Goal: Task Accomplishment & Management: Complete application form

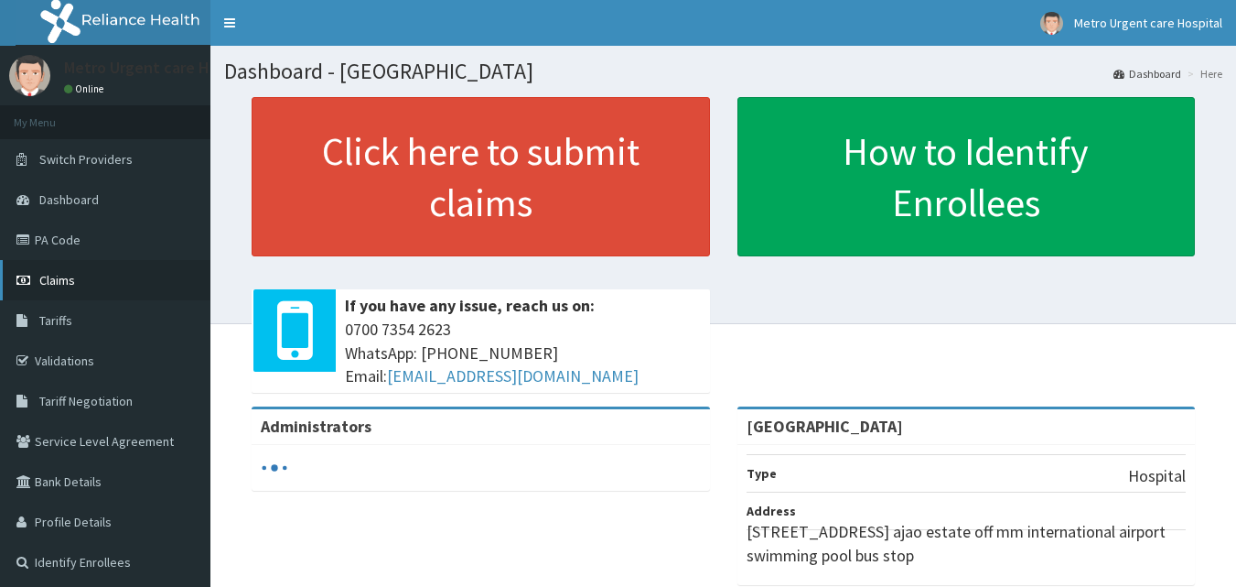
click at [108, 297] on link "Claims" at bounding box center [105, 280] width 210 height 40
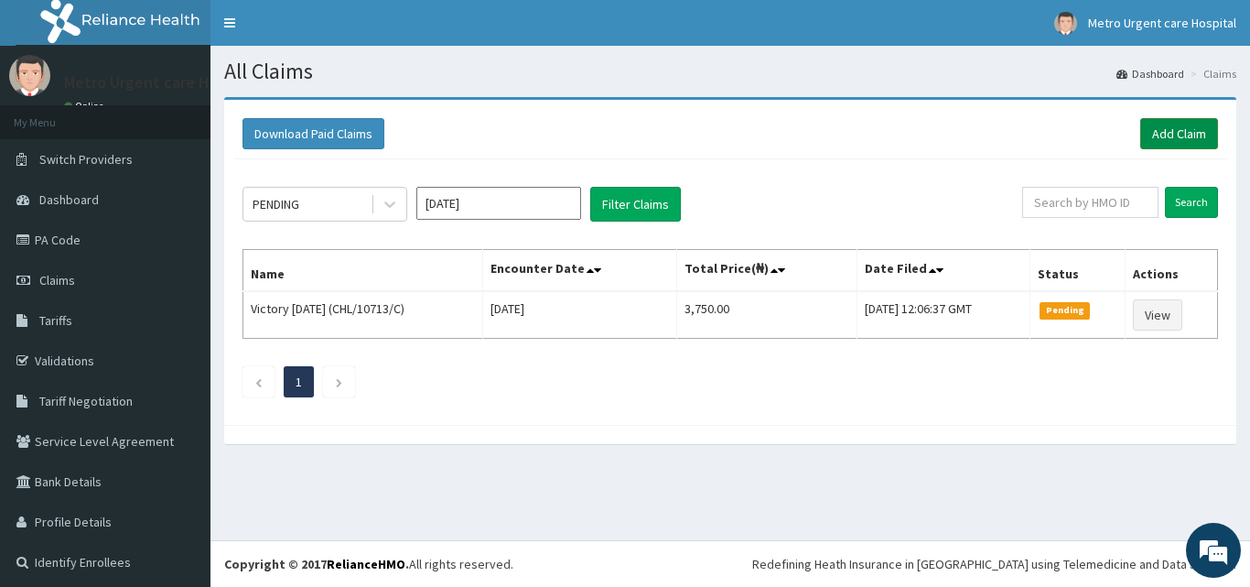
click at [1170, 135] on link "Add Claim" at bounding box center [1179, 133] width 78 height 31
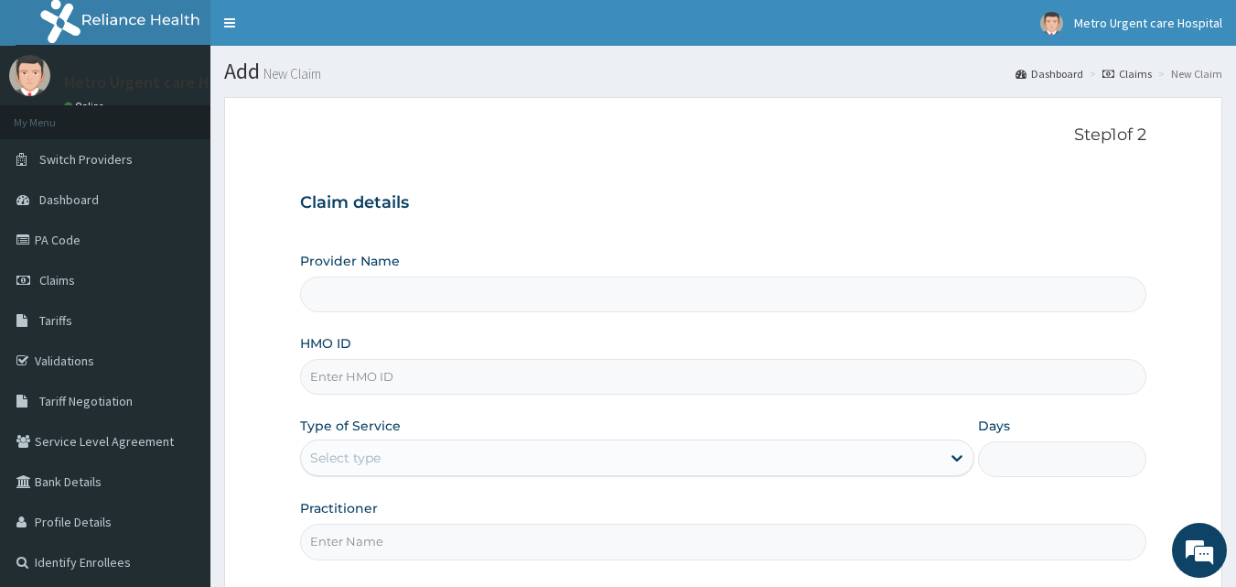
type input "[GEOGRAPHIC_DATA]"
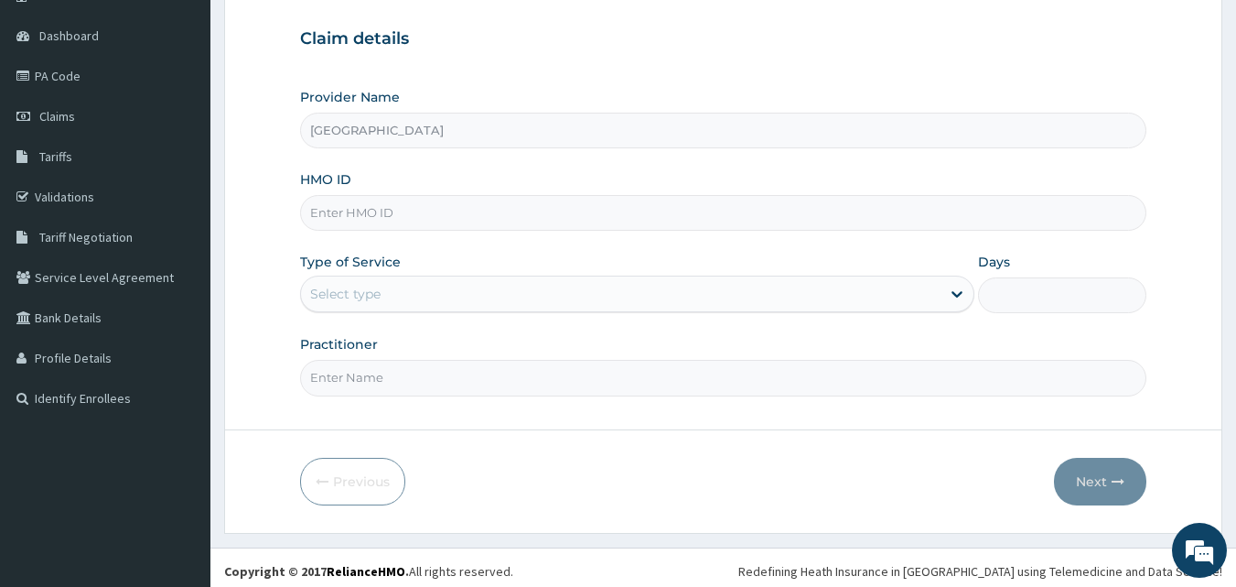
scroll to position [171, 0]
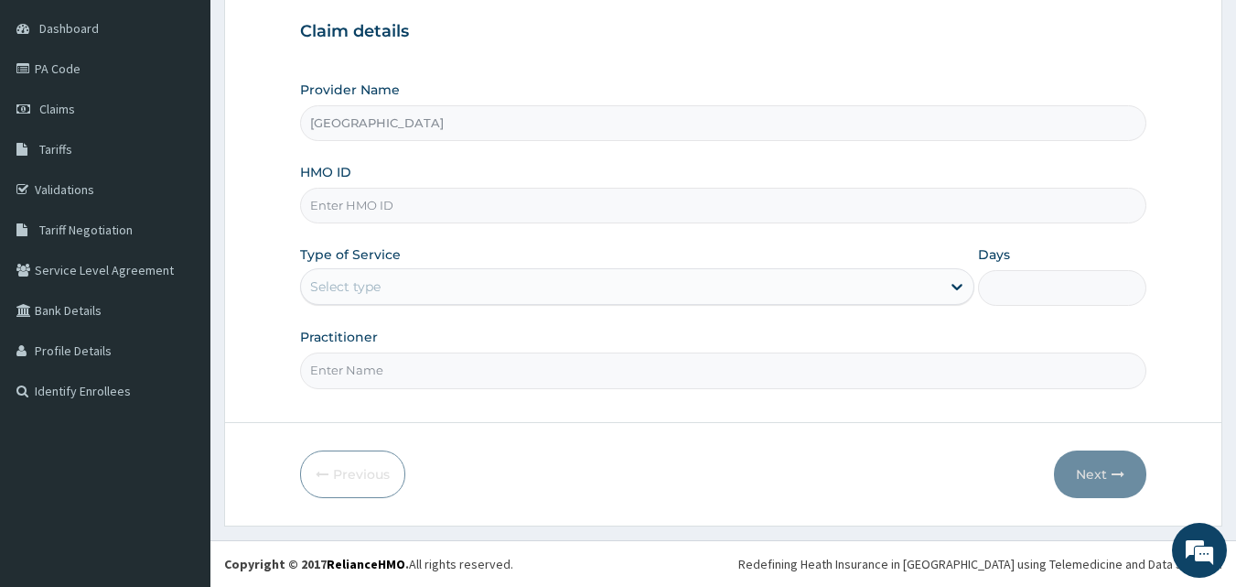
click at [711, 215] on input "HMO ID" at bounding box center [723, 206] width 847 height 36
type input "a"
type input "ACT/10036/A"
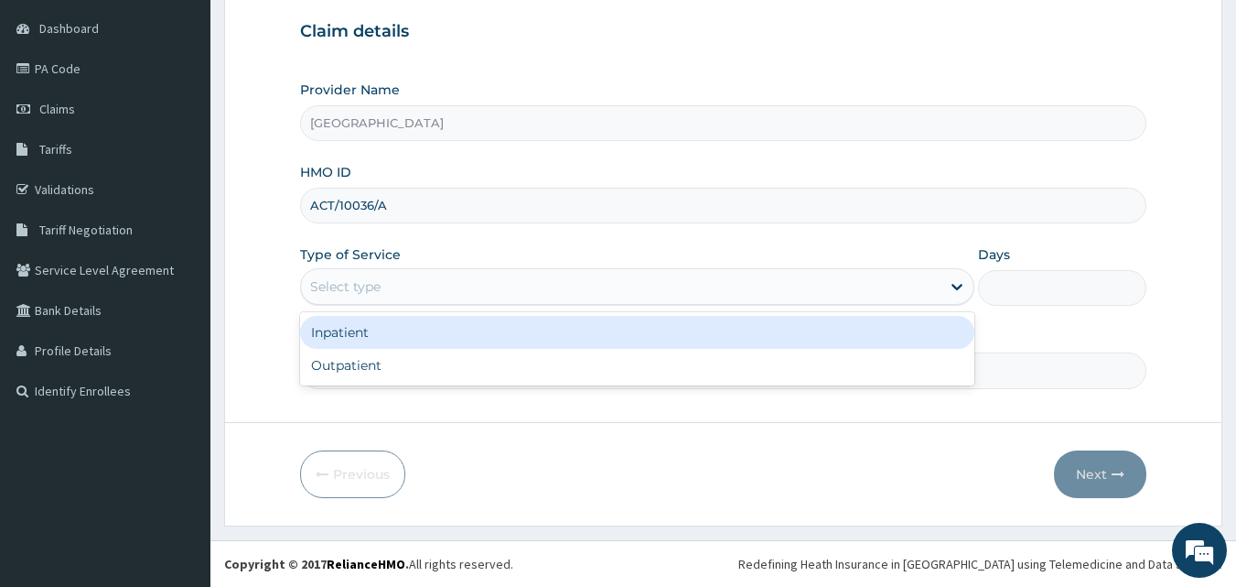
click at [675, 297] on div "Select type" at bounding box center [621, 286] width 640 height 29
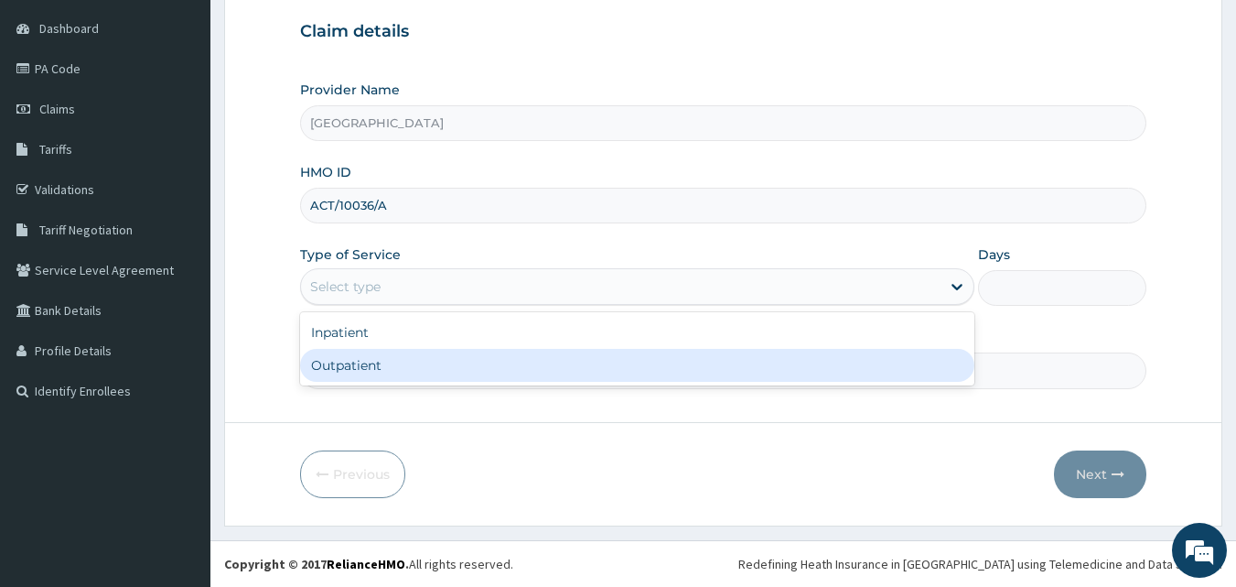
click at [648, 354] on div "Outpatient" at bounding box center [637, 365] width 674 height 33
type input "1"
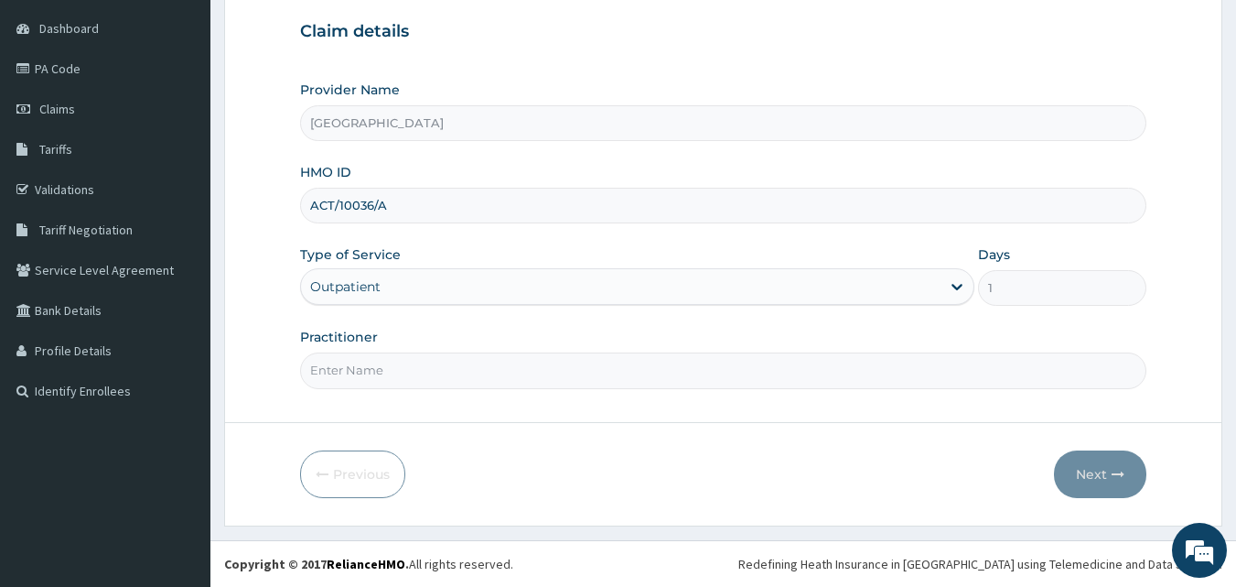
click at [579, 372] on input "Practitioner" at bounding box center [723, 370] width 847 height 36
type input "Naiwo Adetoro sholadoye"
click at [1091, 470] on button "Next" at bounding box center [1100, 474] width 92 height 48
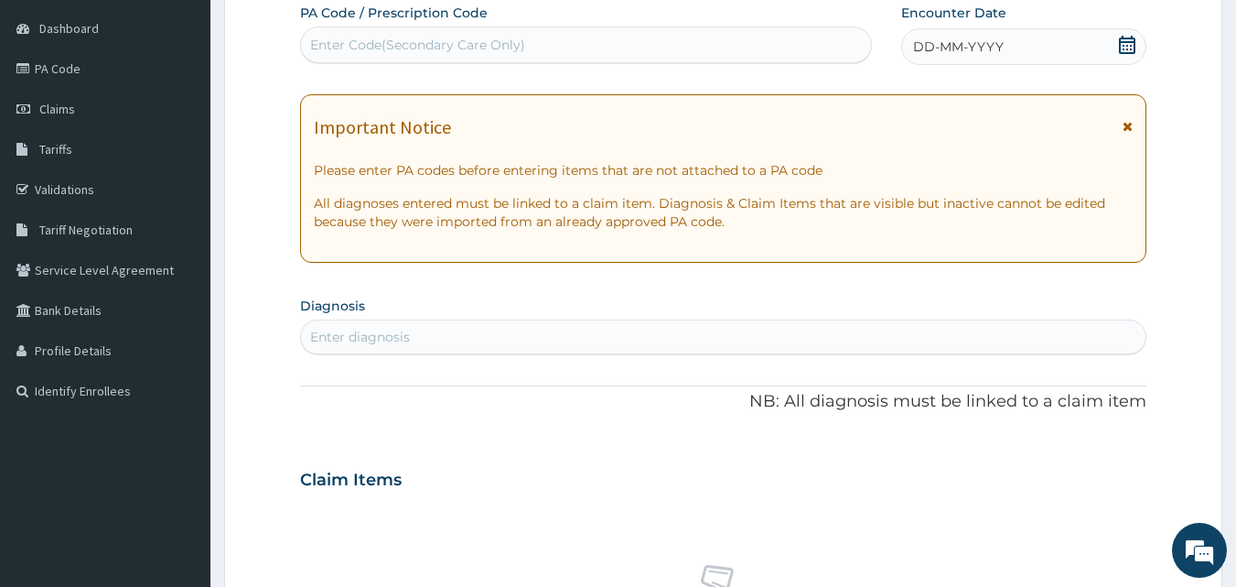
click at [1127, 132] on icon at bounding box center [1128, 126] width 10 height 13
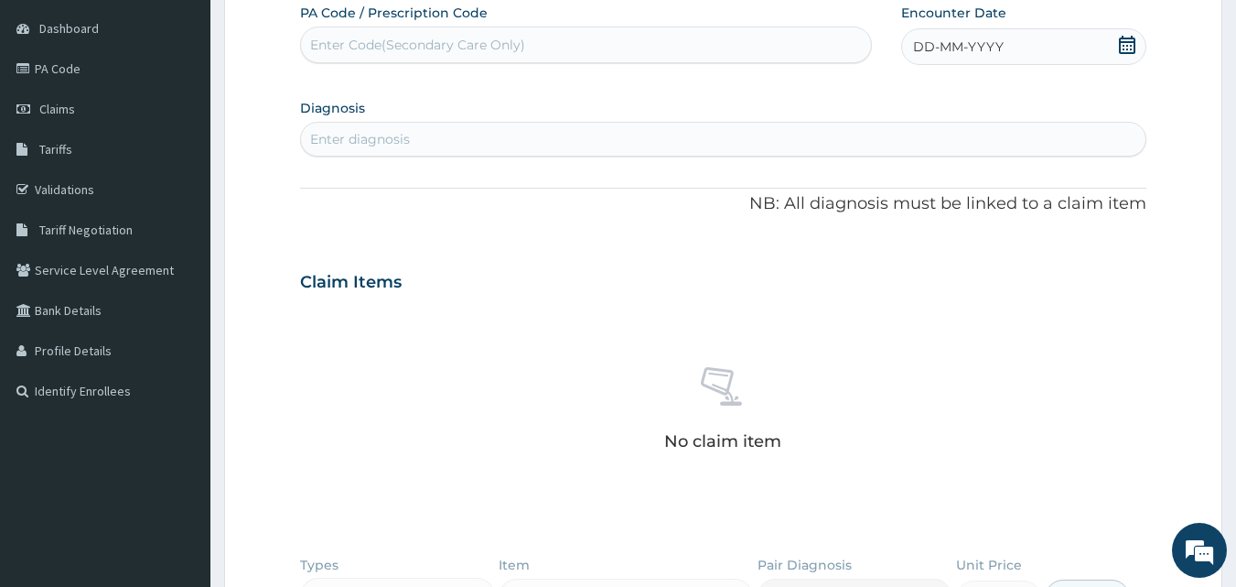
click at [1121, 42] on icon at bounding box center [1127, 45] width 16 height 18
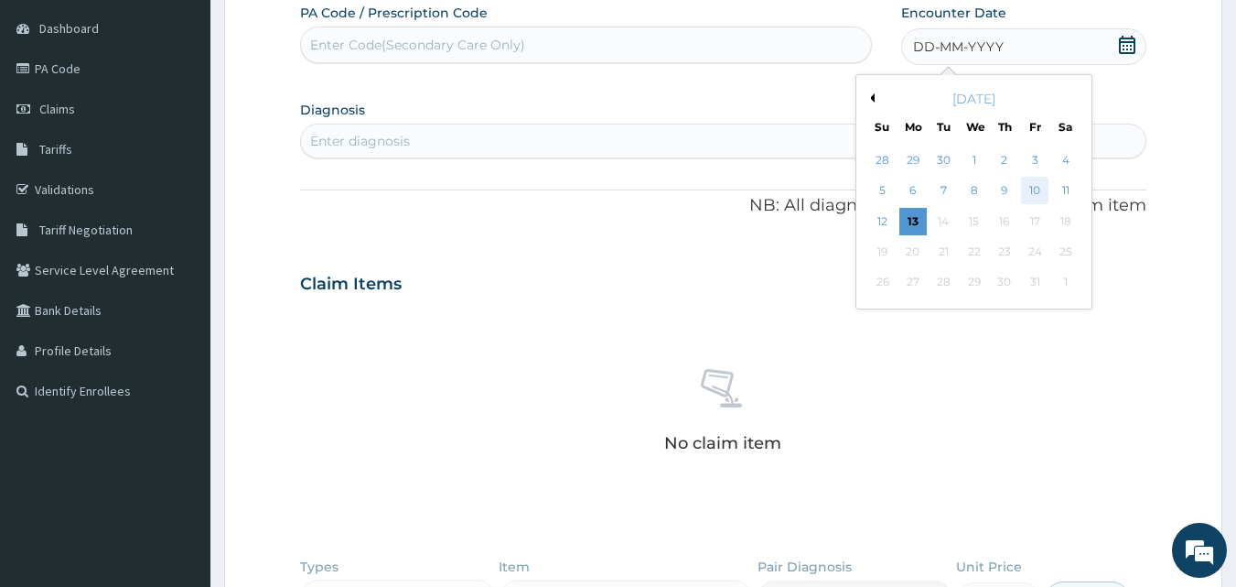
click at [1030, 189] on div "10" at bounding box center [1034, 191] width 27 height 27
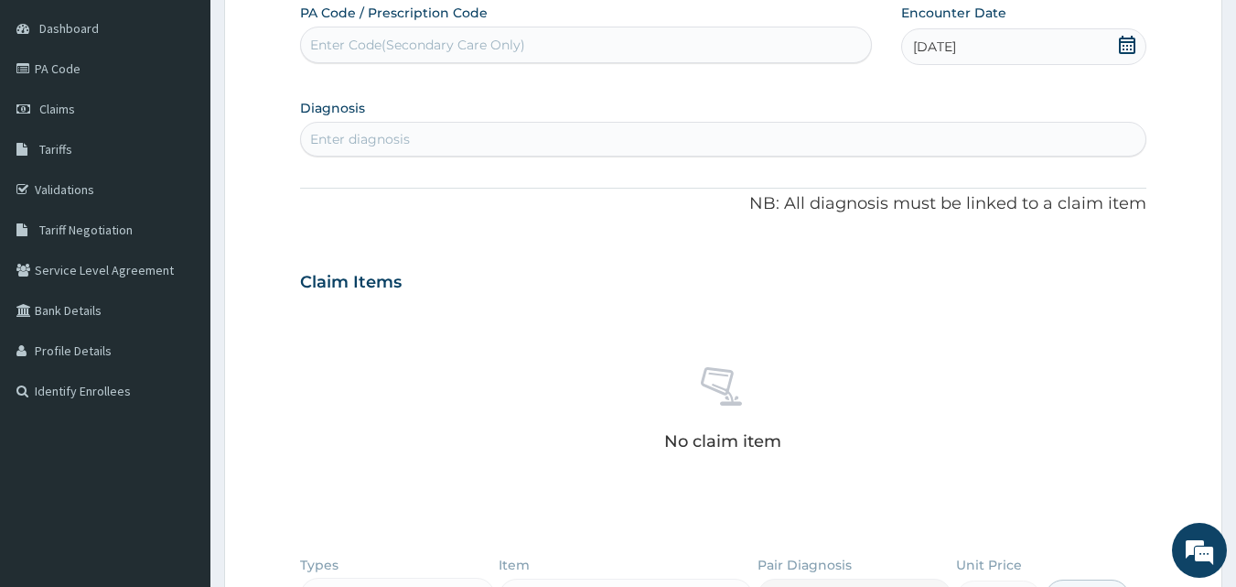
click at [600, 135] on div "Enter diagnosis" at bounding box center [724, 138] width 846 height 29
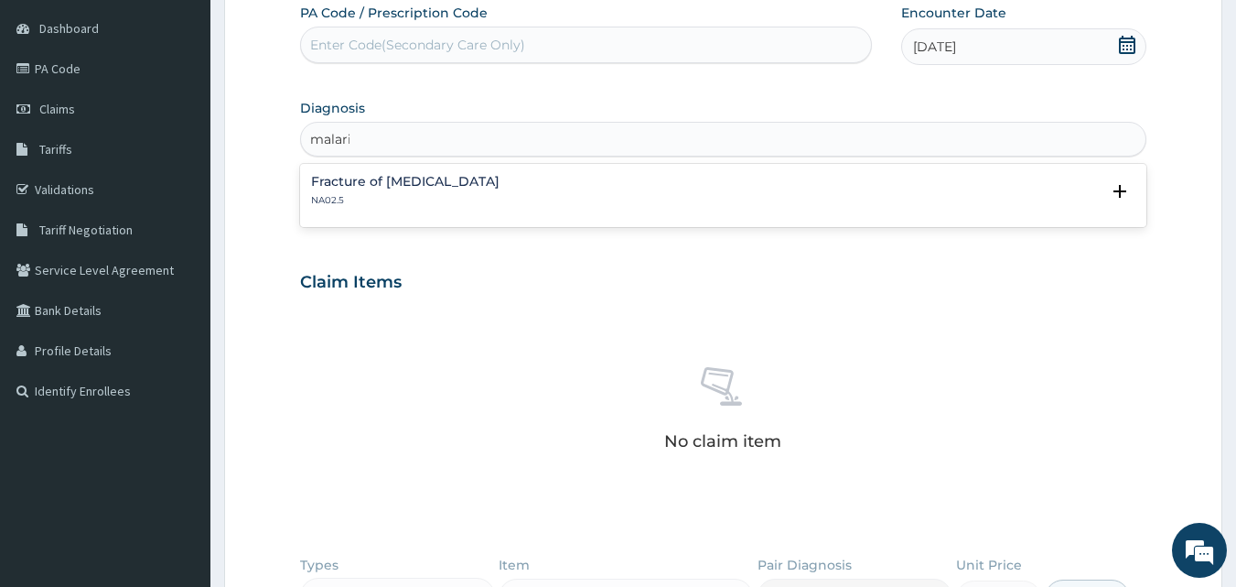
type input "malaria"
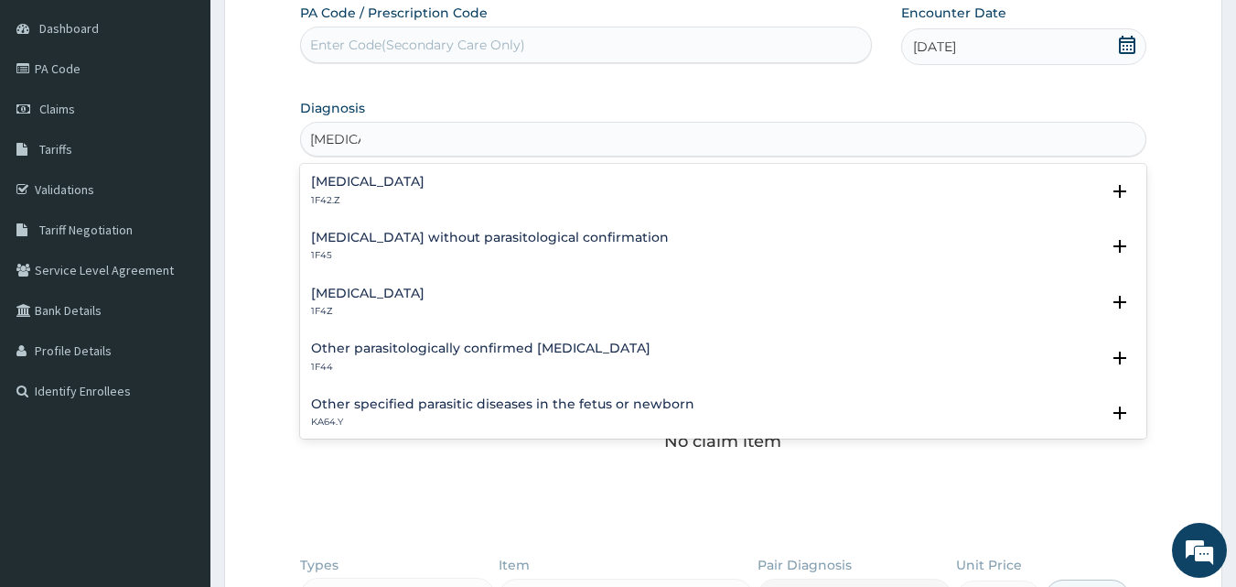
click at [406, 291] on h4 "[MEDICAL_DATA]" at bounding box center [367, 293] width 113 height 14
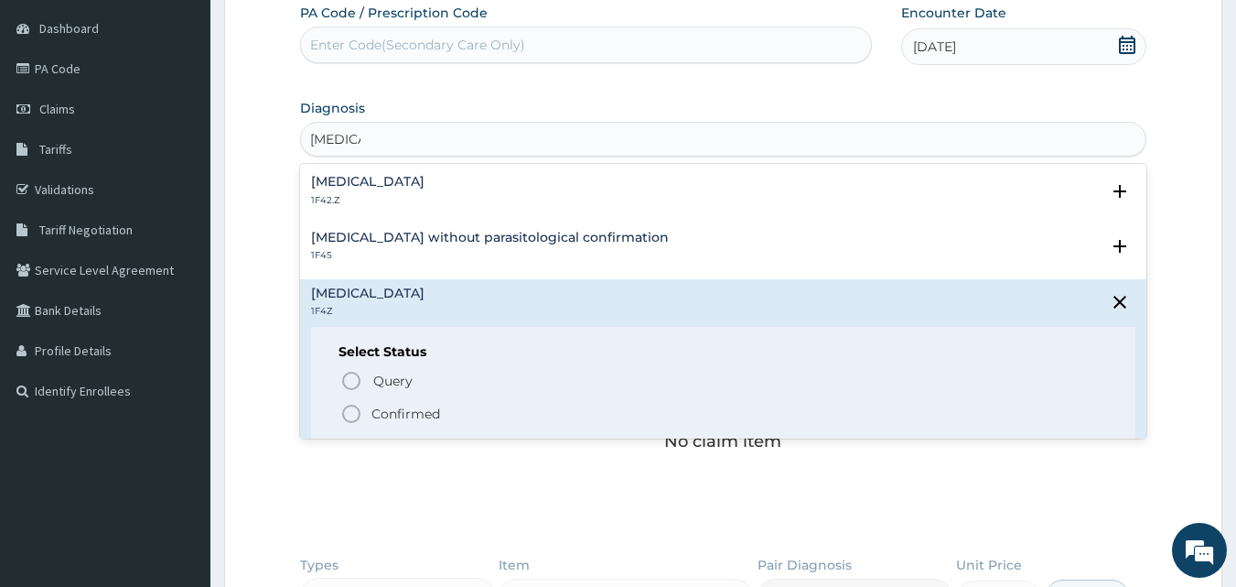
click at [344, 409] on circle "status option filled" at bounding box center [351, 413] width 16 height 16
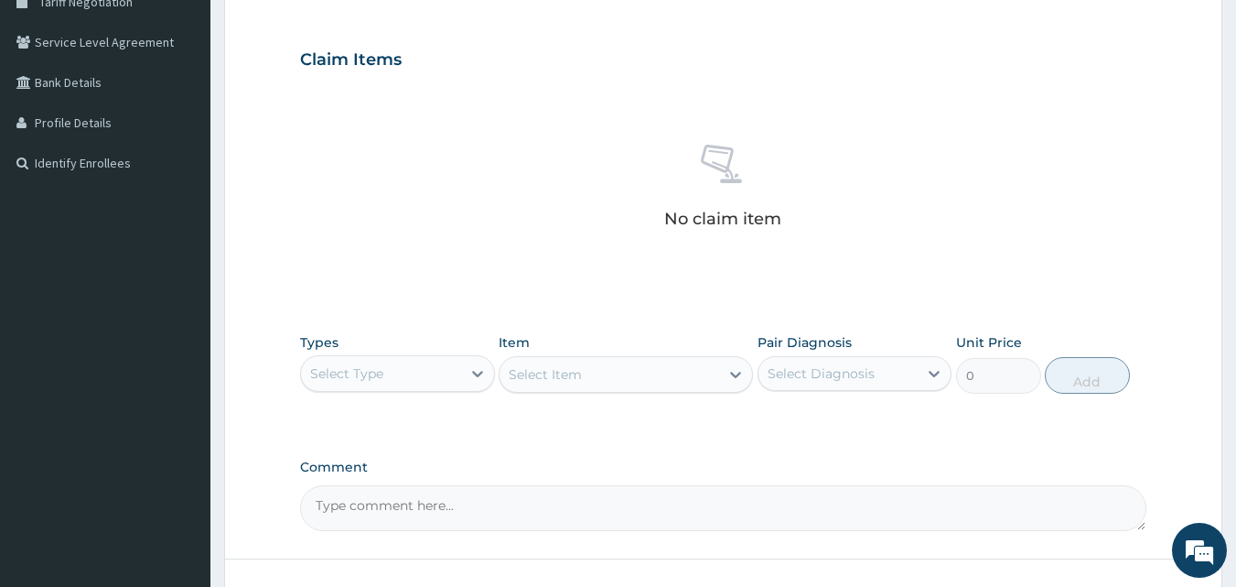
scroll to position [421, 0]
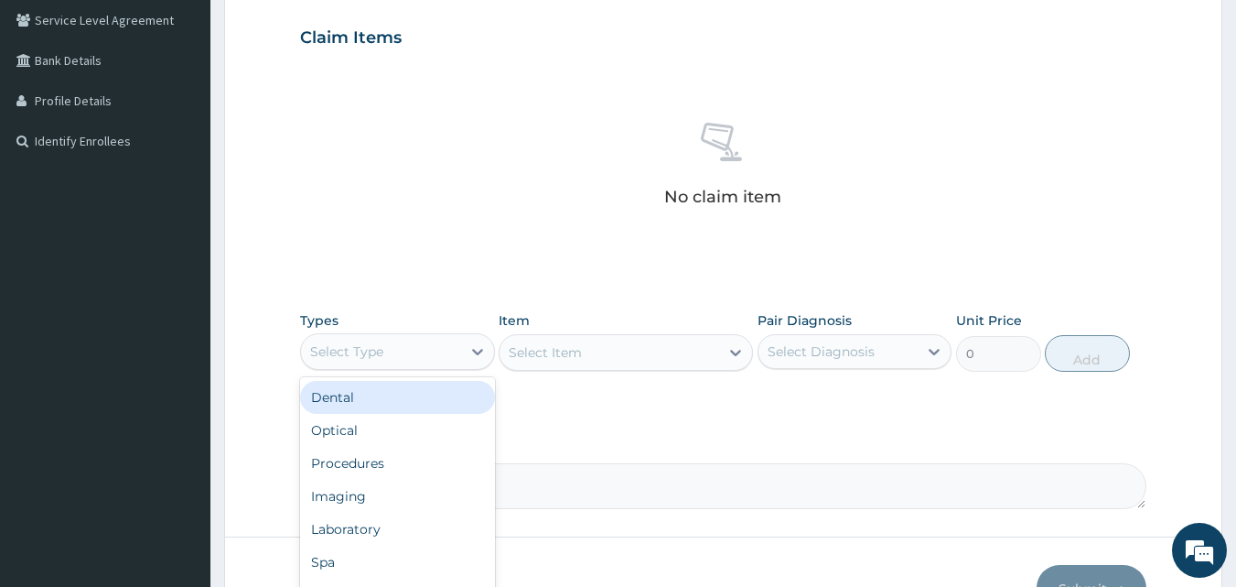
click at [458, 342] on div "Select Type" at bounding box center [381, 351] width 160 height 29
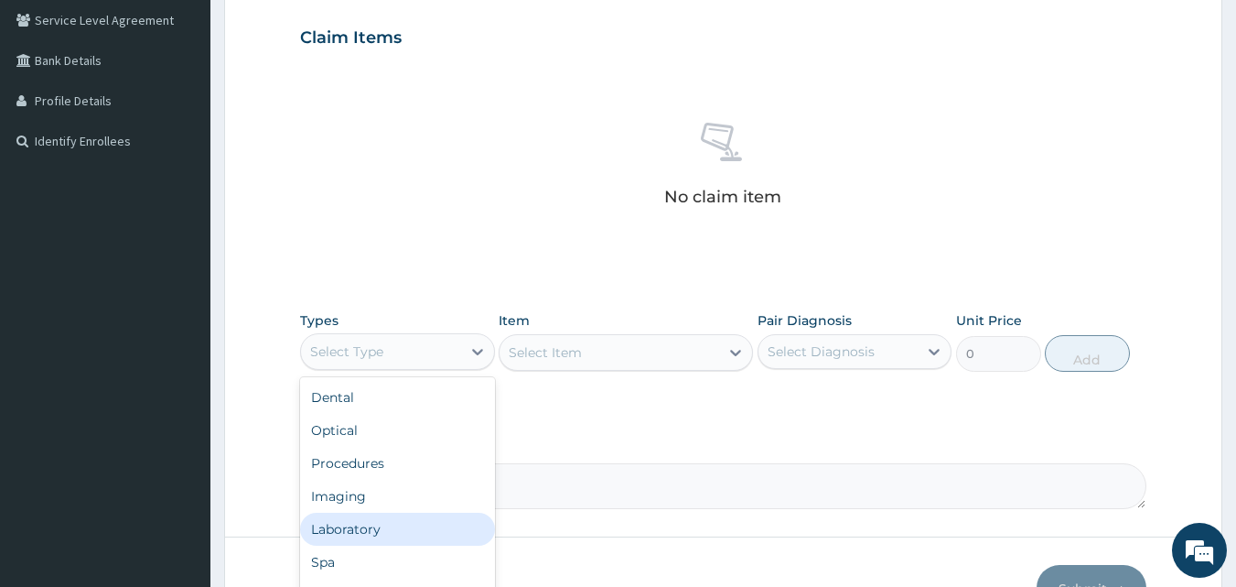
click at [401, 519] on div "Laboratory" at bounding box center [397, 528] width 195 height 33
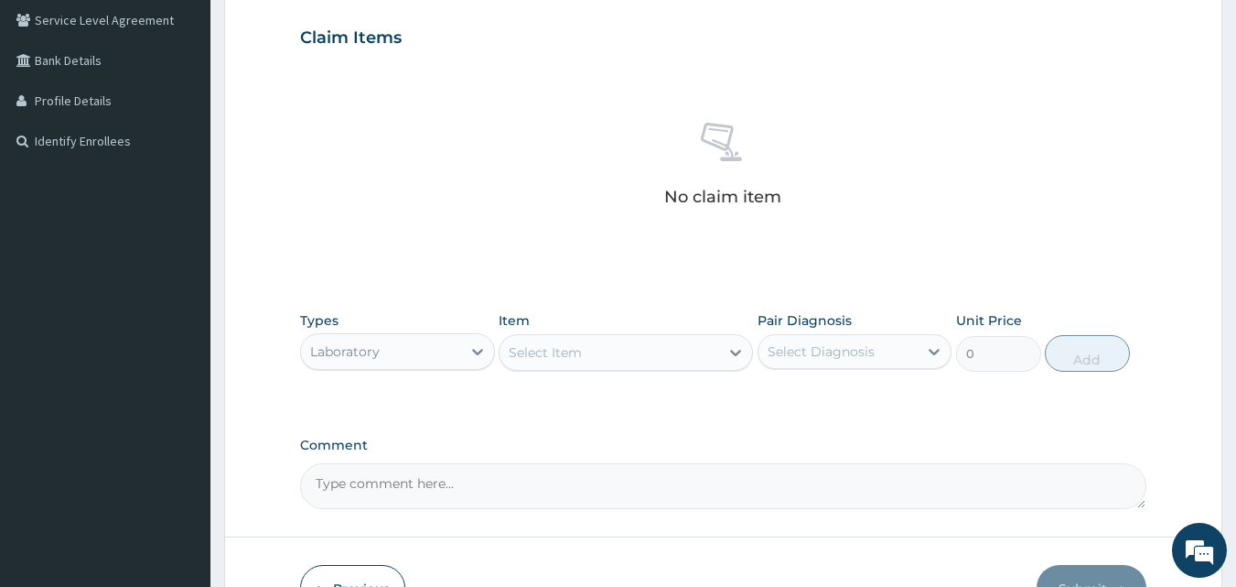
click at [638, 361] on div "Select Item" at bounding box center [610, 352] width 220 height 29
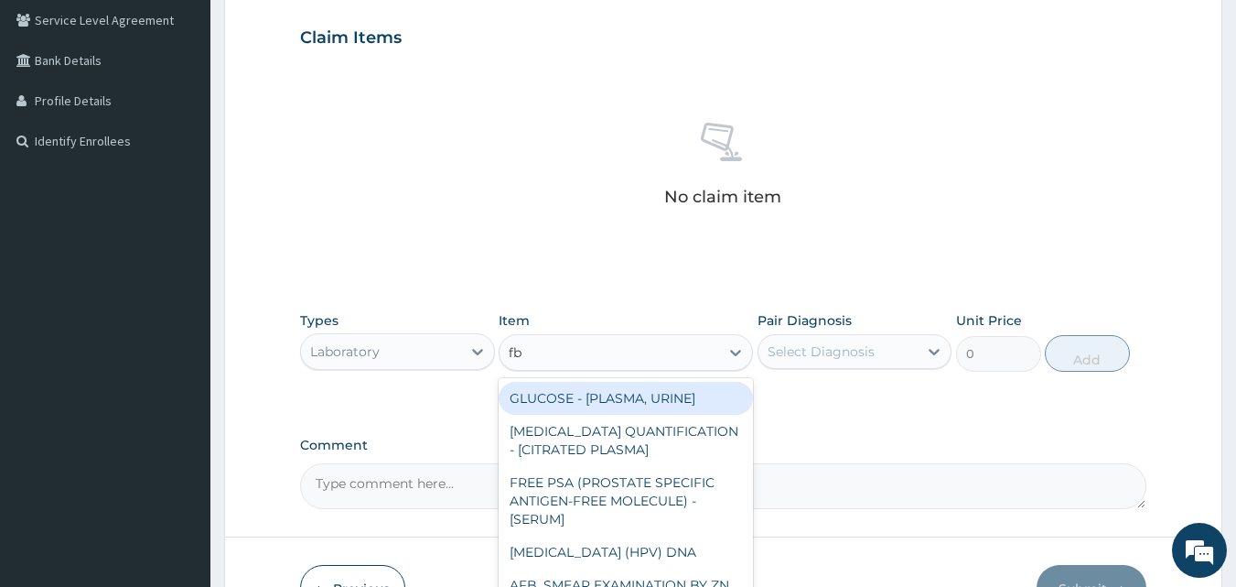
type input "fbc"
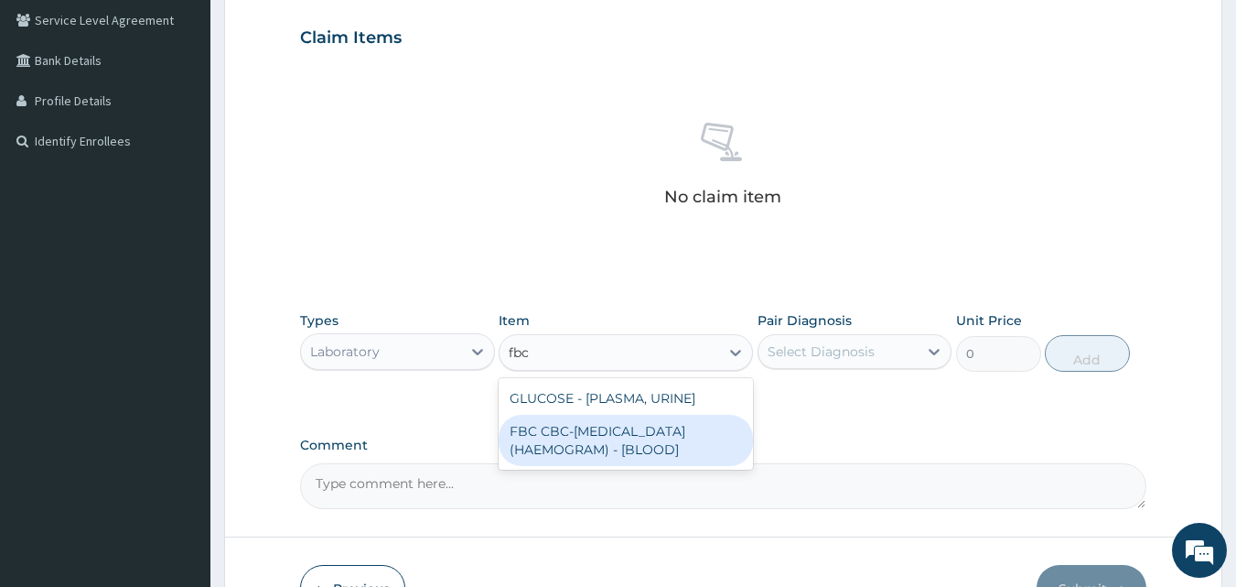
click at [637, 457] on div "FBC CBC-[MEDICAL_DATA] (HAEMOGRAM) - [BLOOD]" at bounding box center [626, 440] width 254 height 51
type input "6000"
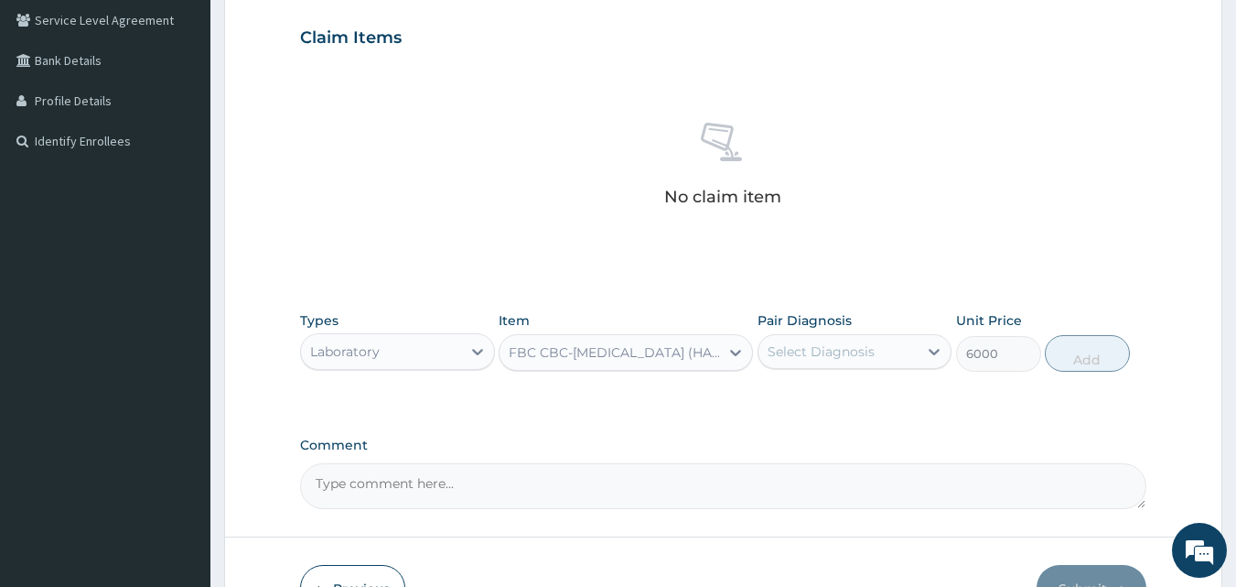
click at [809, 351] on div "Select Diagnosis" at bounding box center [821, 351] width 107 height 18
click at [786, 403] on div "[MEDICAL_DATA]" at bounding box center [855, 399] width 195 height 38
checkbox input "true"
click at [965, 390] on div "Types Laboratory Item FBC CBC-COMPLETE BLOOD COUNT (HAEMOGRAM) - [BLOOD] Pair D…" at bounding box center [723, 355] width 847 height 106
click at [1079, 360] on button "Add" at bounding box center [1087, 353] width 85 height 37
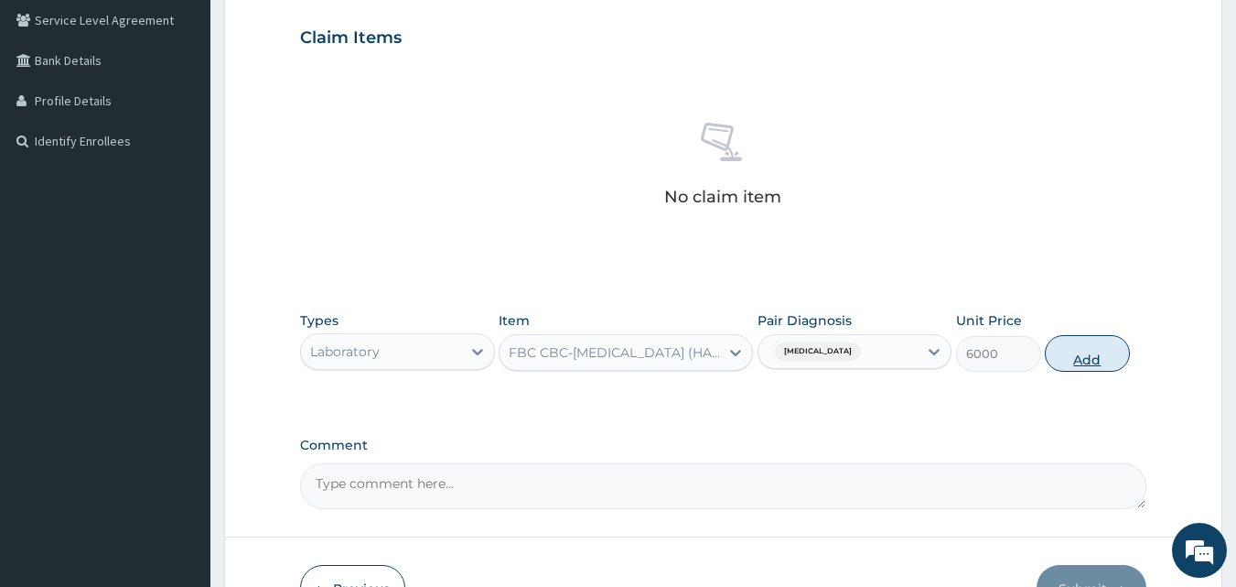
type input "0"
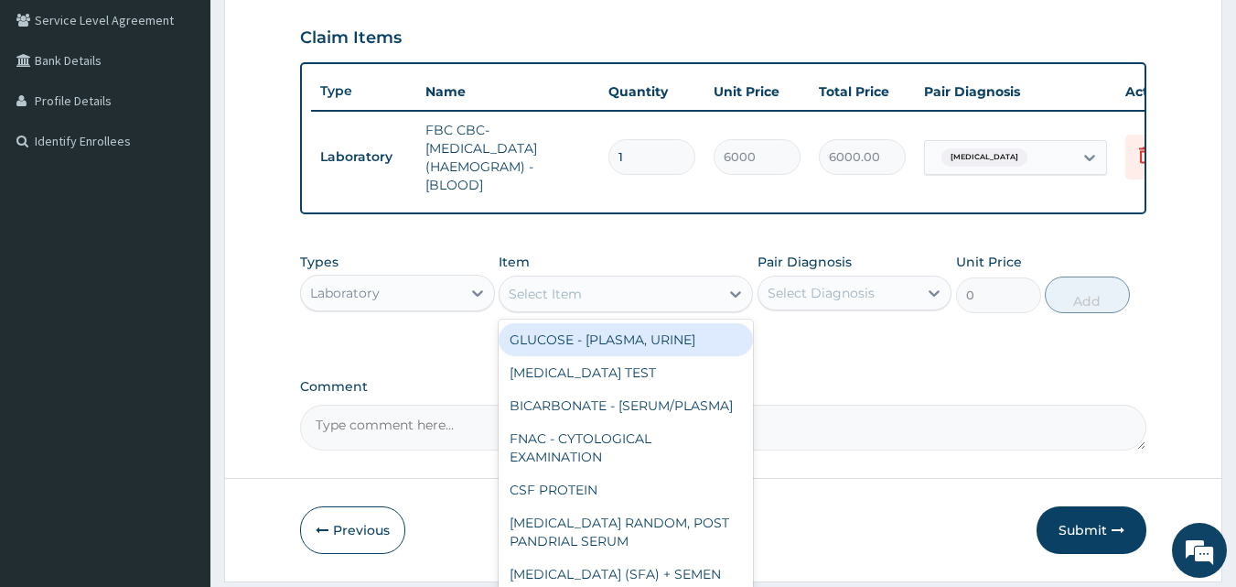
click at [695, 308] on div "Select Item" at bounding box center [610, 293] width 220 height 29
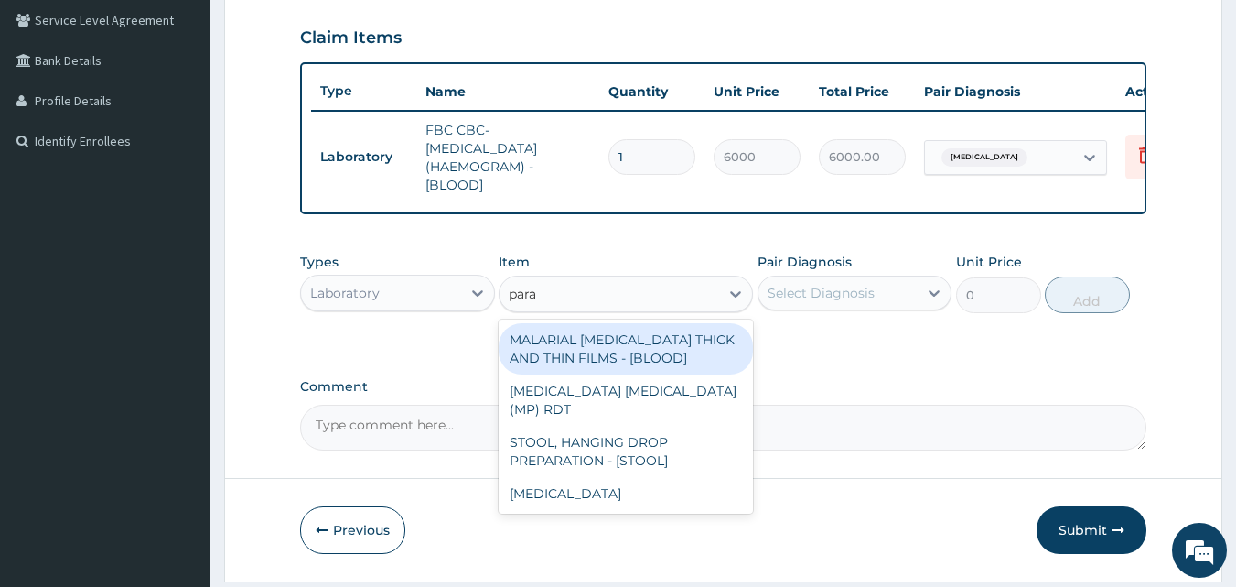
type input "paras"
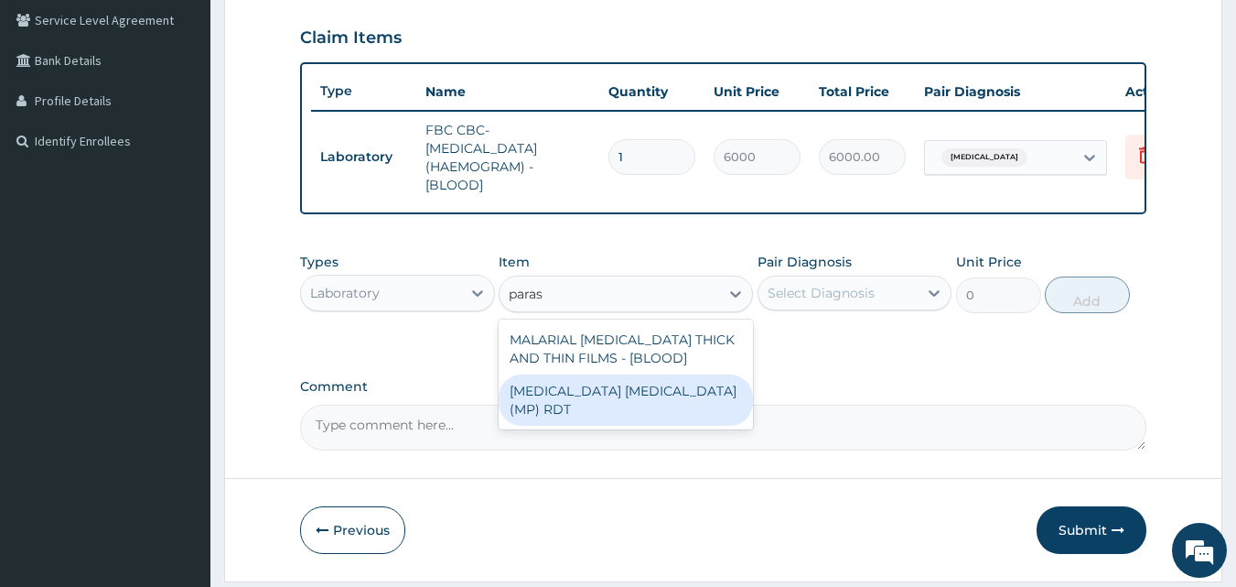
click at [674, 406] on div "MALARIA PARASITE (MP) RDT" at bounding box center [626, 399] width 254 height 51
type input "2400"
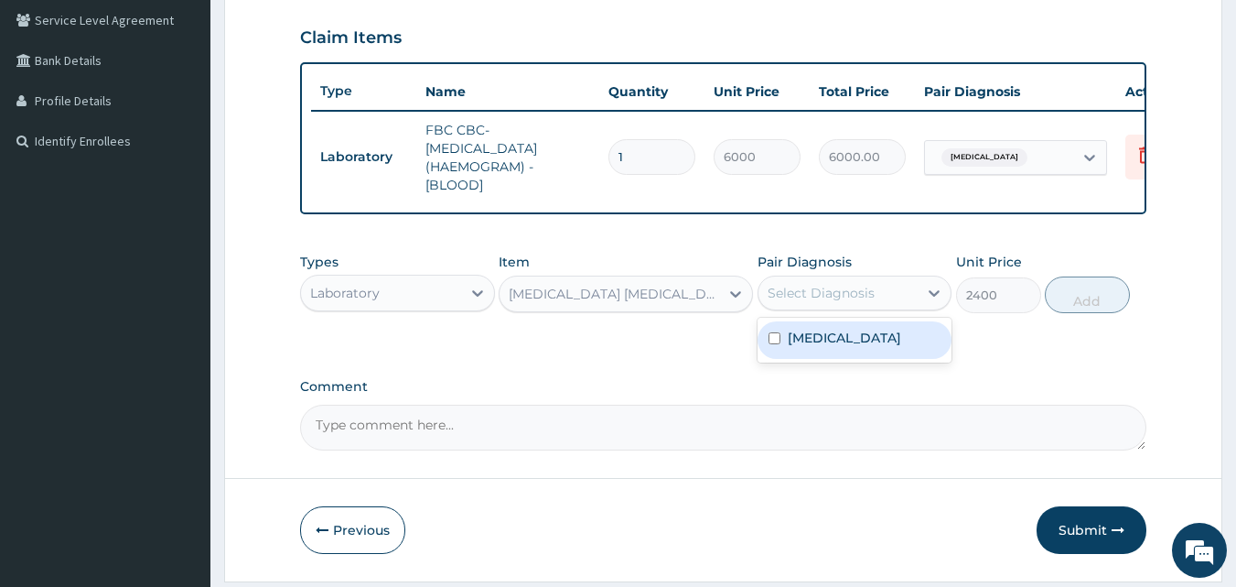
click at [875, 305] on div "Select Diagnosis" at bounding box center [839, 292] width 160 height 29
click at [842, 347] on label "Malaria, unspecified" at bounding box center [844, 338] width 113 height 18
checkbox input "true"
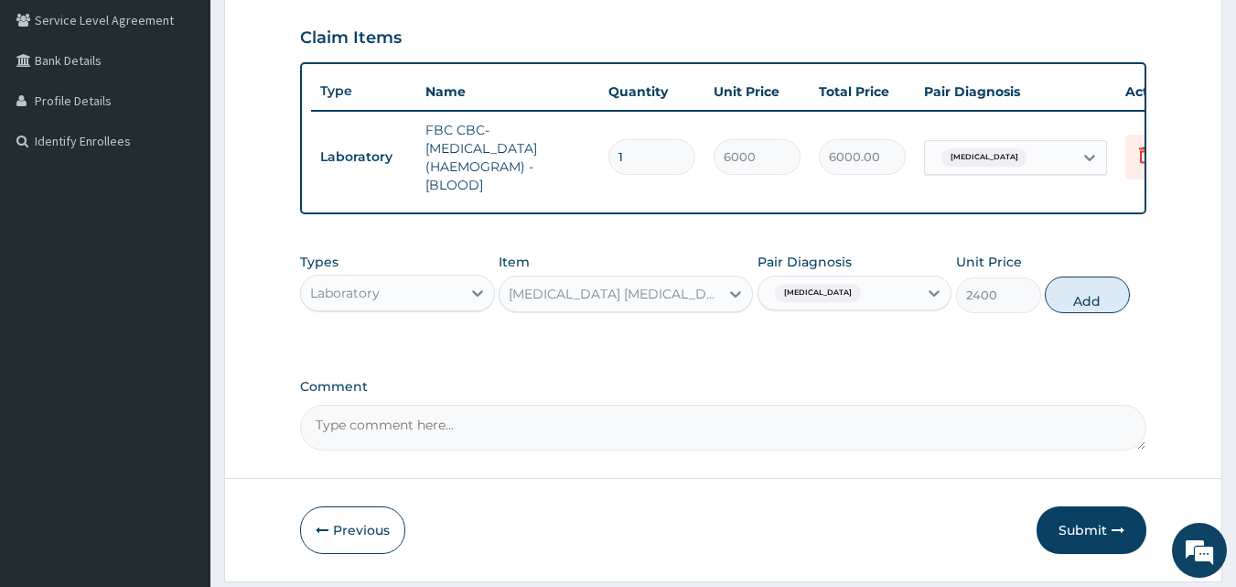
click at [958, 350] on div "Types Laboratory Item MALARIA PARASITE (MP) RDT Pair Diagnosis Malaria, unspeci…" at bounding box center [723, 296] width 847 height 106
click at [1076, 312] on button "Add" at bounding box center [1087, 294] width 85 height 37
type input "0"
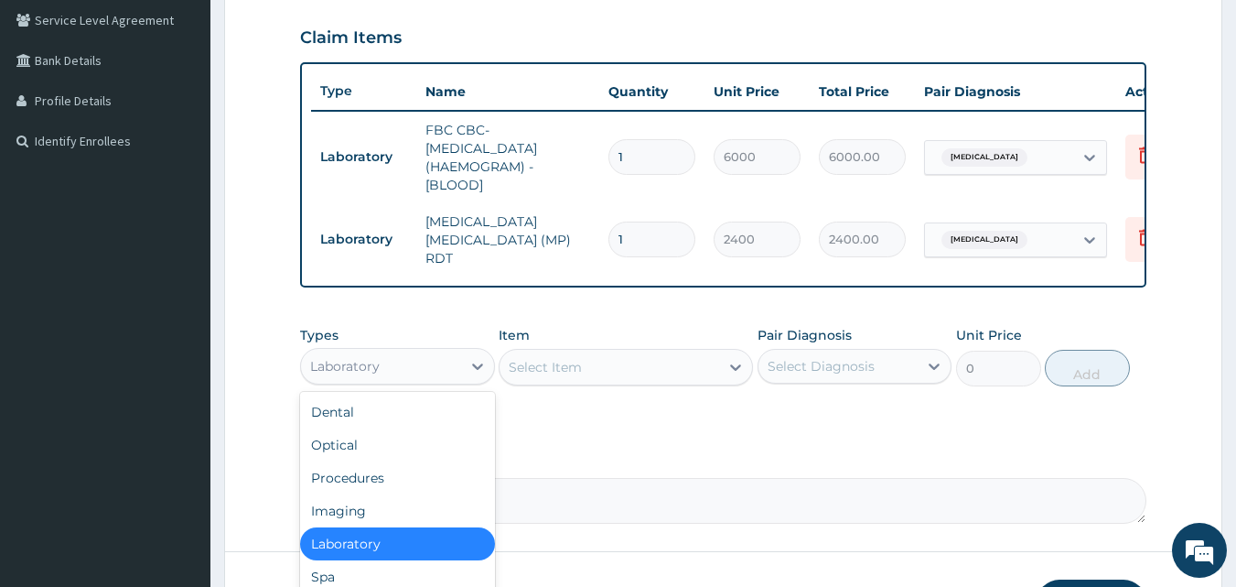
click at [450, 372] on div "Laboratory" at bounding box center [381, 365] width 160 height 29
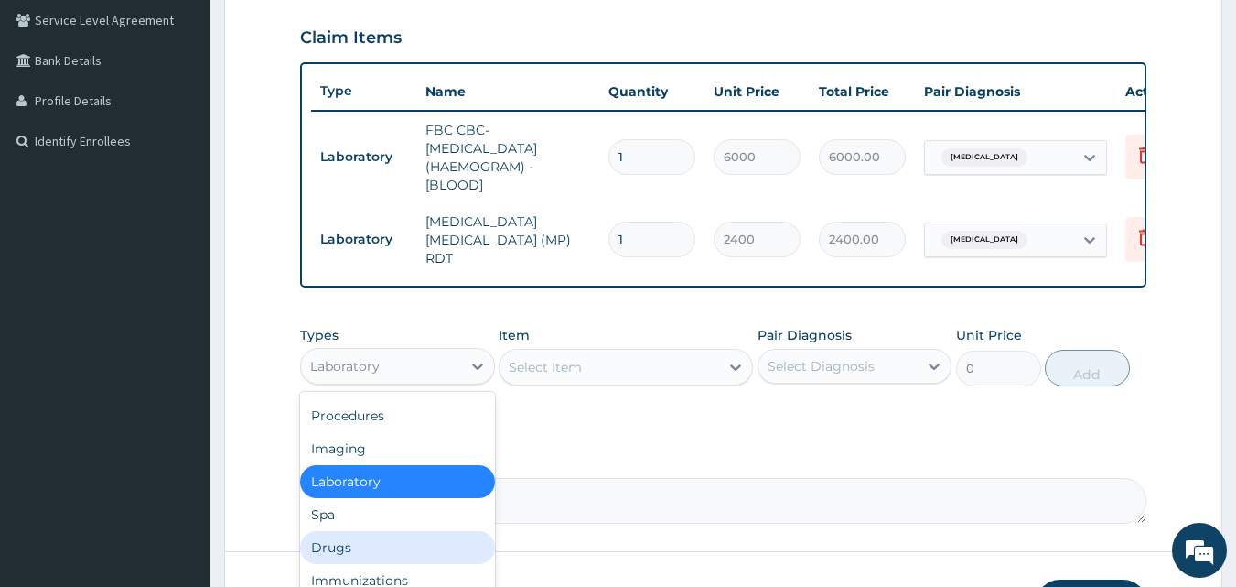
click at [426, 544] on div "Drugs" at bounding box center [397, 547] width 195 height 33
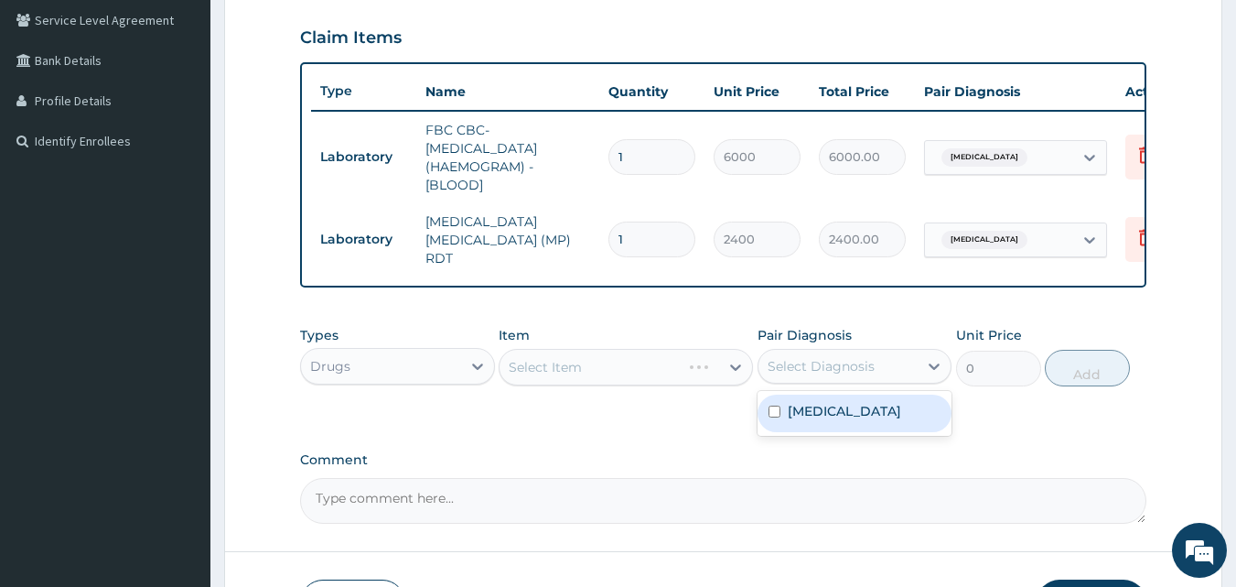
click at [821, 366] on div "Select Diagnosis" at bounding box center [821, 366] width 107 height 18
click at [792, 412] on label "Malaria, unspecified" at bounding box center [844, 411] width 113 height 18
checkbox input "true"
click at [719, 411] on div "Types Drugs Item Select Item Pair Diagnosis option Malaria, unspecified, select…" at bounding box center [723, 370] width 847 height 106
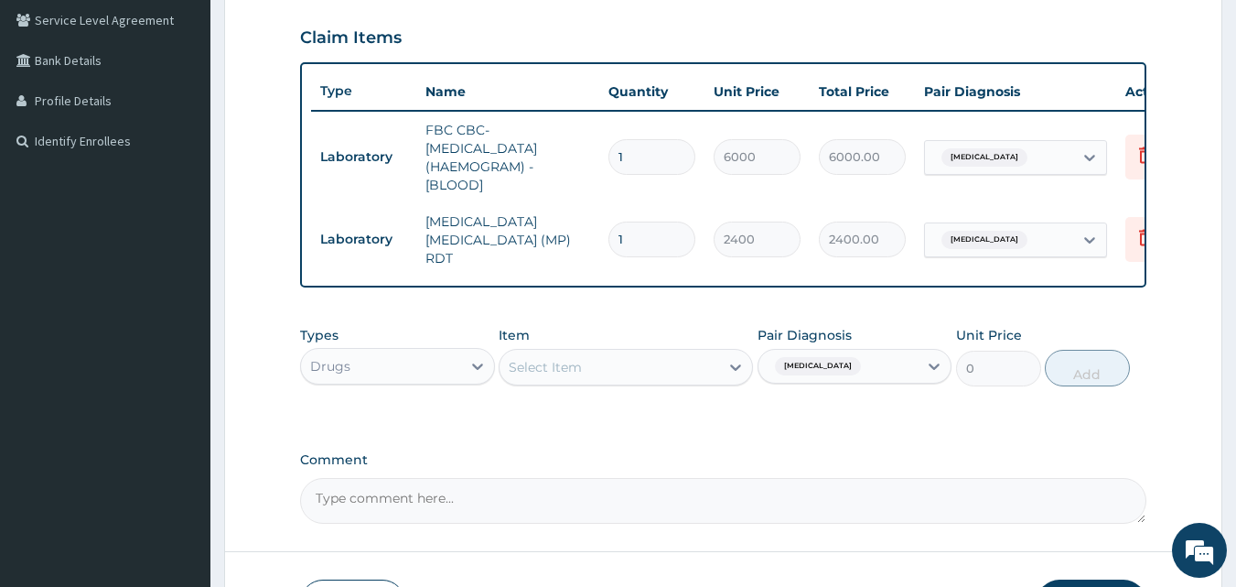
click at [688, 372] on div "Select Item" at bounding box center [610, 366] width 220 height 29
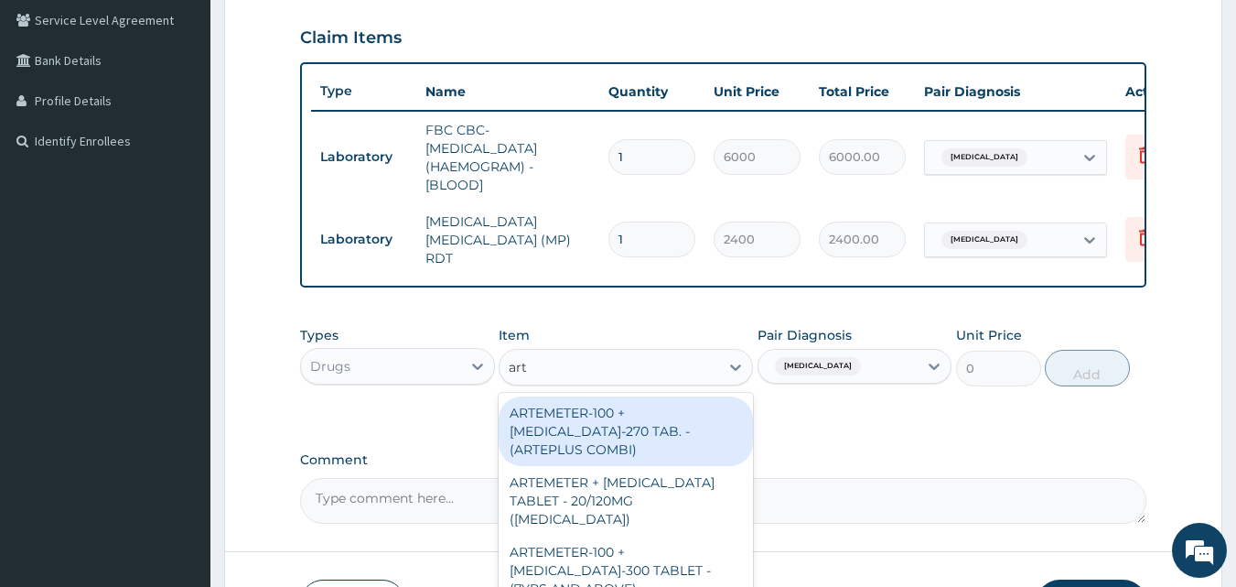
type input "arte"
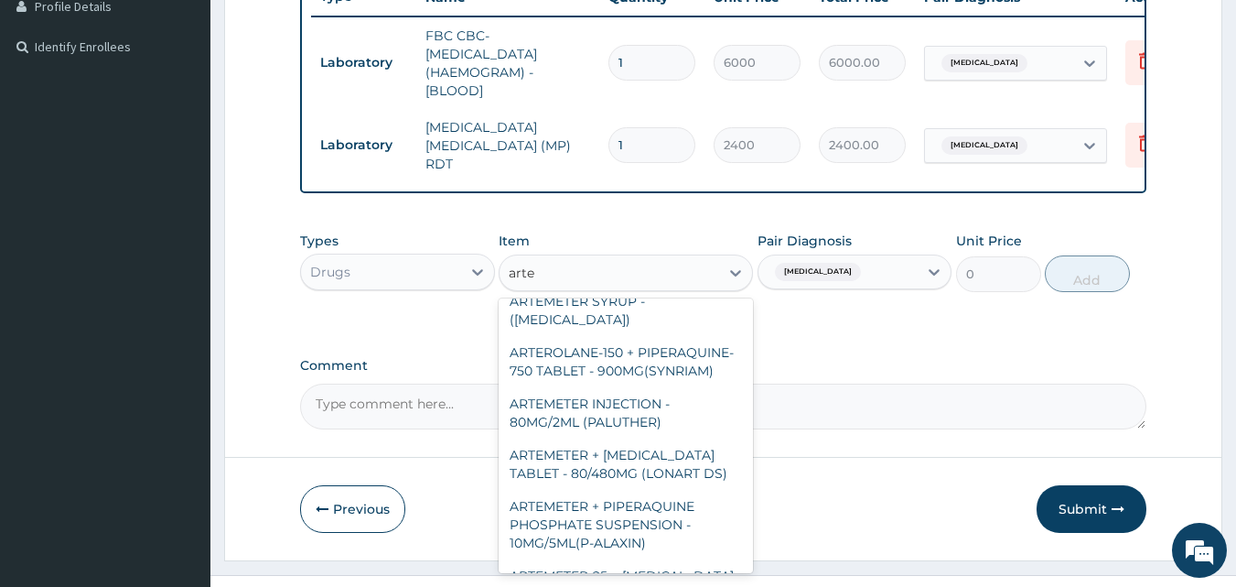
scroll to position [728, 0]
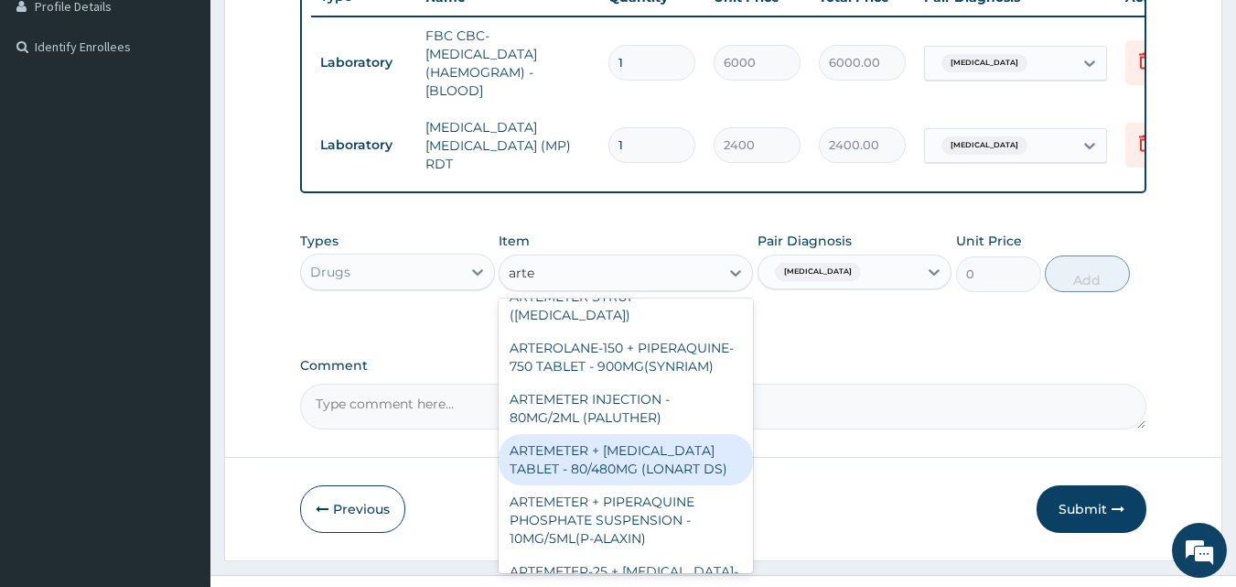
click at [670, 472] on div "ARTEMETER + [MEDICAL_DATA] TABLET - 80/480MG (LONART DS)" at bounding box center [626, 459] width 254 height 51
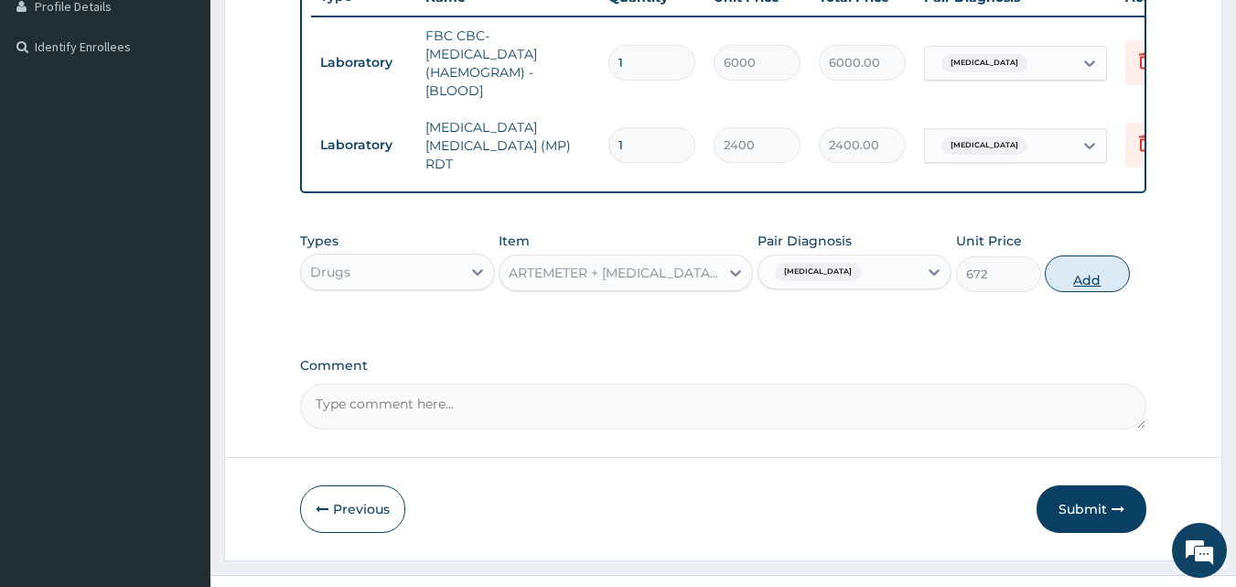
click at [1084, 274] on button "Add" at bounding box center [1087, 273] width 85 height 37
type input "0"
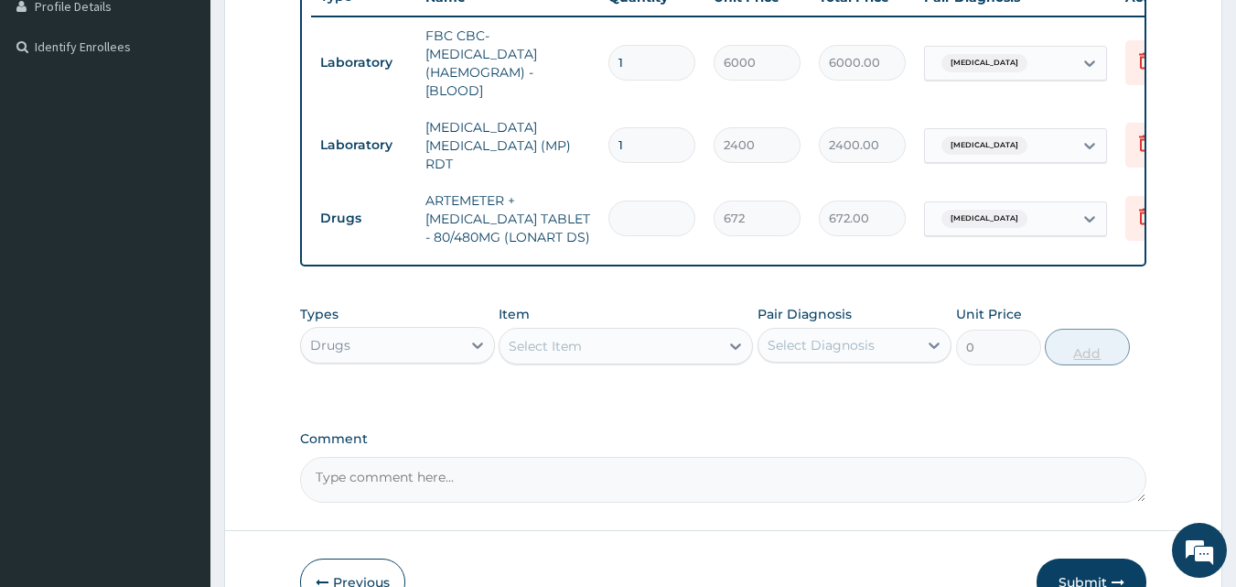
type input "0.00"
type input "6"
type input "4032.00"
type input "6"
click at [717, 349] on div "Select Item" at bounding box center [610, 345] width 220 height 29
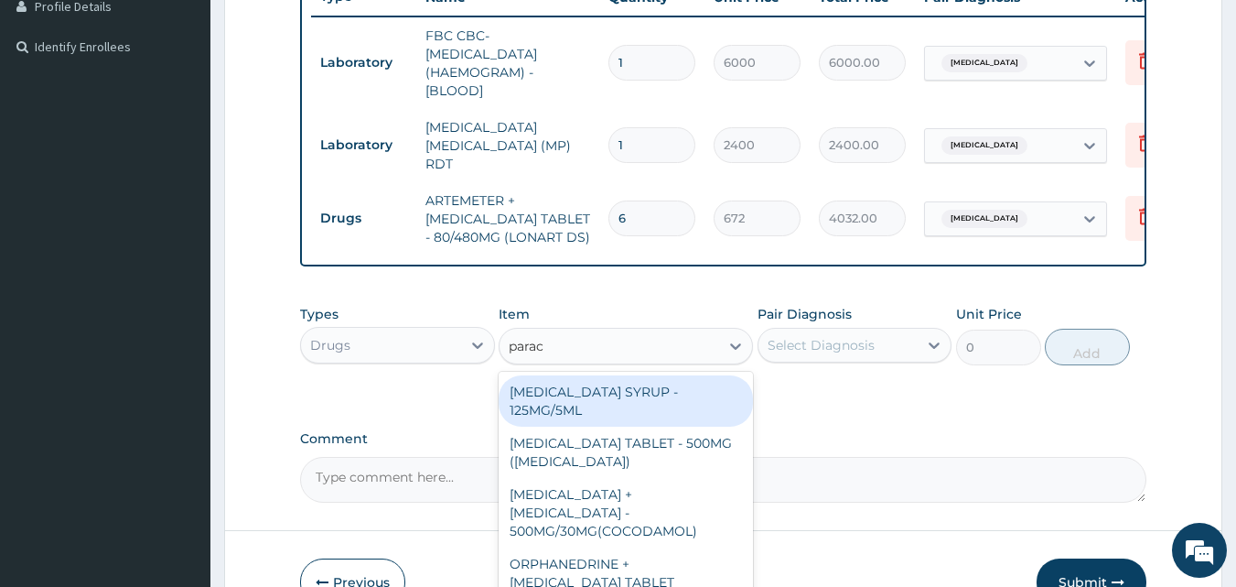
type input "parace"
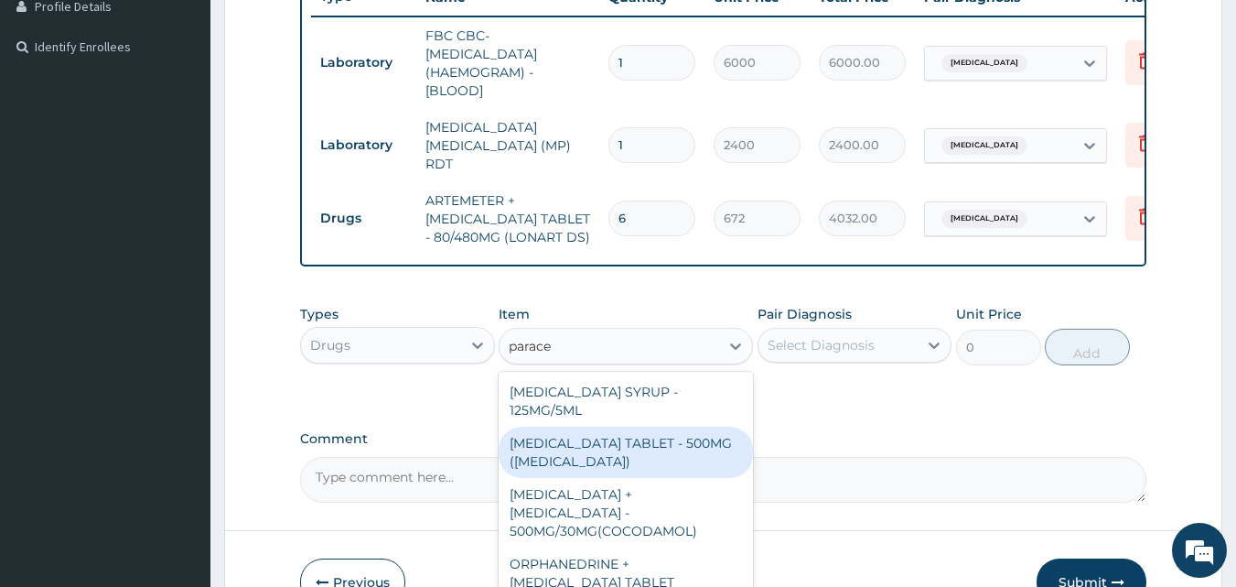
click at [634, 447] on div "[MEDICAL_DATA] TABLET - 500MG ([MEDICAL_DATA])" at bounding box center [626, 451] width 254 height 51
type input "48"
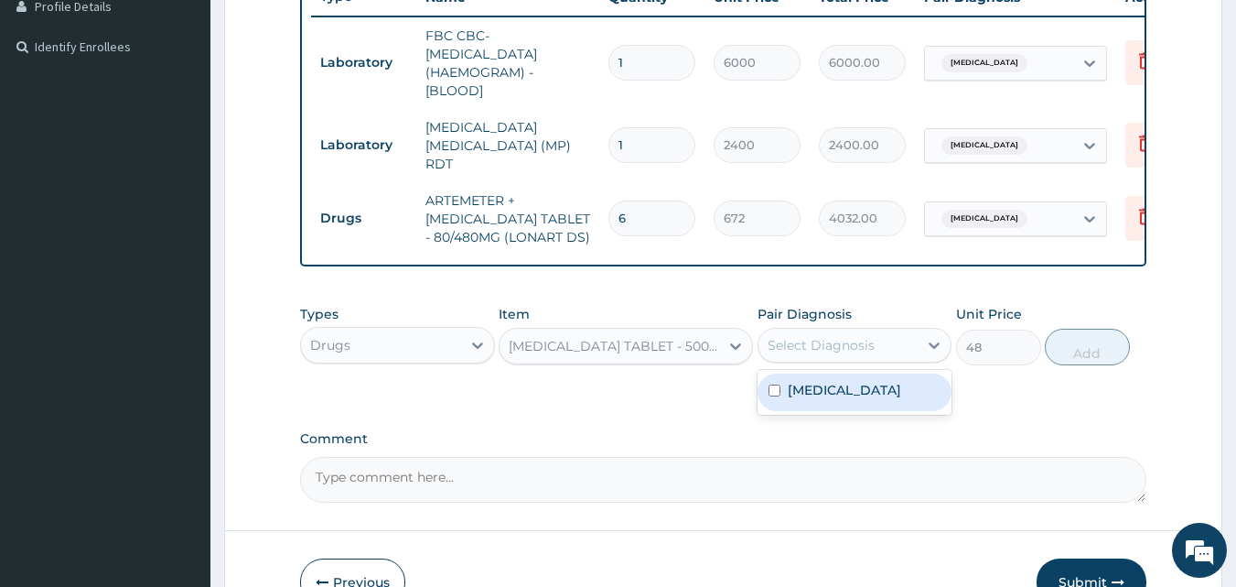
click at [798, 350] on div "Select Diagnosis" at bounding box center [821, 345] width 107 height 18
click at [775, 394] on input "checkbox" at bounding box center [775, 390] width 12 height 12
checkbox input "true"
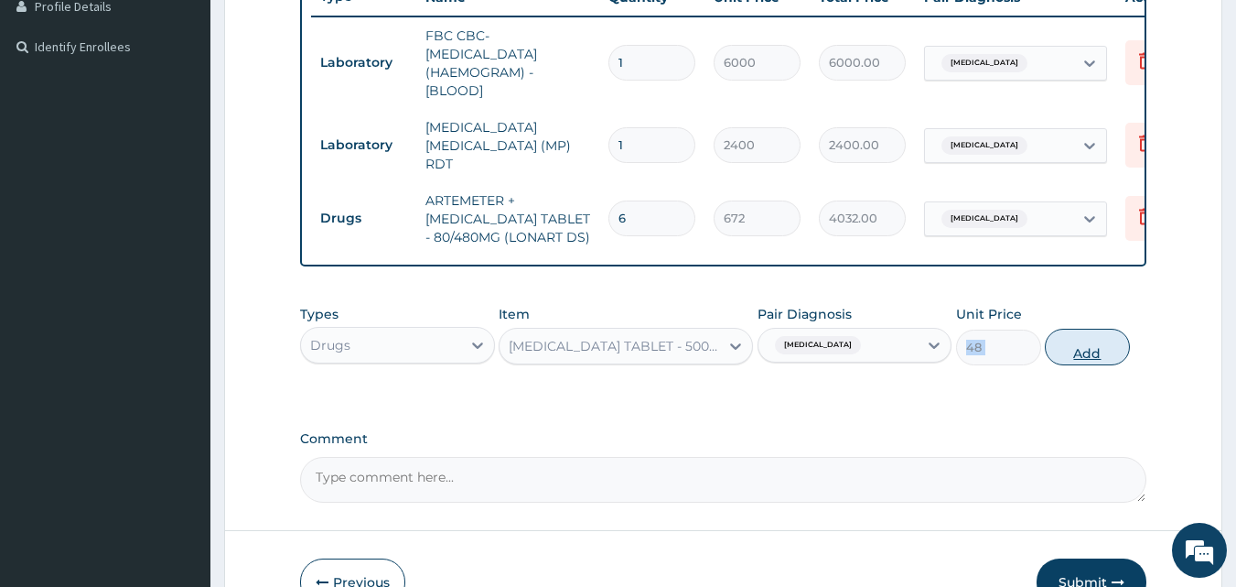
drag, startPoint x: 961, startPoint y: 394, endPoint x: 1059, endPoint y: 359, distance: 103.9
click at [1059, 359] on div "Types Drugs Item PARACETAMOL TABLET - 500MG (PANADOL) Pair Diagnosis Malaria, u…" at bounding box center [723, 349] width 847 height 106
click at [1059, 359] on button "Add" at bounding box center [1087, 347] width 85 height 37
type input "0"
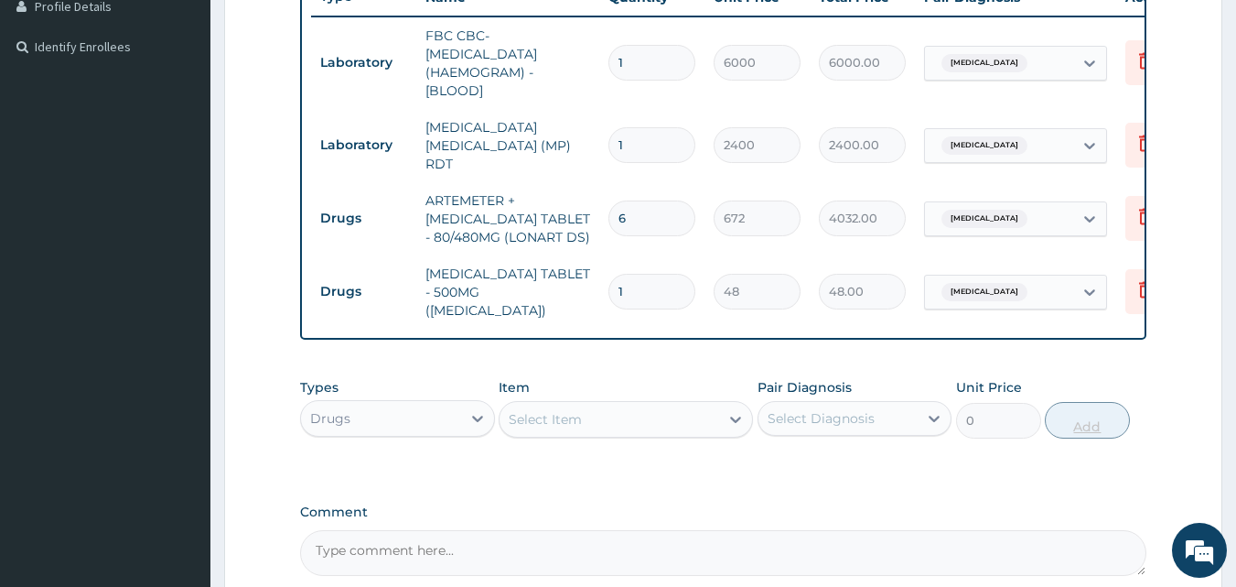
type input "15"
type input "720.00"
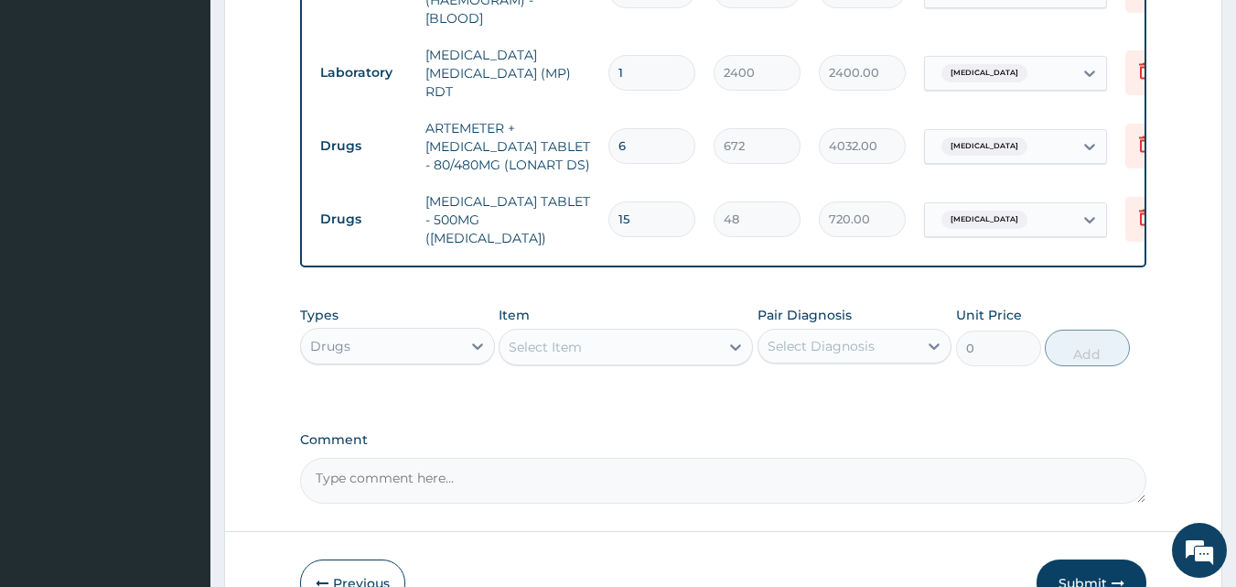
scroll to position [690, 0]
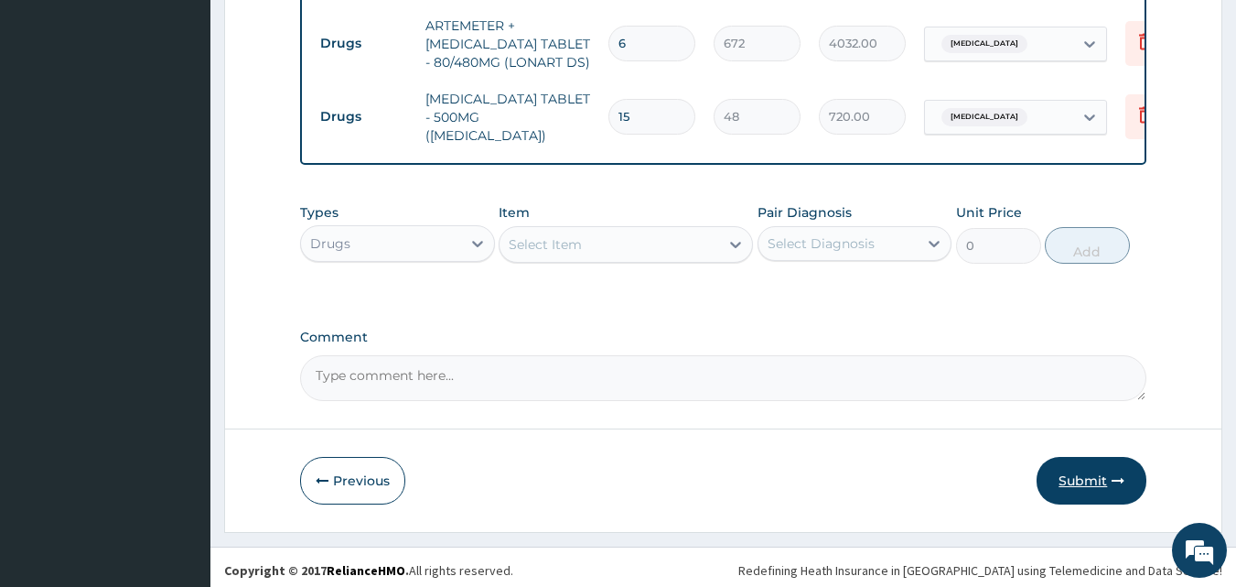
type input "15"
click at [1097, 465] on button "Submit" at bounding box center [1092, 481] width 110 height 48
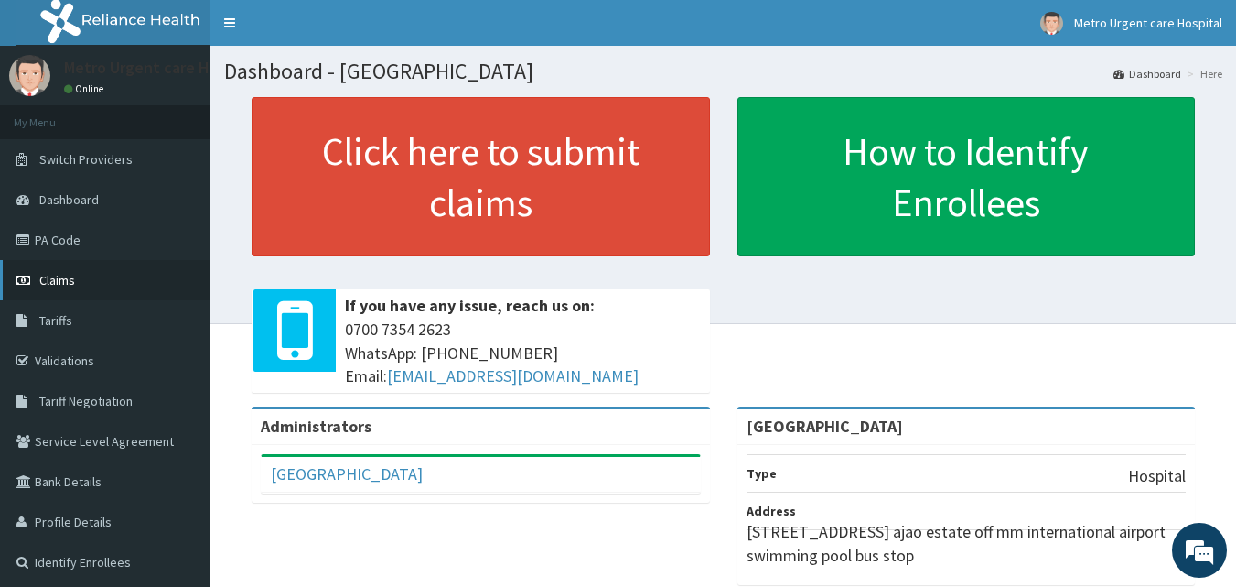
click at [140, 298] on link "Claims" at bounding box center [105, 280] width 210 height 40
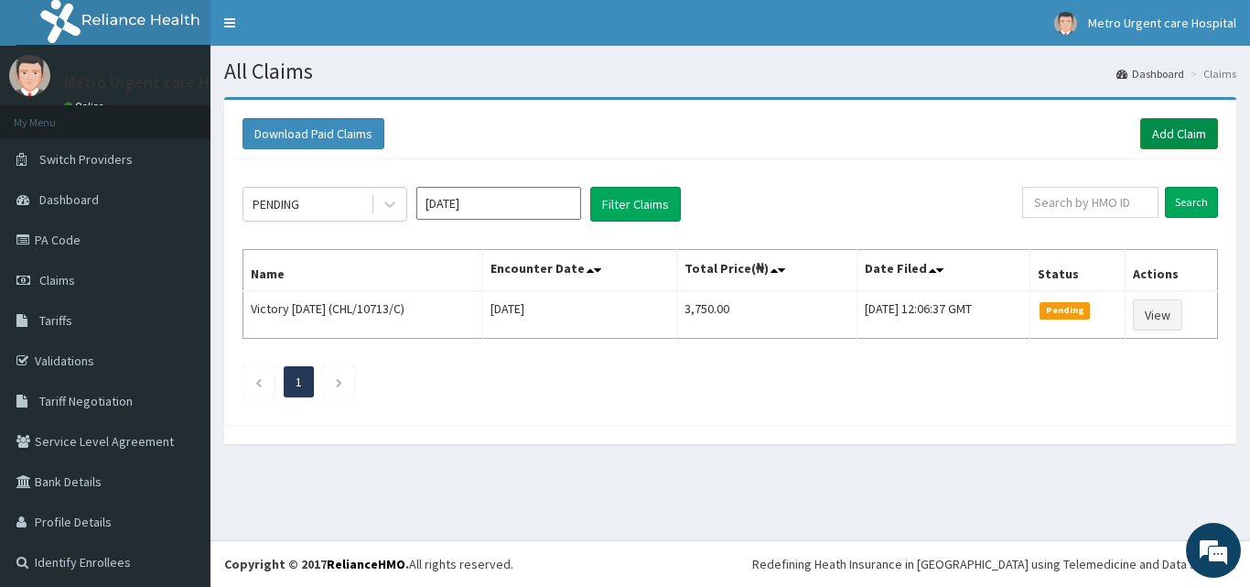
click at [1148, 137] on link "Add Claim" at bounding box center [1179, 133] width 78 height 31
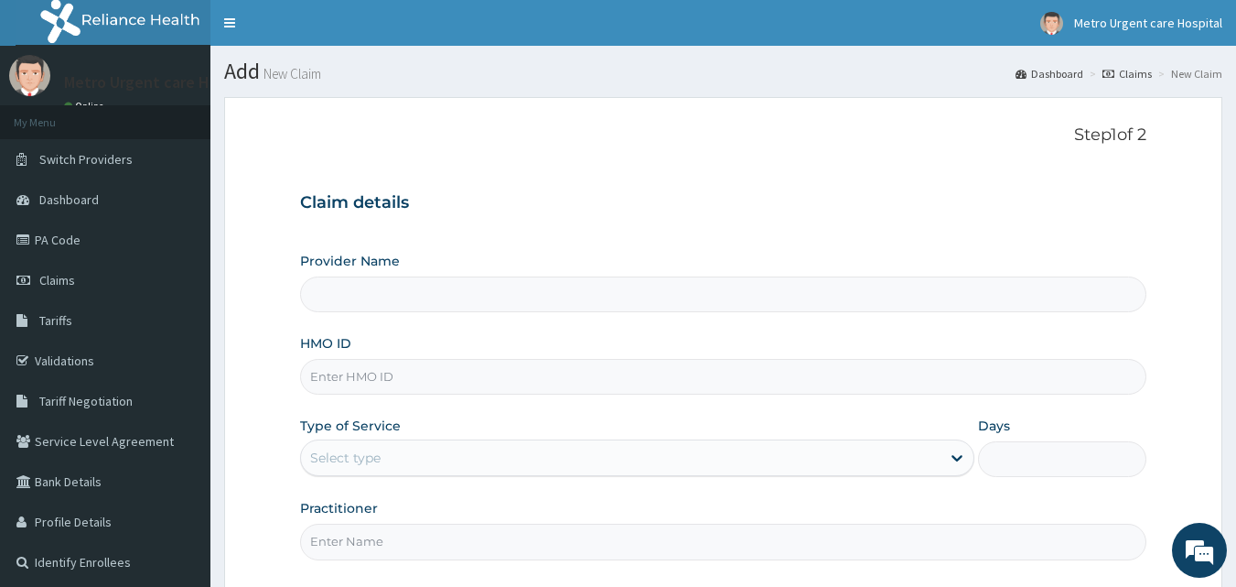
type input "[GEOGRAPHIC_DATA]"
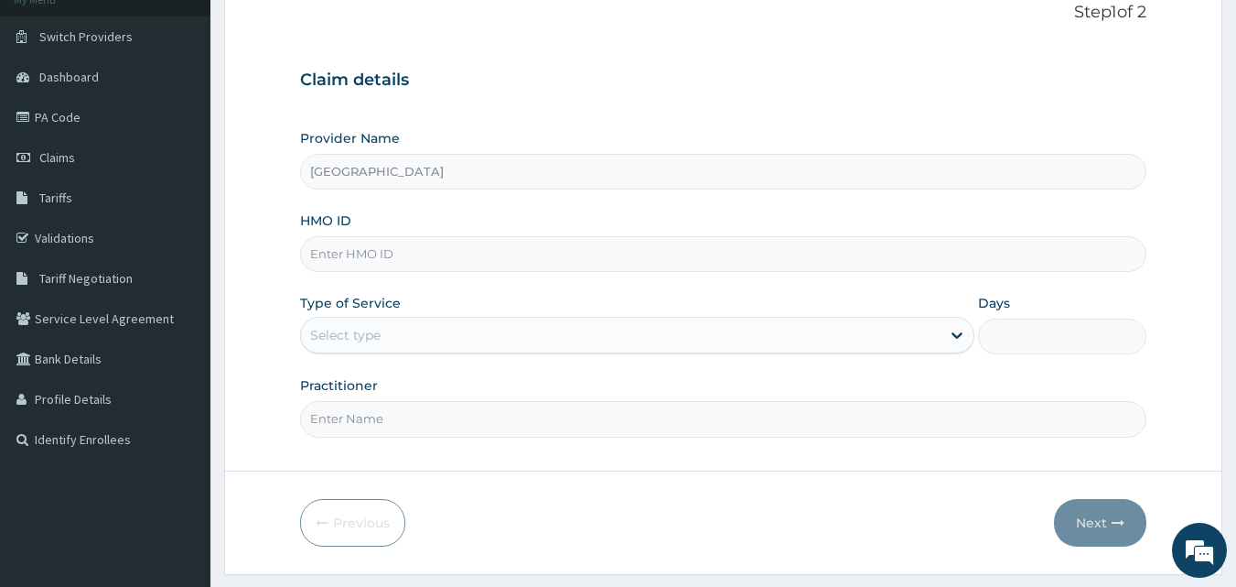
scroll to position [124, 0]
click at [645, 253] on input "HMO ID" at bounding box center [723, 252] width 847 height 36
type input "CHL/10352/A"
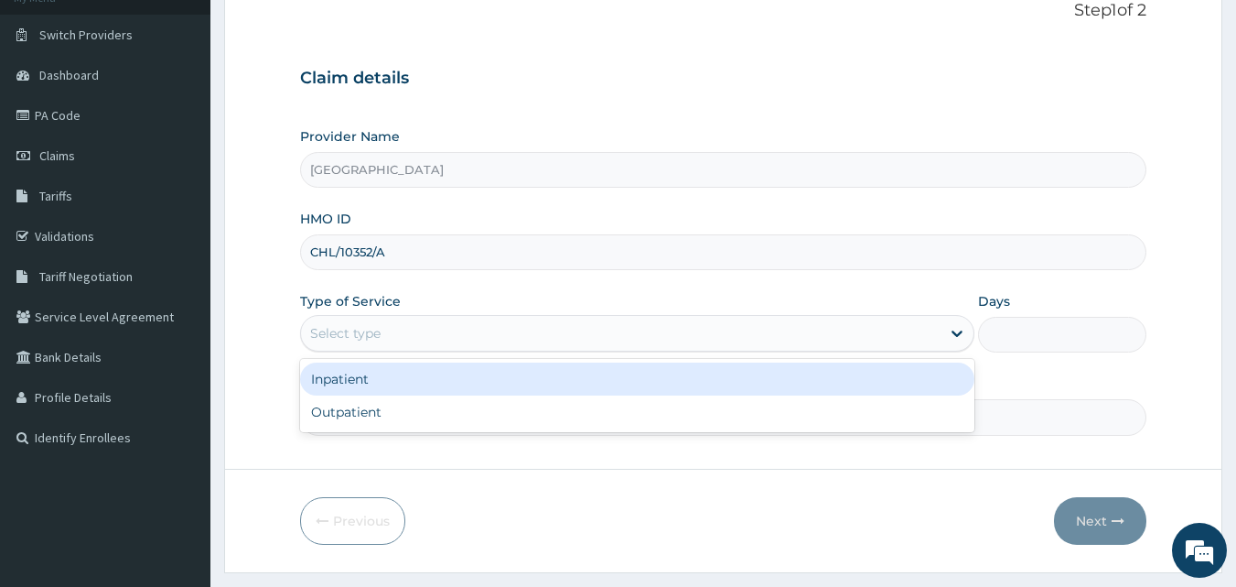
click at [580, 331] on div "Select type" at bounding box center [621, 332] width 640 height 29
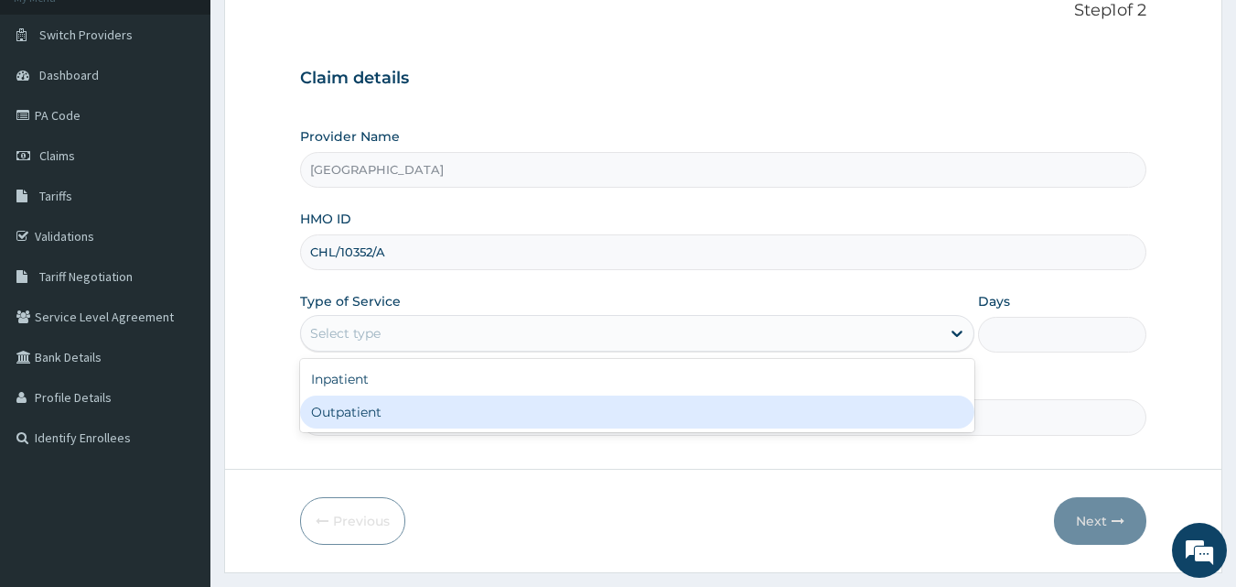
click at [547, 397] on div "Outpatient" at bounding box center [637, 411] width 674 height 33
type input "1"
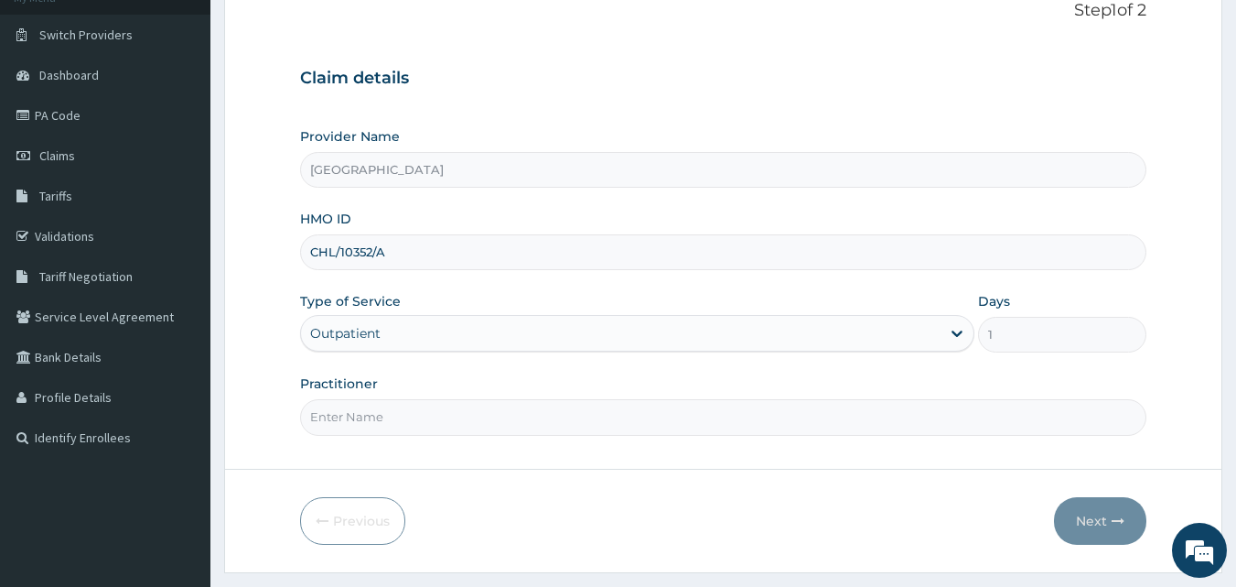
click at [507, 401] on input "Practitioner" at bounding box center [723, 417] width 847 height 36
type input "Ransom Abraham"
click at [1091, 521] on button "Next" at bounding box center [1100, 521] width 92 height 48
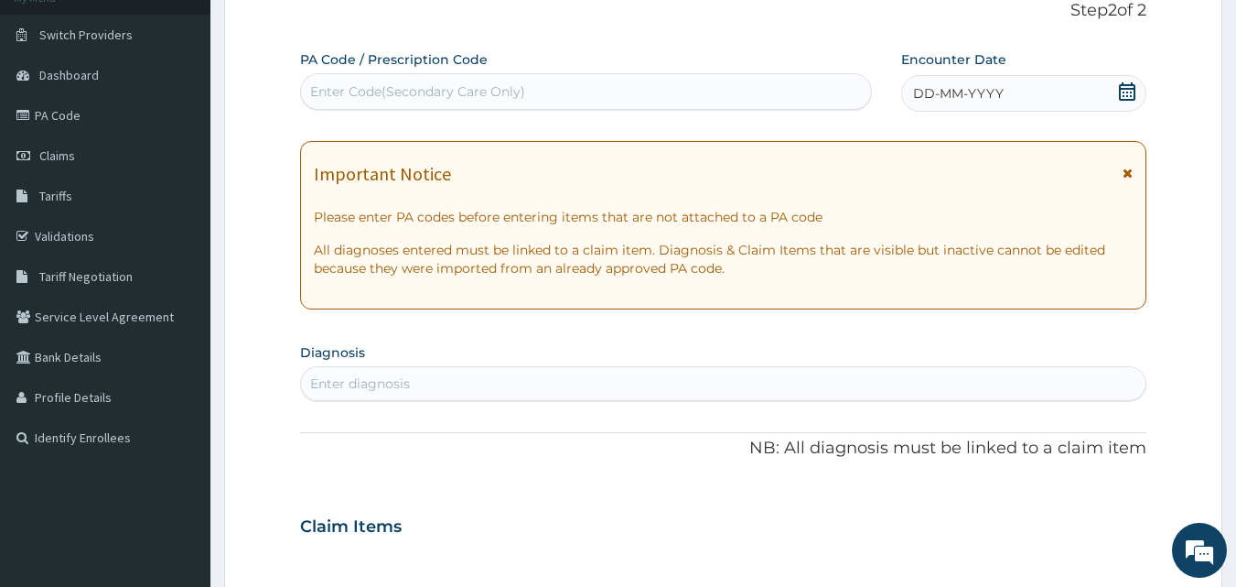
click at [1128, 174] on icon at bounding box center [1128, 173] width 10 height 13
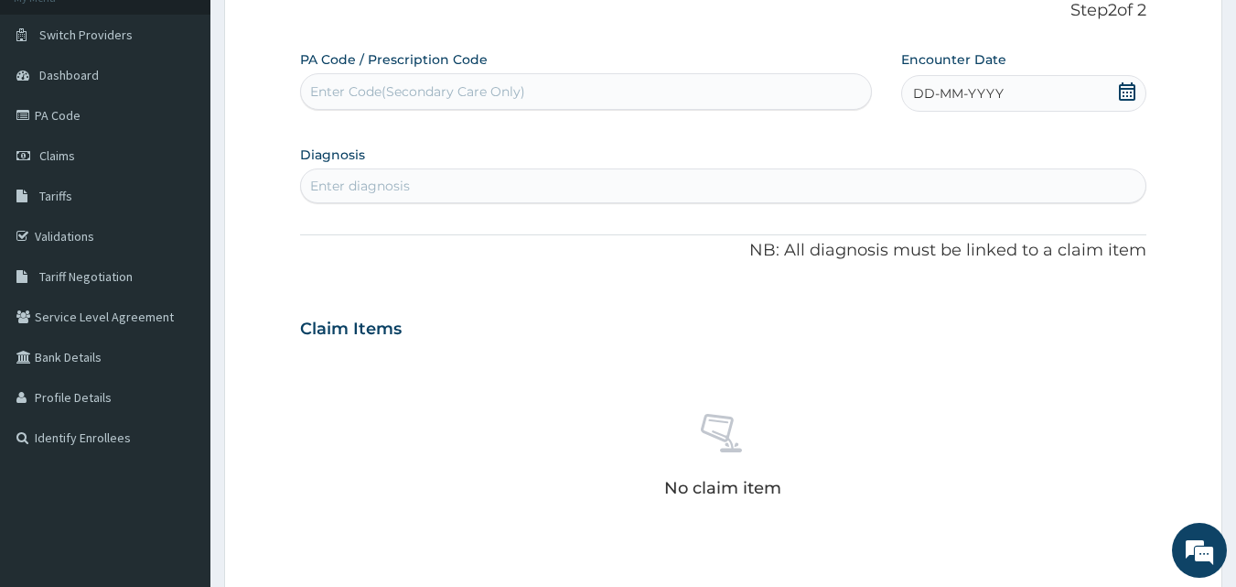
click at [1132, 96] on icon at bounding box center [1127, 91] width 16 height 18
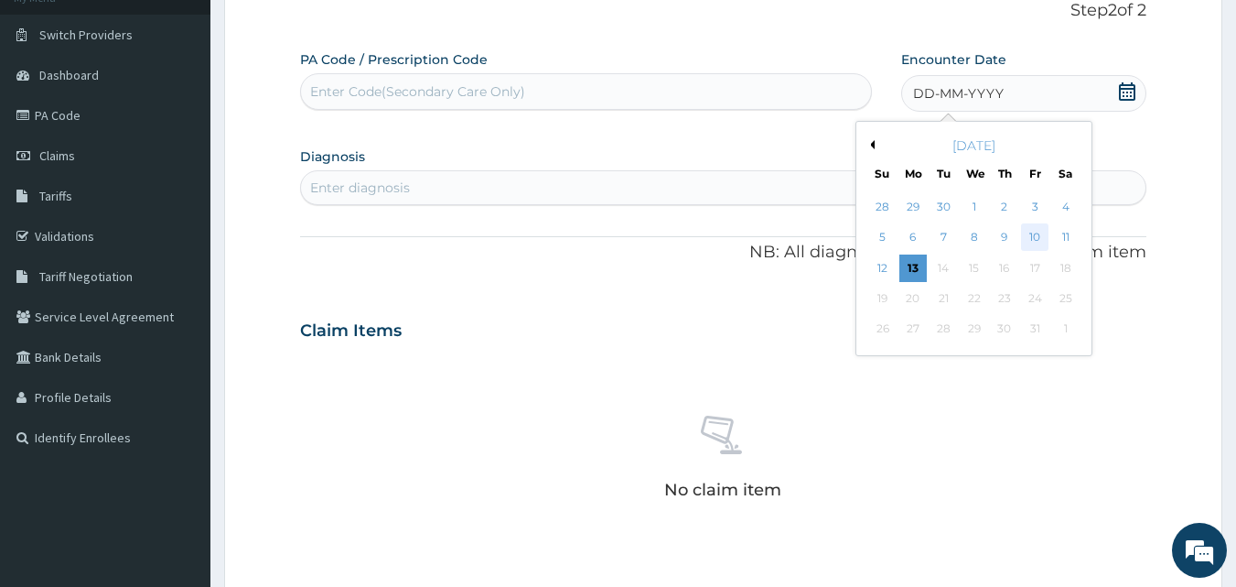
click at [1033, 235] on div "10" at bounding box center [1034, 237] width 27 height 27
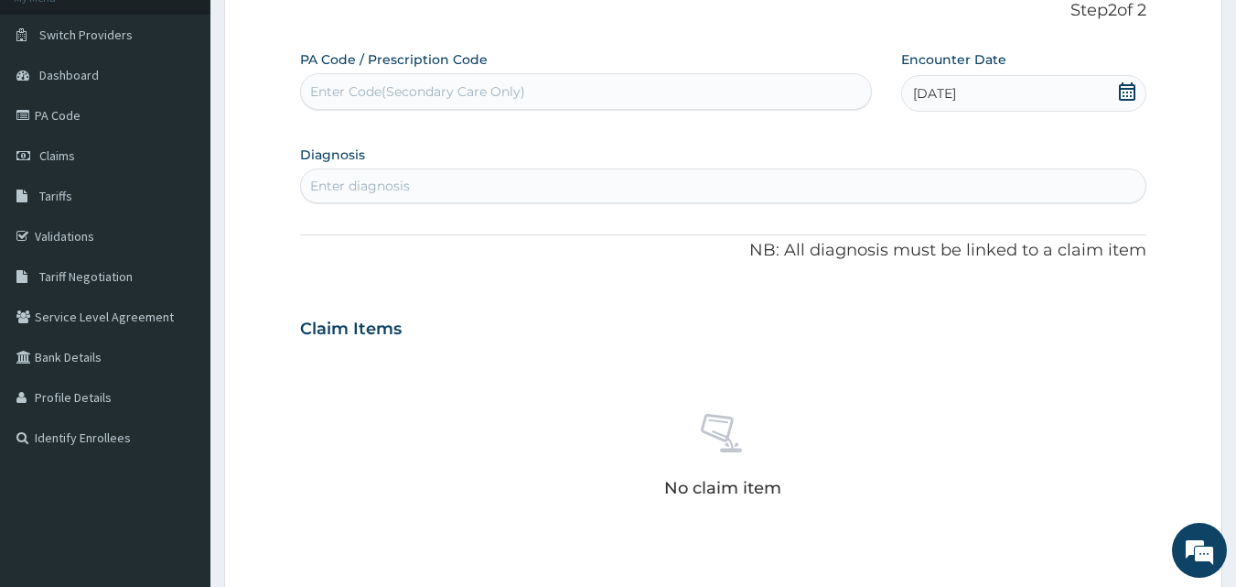
click at [491, 186] on div "Enter diagnosis" at bounding box center [724, 185] width 846 height 29
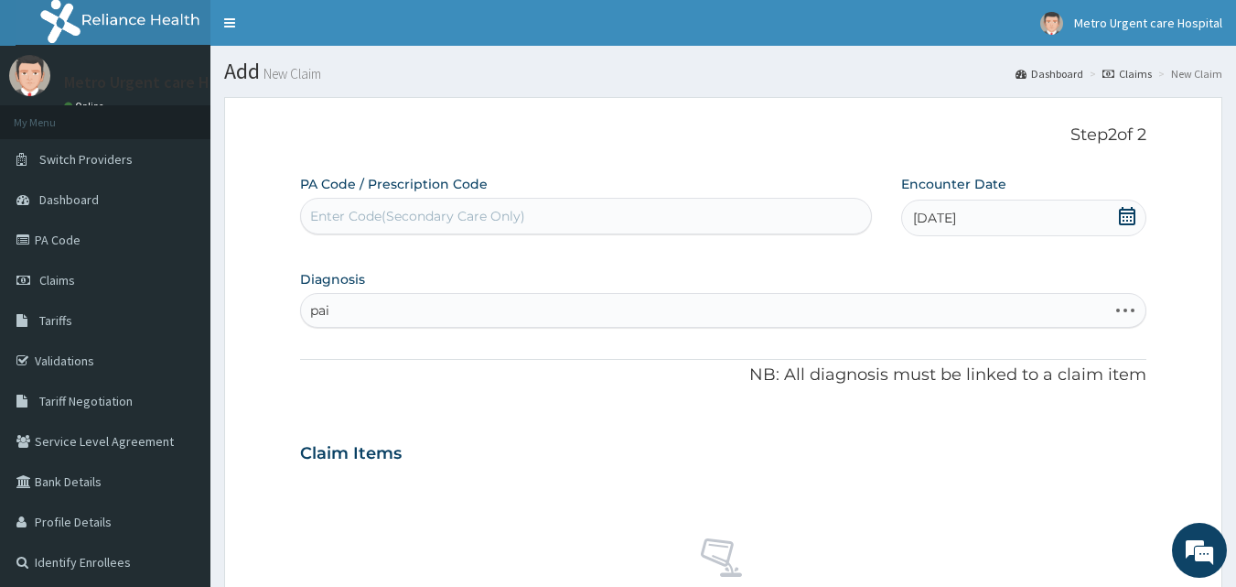
type input "pain"
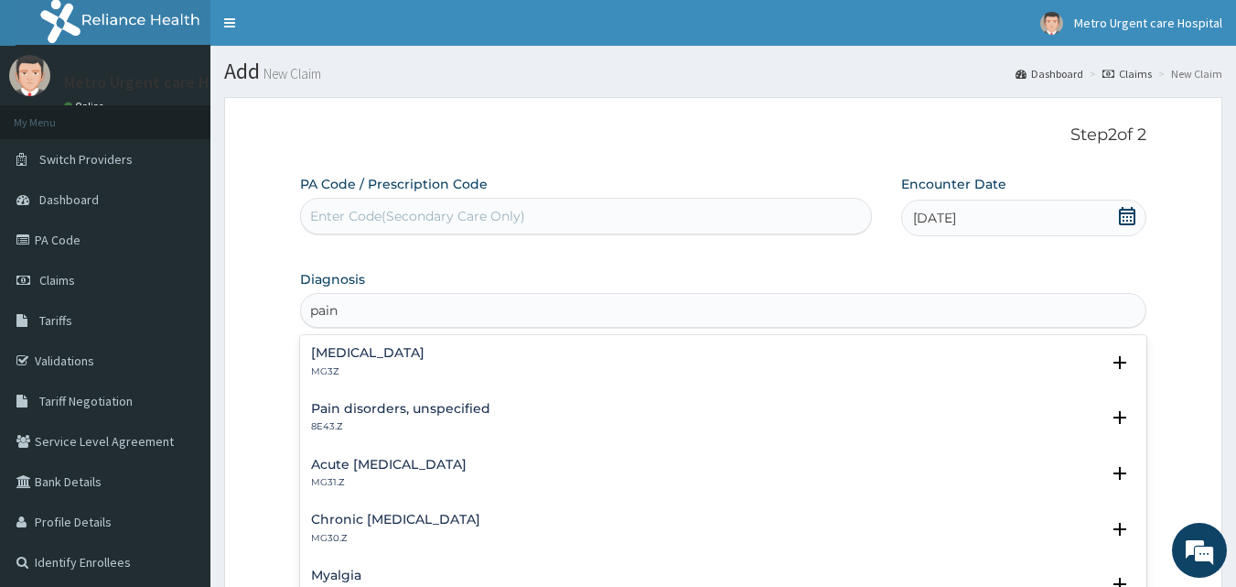
click at [395, 352] on h4 "Pain, unspecified" at bounding box center [367, 353] width 113 height 14
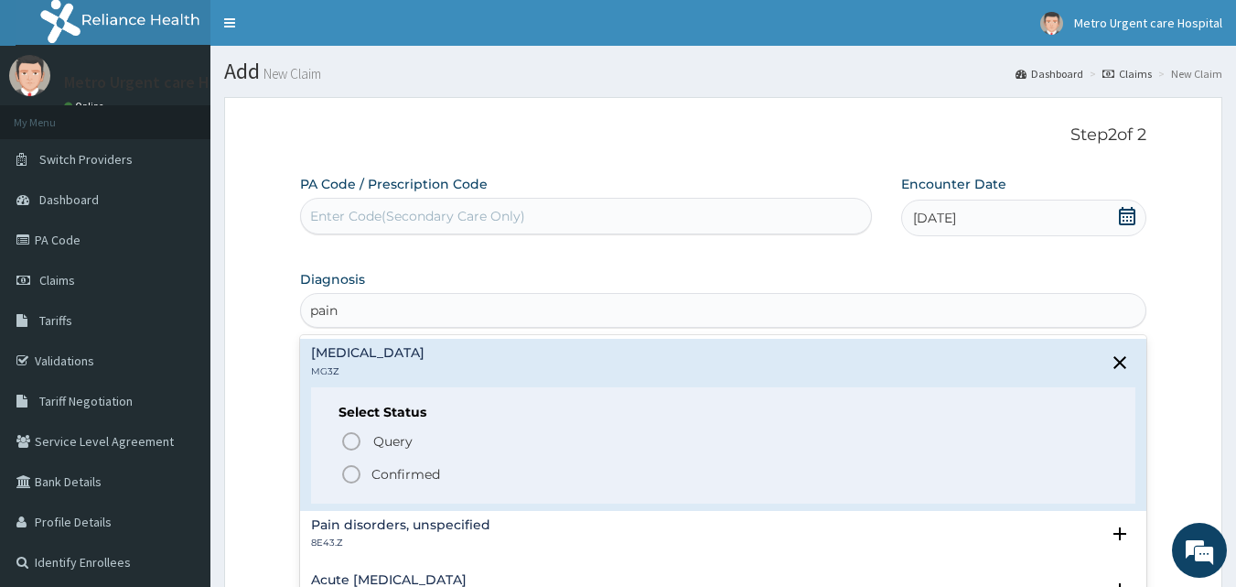
click at [351, 479] on icon "status option filled" at bounding box center [351, 474] width 22 height 22
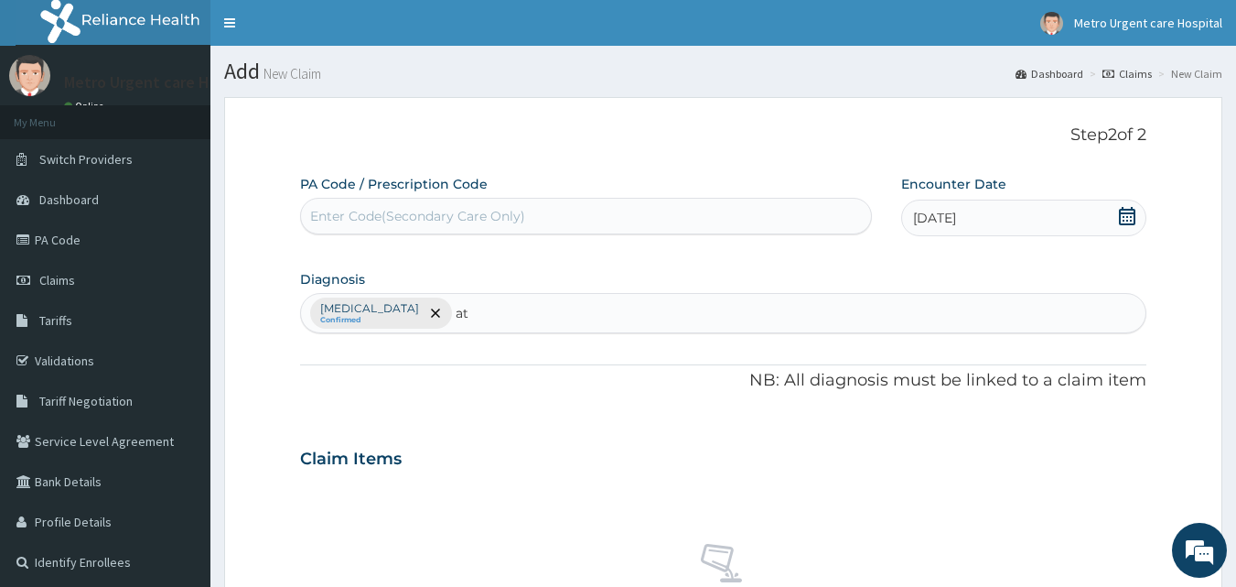
type input "a"
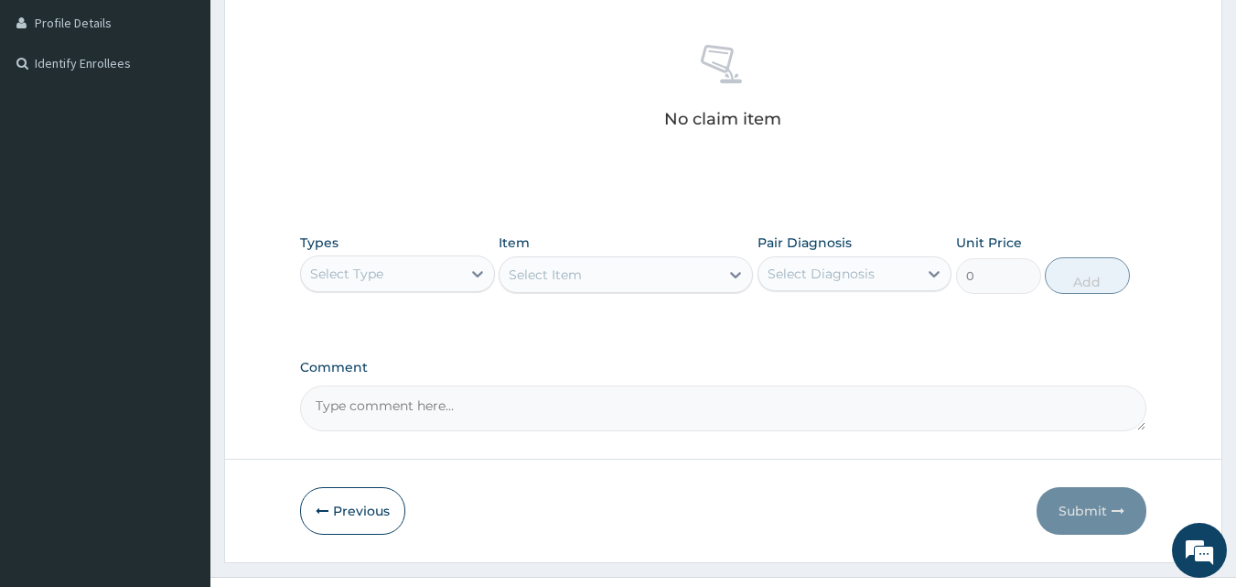
scroll to position [501, 0]
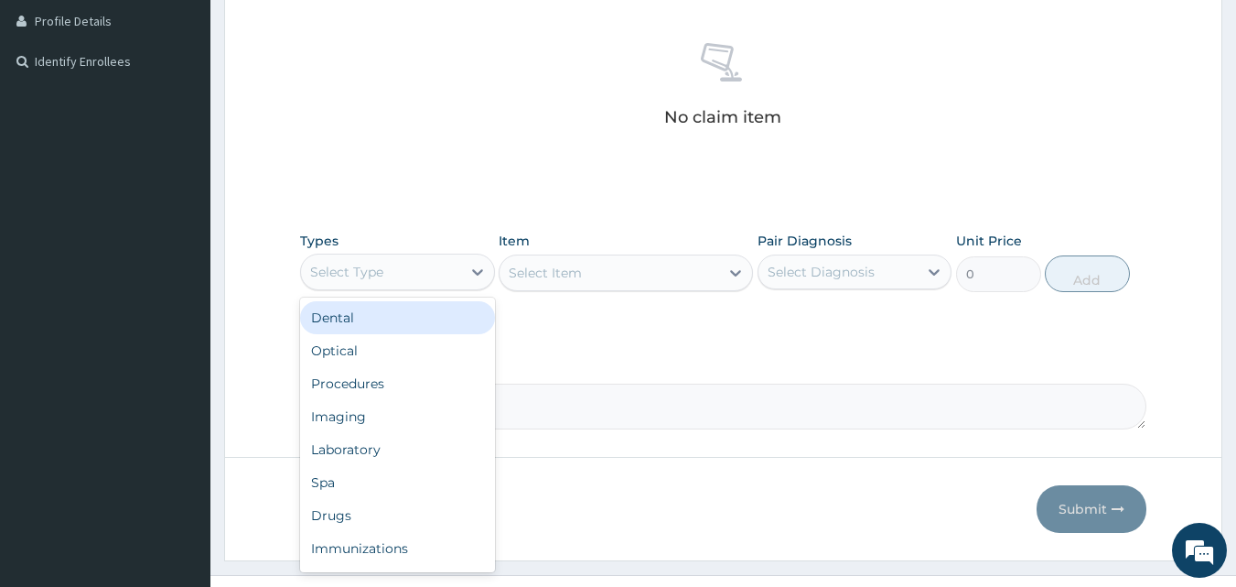
click at [425, 286] on div "Select Type" at bounding box center [381, 271] width 160 height 29
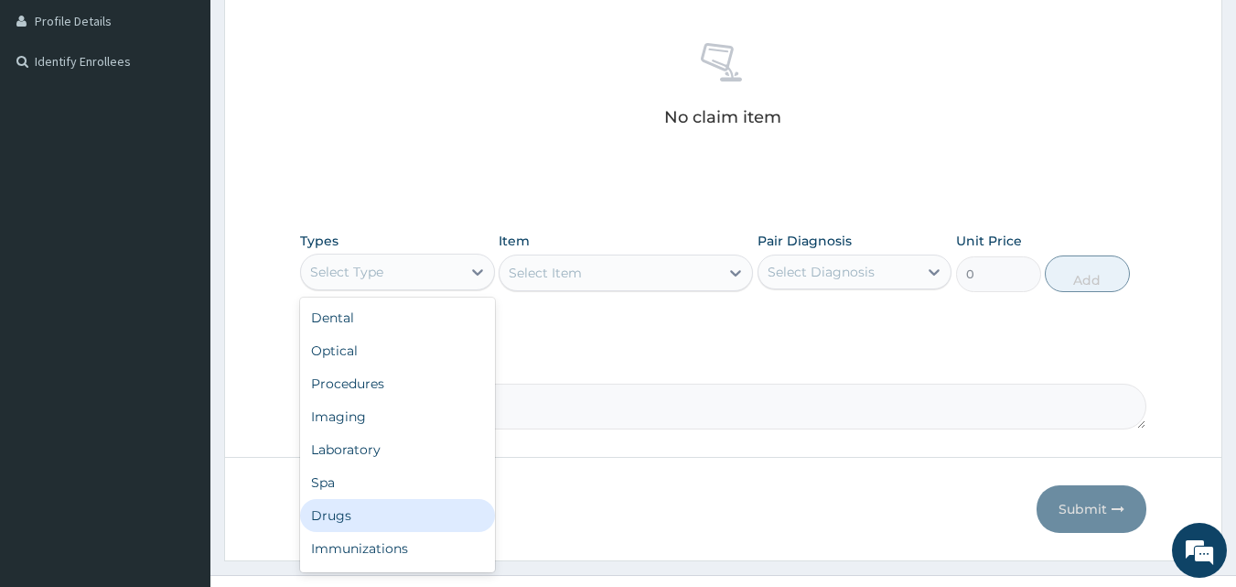
click at [401, 501] on div "Drugs" at bounding box center [397, 515] width 195 height 33
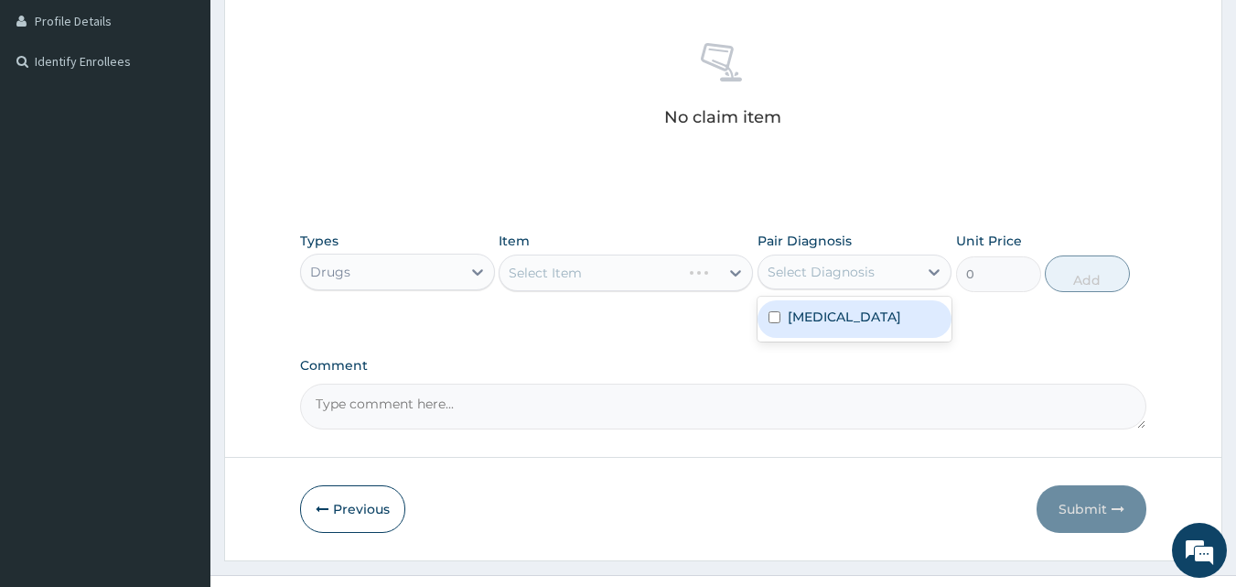
click at [818, 263] on div "Select Diagnosis" at bounding box center [821, 272] width 107 height 18
click at [793, 315] on label "Pain, unspecified" at bounding box center [844, 316] width 113 height 18
checkbox input "true"
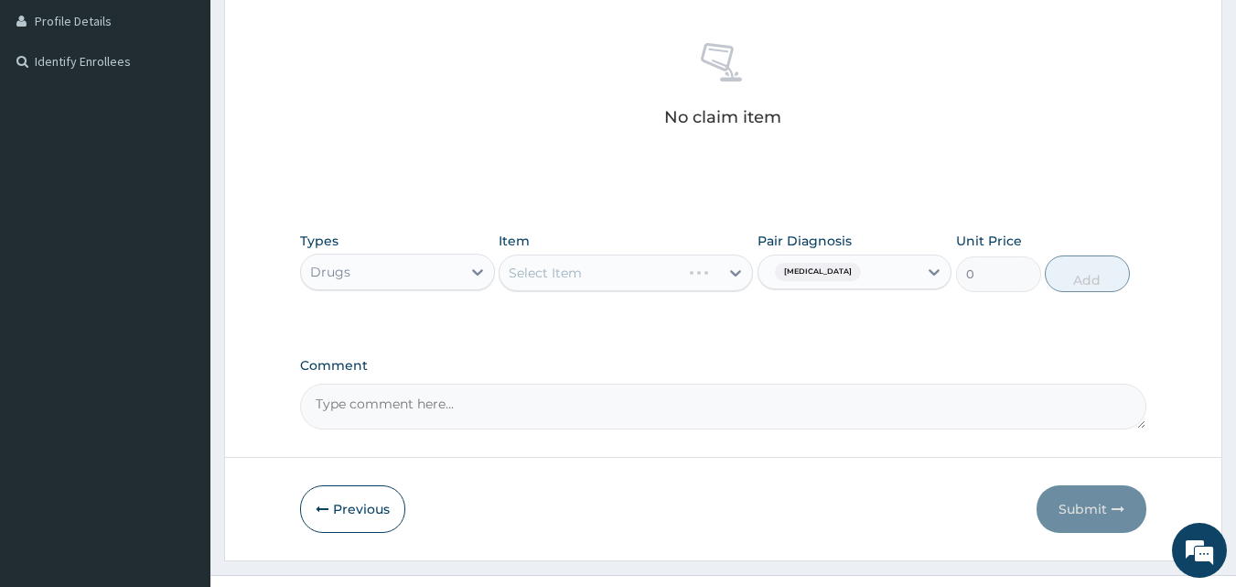
click at [728, 342] on div "PA Code / Prescription Code Enter Code(Secondary Care Only) Encounter Date 10-1…" at bounding box center [723, 51] width 847 height 755
click at [698, 276] on div "Select Item" at bounding box center [610, 272] width 220 height 29
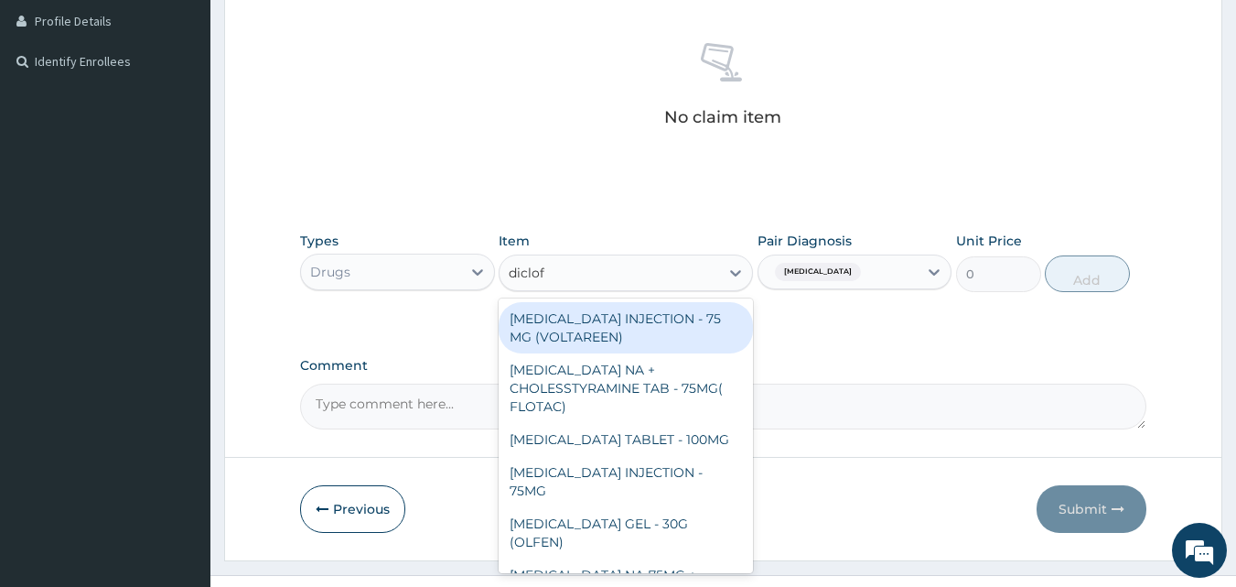
type input "diclofe"
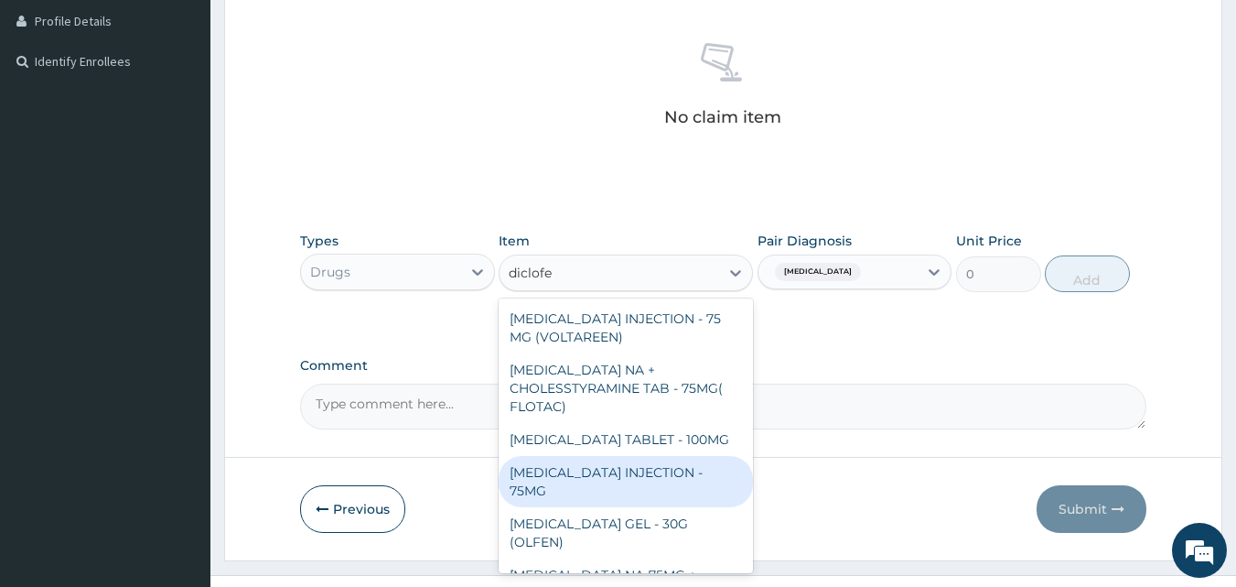
click at [634, 477] on div "[MEDICAL_DATA] INJECTION - 75MG" at bounding box center [626, 481] width 254 height 51
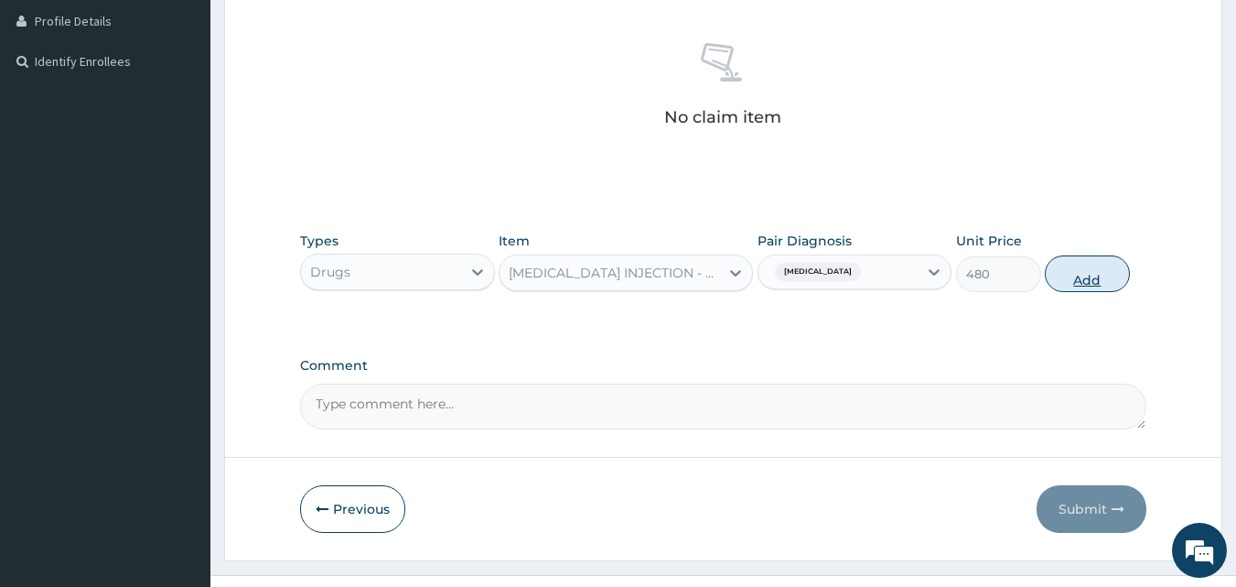
click at [1070, 280] on button "Add" at bounding box center [1087, 273] width 85 height 37
type input "0"
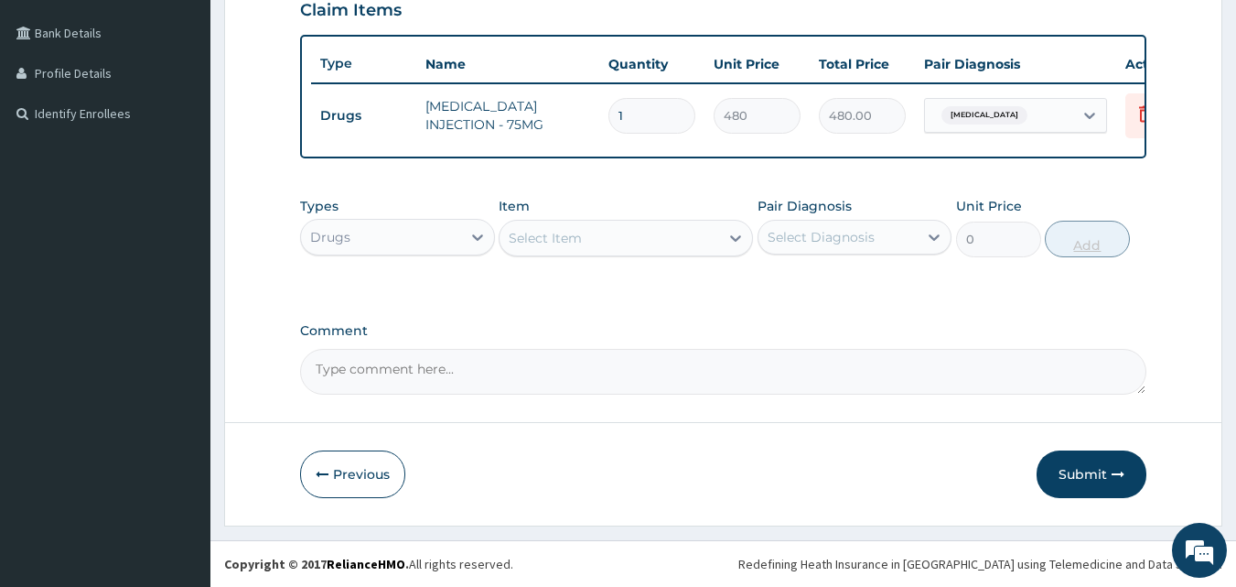
scroll to position [462, 0]
click at [655, 238] on div "Select Item" at bounding box center [610, 237] width 220 height 29
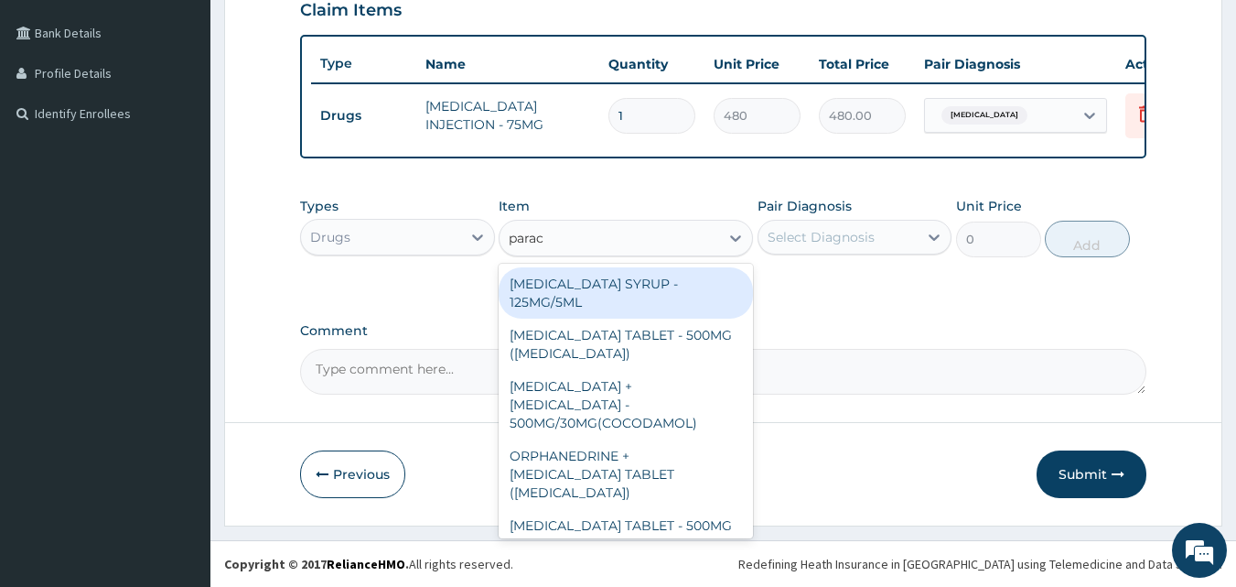
type input "parace"
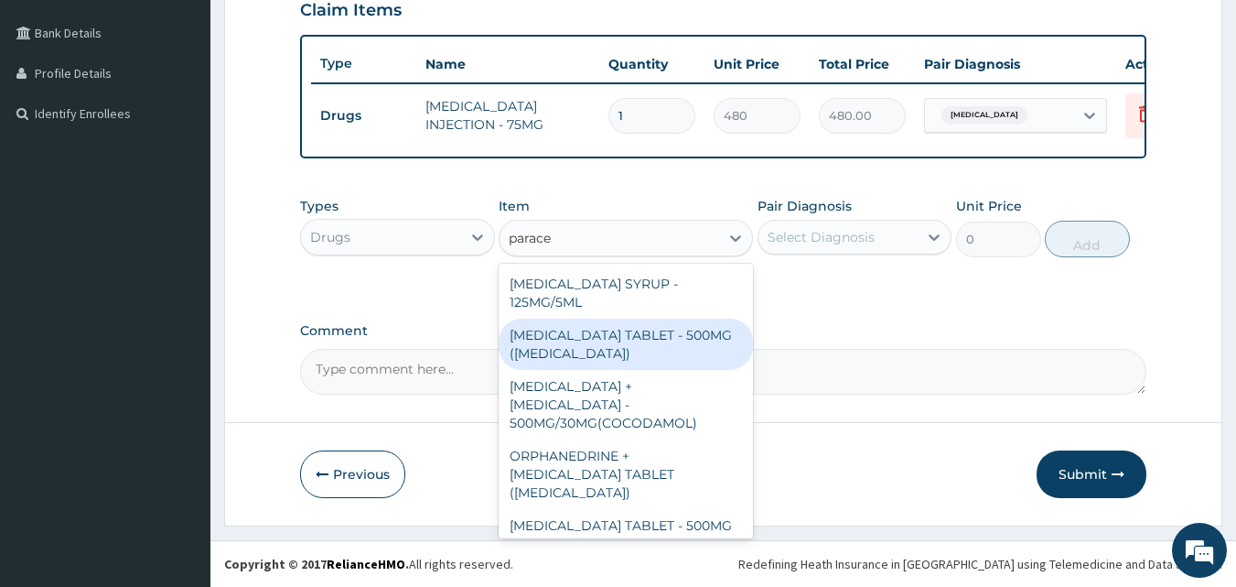
click at [631, 336] on div "[MEDICAL_DATA] TABLET - 500MG ([MEDICAL_DATA])" at bounding box center [626, 343] width 254 height 51
type input "48"
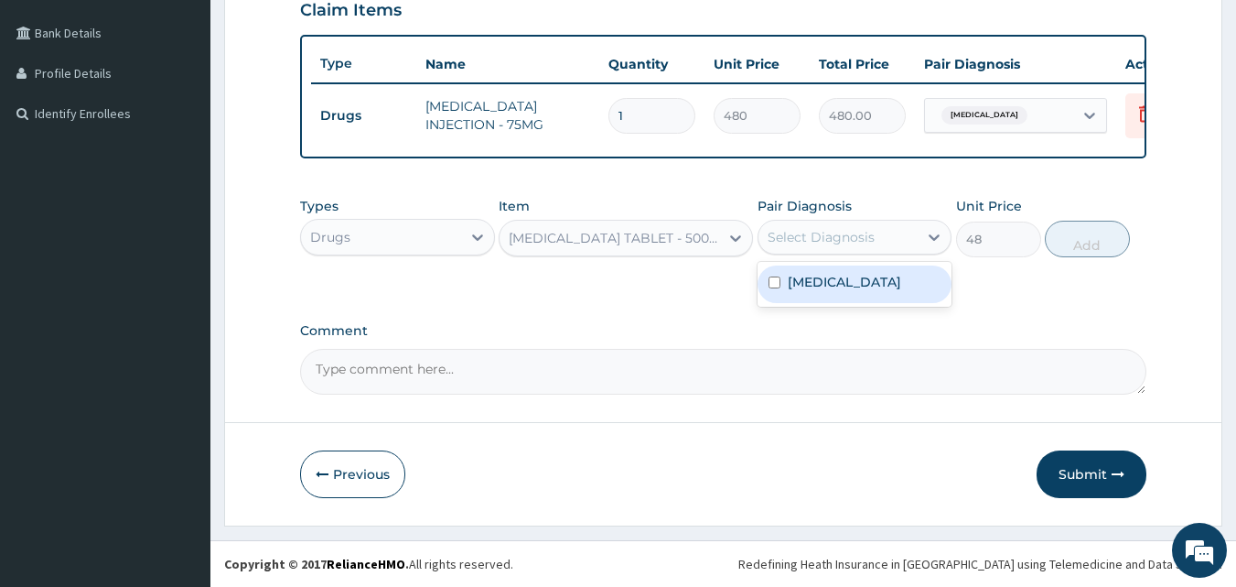
click at [800, 237] on div "Select Diagnosis" at bounding box center [821, 237] width 107 height 18
click at [769, 286] on input "checkbox" at bounding box center [775, 282] width 12 height 12
checkbox input "true"
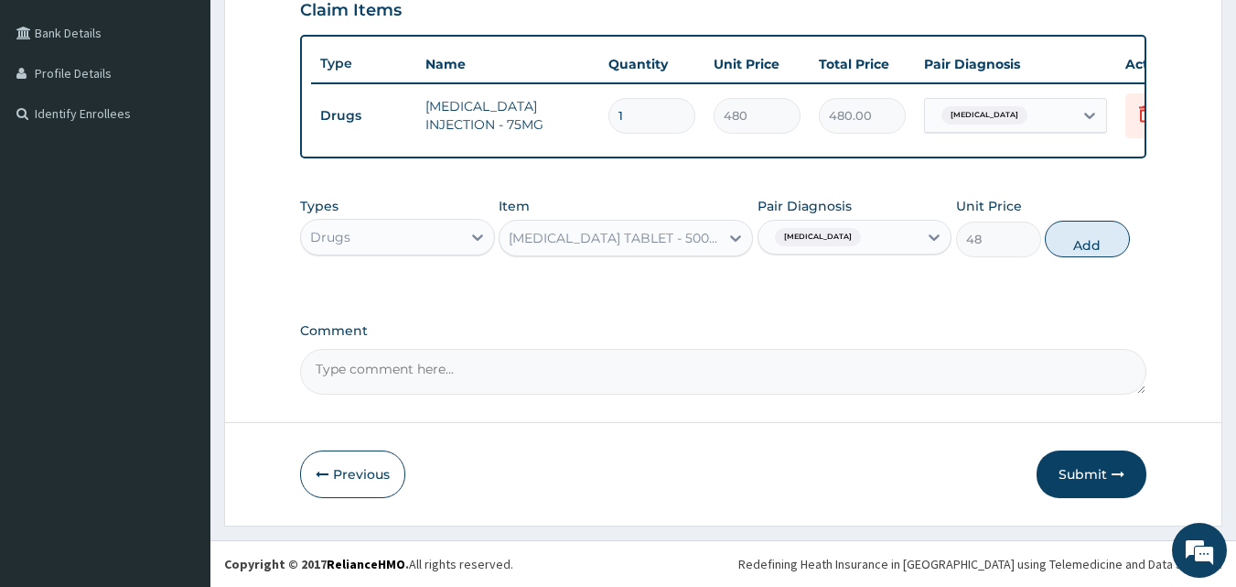
click at [1034, 297] on div "PA Code / Prescription Code Enter Code(Secondary Care Only) Encounter Date 10-1…" at bounding box center [723, 60] width 847 height 668
click at [1077, 233] on button "Add" at bounding box center [1087, 239] width 85 height 37
type input "0"
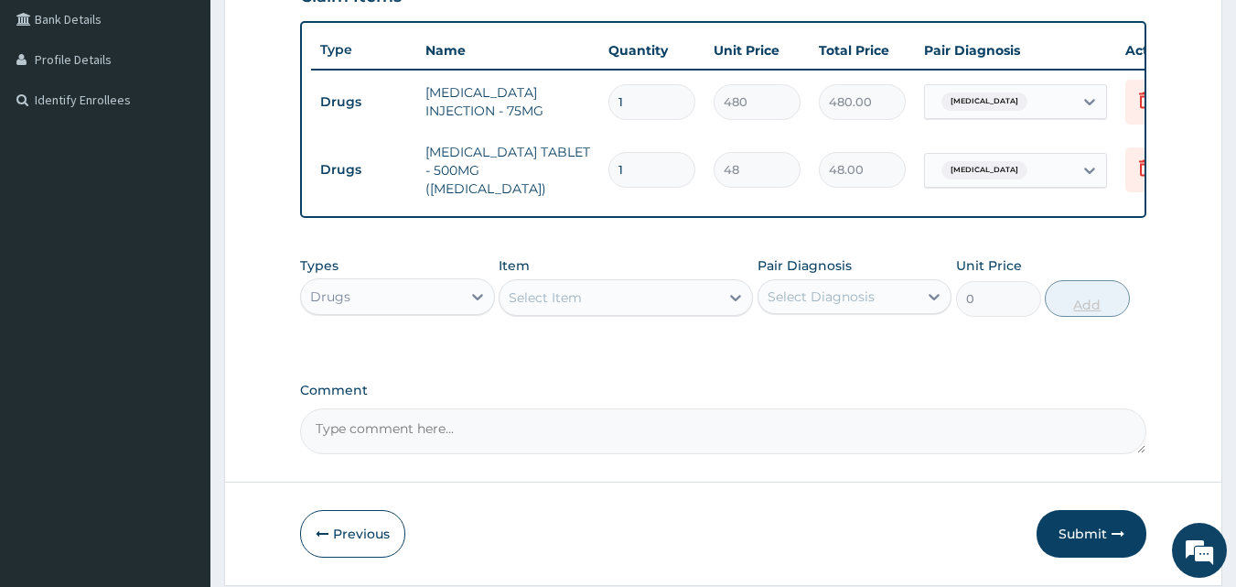
type input "15"
type input "720.00"
type input "15"
click at [651, 293] on div "Select Item" at bounding box center [610, 297] width 220 height 29
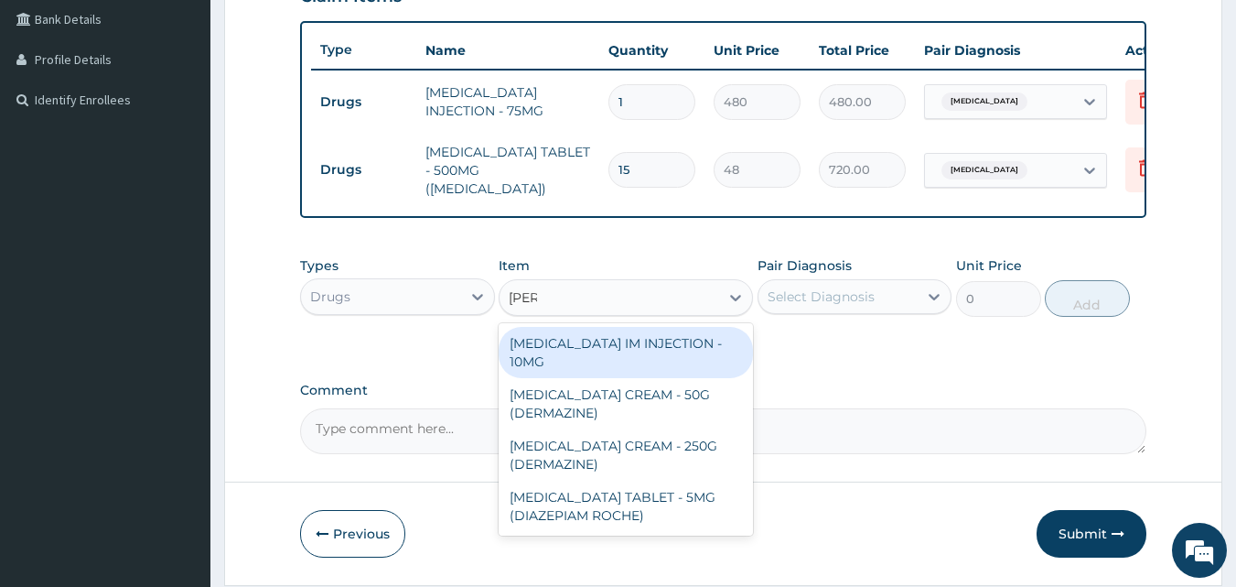
type input "diaze"
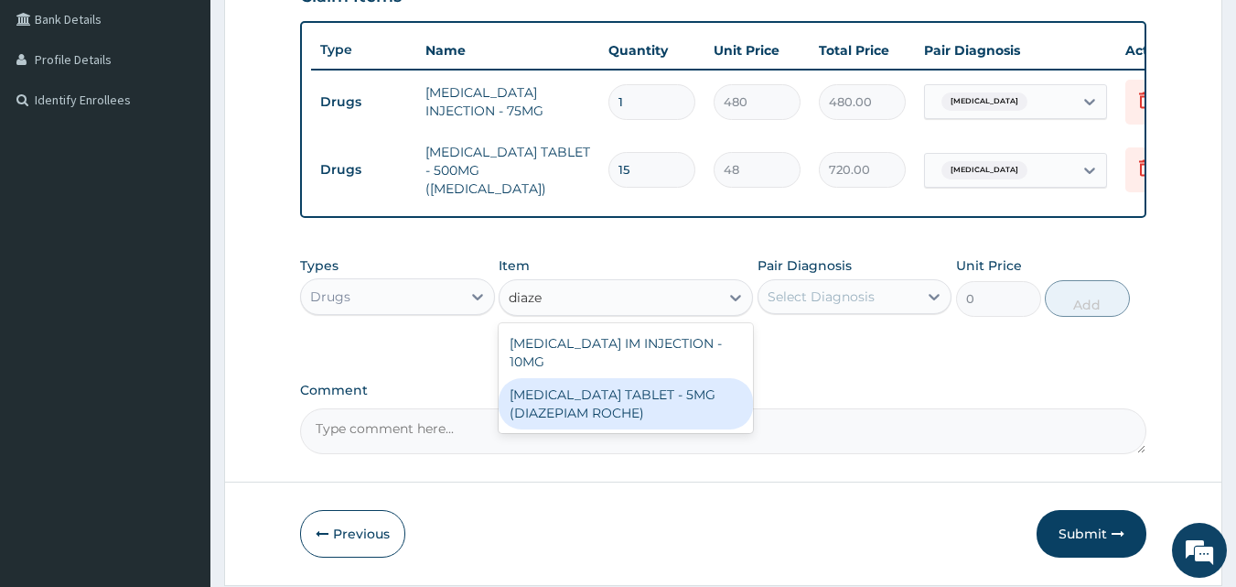
click at [633, 378] on div "[MEDICAL_DATA] TABLET - 5MG (DIAZEPIAM ROCHE)" at bounding box center [626, 403] width 254 height 51
type input "320"
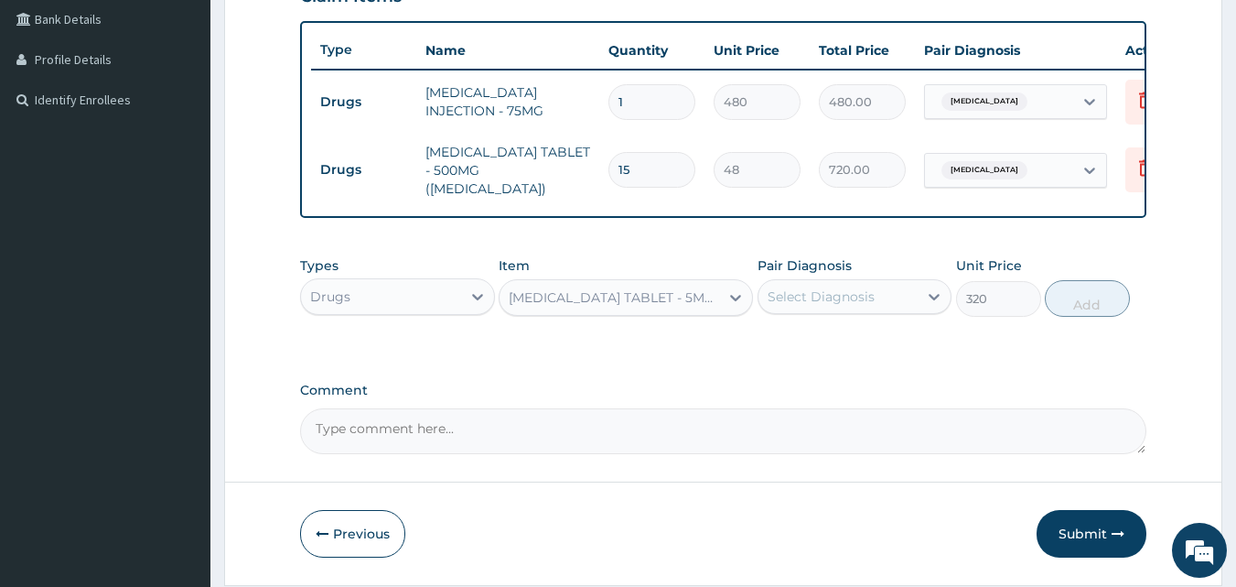
click at [825, 298] on div "Select Diagnosis" at bounding box center [821, 296] width 107 height 18
click at [803, 343] on label "Pain, unspecified" at bounding box center [844, 341] width 113 height 18
checkbox input "true"
drag, startPoint x: 999, startPoint y: 340, endPoint x: 1068, endPoint y: 307, distance: 76.5
click at [1068, 307] on div "Types Drugs Item DIAZEPAM TABLET - 5MG (DIAZEPIAM ROCHE) Pair Diagnosis Pain, u…" at bounding box center [723, 300] width 847 height 106
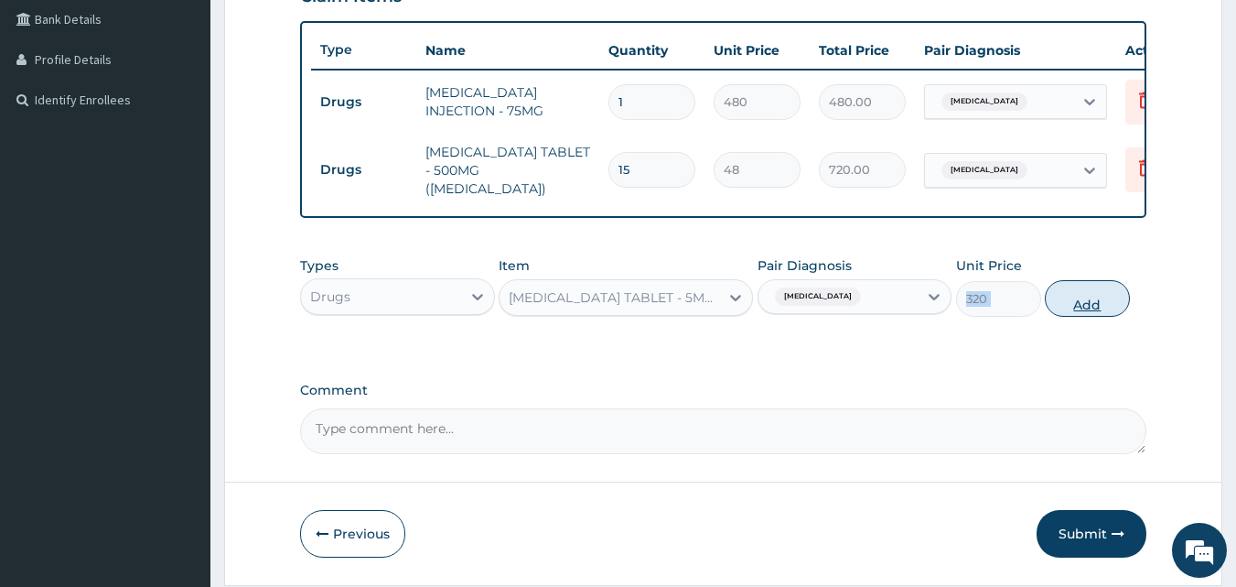
click at [1068, 307] on button "Add" at bounding box center [1087, 298] width 85 height 37
type input "0"
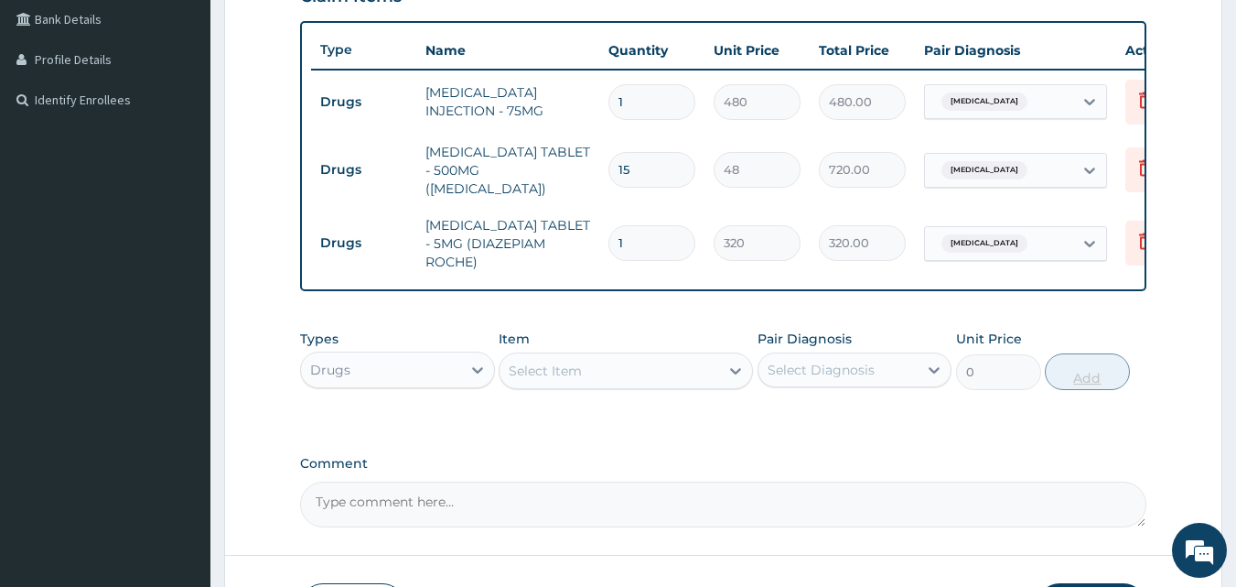
type input "0.00"
type input "3"
type input "960.00"
type input "3"
click at [679, 357] on div "Select Item" at bounding box center [610, 370] width 220 height 29
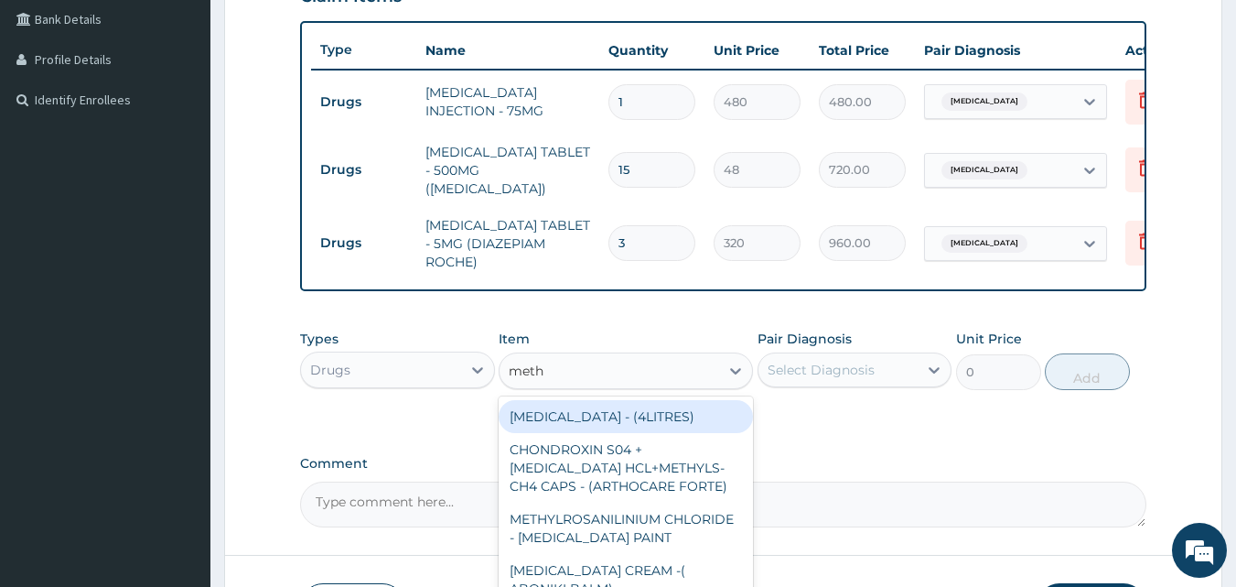
type input "methy"
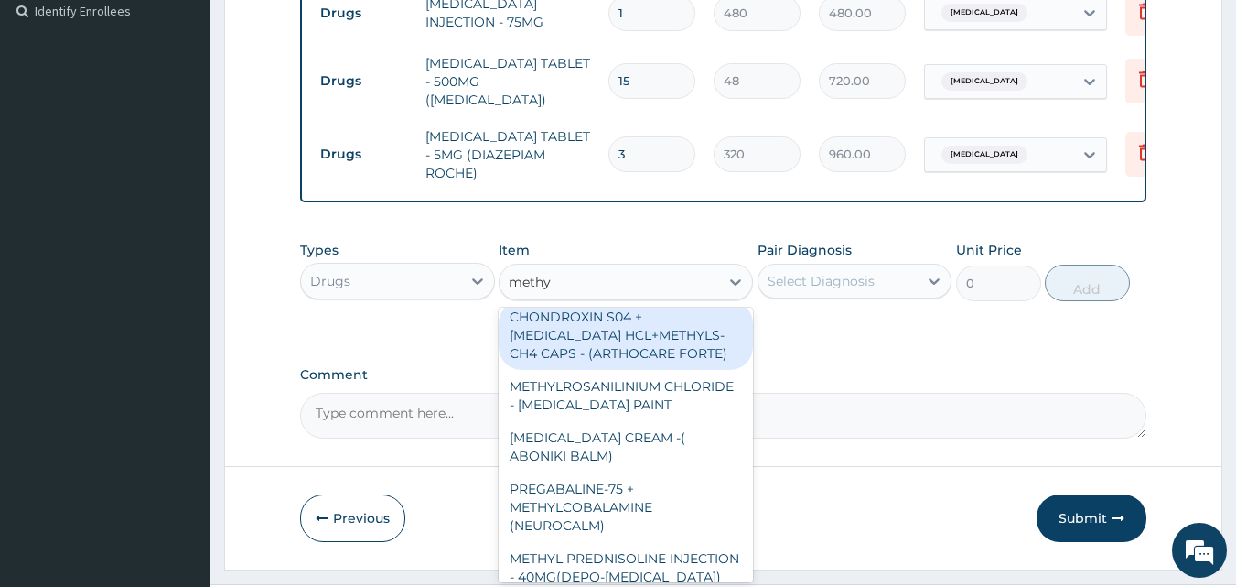
scroll to position [47, 0]
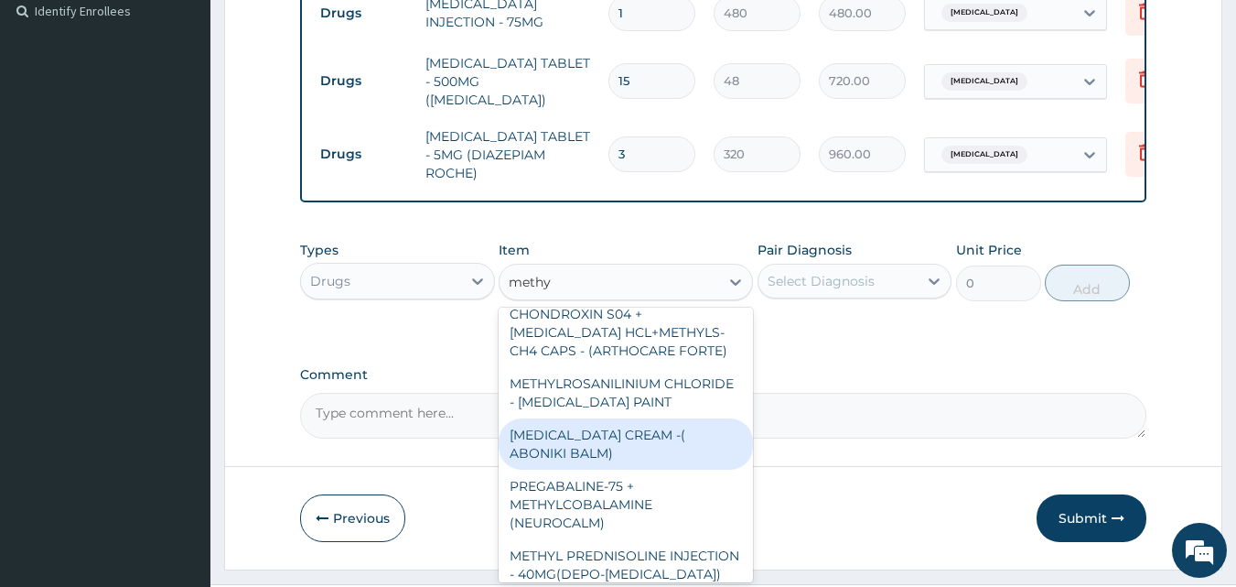
click at [686, 458] on div "[MEDICAL_DATA] CREAM -( ABONIKI BALM)" at bounding box center [626, 443] width 254 height 51
type input "960"
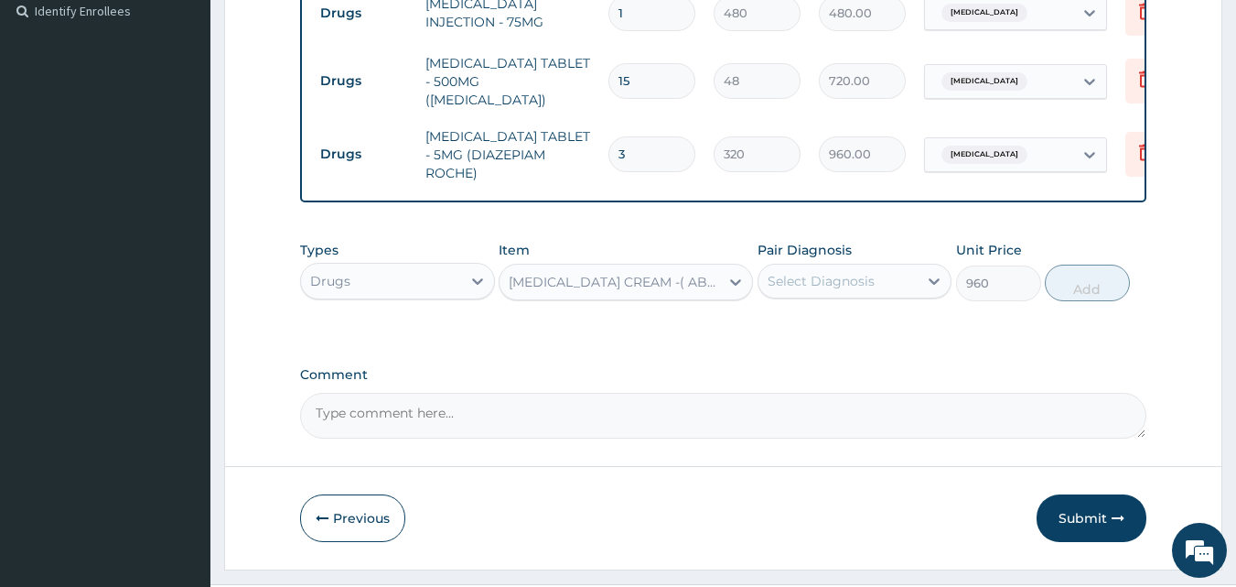
click at [819, 279] on div "Select Diagnosis" at bounding box center [821, 281] width 107 height 18
click at [773, 320] on input "checkbox" at bounding box center [775, 326] width 12 height 12
checkbox input "true"
drag, startPoint x: 1009, startPoint y: 303, endPoint x: 1072, endPoint y: 280, distance: 66.3
click at [1072, 280] on div "Types Drugs Item METHYL SALICYLATE CREAM -( ABONIKI BALM) Pair Diagnosis Pain, …" at bounding box center [723, 271] width 847 height 79
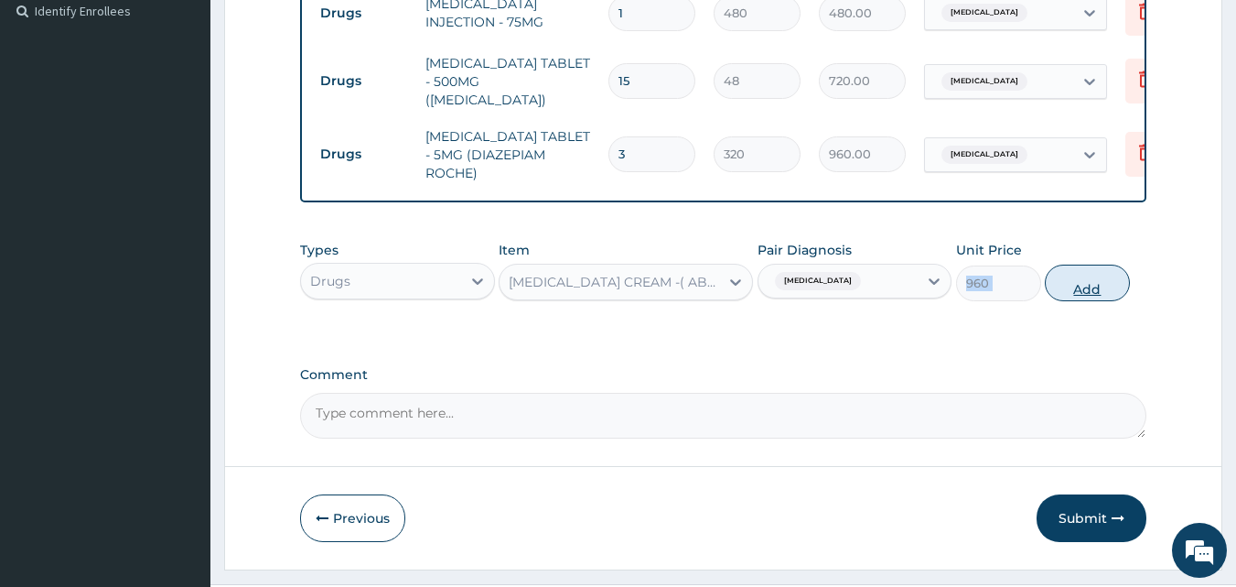
click at [1072, 280] on button "Add" at bounding box center [1087, 282] width 85 height 37
type input "0"
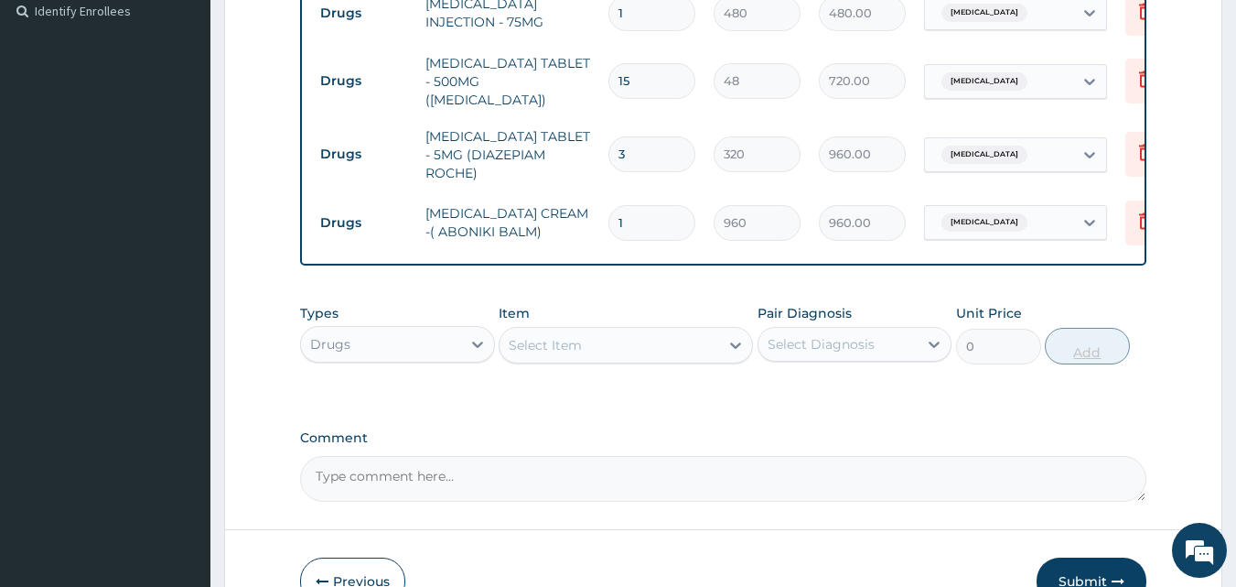
type input "0.00"
type input "6"
type input "5760.00"
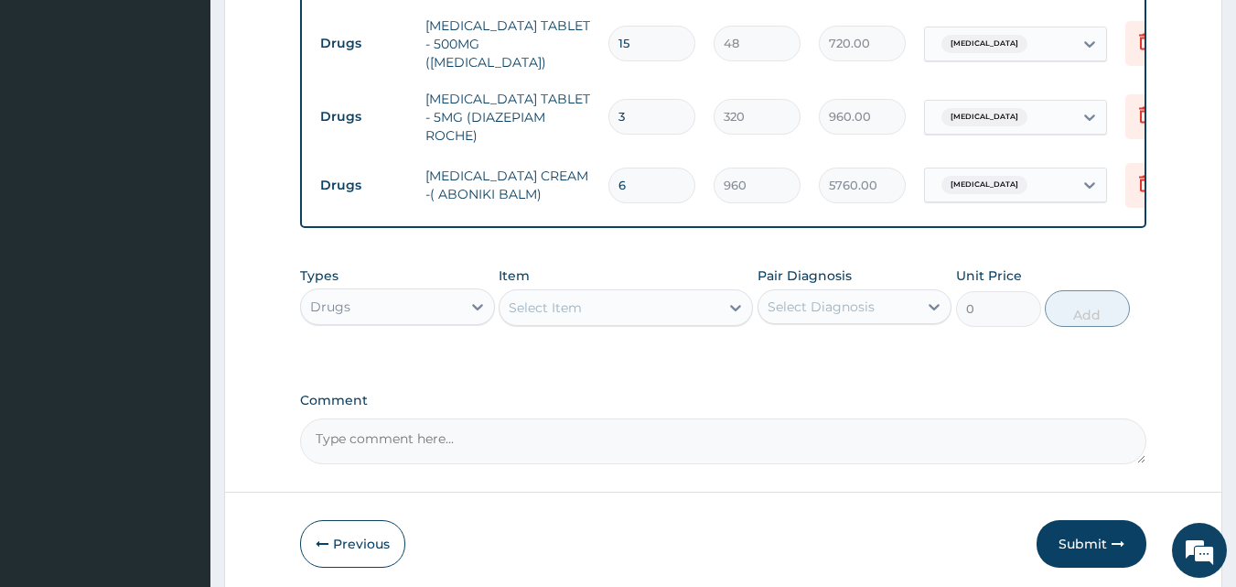
scroll to position [662, 0]
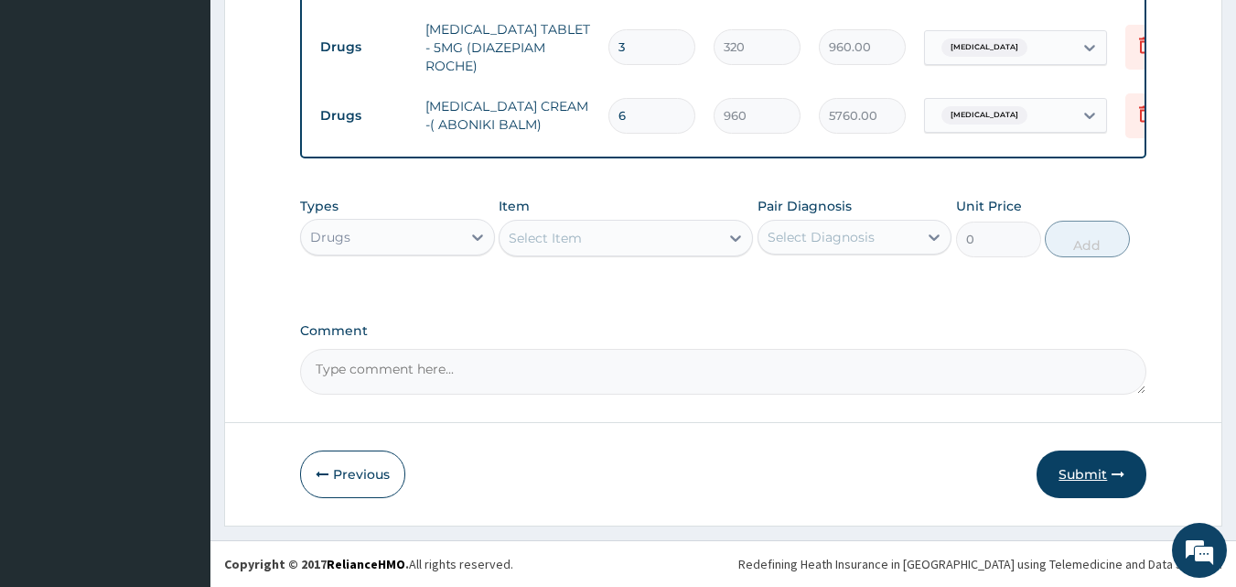
type input "6"
click at [1090, 467] on button "Submit" at bounding box center [1092, 474] width 110 height 48
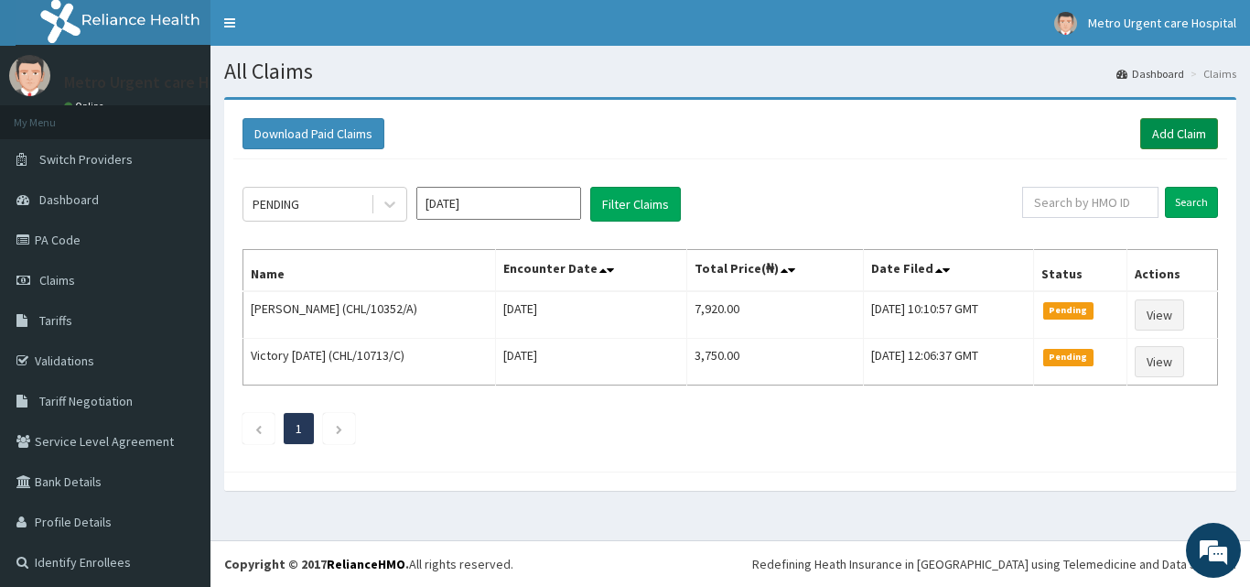
click at [1159, 121] on link "Add Claim" at bounding box center [1179, 133] width 78 height 31
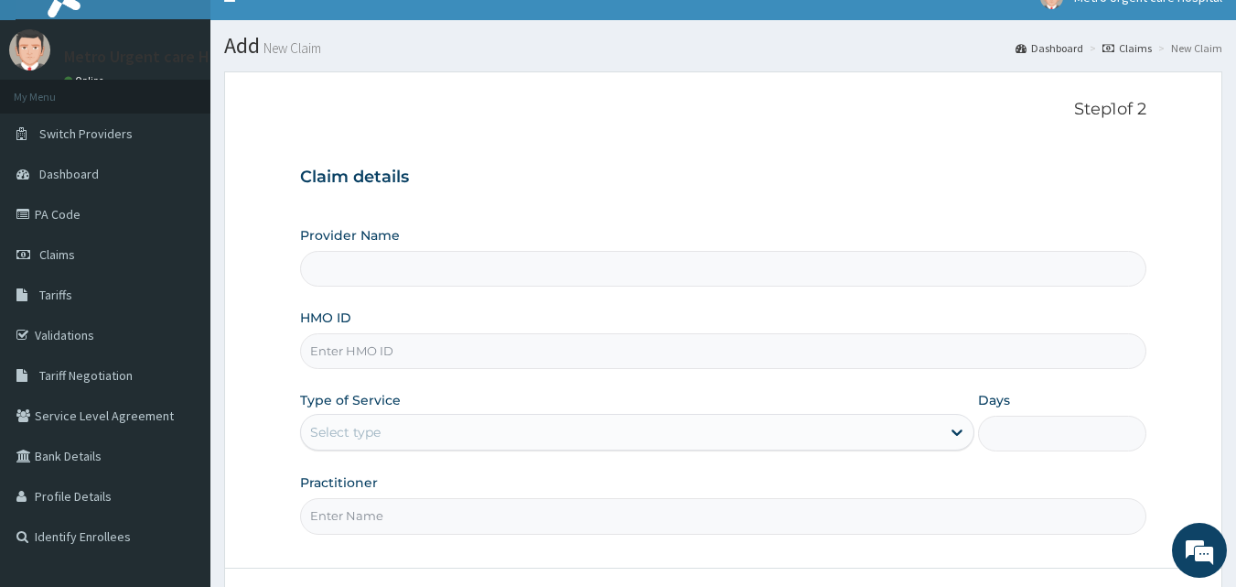
type input "[GEOGRAPHIC_DATA]"
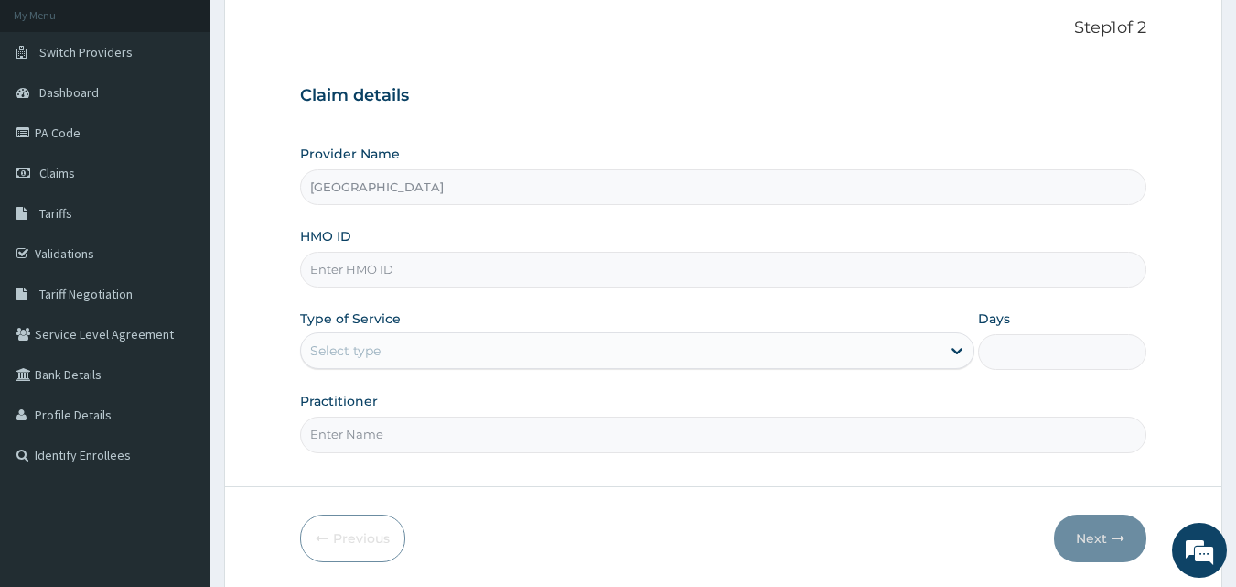
scroll to position [109, 0]
click at [374, 275] on input "HMO ID" at bounding box center [723, 268] width 847 height 36
type input "PGC/10132/A"
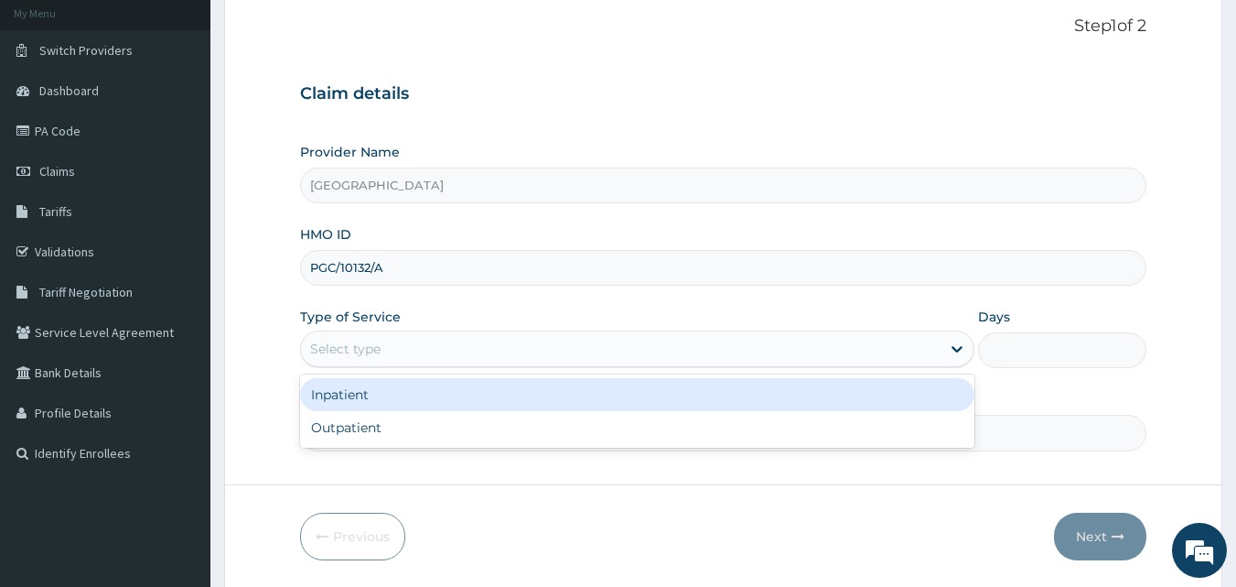
click at [638, 349] on div "Select type" at bounding box center [621, 348] width 640 height 29
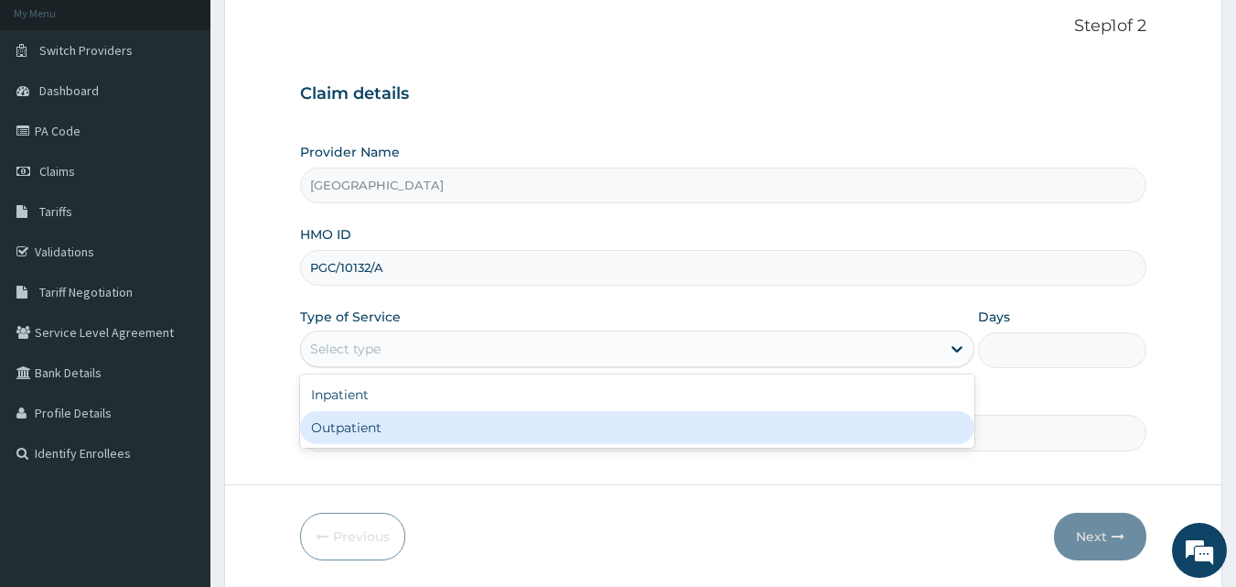
click at [590, 425] on div "Outpatient" at bounding box center [637, 427] width 674 height 33
type input "1"
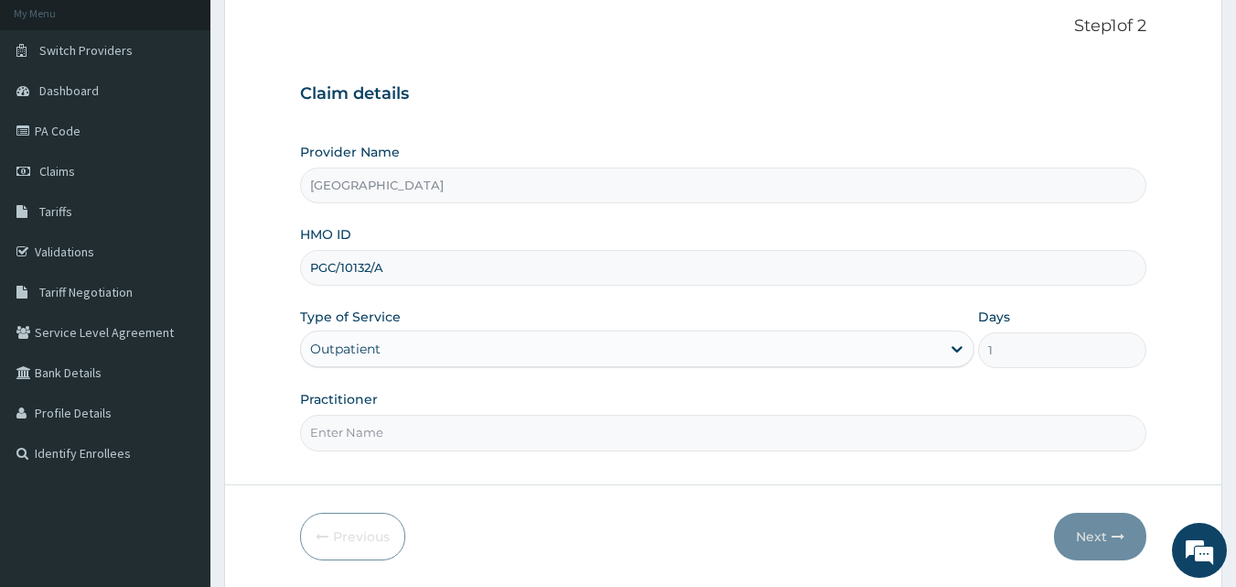
click at [524, 426] on input "Practitioner" at bounding box center [723, 433] width 847 height 36
type input "olusola sunday"
click at [1101, 535] on button "Next" at bounding box center [1100, 536] width 92 height 48
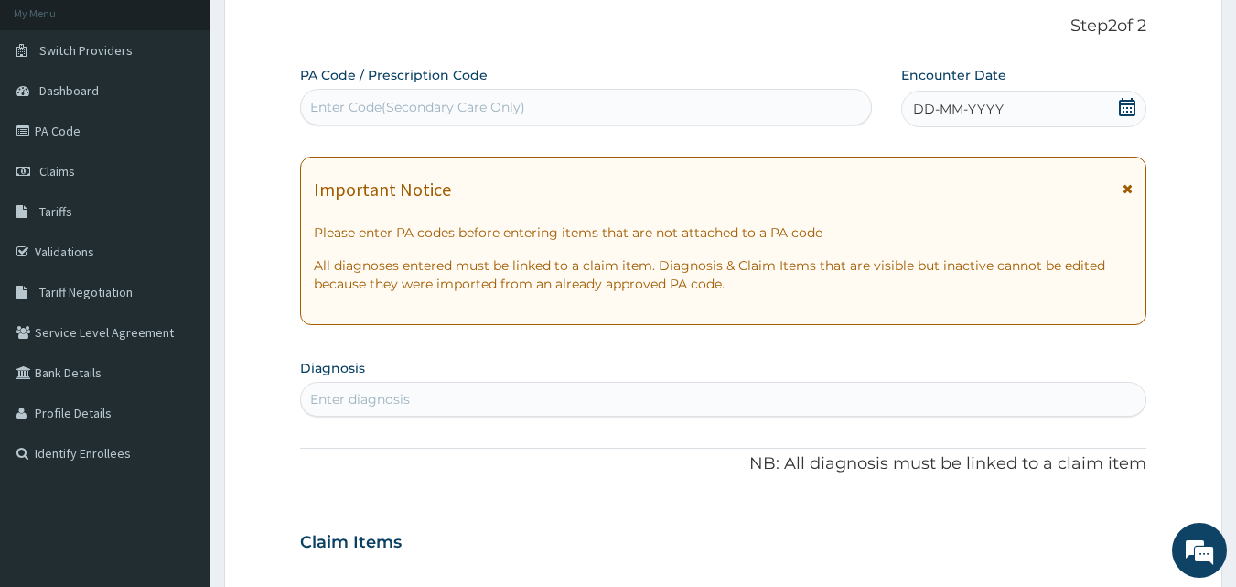
click at [1131, 191] on icon at bounding box center [1128, 188] width 10 height 13
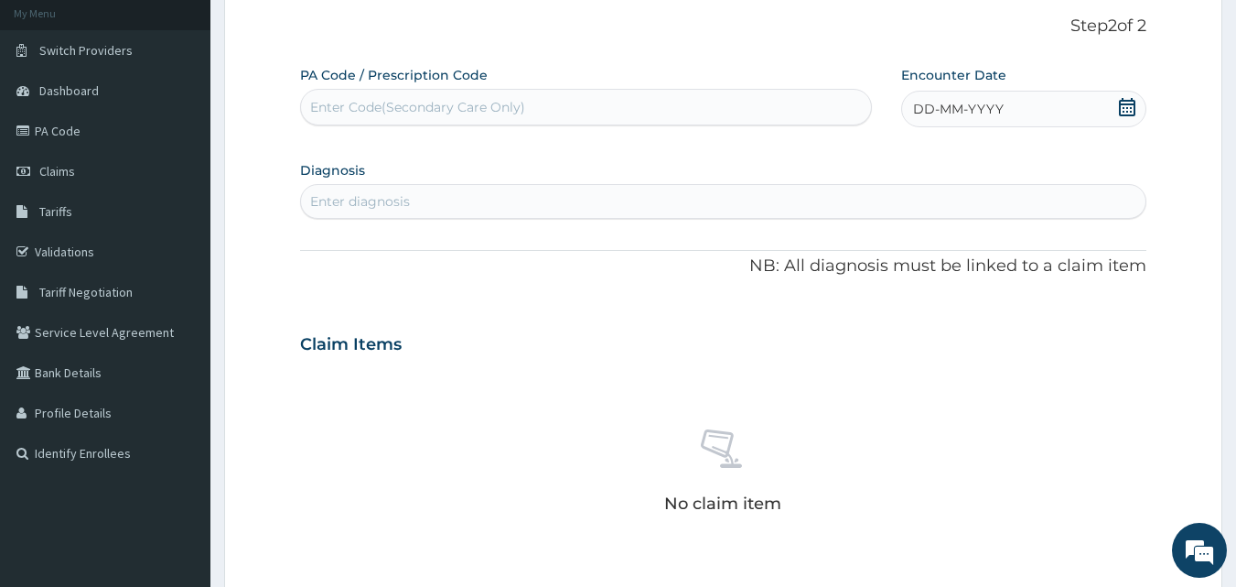
click at [1131, 109] on icon at bounding box center [1127, 107] width 18 height 18
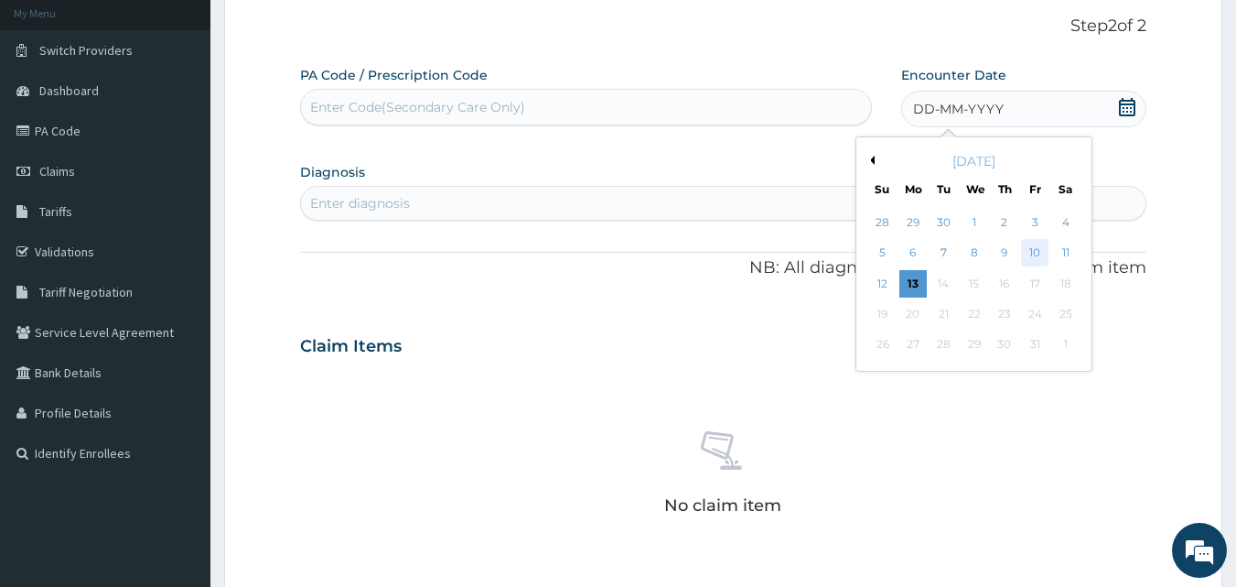
click at [1034, 249] on div "10" at bounding box center [1034, 253] width 27 height 27
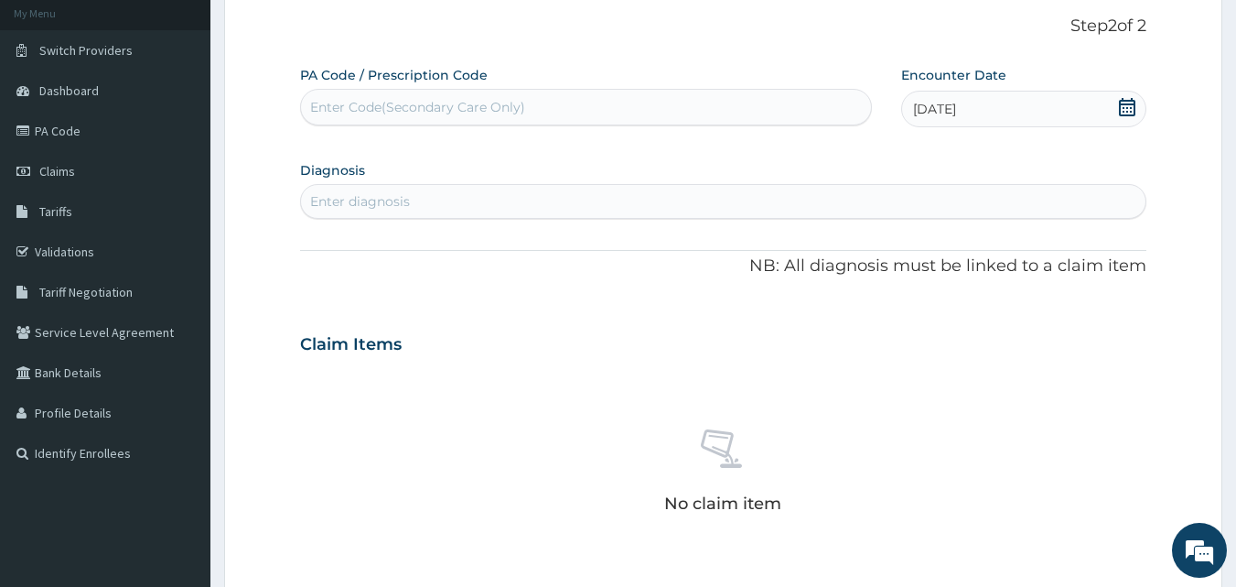
click at [570, 203] on div "Enter diagnosis" at bounding box center [724, 201] width 846 height 29
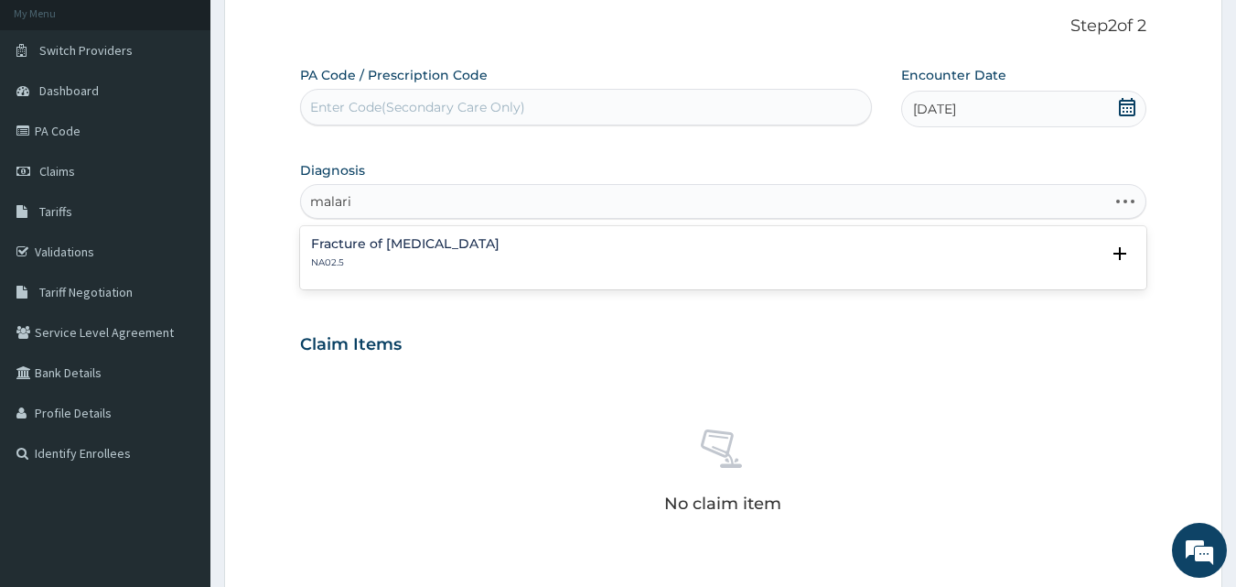
type input "malaria"
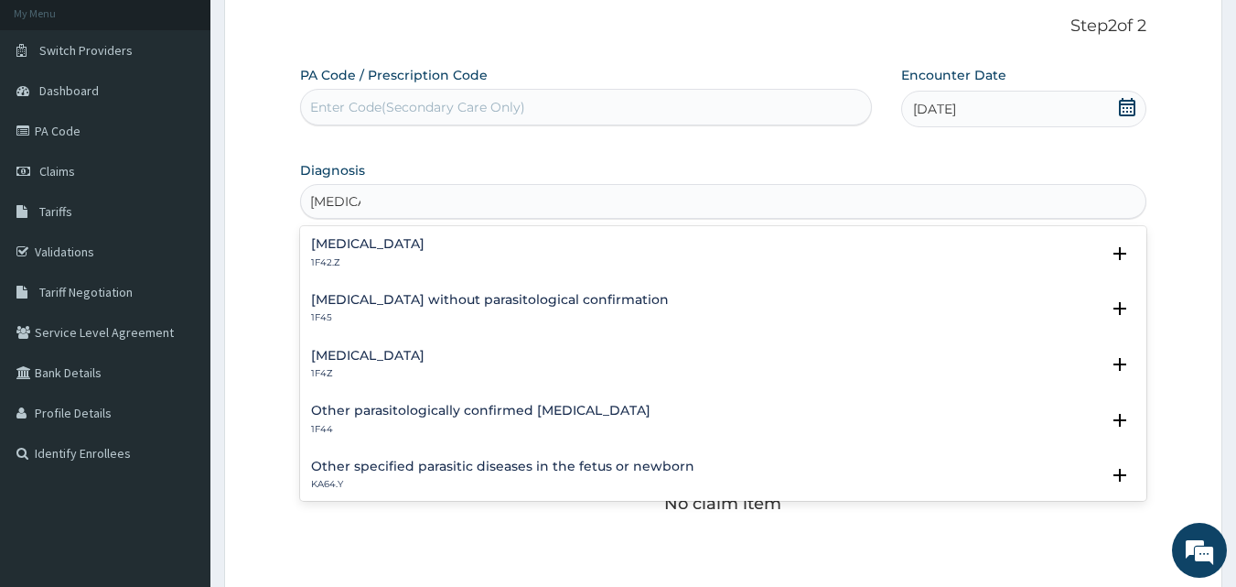
click at [425, 357] on h4 "Malaria, unspecified" at bounding box center [367, 356] width 113 height 14
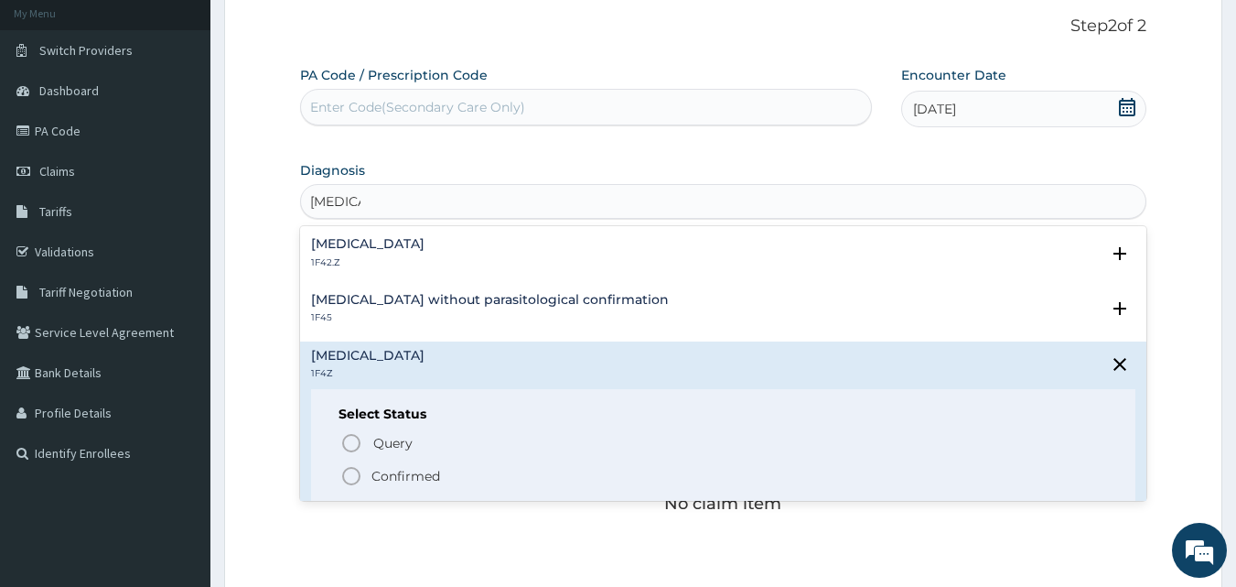
click at [351, 470] on icon "status option filled" at bounding box center [351, 476] width 22 height 22
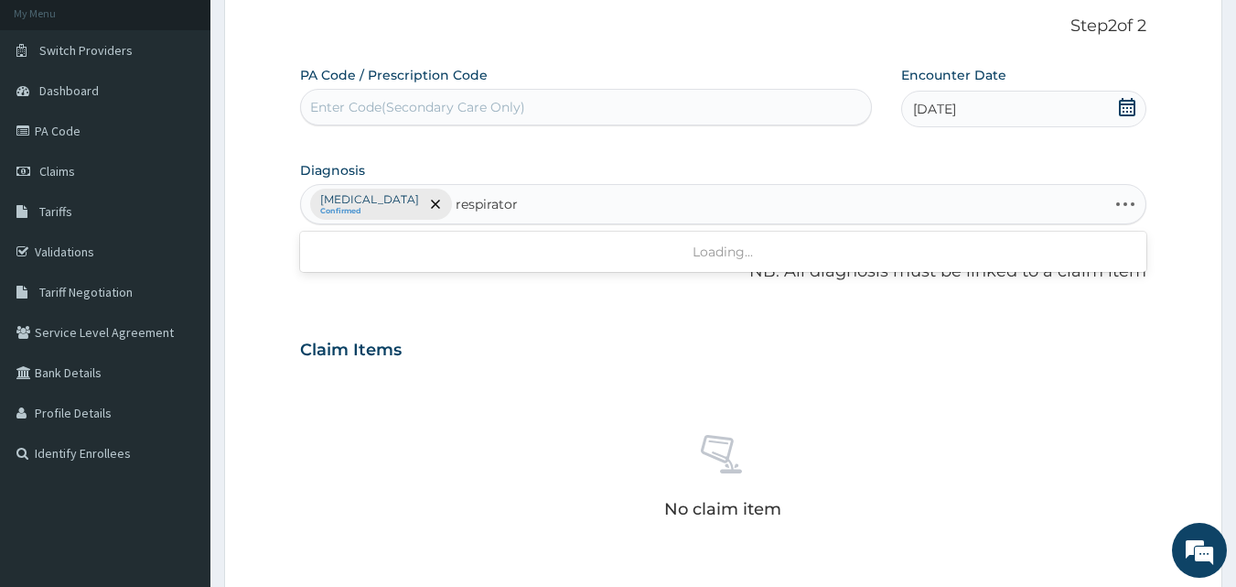
type input "respiratory"
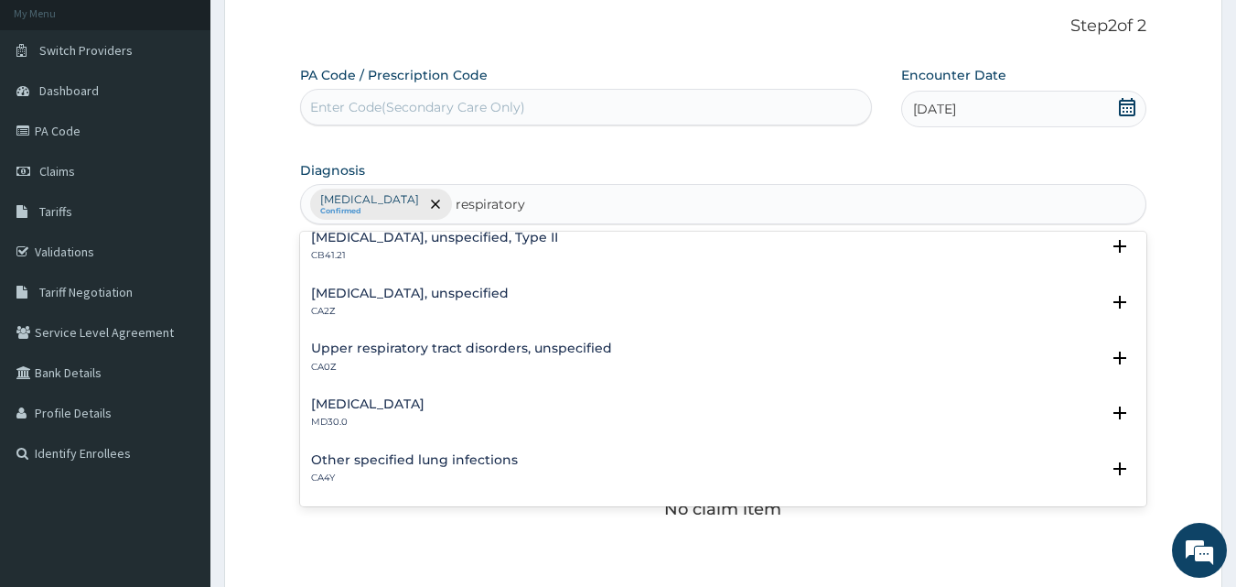
scroll to position [1244, 0]
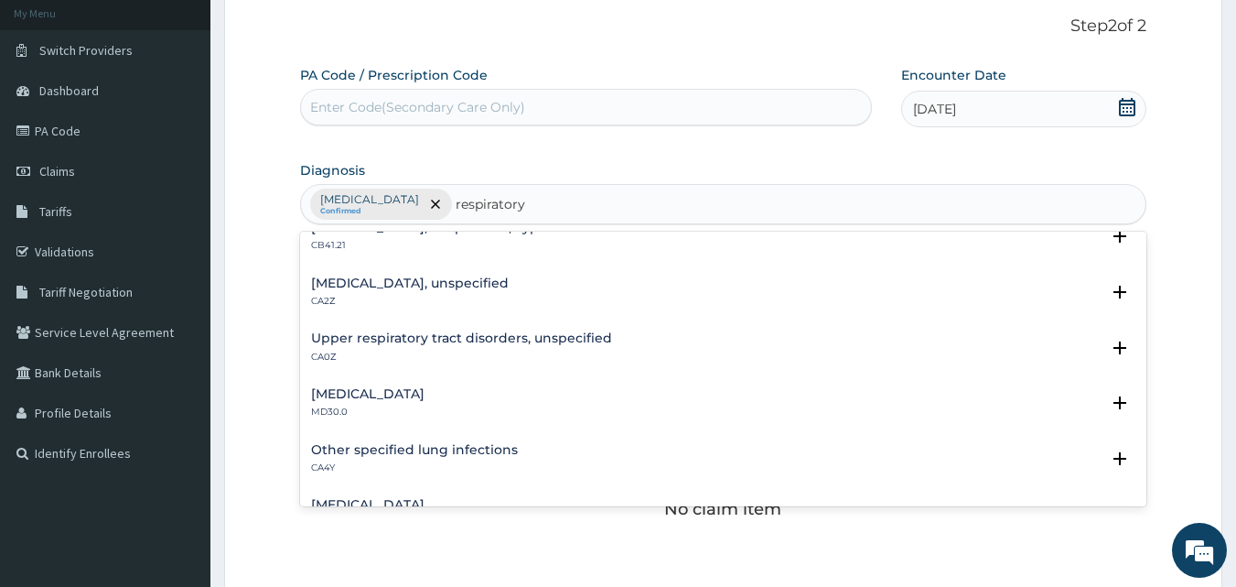
click at [600, 331] on h4 "Upper respiratory tract disorders, unspecified" at bounding box center [461, 338] width 301 height 14
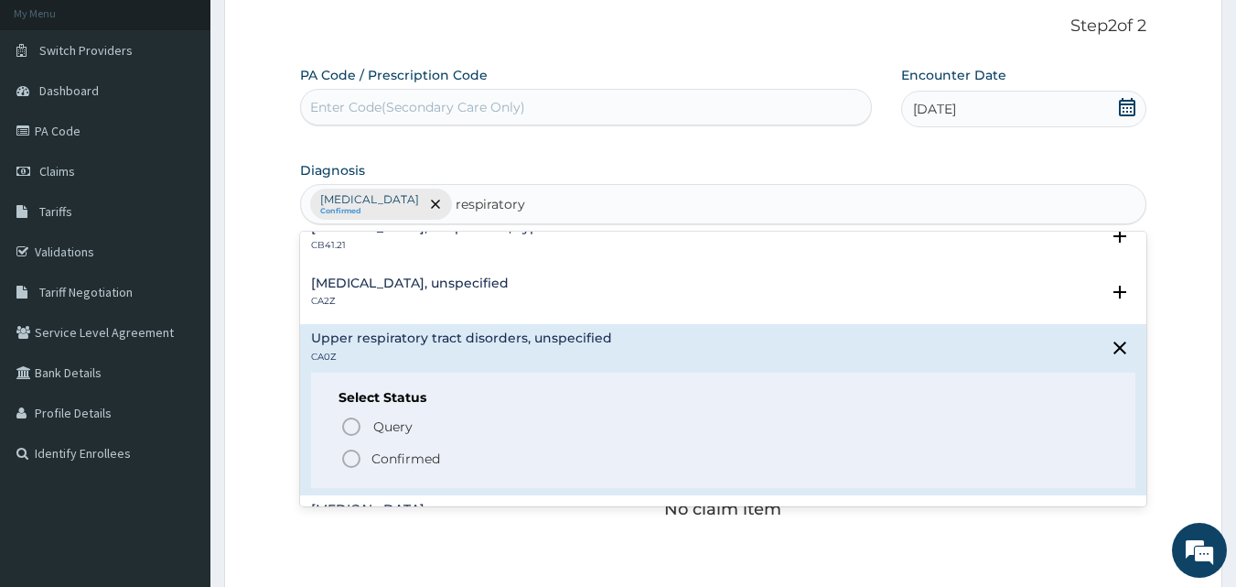
click at [352, 455] on icon "status option filled" at bounding box center [351, 459] width 22 height 22
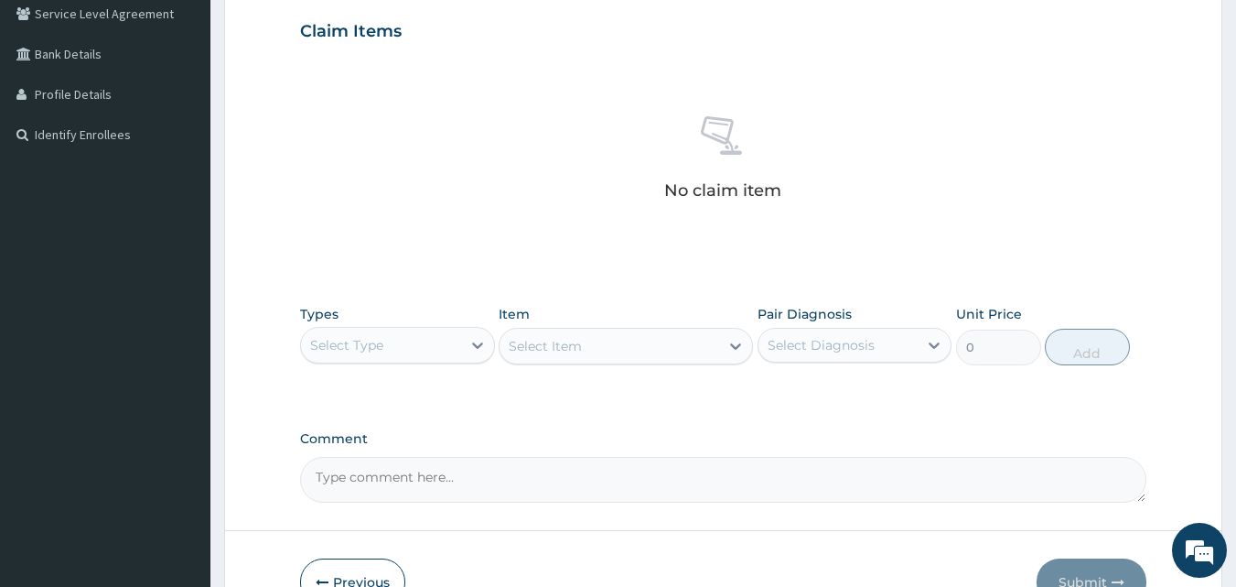
scroll to position [429, 0]
click at [437, 336] on div "Select Type" at bounding box center [381, 343] width 160 height 29
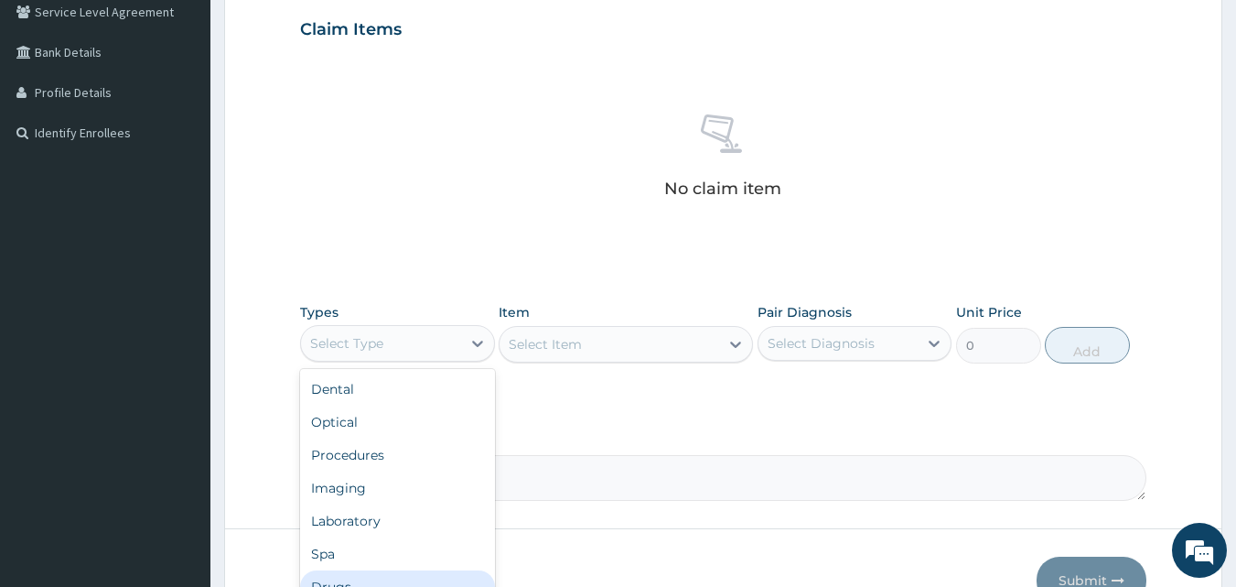
click at [345, 584] on div "Drugs" at bounding box center [397, 586] width 195 height 33
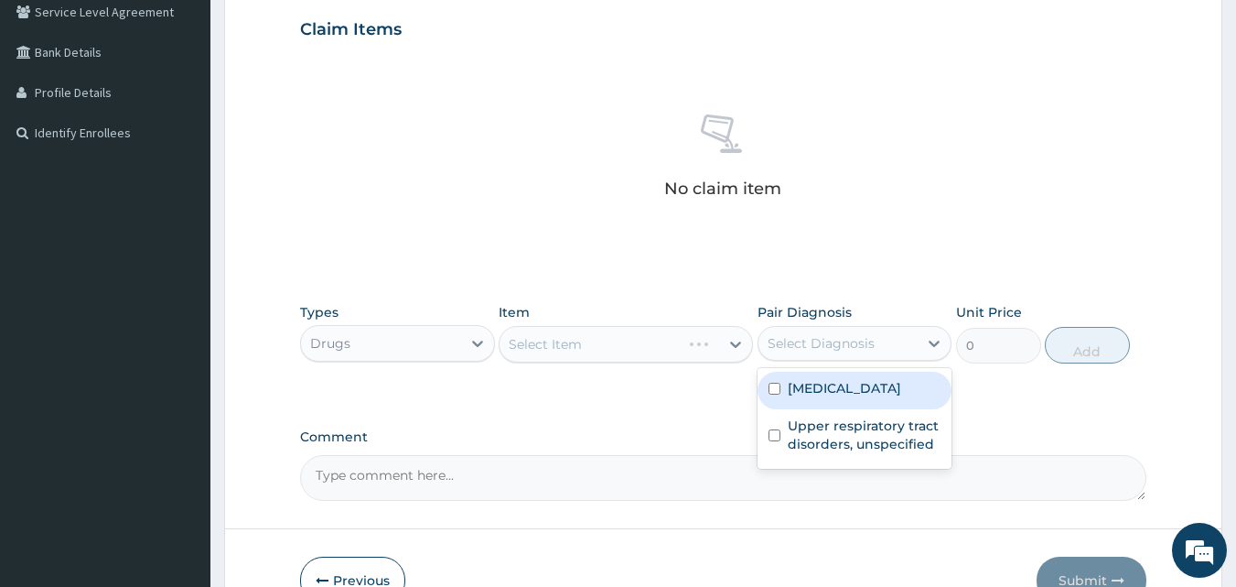
click at [822, 349] on div "Select Diagnosis" at bounding box center [821, 343] width 107 height 18
click at [778, 388] on input "checkbox" at bounding box center [775, 389] width 12 height 12
checkbox input "true"
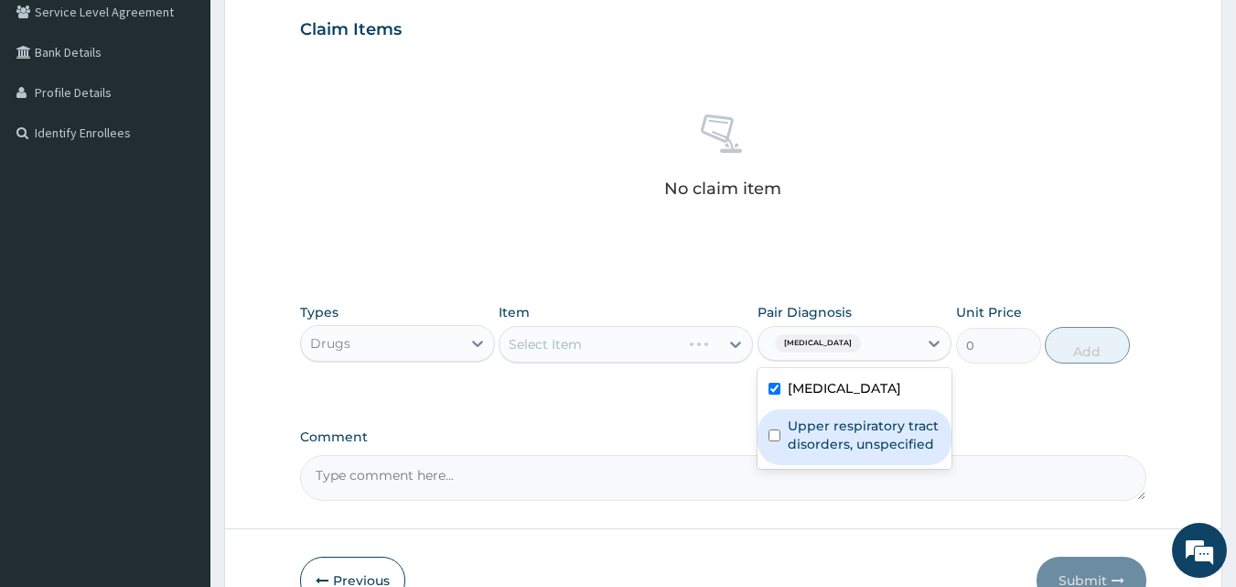
click at [776, 433] on input "checkbox" at bounding box center [775, 435] width 12 height 12
checkbox input "true"
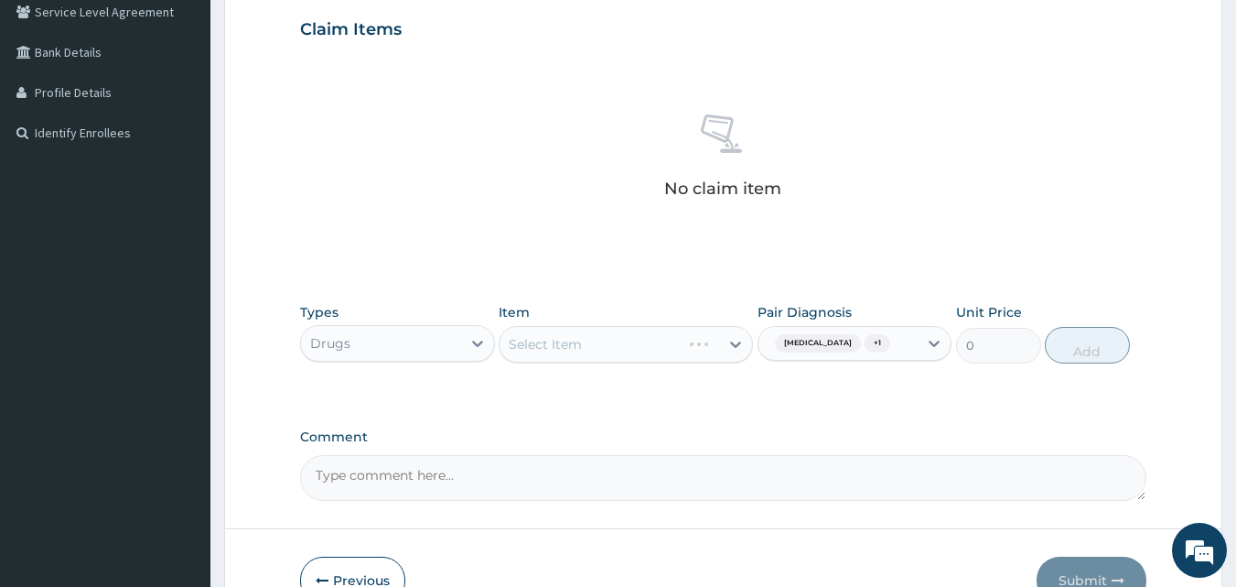
click at [696, 429] on label "Comment" at bounding box center [723, 437] width 847 height 16
click at [696, 455] on textarea "Comment" at bounding box center [723, 478] width 847 height 46
click at [659, 350] on div "Select Item" at bounding box center [610, 343] width 220 height 29
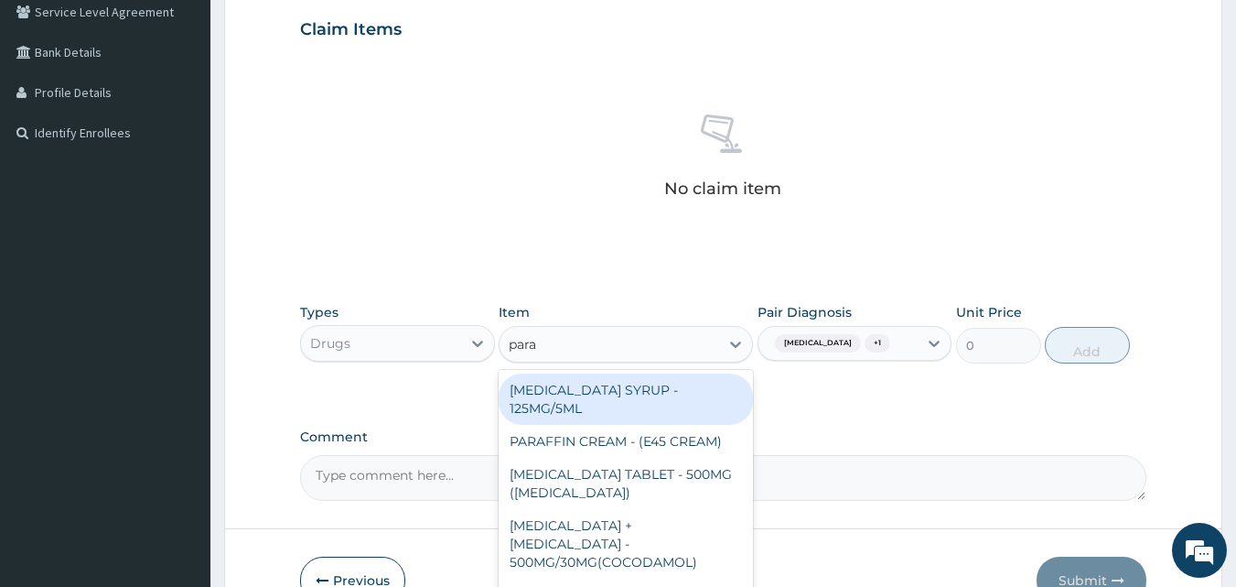
type input "parac"
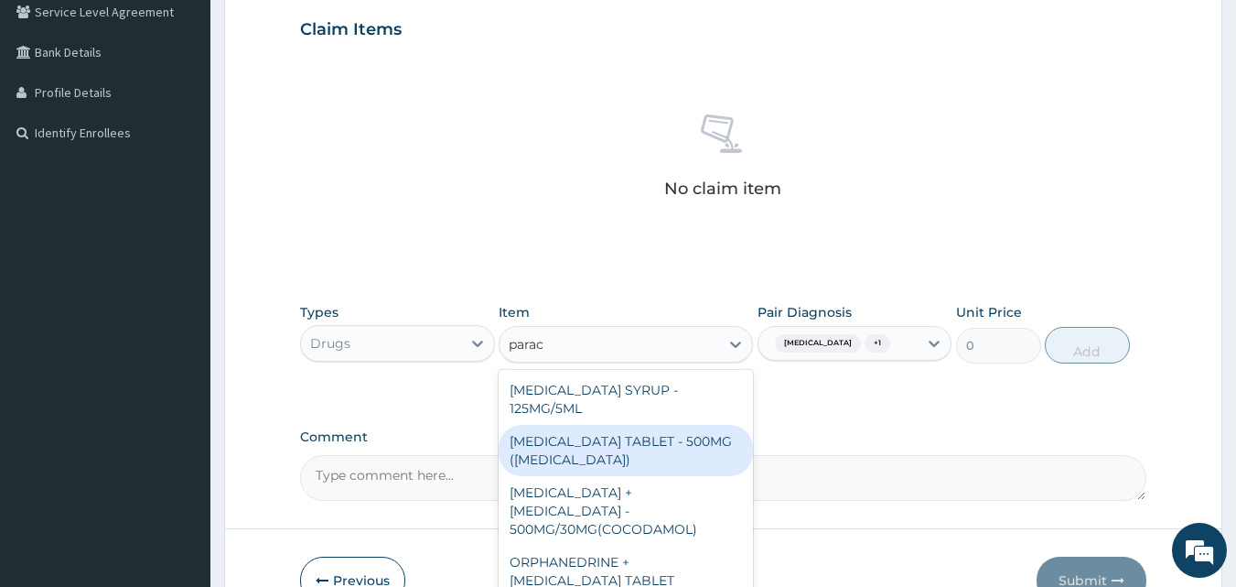
click at [644, 433] on div "[MEDICAL_DATA] TABLET - 500MG ([MEDICAL_DATA])" at bounding box center [626, 450] width 254 height 51
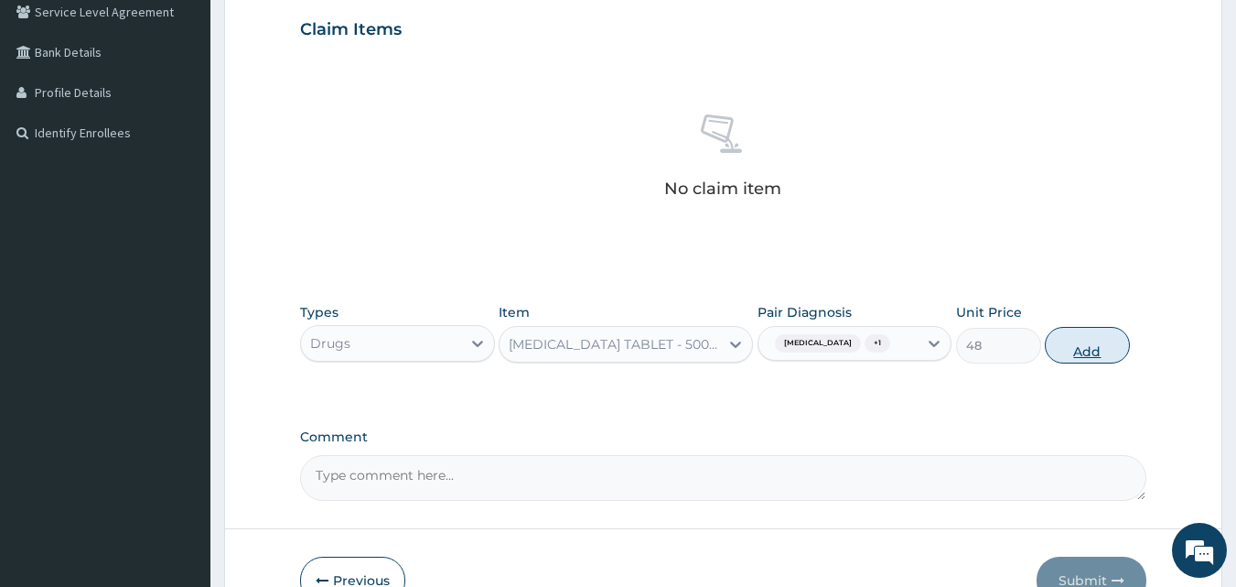
click at [1088, 343] on button "Add" at bounding box center [1087, 345] width 85 height 37
type input "0"
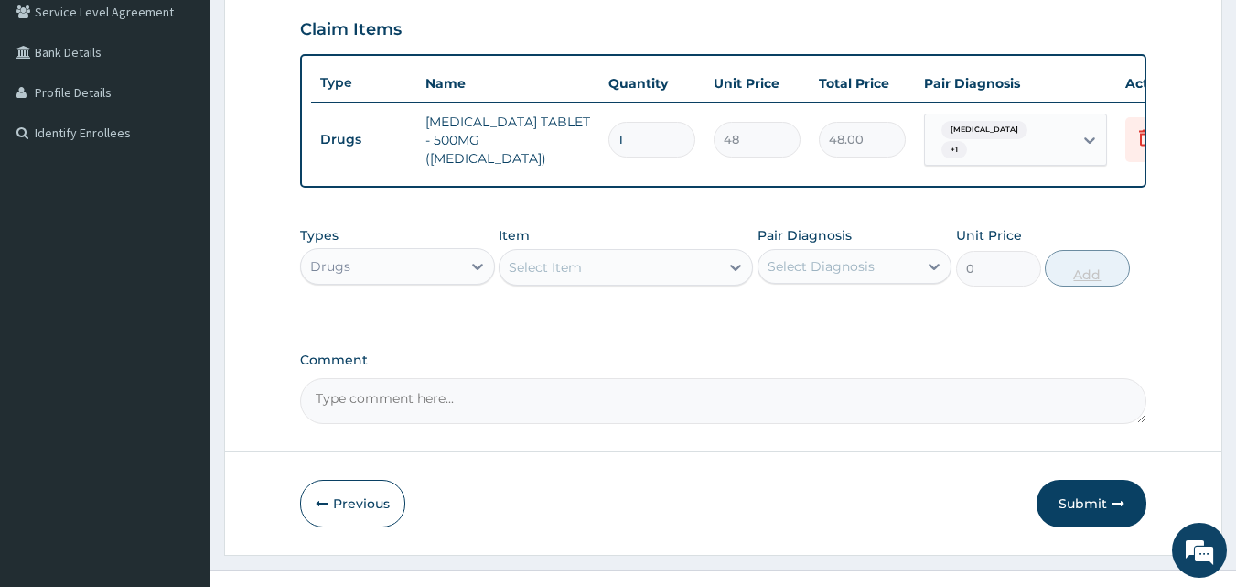
type input "15"
type input "720.00"
type input "15"
click at [628, 274] on div "Select Item" at bounding box center [610, 267] width 220 height 29
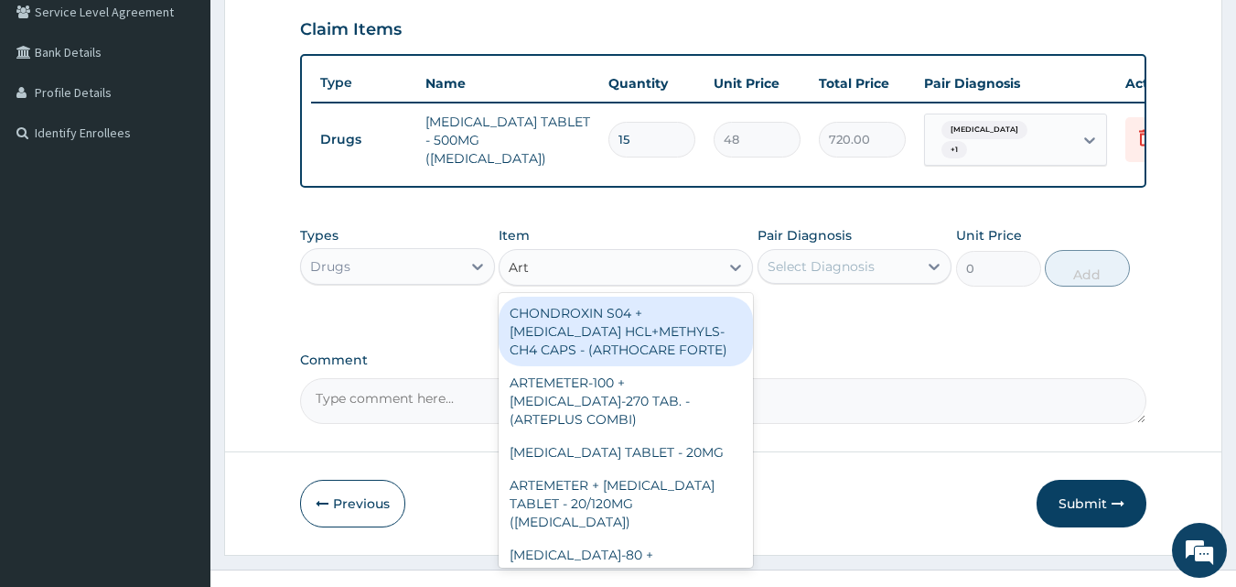
type input "Arte"
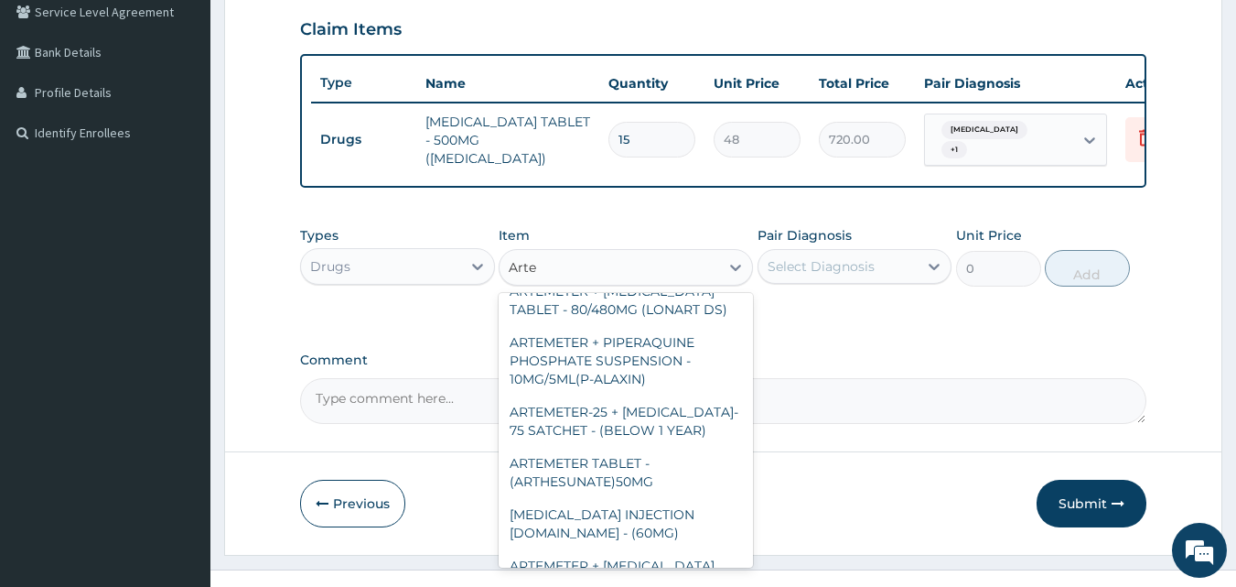
scroll to position [919, 0]
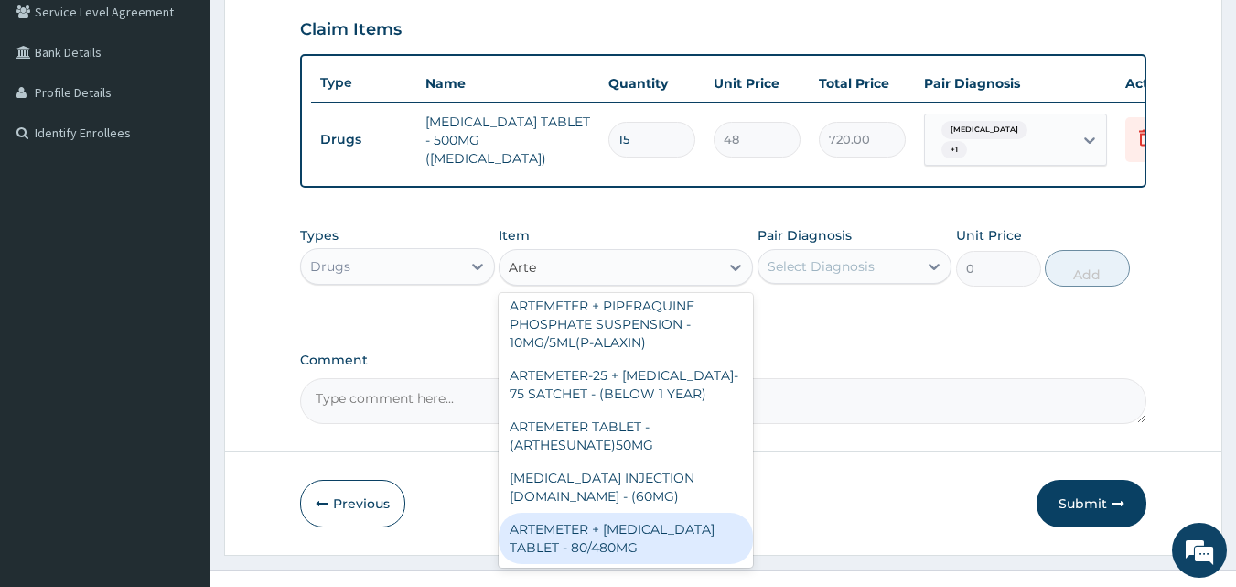
click at [684, 536] on div "ARTEMETER + [MEDICAL_DATA] TABLET - 80/480MG" at bounding box center [626, 537] width 254 height 51
type input "416"
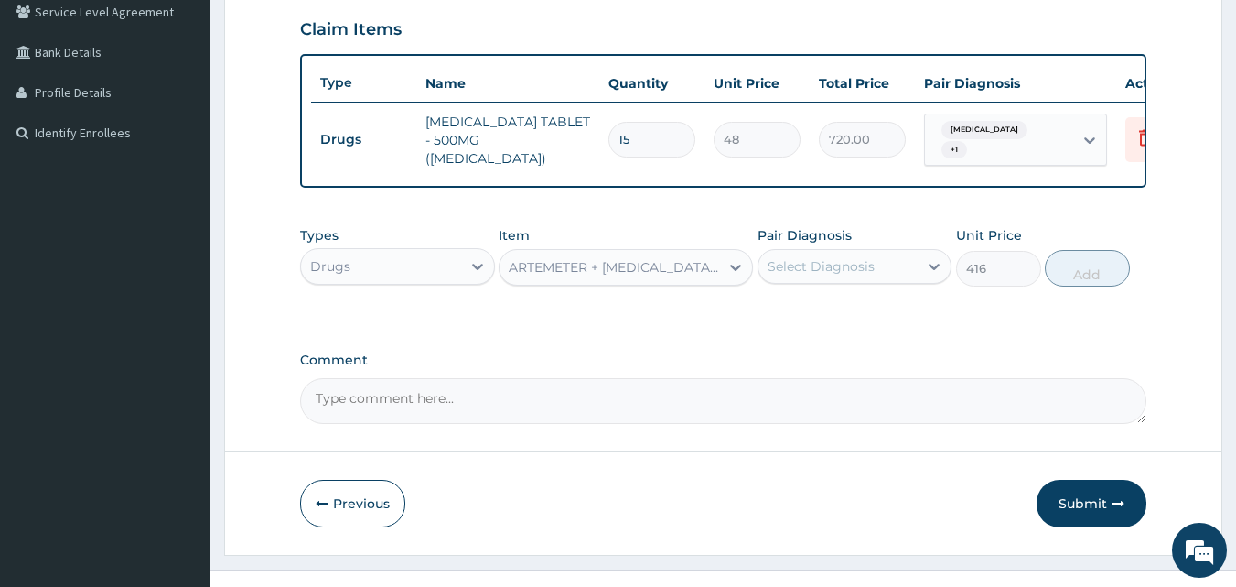
click at [853, 275] on div "Select Diagnosis" at bounding box center [821, 266] width 107 height 18
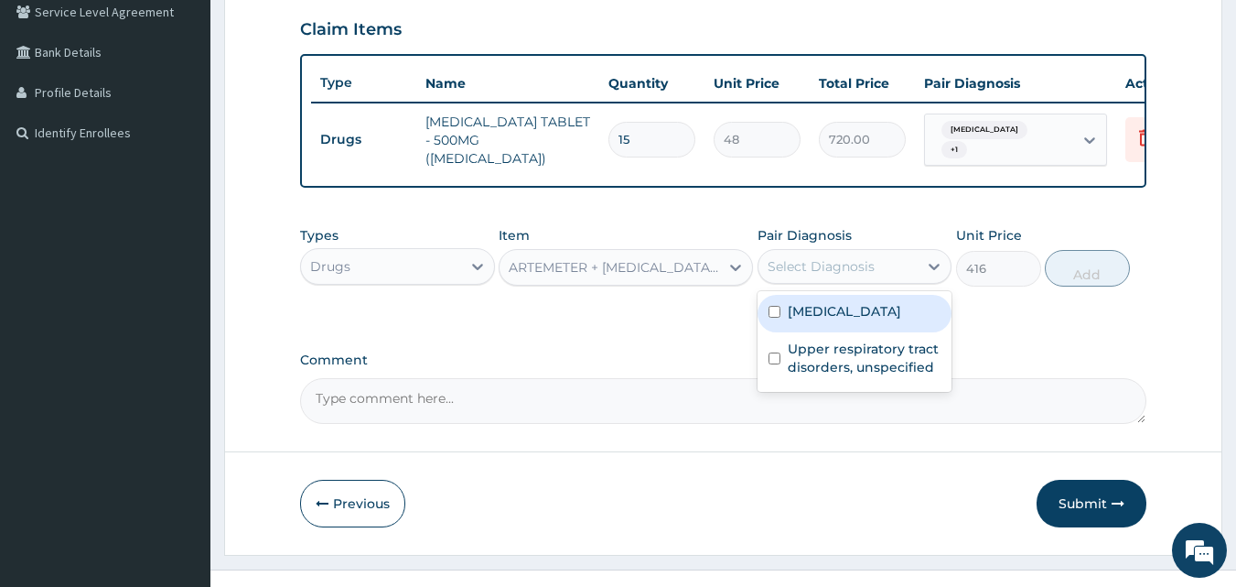
click at [771, 318] on input "checkbox" at bounding box center [775, 312] width 12 height 12
checkbox input "true"
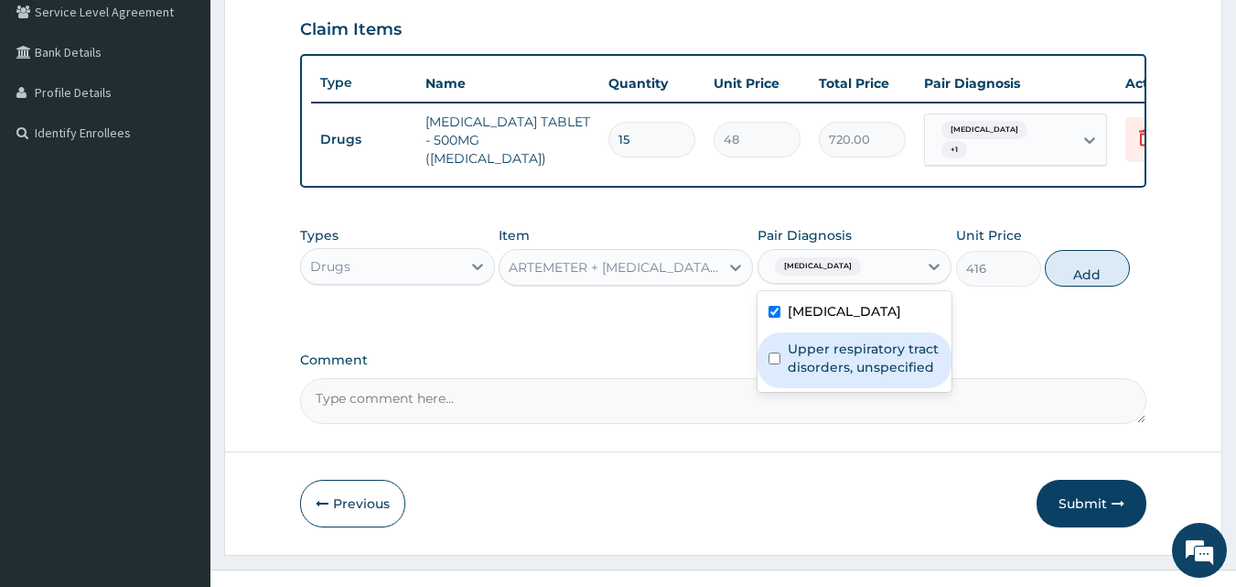
click at [775, 364] on input "checkbox" at bounding box center [775, 358] width 12 height 12
checkbox input "true"
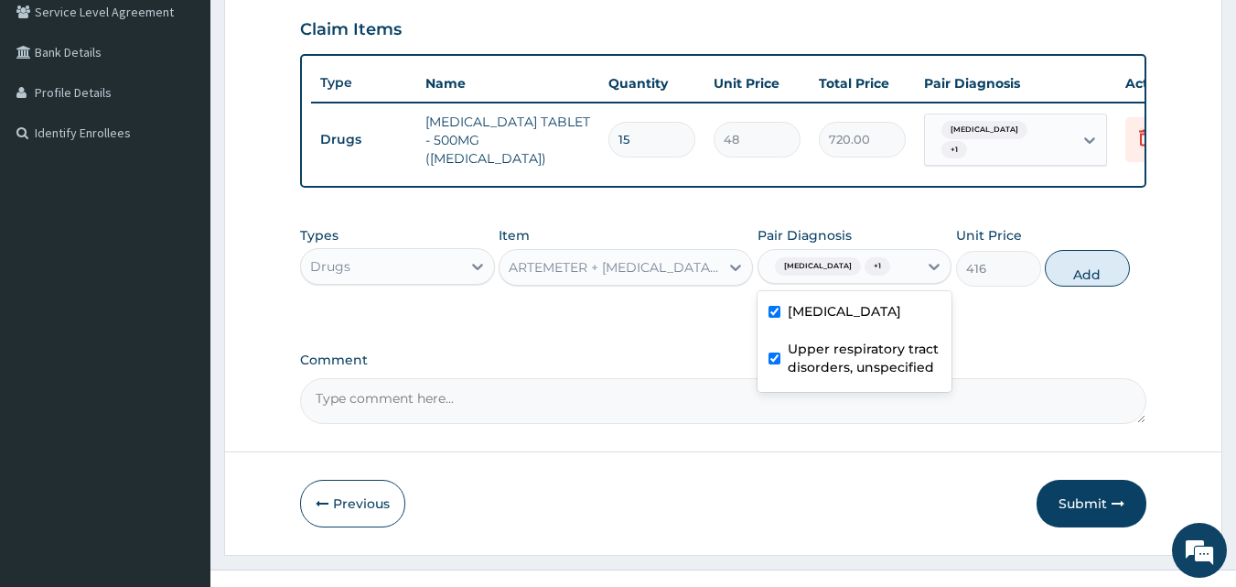
click at [1006, 339] on div "PA Code / Prescription Code Enter Code(Secondary Care Only) Encounter Date 10-1…" at bounding box center [723, 85] width 847 height 678
click at [1062, 269] on button "Add" at bounding box center [1087, 268] width 85 height 37
type input "0"
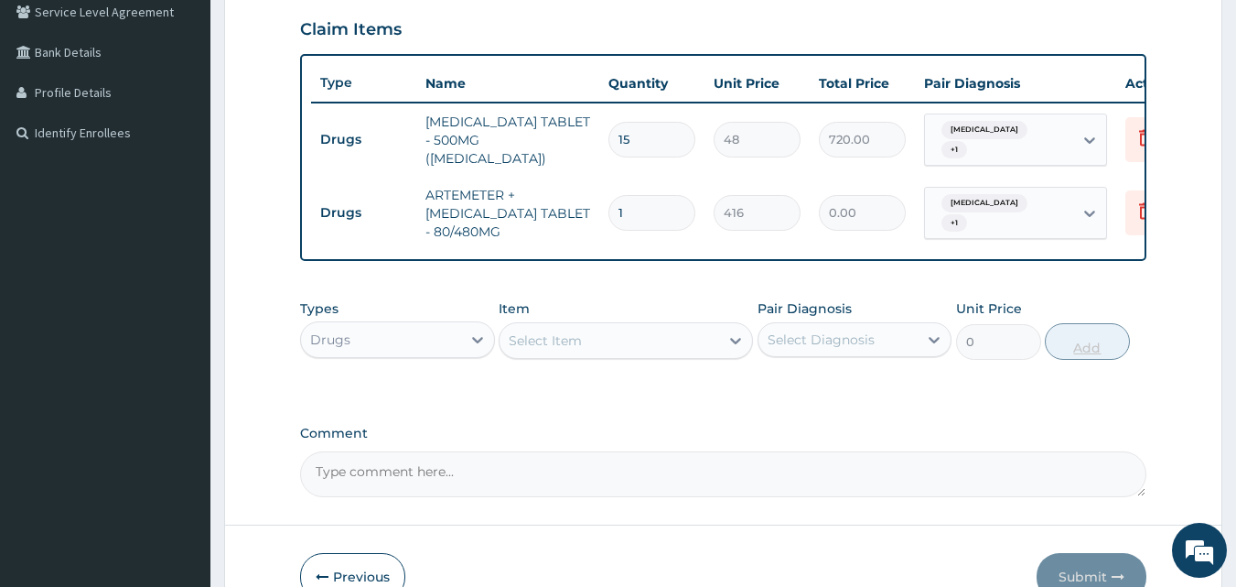
type input "0.00"
type input "6"
type input "2496.00"
type input "6"
click at [656, 355] on div "Select Item" at bounding box center [610, 340] width 220 height 29
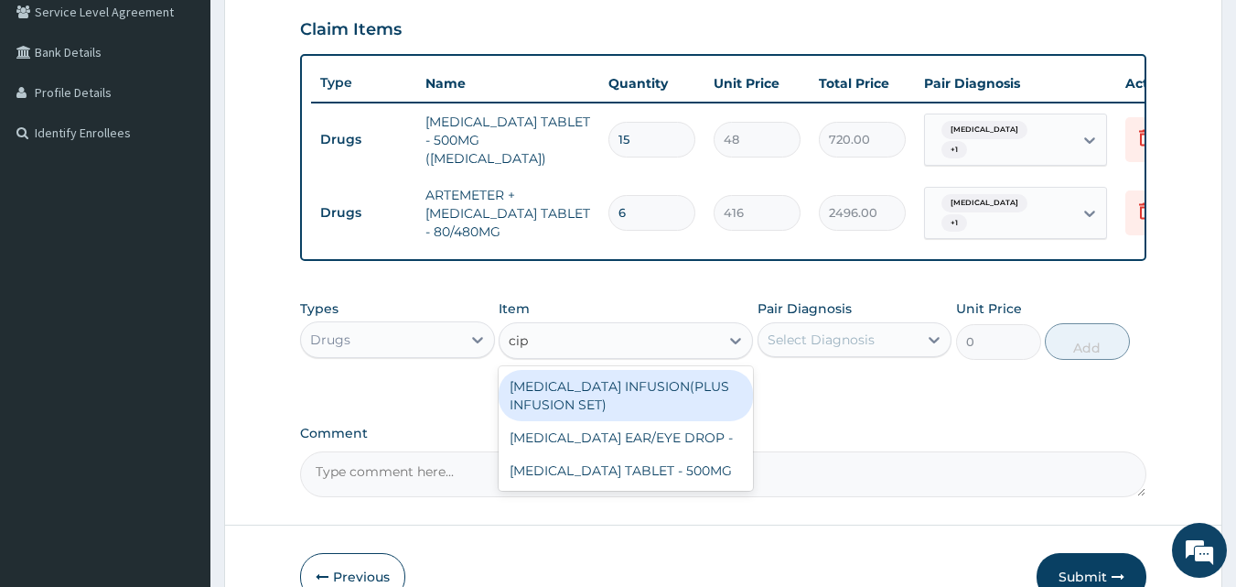
type input "cipr"
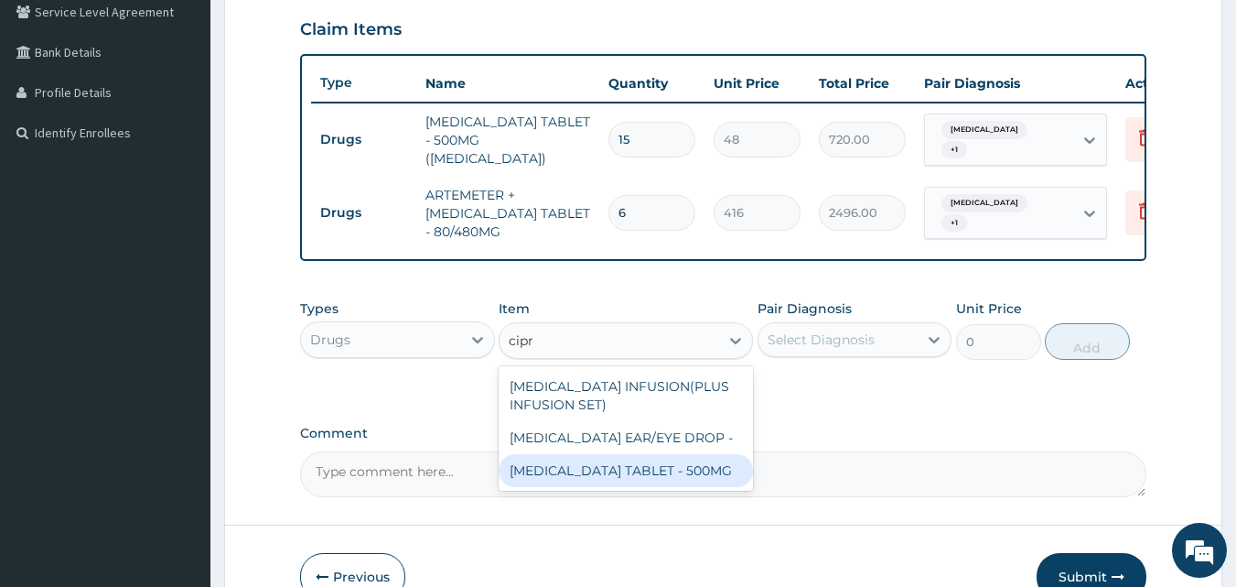
click at [621, 479] on div "CIPROFLOXACIN TABLET - 500MG" at bounding box center [626, 470] width 254 height 33
type input "224"
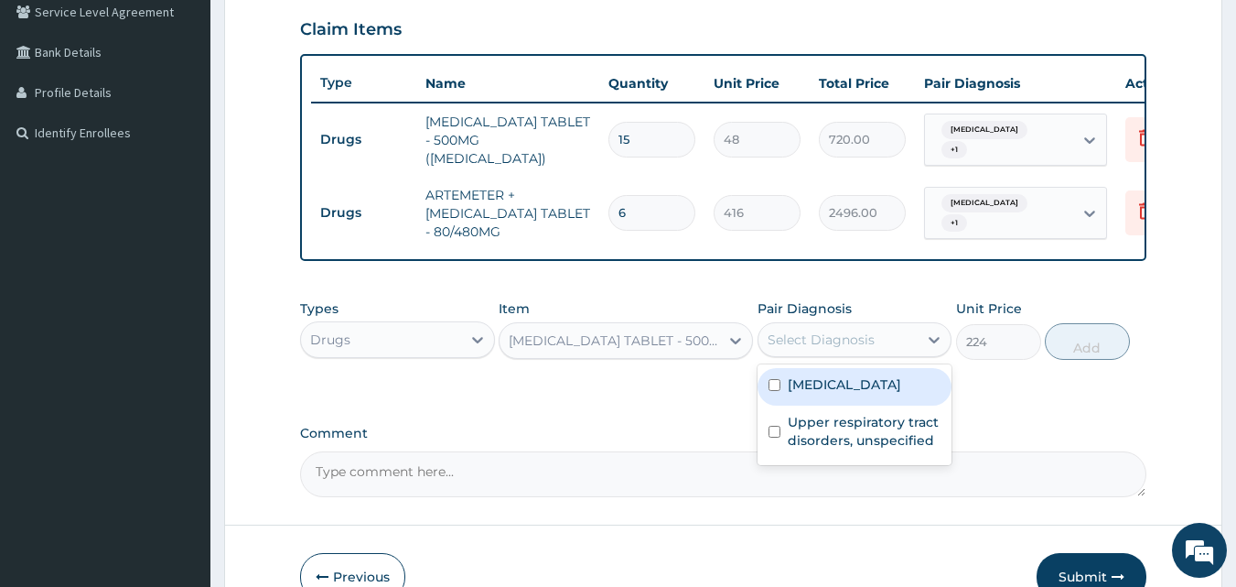
click at [873, 350] on div "Select Diagnosis" at bounding box center [839, 339] width 160 height 29
click at [775, 391] on input "checkbox" at bounding box center [775, 385] width 12 height 12
checkbox input "true"
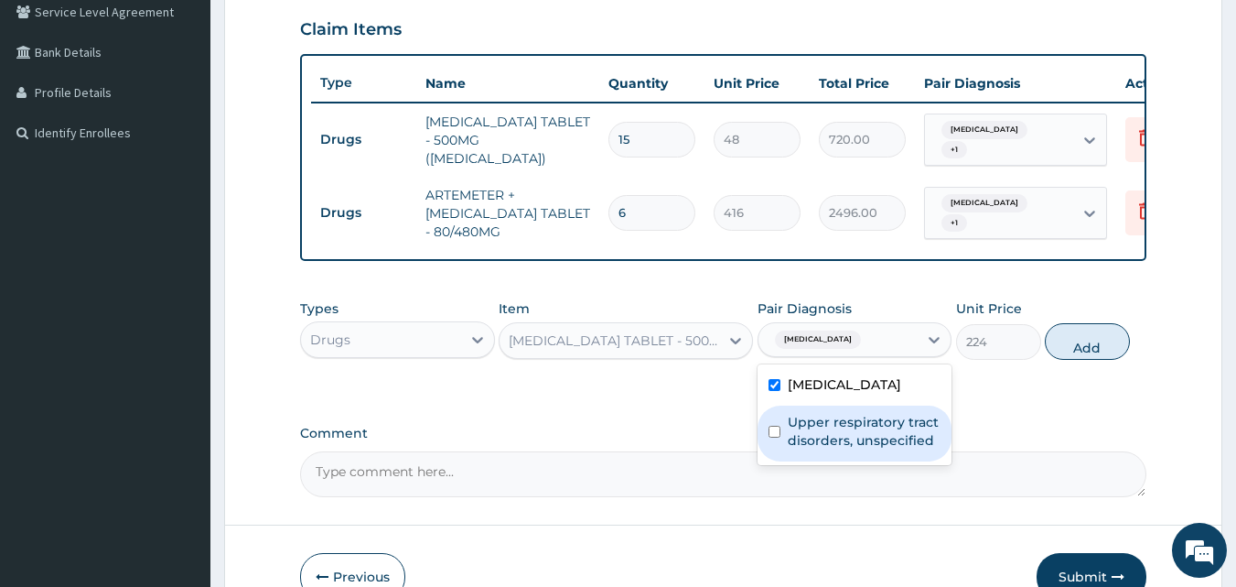
click at [773, 437] on input "checkbox" at bounding box center [775, 432] width 12 height 12
checkbox input "true"
click at [998, 421] on div "PA Code / Prescription Code Enter Code(Secondary Care Only) Encounter Date 10-1…" at bounding box center [723, 121] width 847 height 751
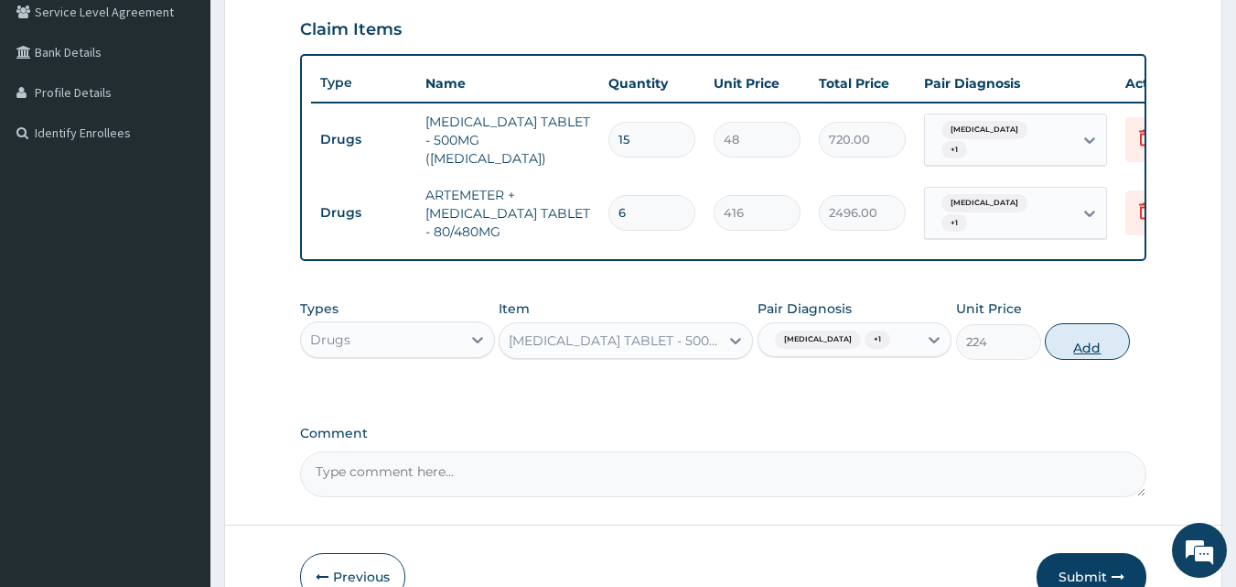
click at [1076, 350] on button "Add" at bounding box center [1087, 341] width 85 height 37
type input "0"
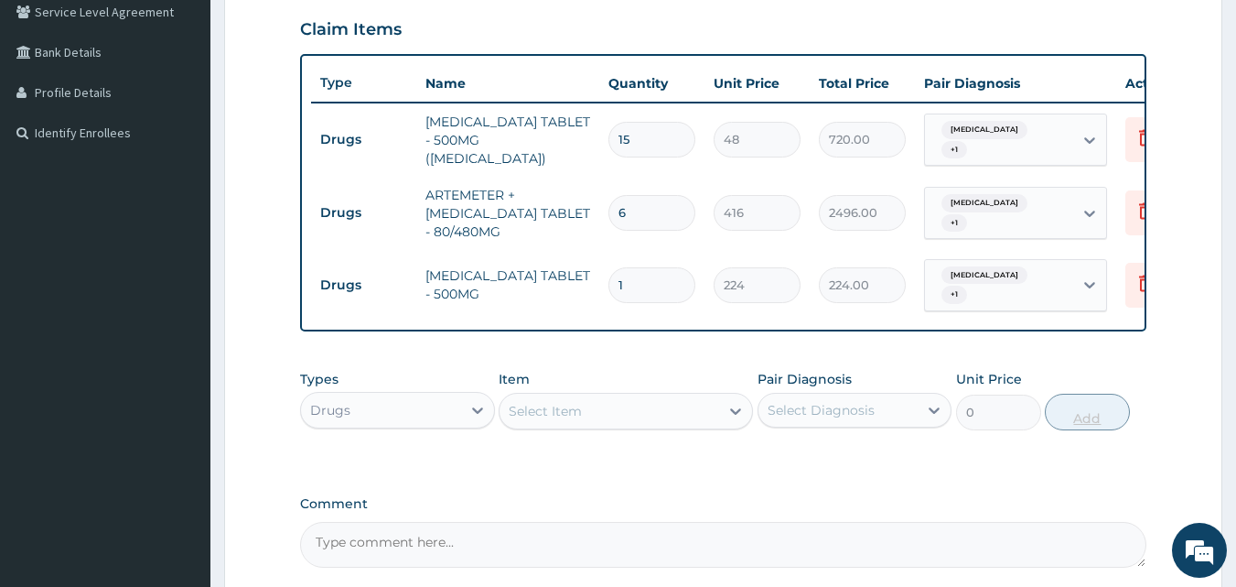
type input "10"
type input "2240.00"
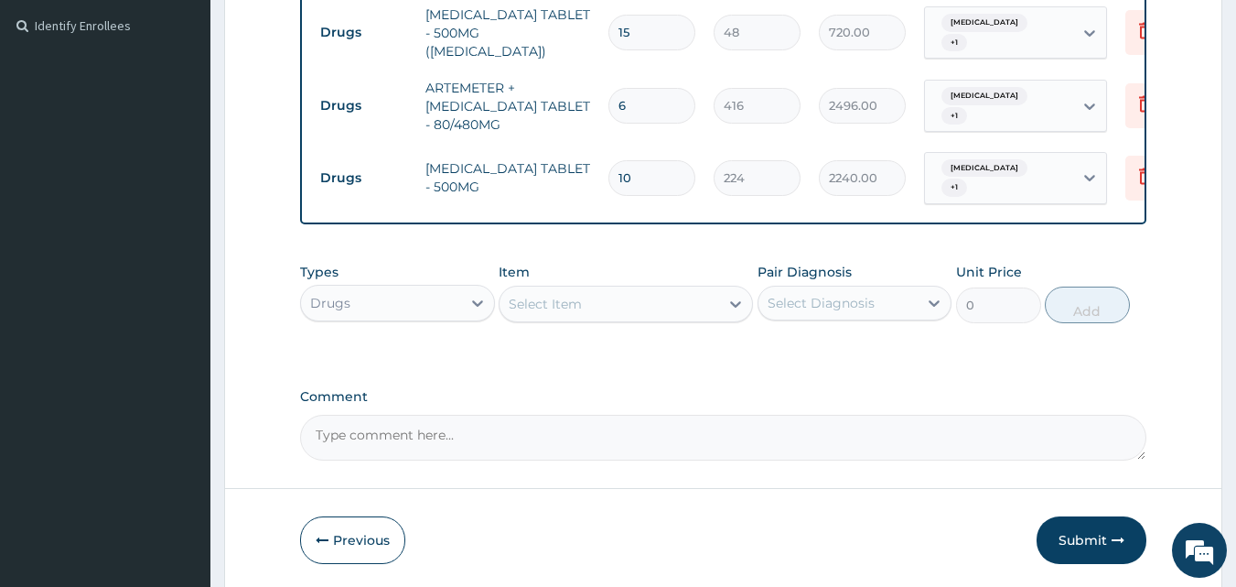
scroll to position [614, 0]
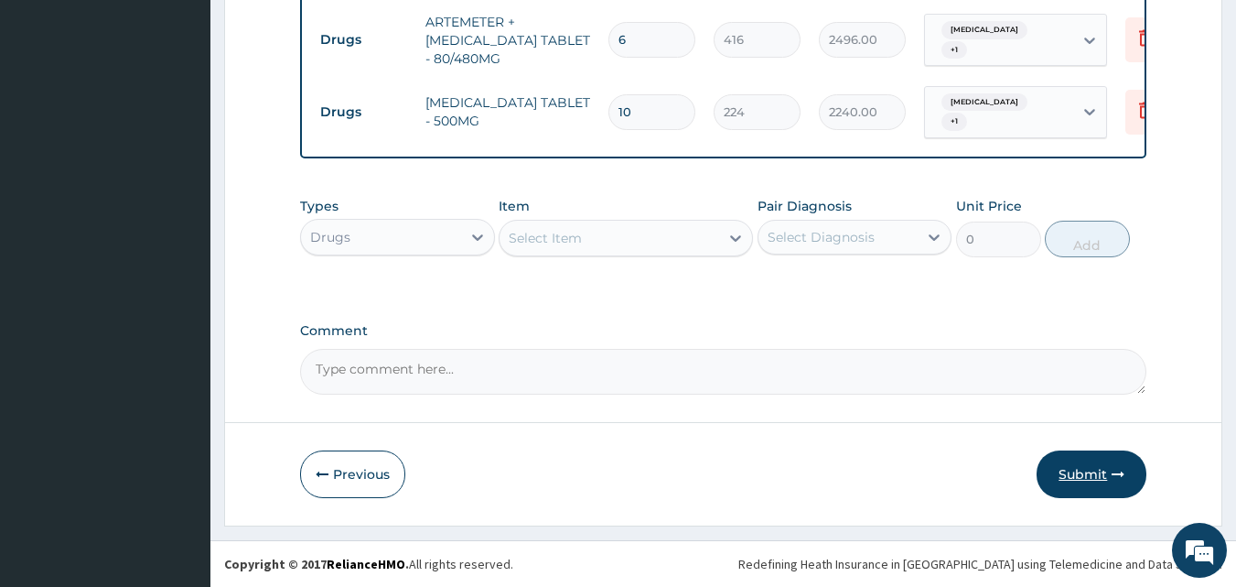
type input "10"
click at [1095, 467] on button "Submit" at bounding box center [1092, 474] width 110 height 48
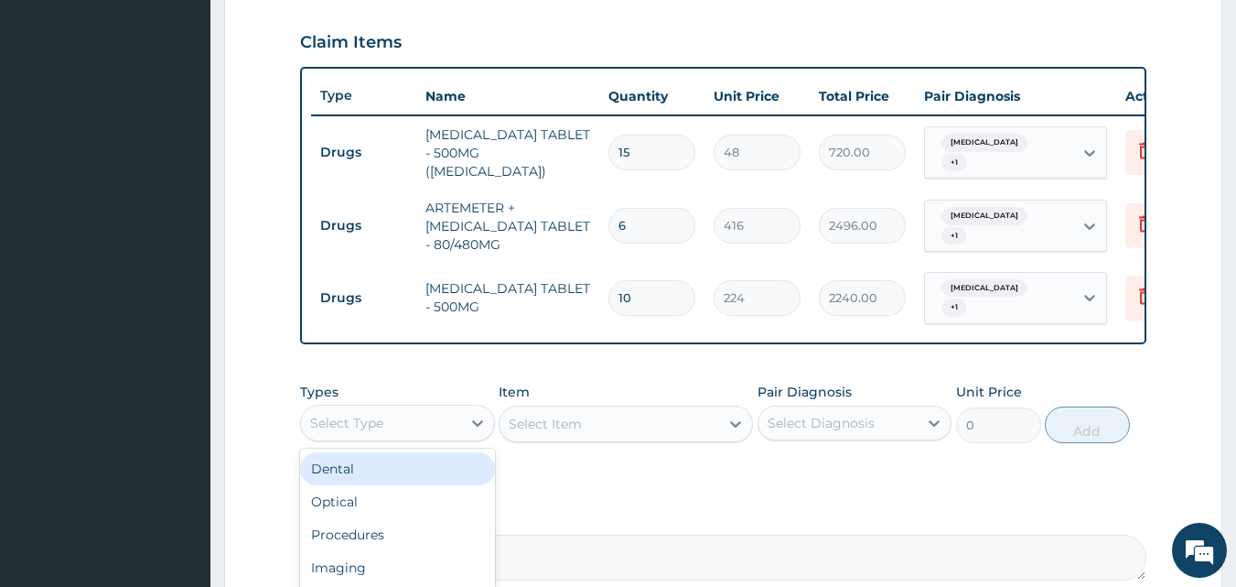
click at [449, 433] on div "Select Type" at bounding box center [381, 422] width 160 height 29
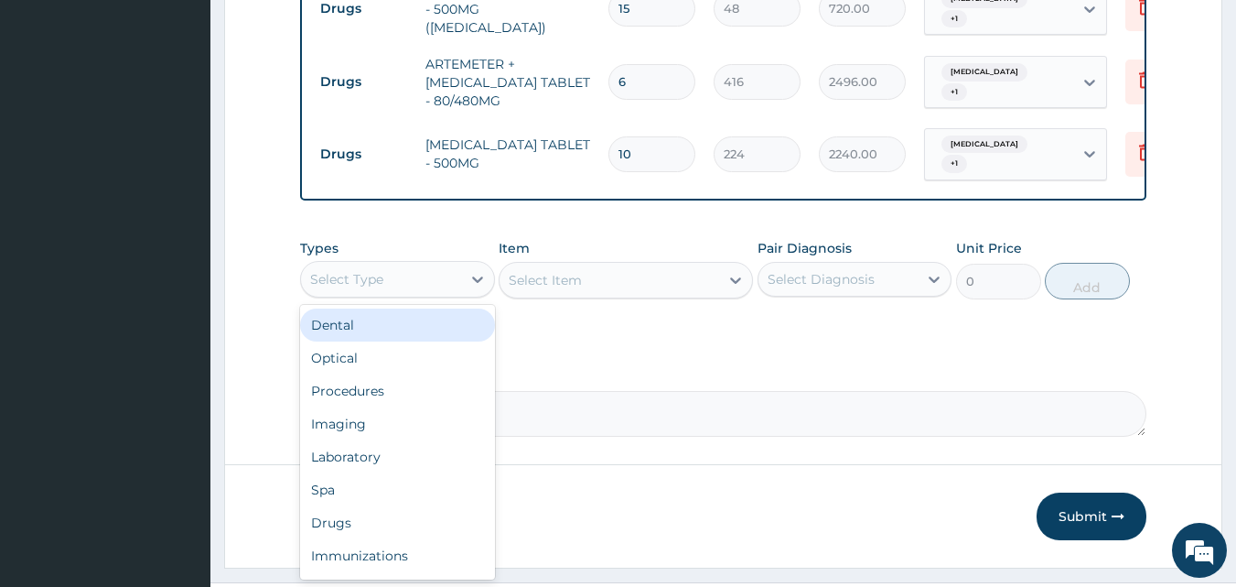
scroll to position [767, 0]
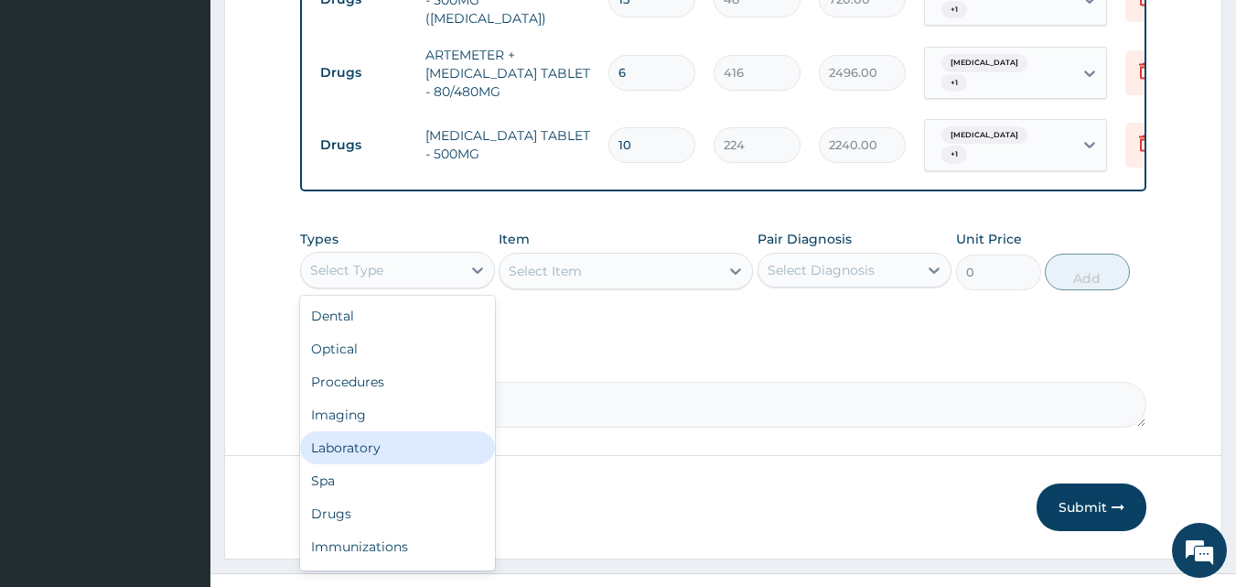
click at [398, 448] on div "Laboratory" at bounding box center [397, 447] width 195 height 33
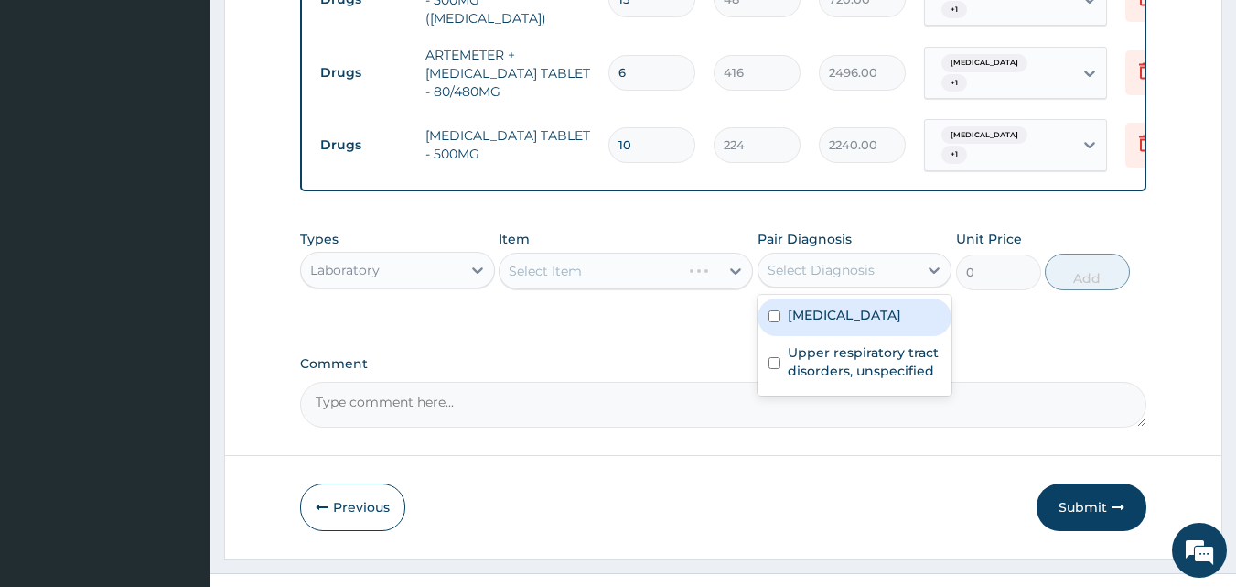
drag, startPoint x: 872, startPoint y: 281, endPoint x: 772, endPoint y: 328, distance: 110.1
click at [772, 287] on div "option Malaria, unspecified focused, 1 of 2. 2 results available. Use Up and Do…" at bounding box center [855, 270] width 195 height 35
click at [772, 322] on input "checkbox" at bounding box center [775, 316] width 12 height 12
checkbox input "true"
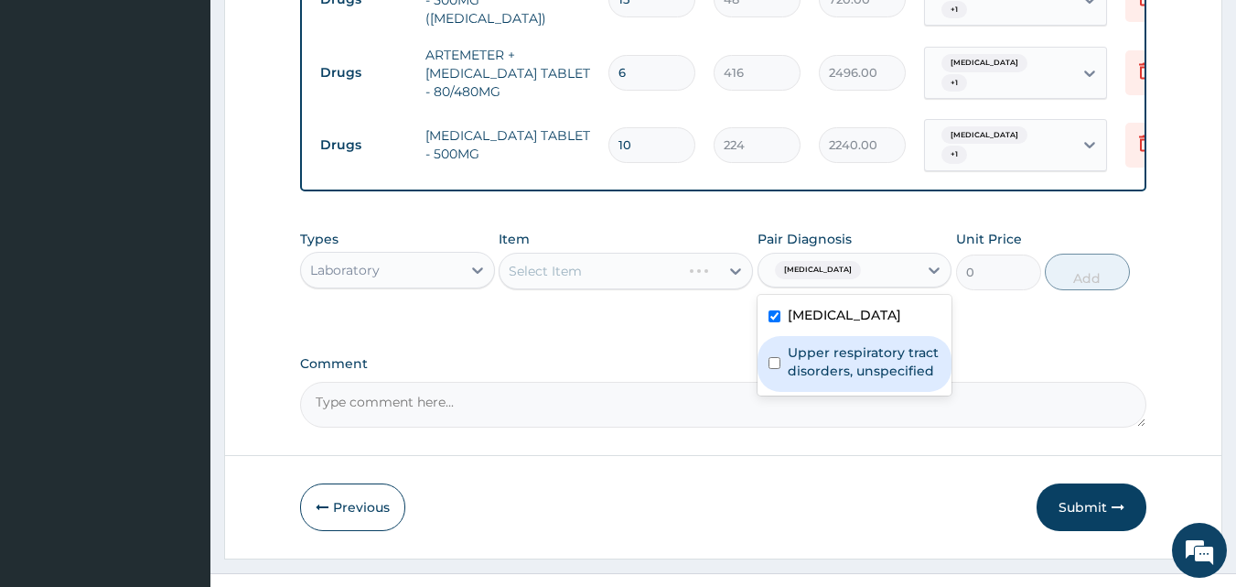
click at [769, 369] on input "checkbox" at bounding box center [775, 363] width 12 height 12
checkbox input "true"
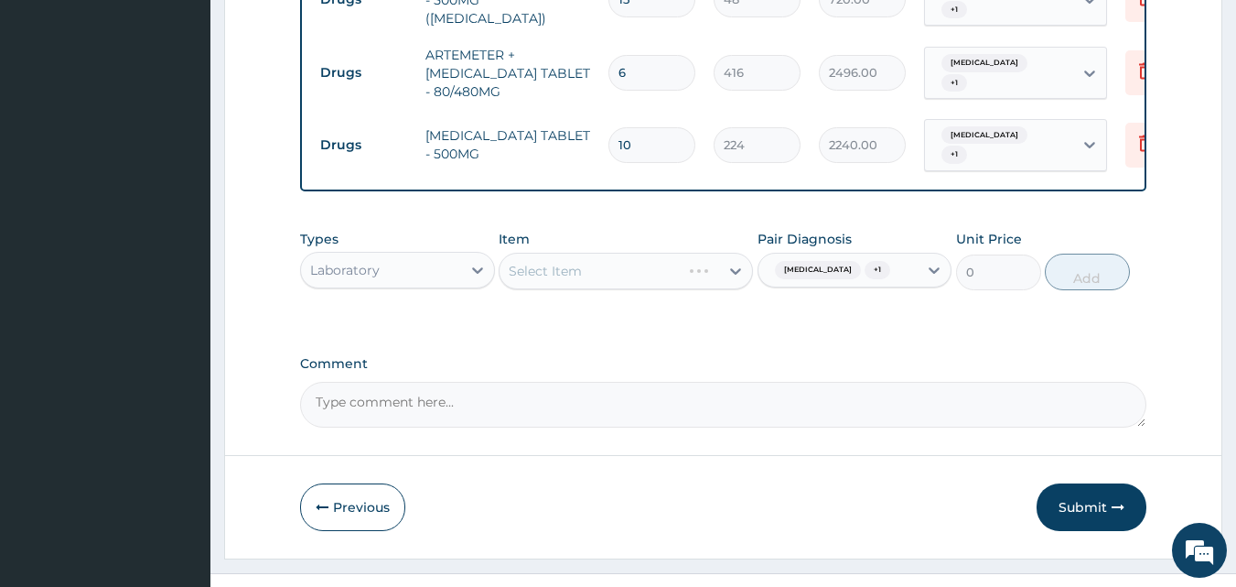
click at [708, 367] on label "Comment" at bounding box center [723, 364] width 847 height 16
click at [708, 382] on textarea "Comment" at bounding box center [723, 405] width 847 height 46
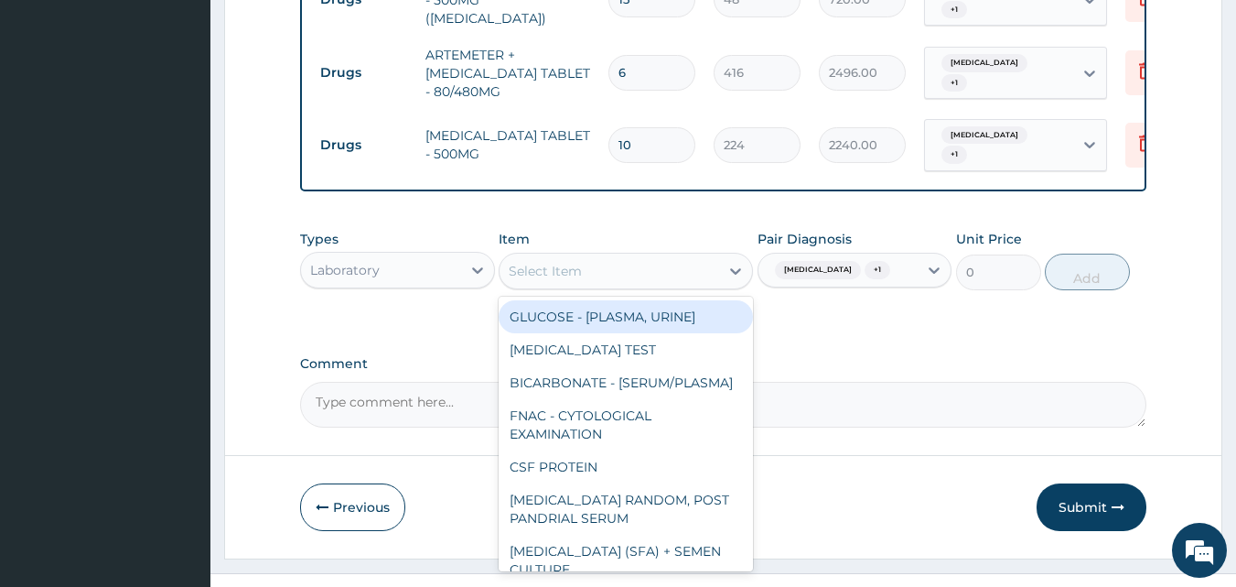
click at [667, 276] on div "Select Item" at bounding box center [610, 270] width 220 height 29
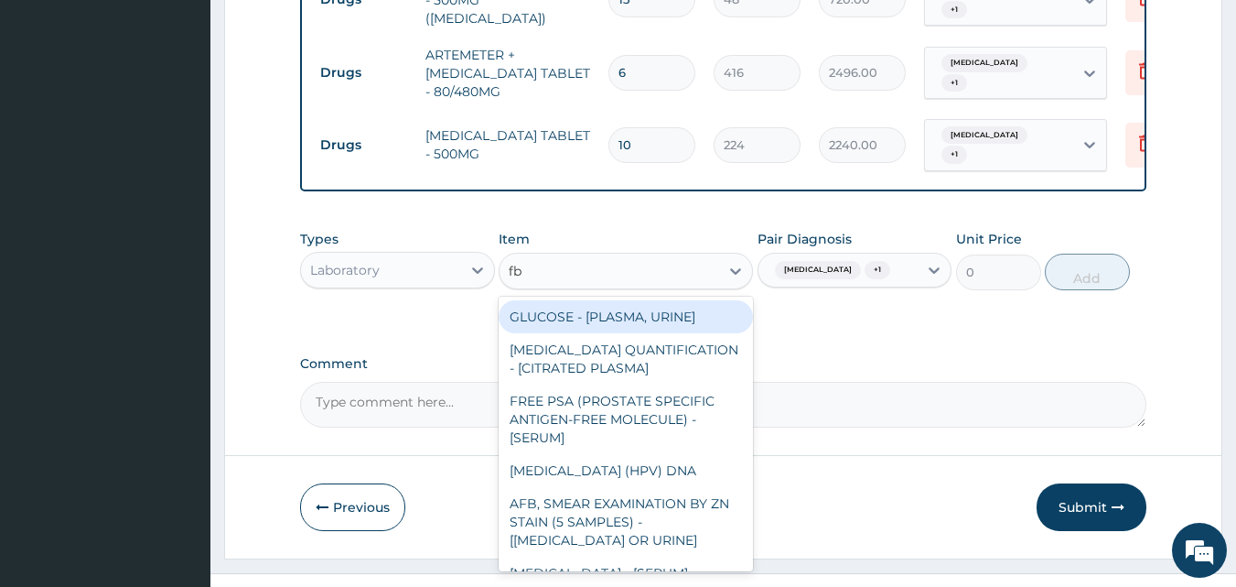
type input "fbc"
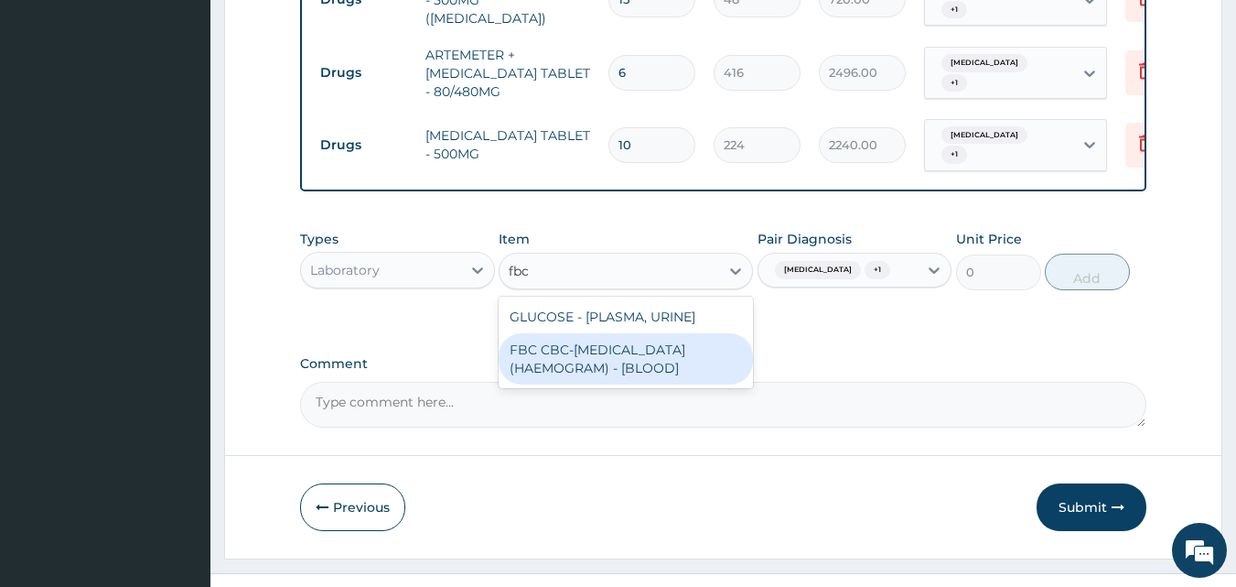
click at [662, 382] on div "FBC CBC-COMPLETE BLOOD COUNT (HAEMOGRAM) - [BLOOD]" at bounding box center [626, 358] width 254 height 51
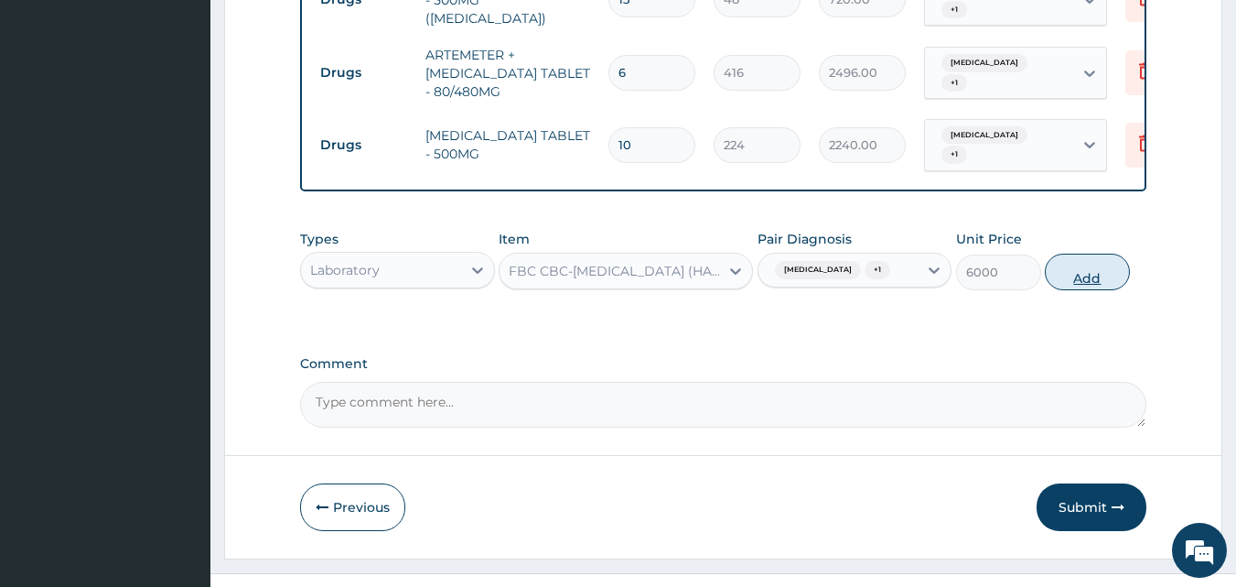
click at [1068, 278] on button "Add" at bounding box center [1087, 271] width 85 height 37
type input "0"
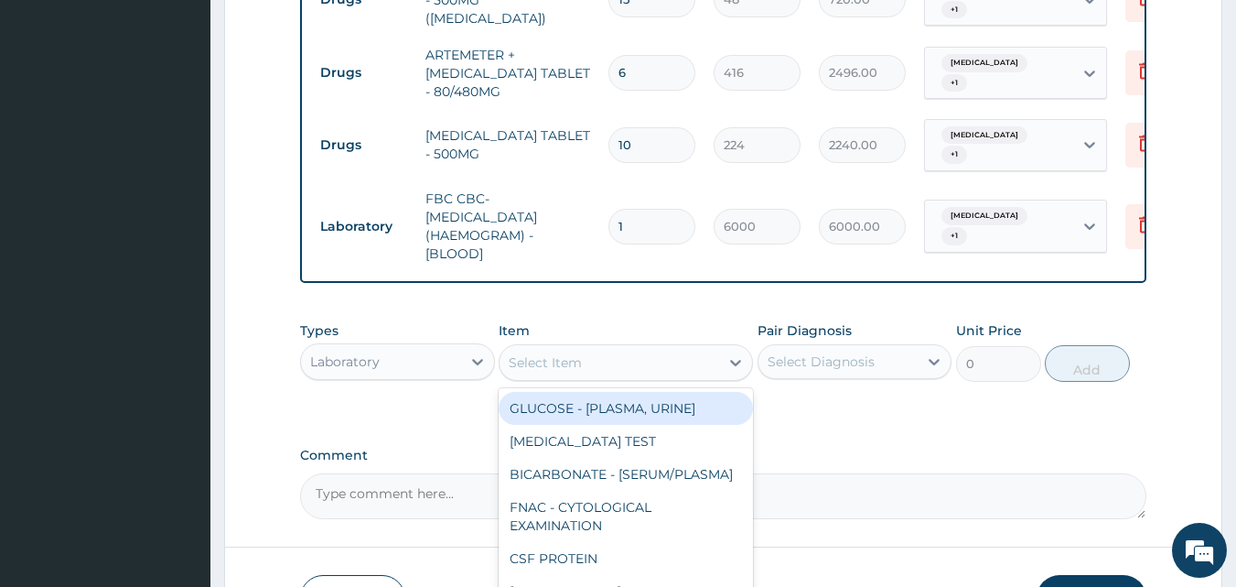
click at [598, 377] on div "Select Item" at bounding box center [610, 362] width 220 height 29
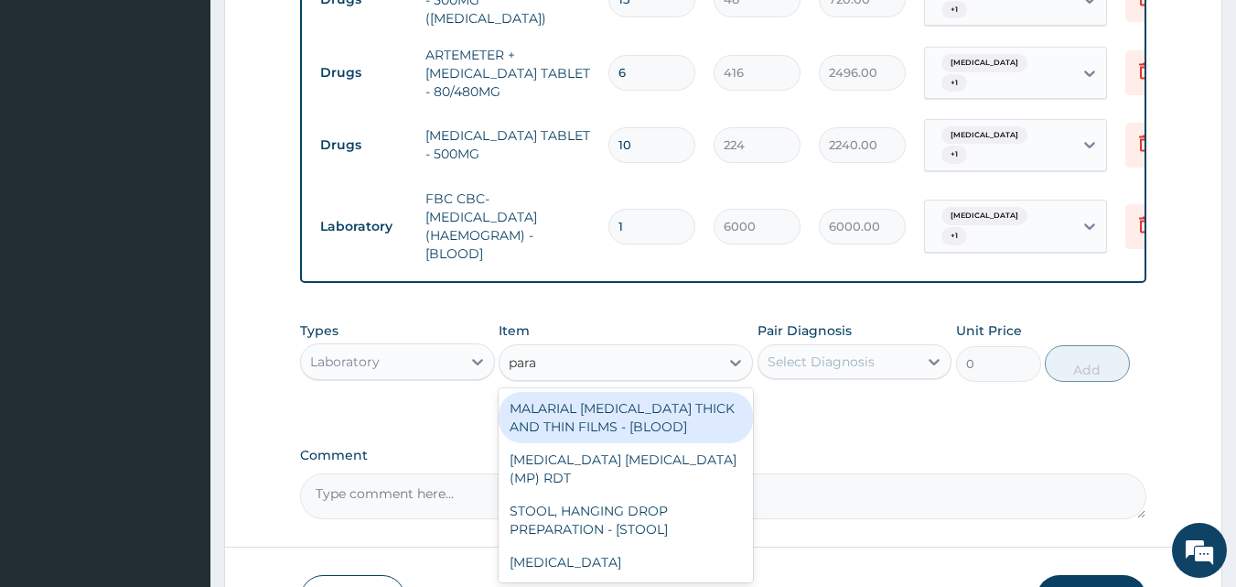
type input "paras"
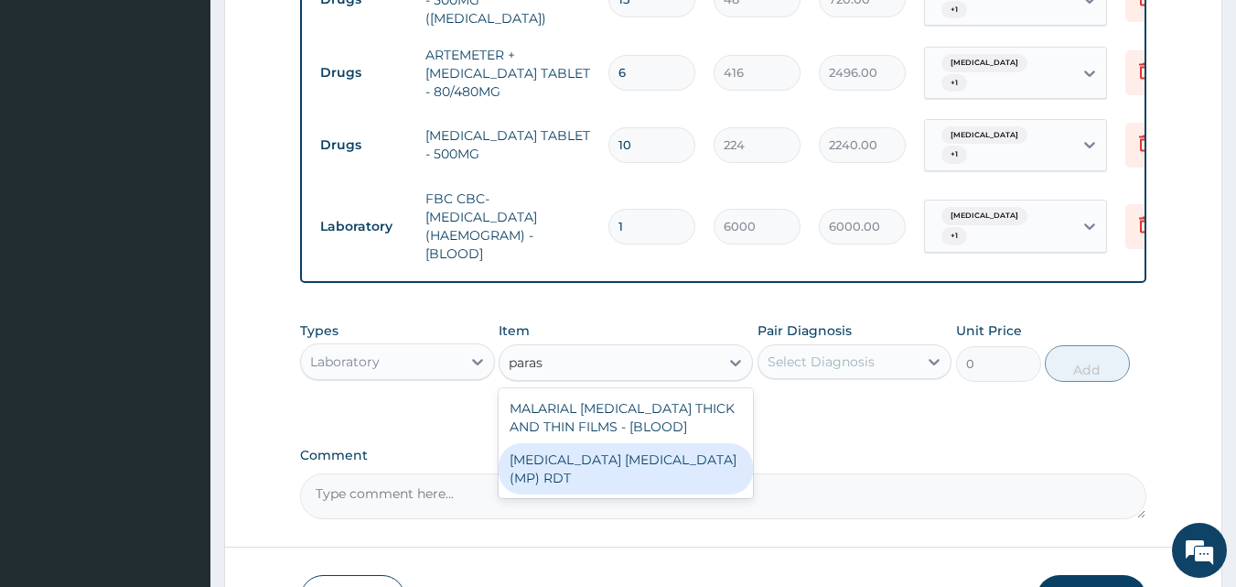
click at [647, 478] on div "MALARIA PARASITE (MP) RDT" at bounding box center [626, 468] width 254 height 51
type input "2400"
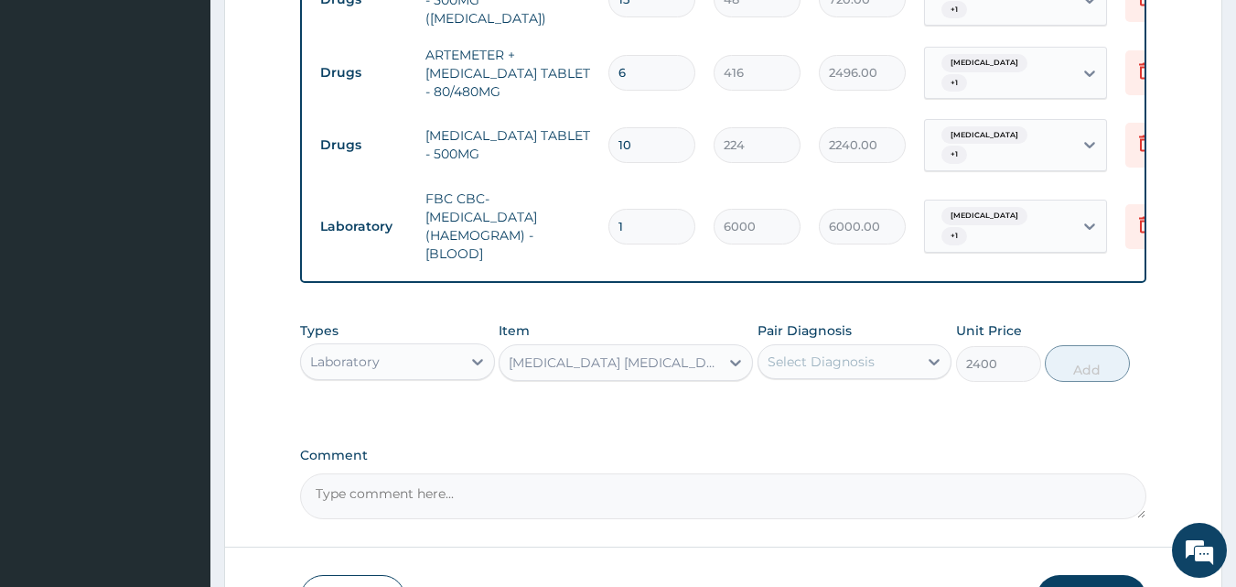
click at [889, 376] on div "Select Diagnosis" at bounding box center [839, 361] width 160 height 29
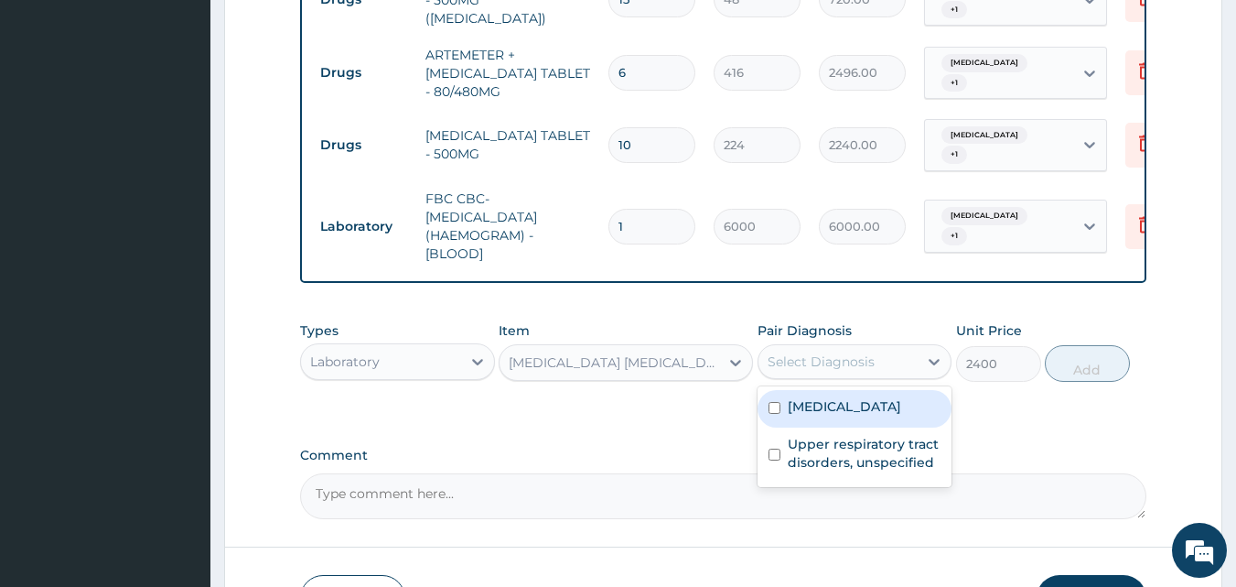
click at [775, 414] on input "checkbox" at bounding box center [775, 408] width 12 height 12
checkbox input "true"
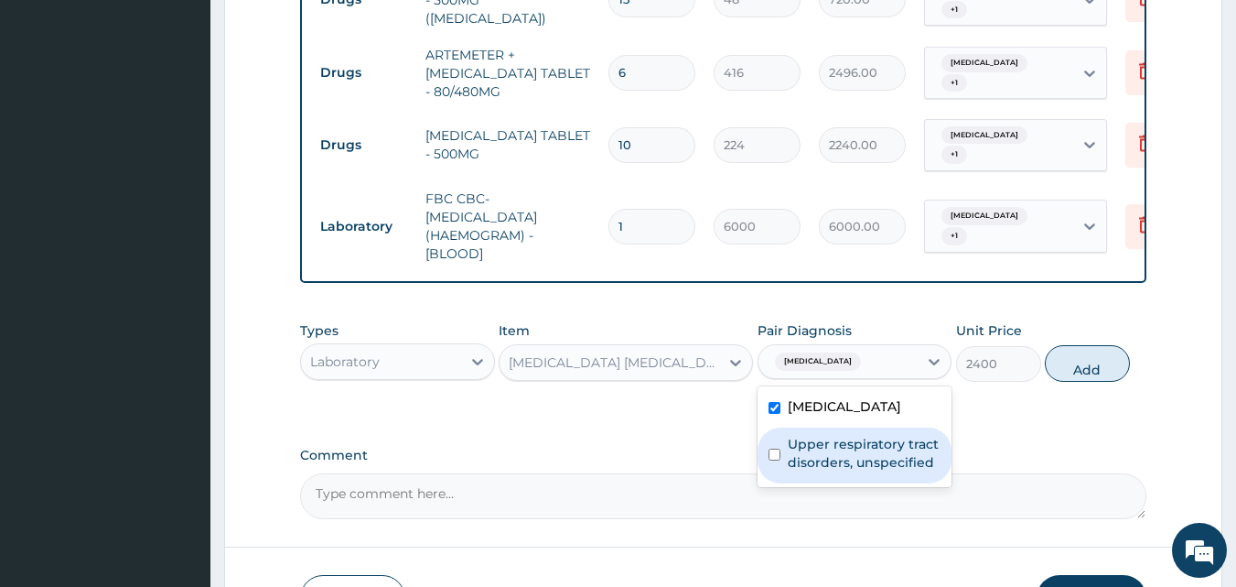
click at [774, 460] on input "checkbox" at bounding box center [775, 454] width 12 height 12
checkbox input "true"
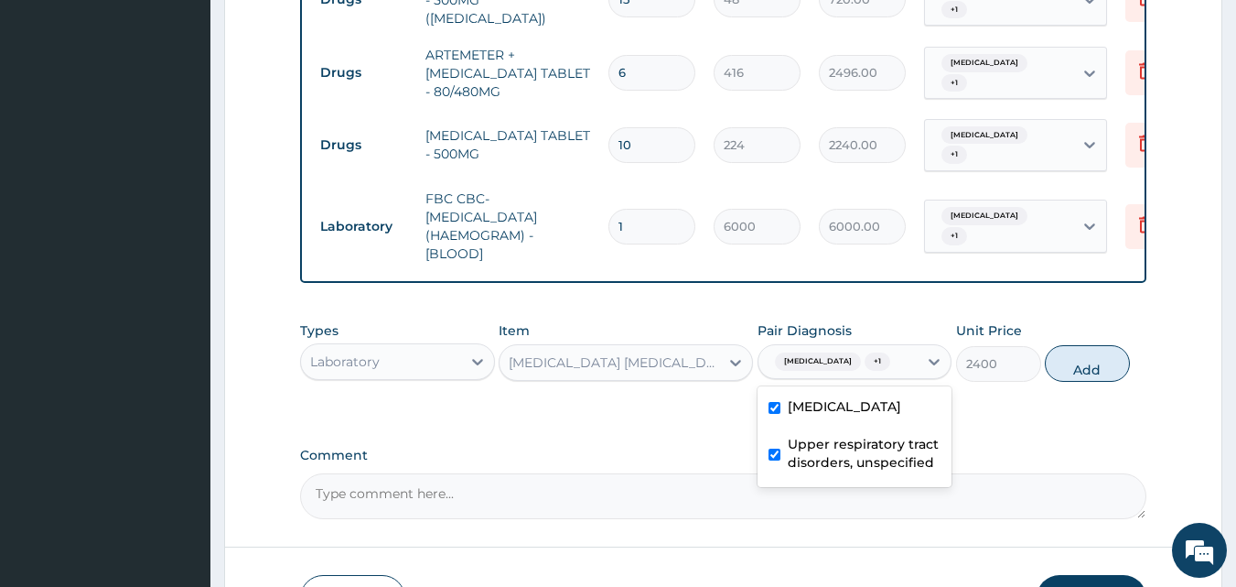
click at [1094, 377] on button "Add" at bounding box center [1087, 363] width 85 height 37
type input "0"
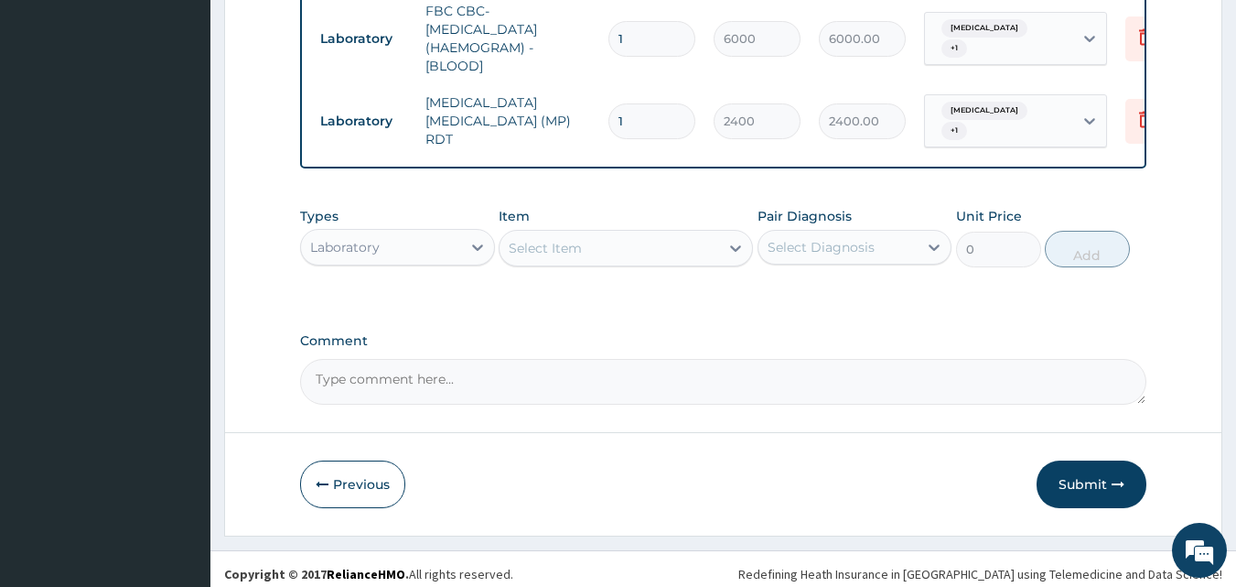
scroll to position [974, 0]
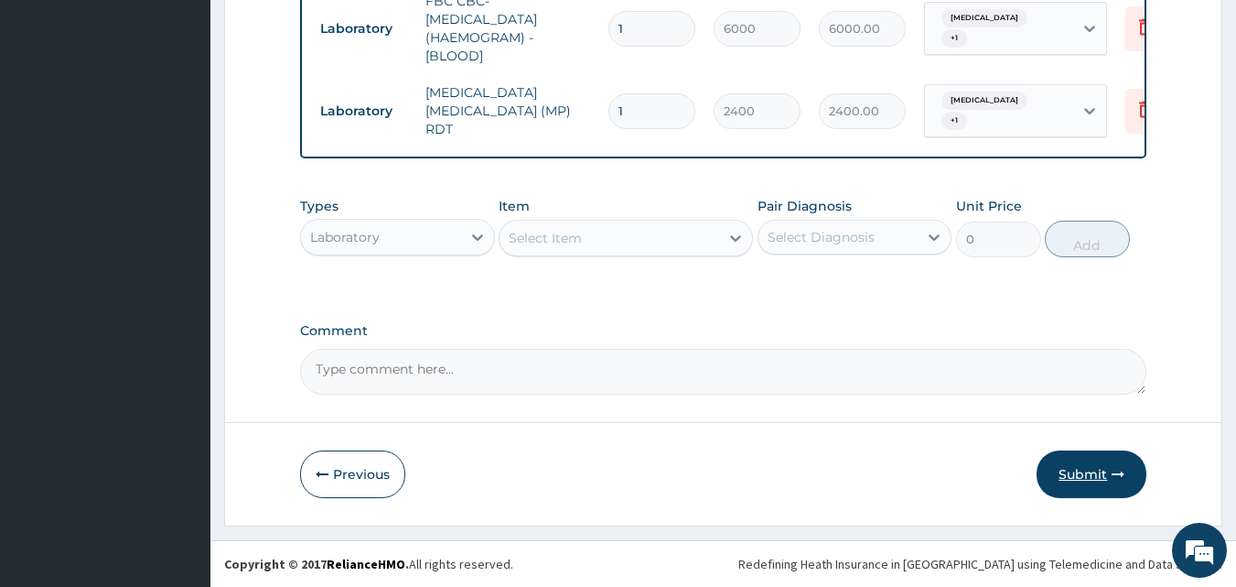
click at [1107, 472] on button "Submit" at bounding box center [1092, 474] width 110 height 48
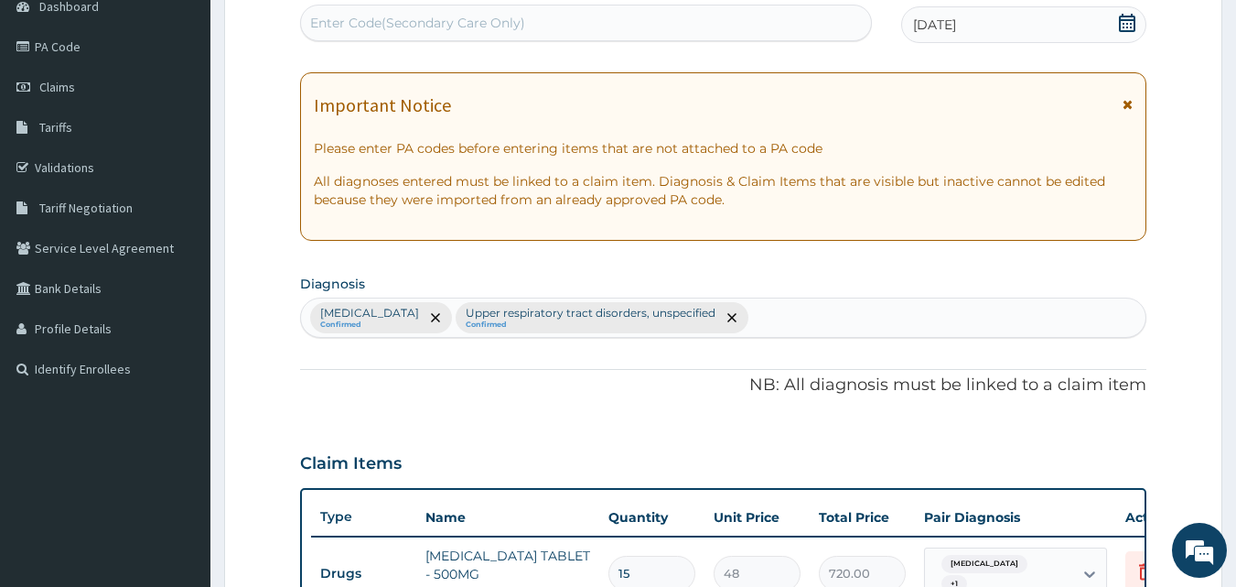
scroll to position [175, 0]
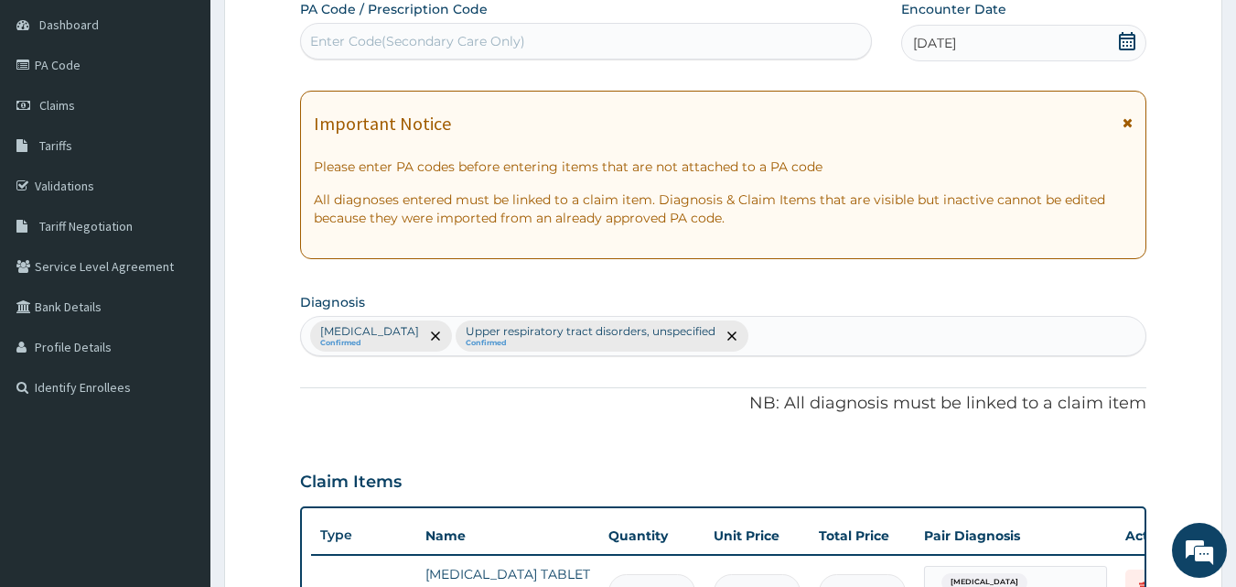
click at [1127, 126] on icon at bounding box center [1128, 122] width 10 height 13
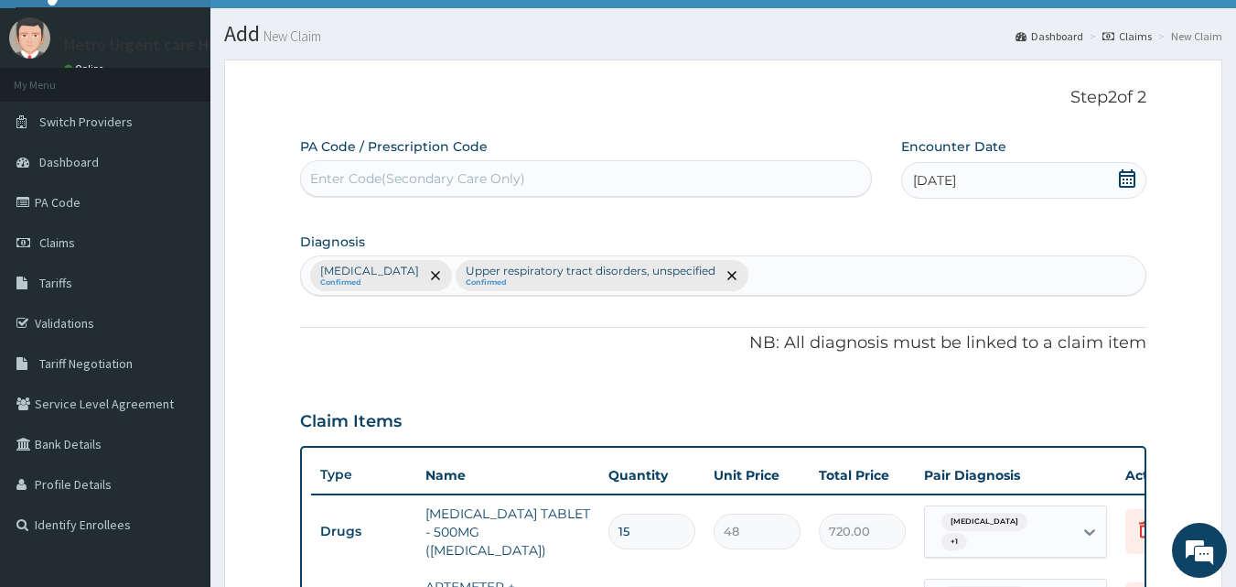
scroll to position [0, 0]
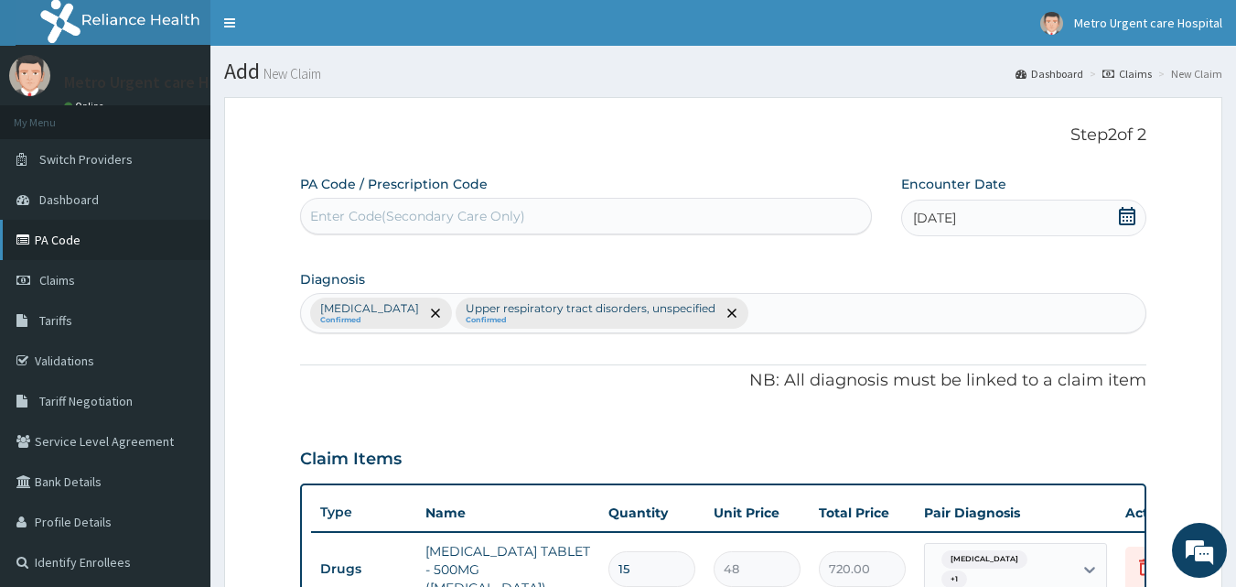
click at [61, 241] on link "PA Code" at bounding box center [105, 240] width 210 height 40
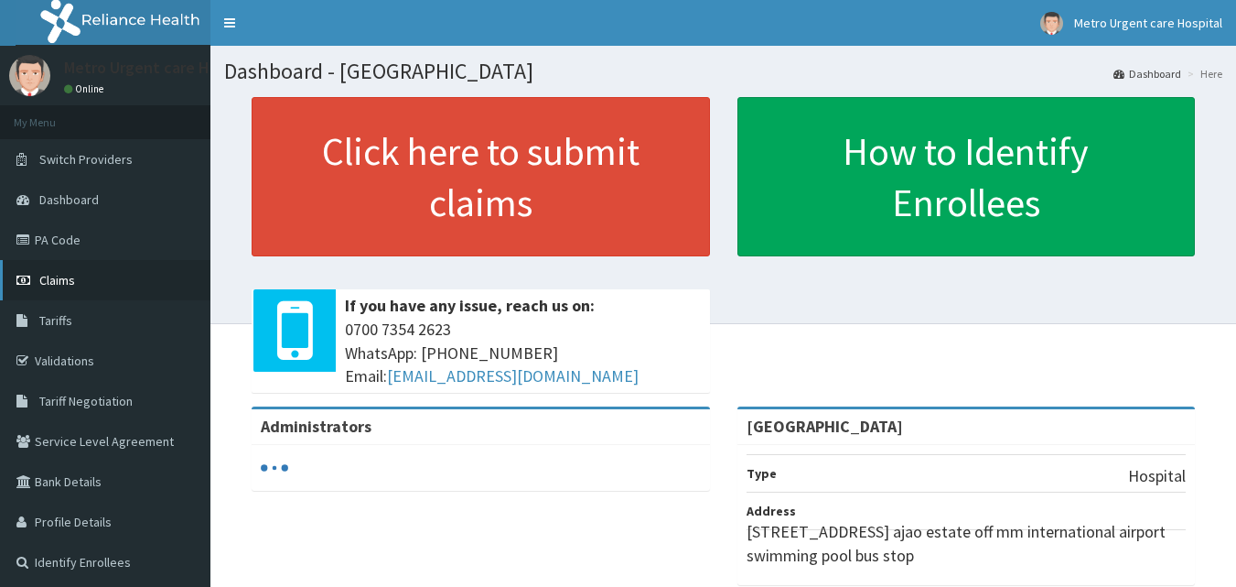
click at [153, 286] on link "Claims" at bounding box center [105, 280] width 210 height 40
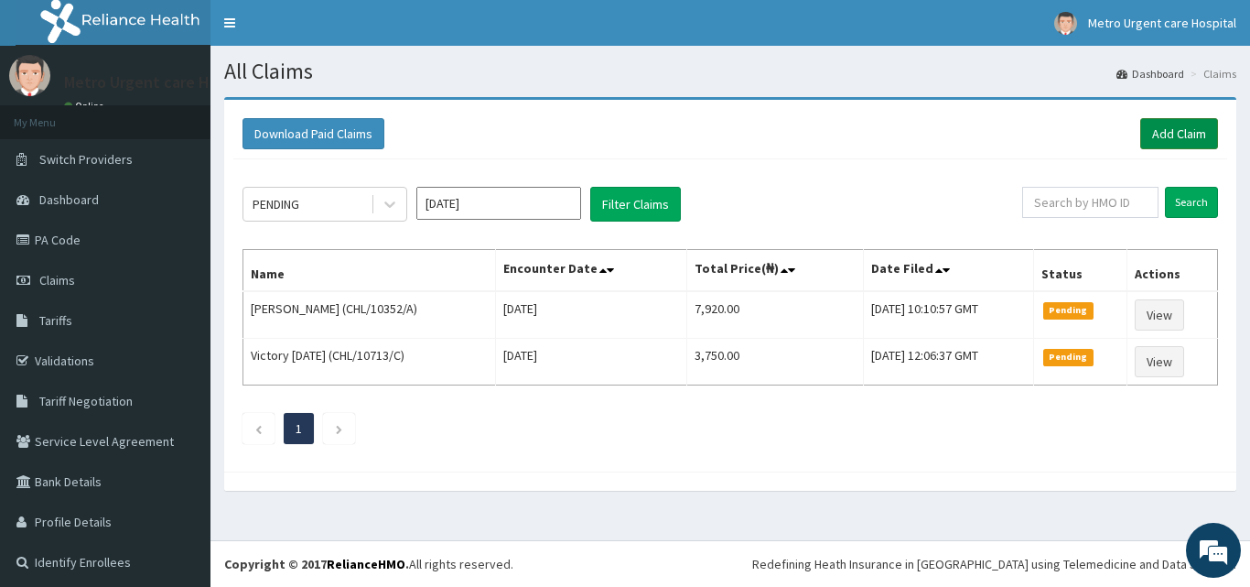
click at [1144, 131] on link "Add Claim" at bounding box center [1179, 133] width 78 height 31
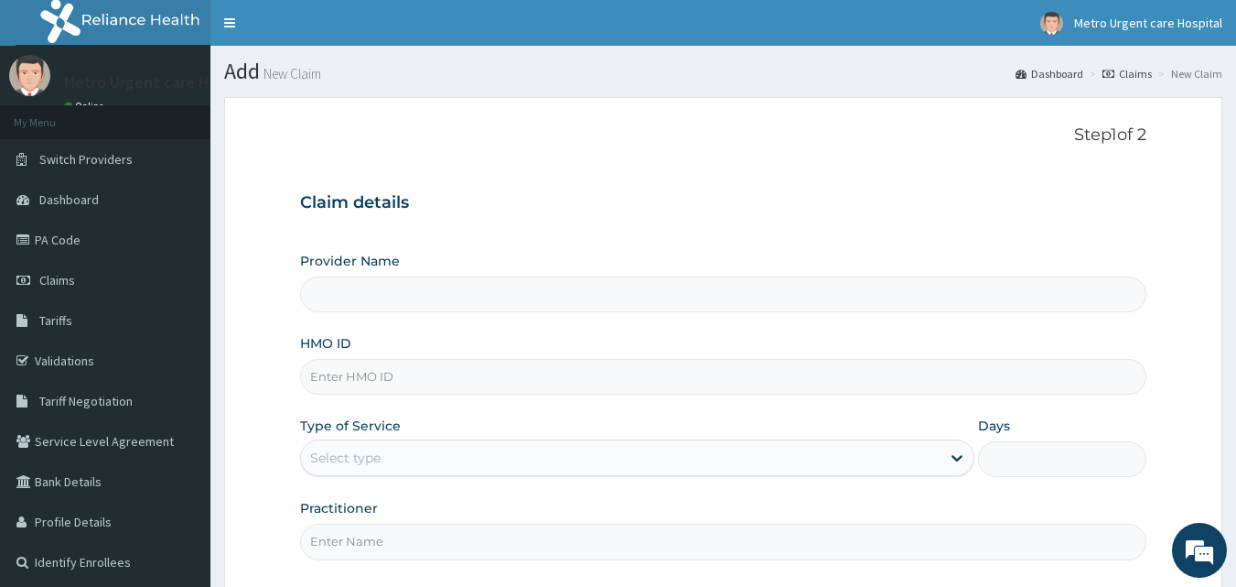
type input "[GEOGRAPHIC_DATA]"
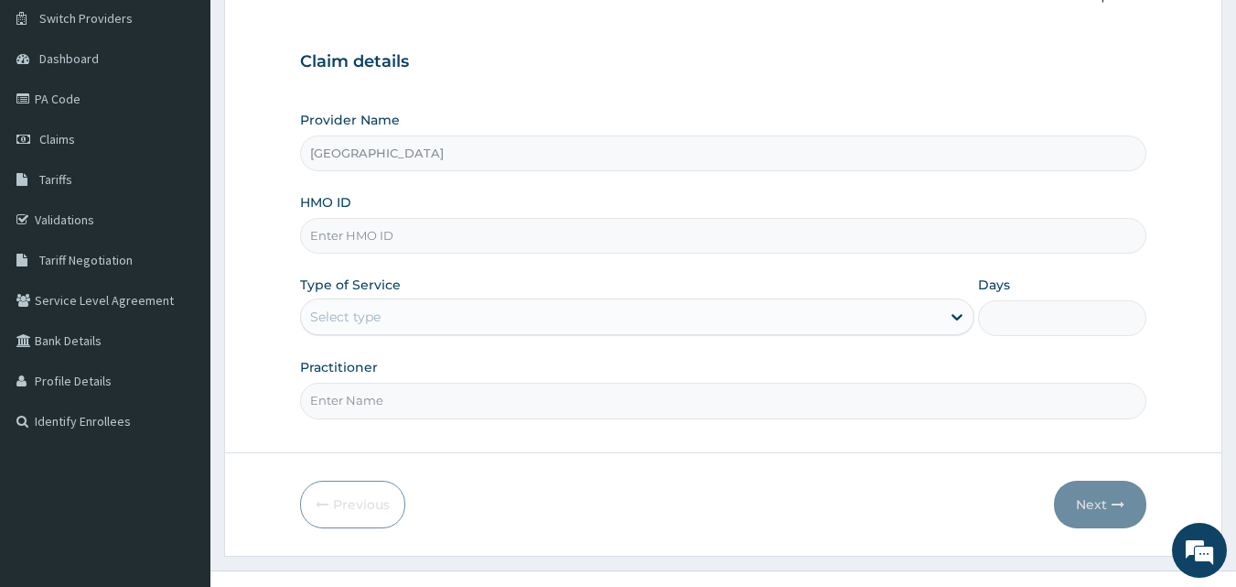
scroll to position [171, 0]
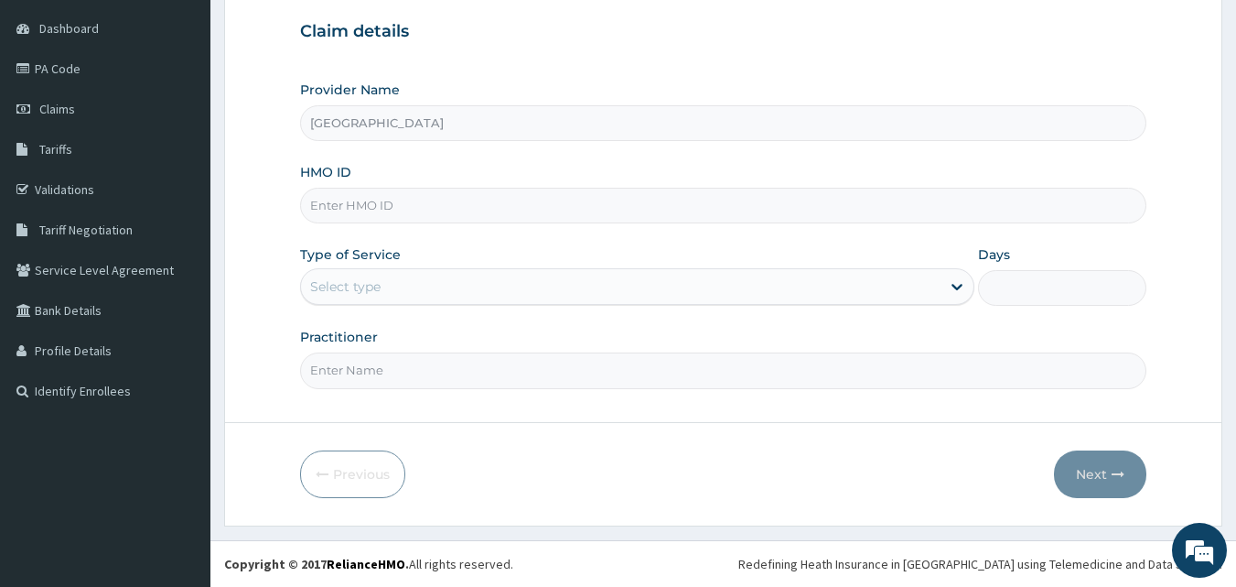
click at [439, 208] on input "HMO ID" at bounding box center [723, 206] width 847 height 36
type input "PGC/10132/A"
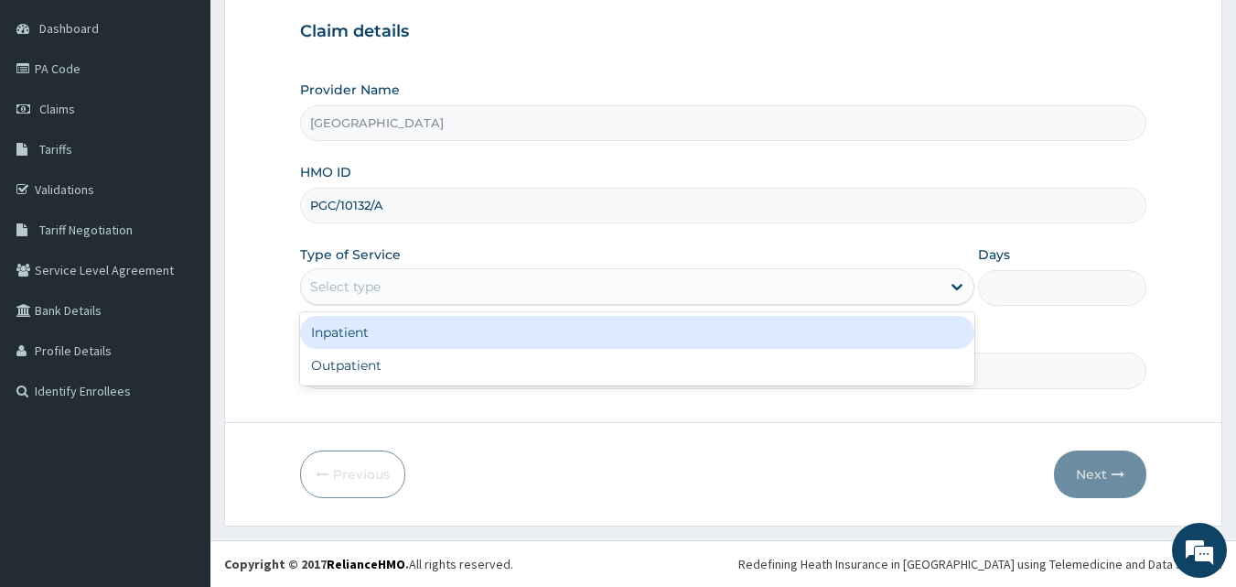
click at [602, 293] on div "Select type" at bounding box center [621, 286] width 640 height 29
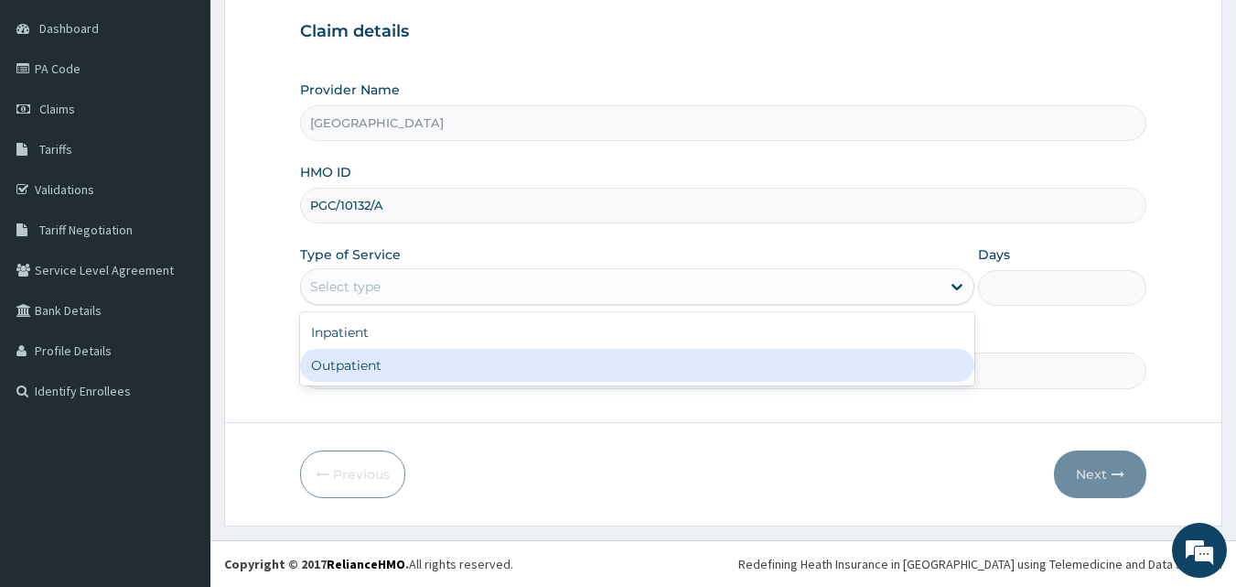
click at [571, 361] on div "Outpatient" at bounding box center [637, 365] width 674 height 33
type input "1"
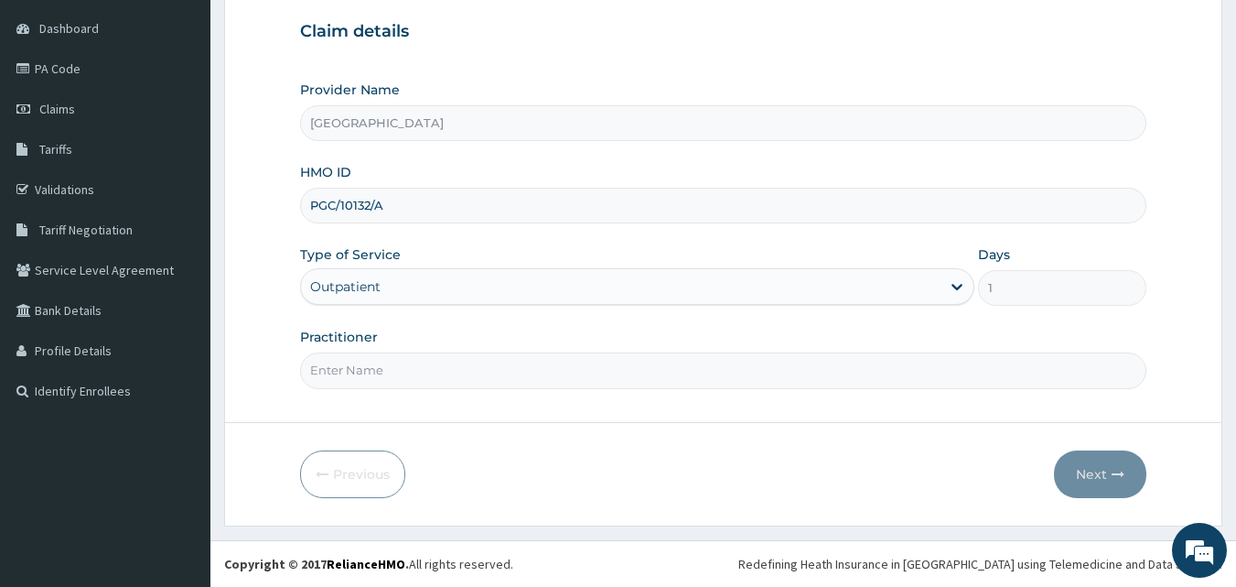
click at [507, 370] on input "Practitioner" at bounding box center [723, 370] width 847 height 36
type input "OLUSOLA SUNDAY"
click at [1090, 465] on button "Next" at bounding box center [1100, 474] width 92 height 48
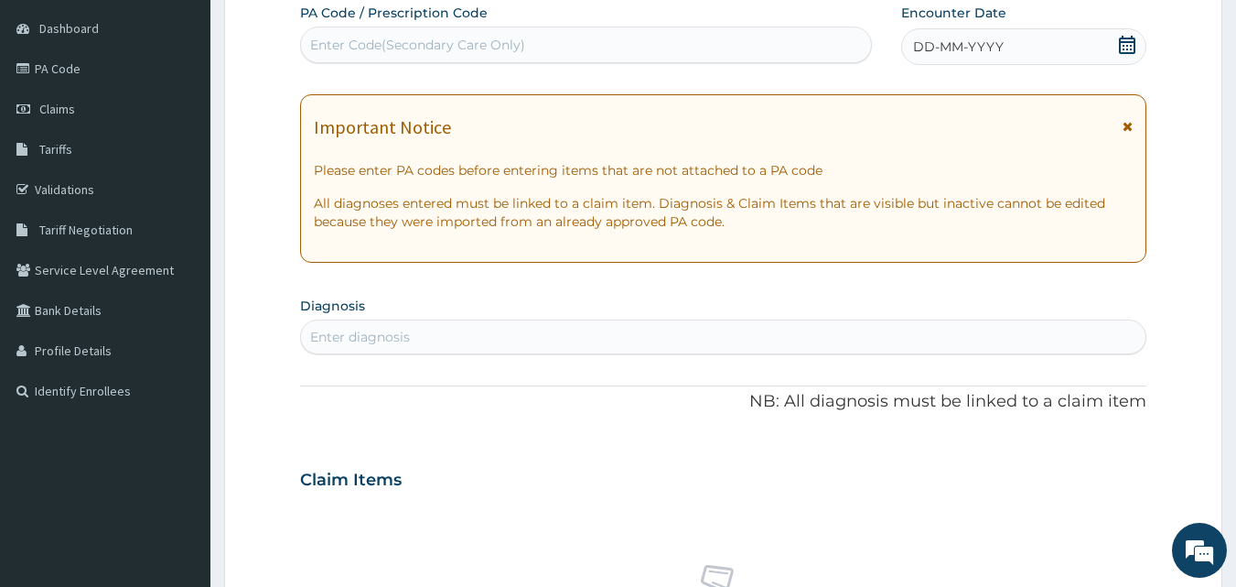
click at [1127, 129] on icon at bounding box center [1128, 126] width 10 height 13
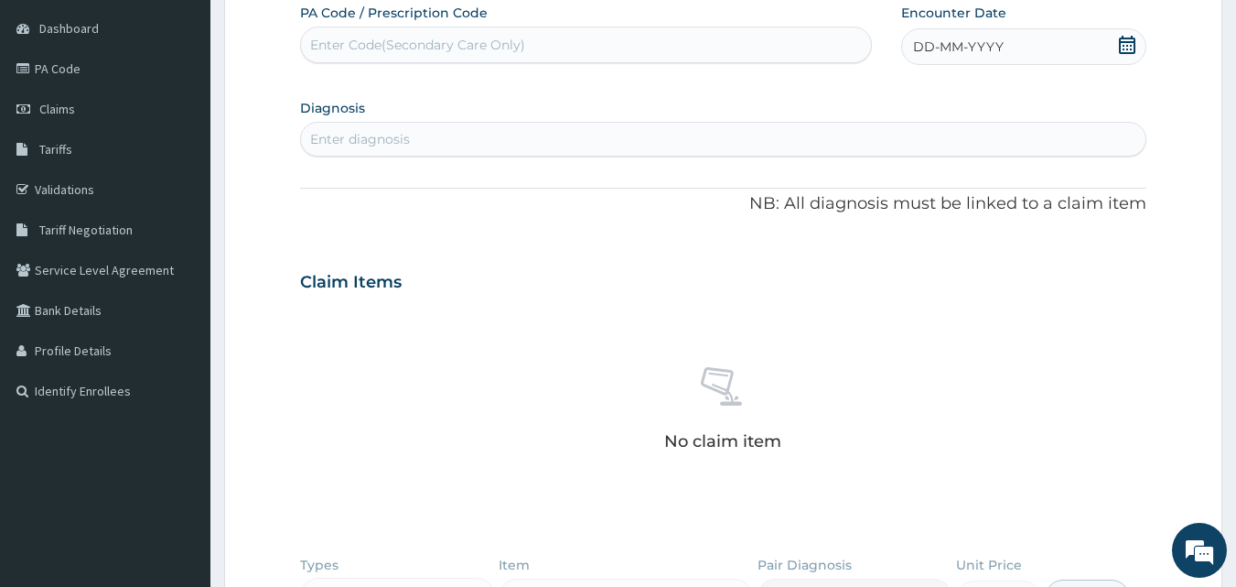
click at [1125, 46] on icon at bounding box center [1127, 45] width 16 height 18
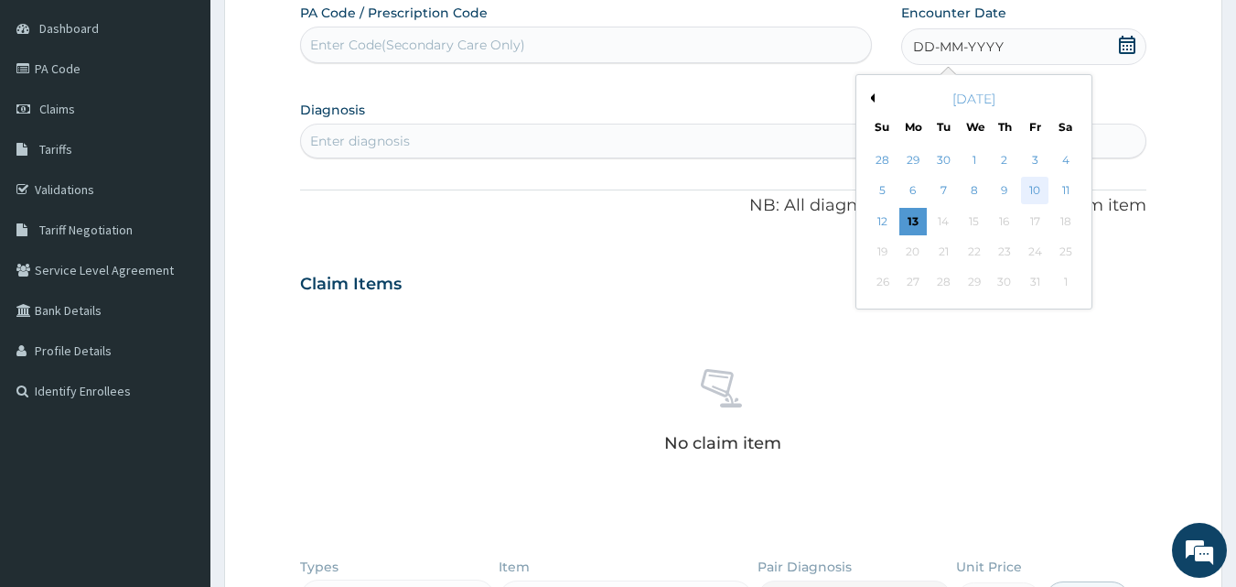
click at [1030, 199] on div "10" at bounding box center [1034, 191] width 27 height 27
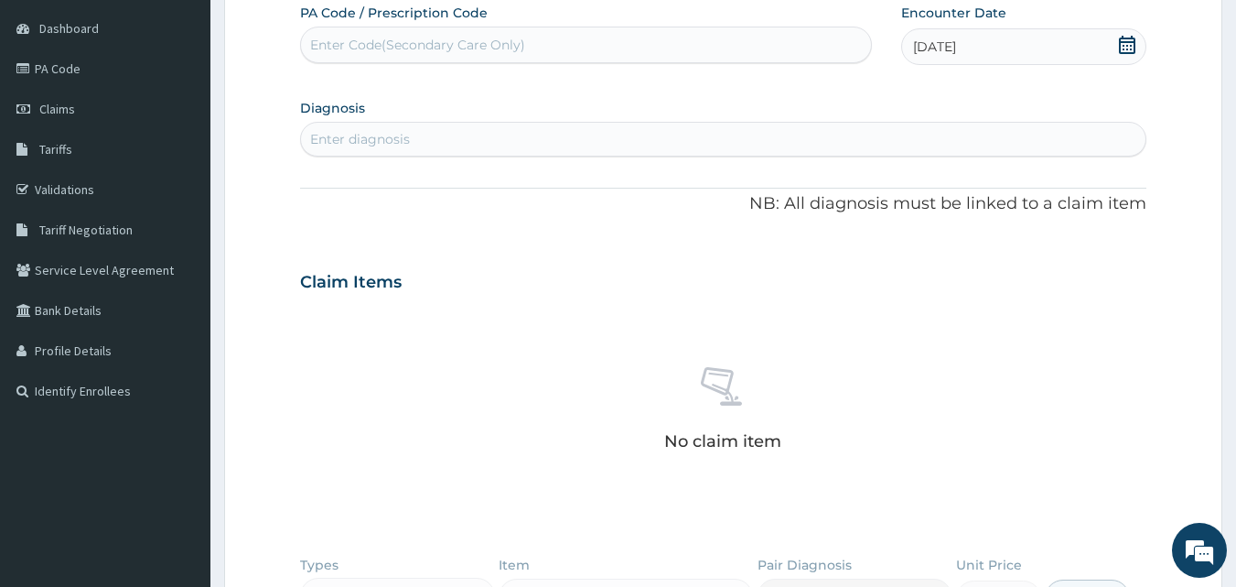
click at [582, 144] on div "Enter diagnosis" at bounding box center [724, 138] width 846 height 29
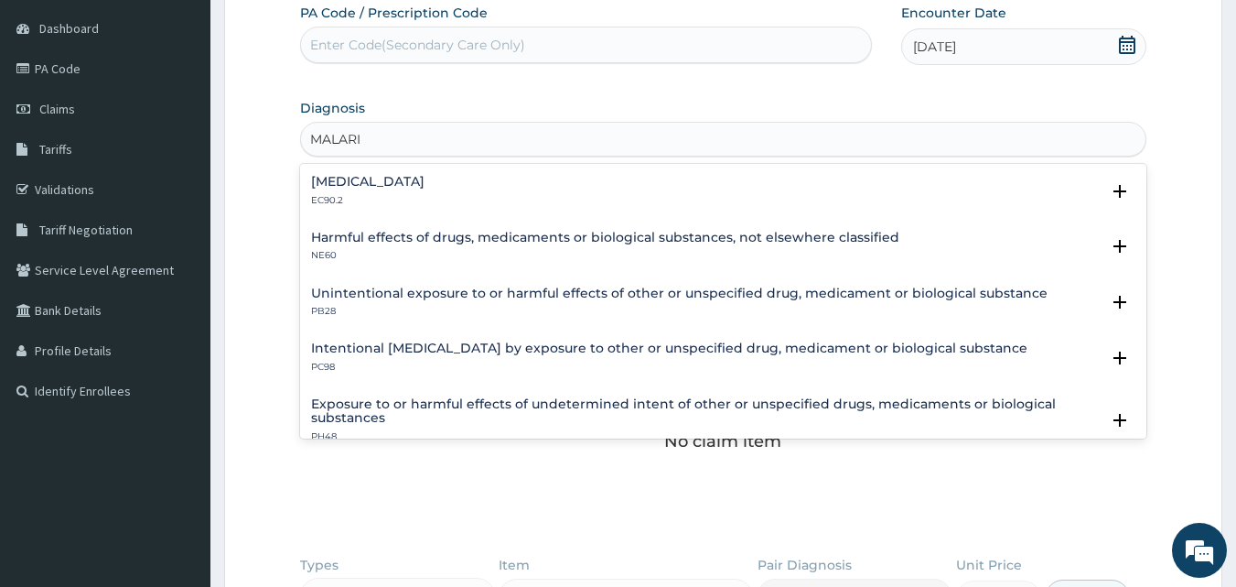
type input "MALARIA"
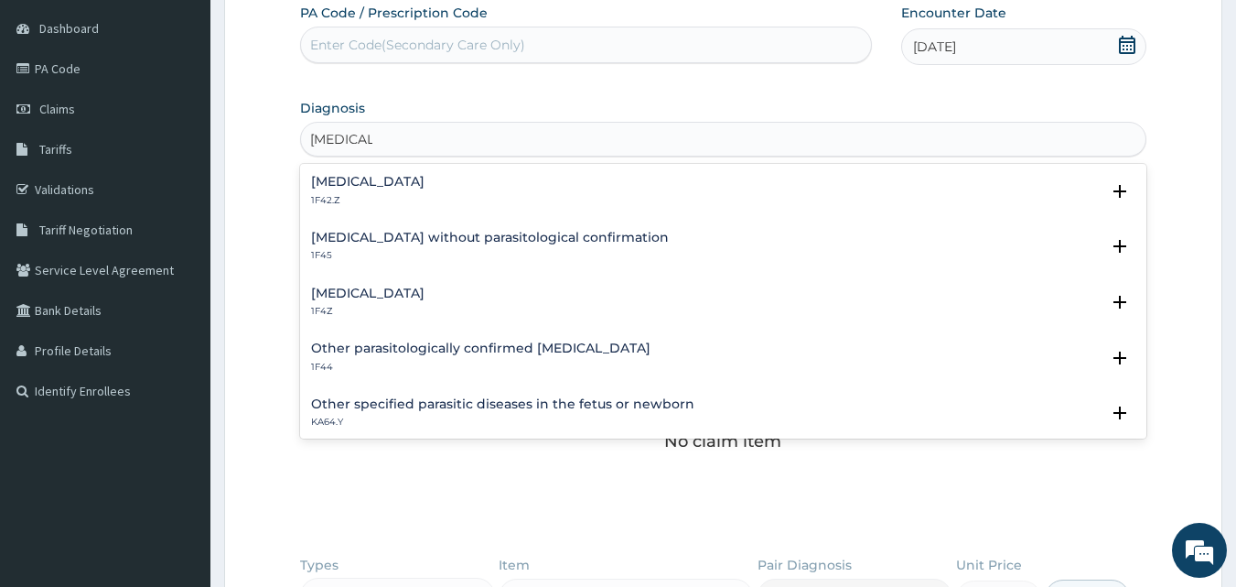
click at [425, 291] on h4 "Malaria, unspecified" at bounding box center [367, 293] width 113 height 14
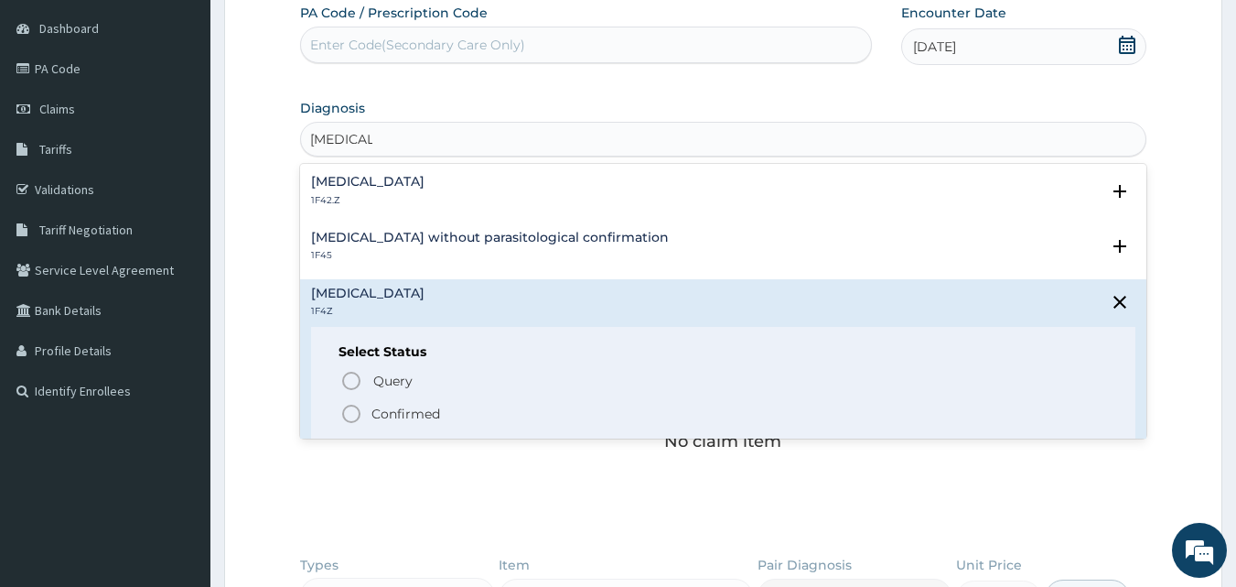
click at [347, 415] on icon "status option filled" at bounding box center [351, 414] width 22 height 22
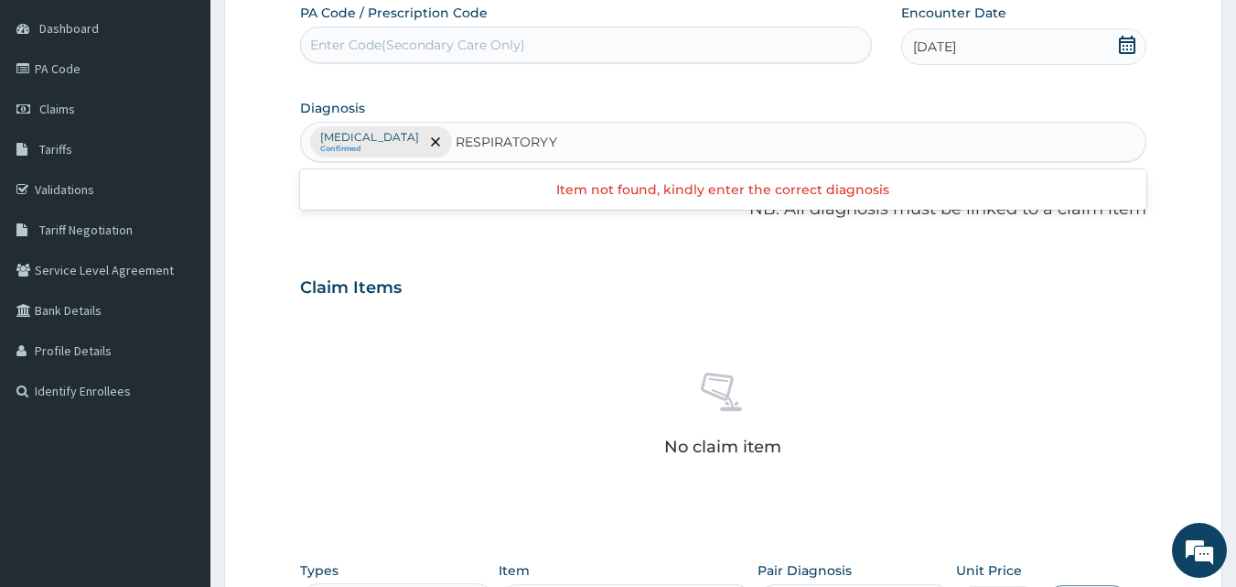
type input "RESPIRATORY"
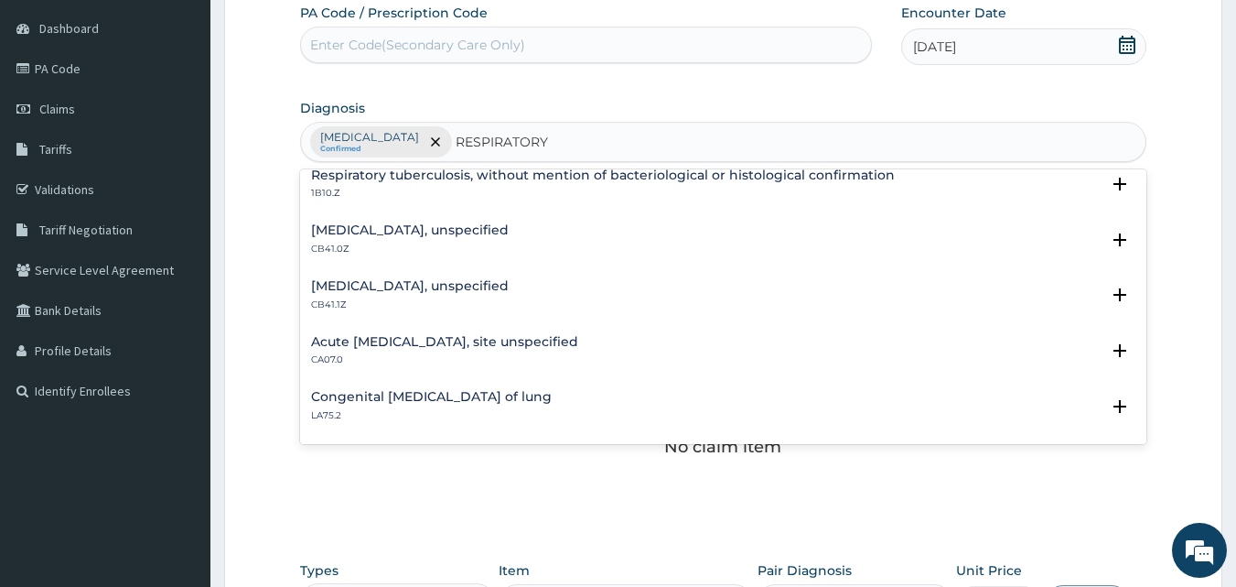
scroll to position [411, 0]
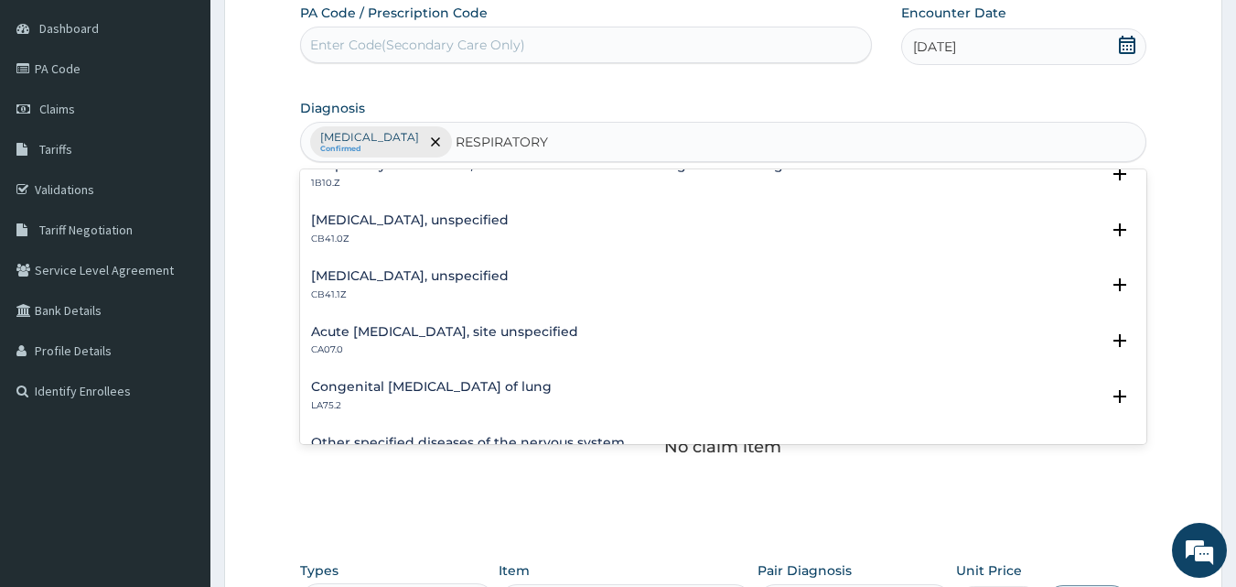
click at [578, 329] on h4 "Acute upper respiratory infection, site unspecified" at bounding box center [444, 332] width 267 height 14
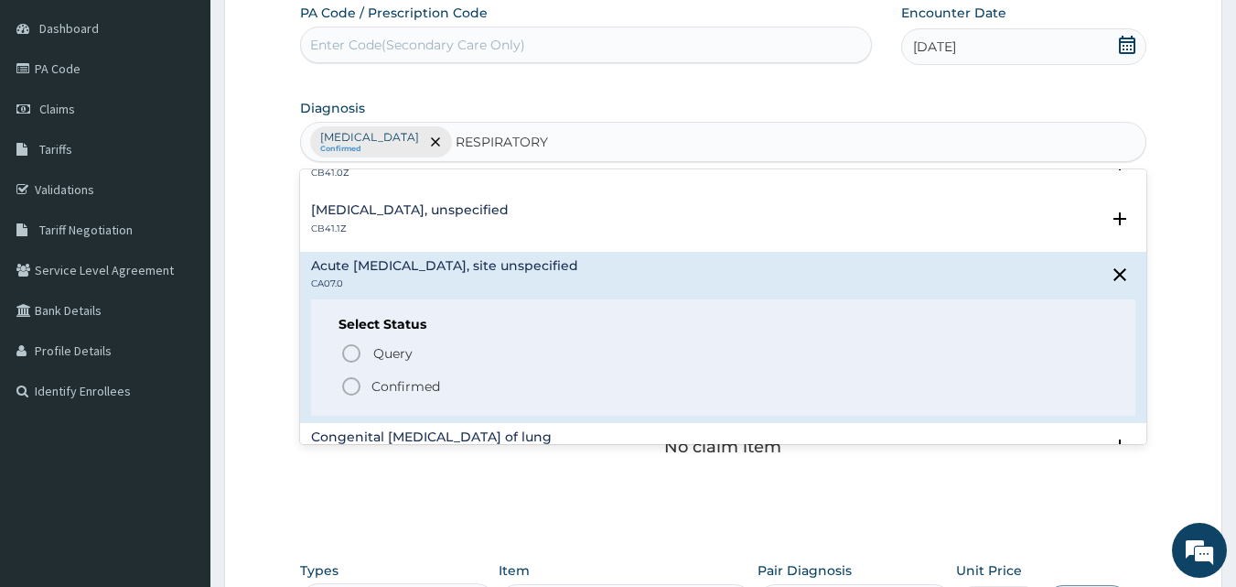
scroll to position [510, 0]
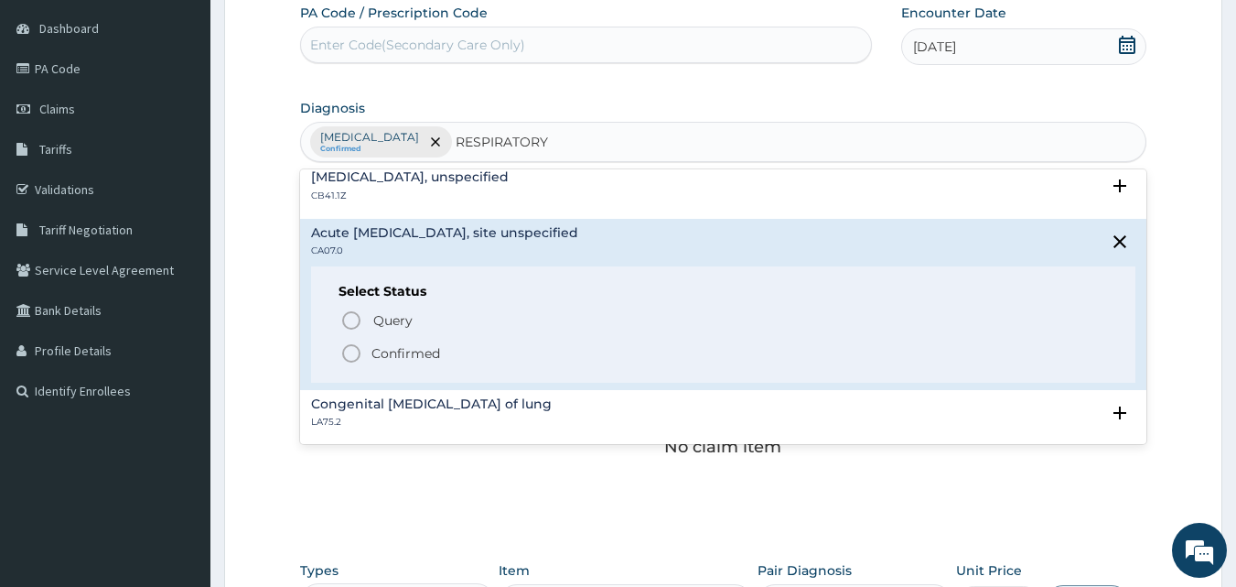
click at [352, 352] on icon "status option filled" at bounding box center [351, 353] width 22 height 22
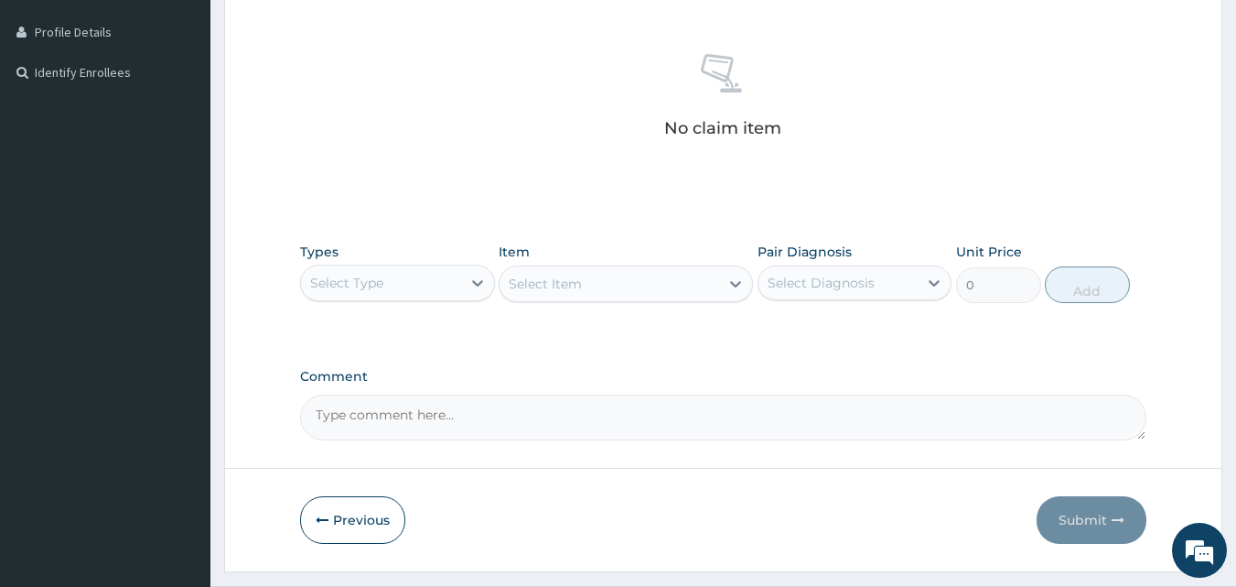
scroll to position [493, 0]
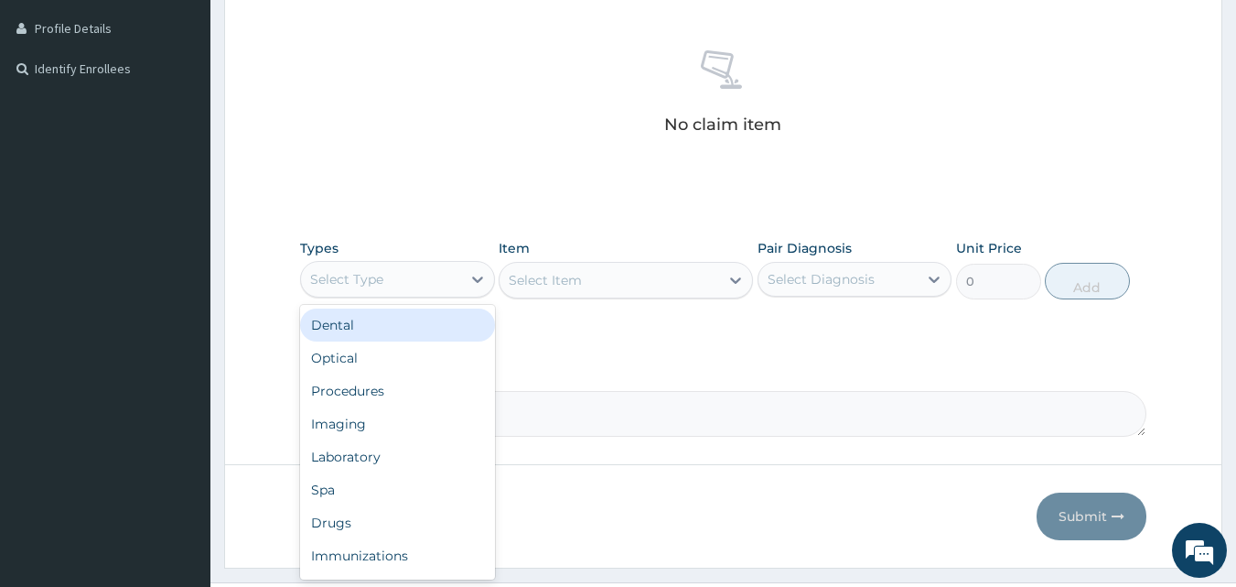
click at [456, 286] on div "Select Type" at bounding box center [381, 278] width 160 height 29
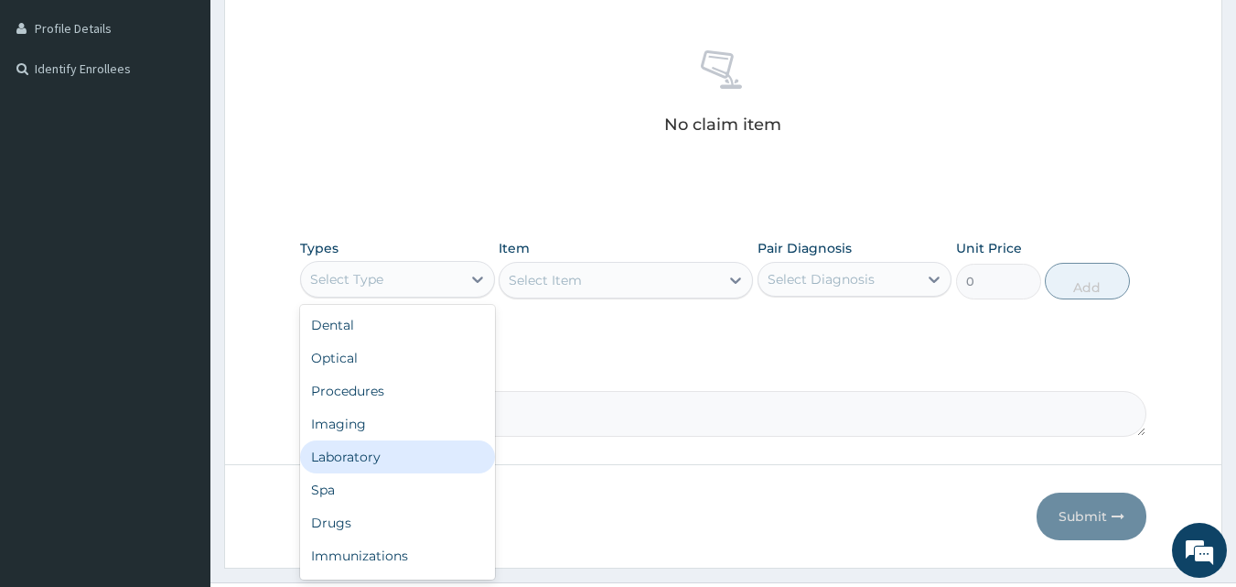
click at [385, 448] on div "Laboratory" at bounding box center [397, 456] width 195 height 33
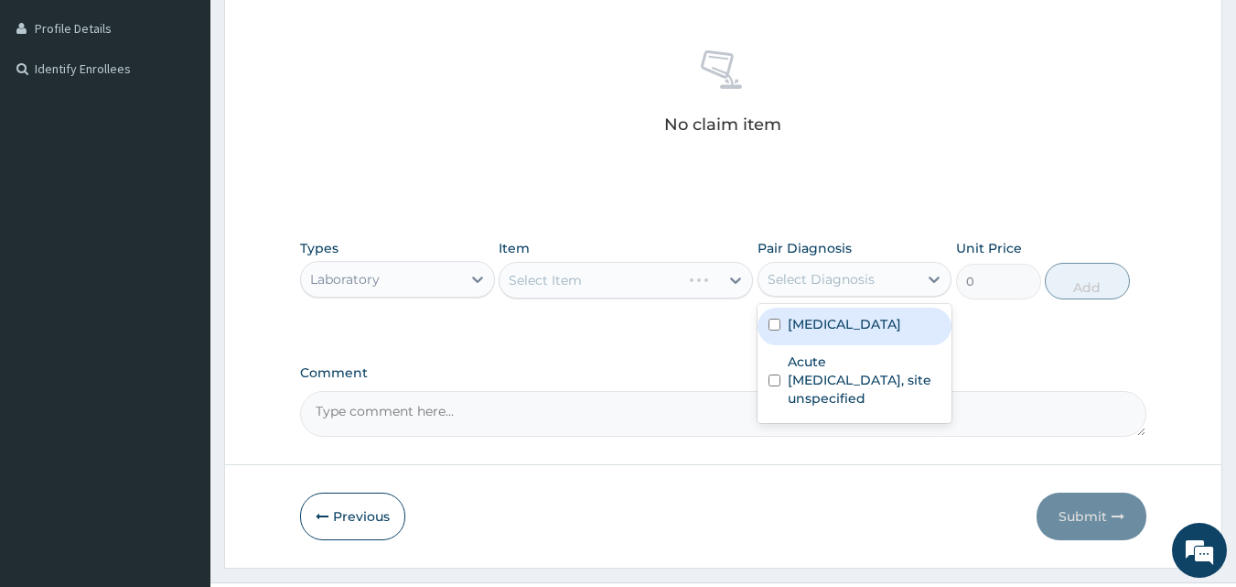
click at [856, 281] on div "Select Diagnosis" at bounding box center [821, 279] width 107 height 18
click at [775, 324] on input "checkbox" at bounding box center [775, 324] width 12 height 12
checkbox input "true"
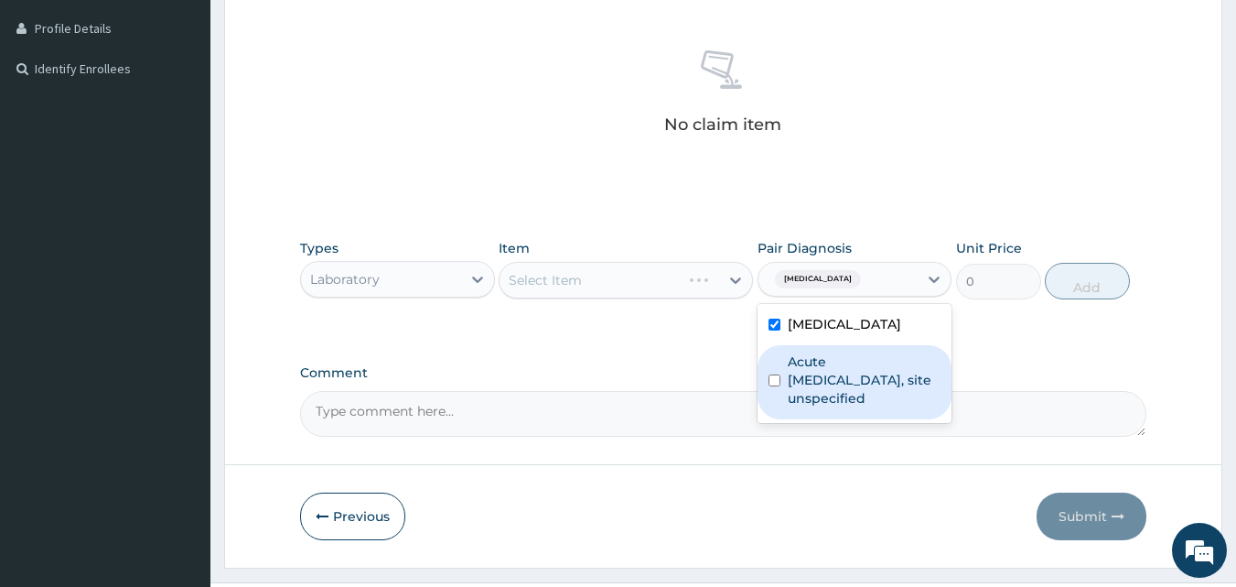
click at [771, 380] on input "checkbox" at bounding box center [775, 380] width 12 height 12
checkbox input "true"
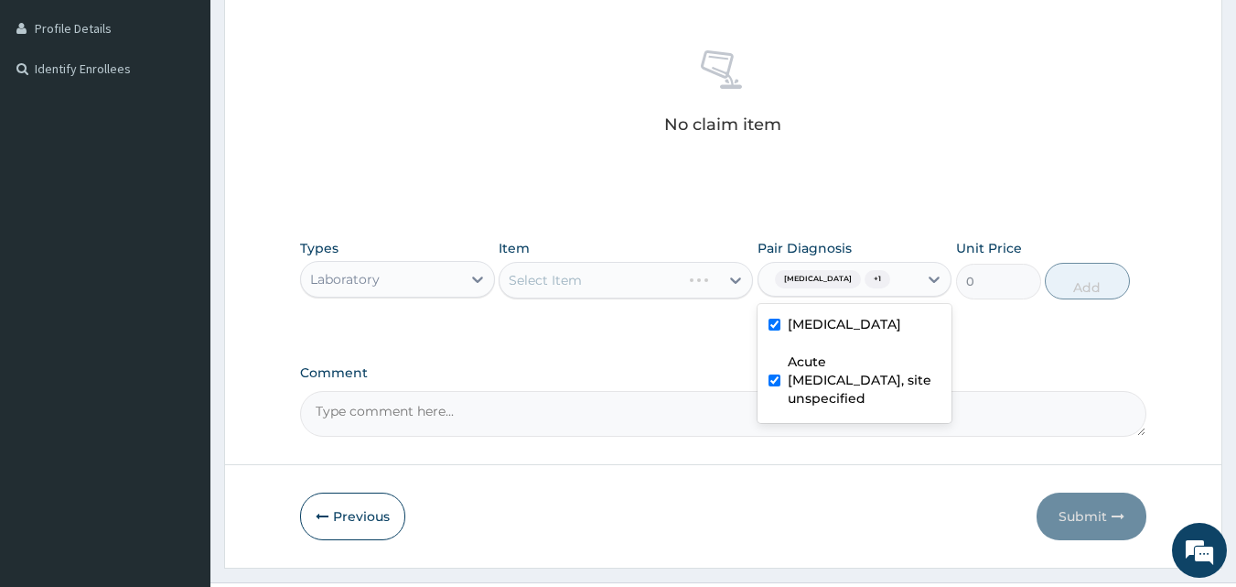
click at [732, 336] on div "PA Code / Prescription Code Enter Code(Secondary Care Only) Encounter Date 10-1…" at bounding box center [723, 59] width 847 height 755
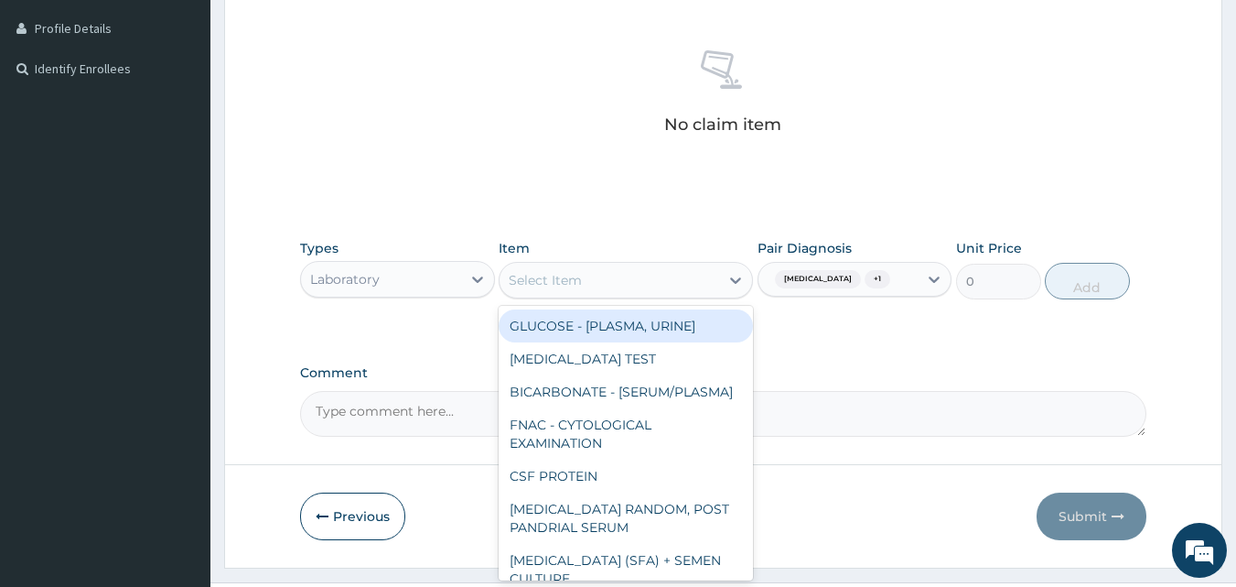
click at [706, 277] on div "Select Item" at bounding box center [610, 279] width 220 height 29
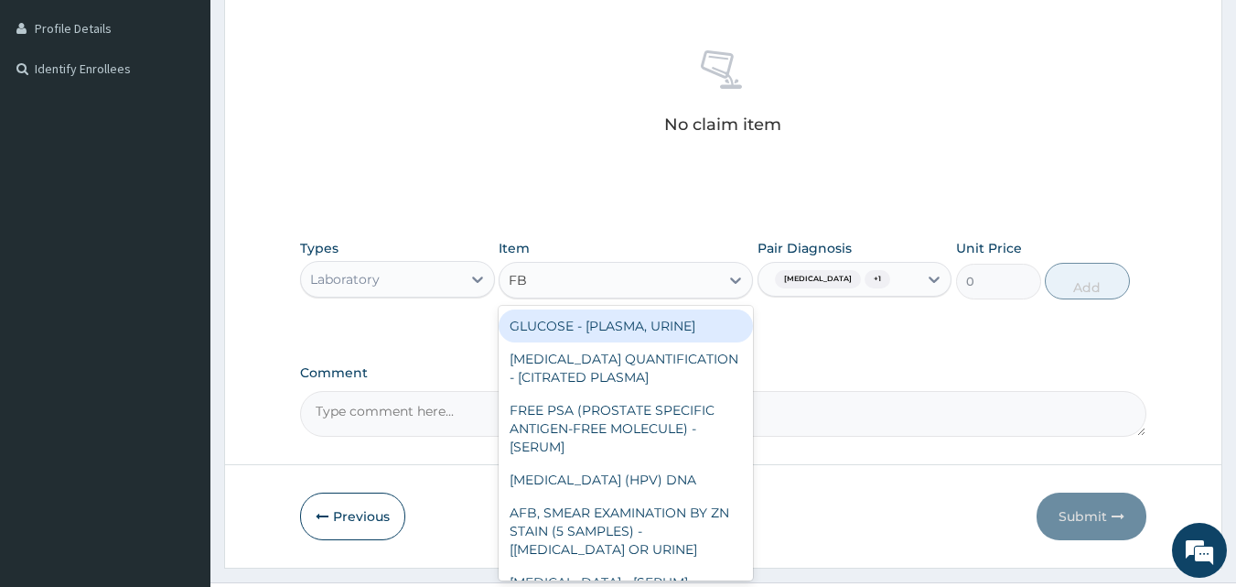
type input "FBC"
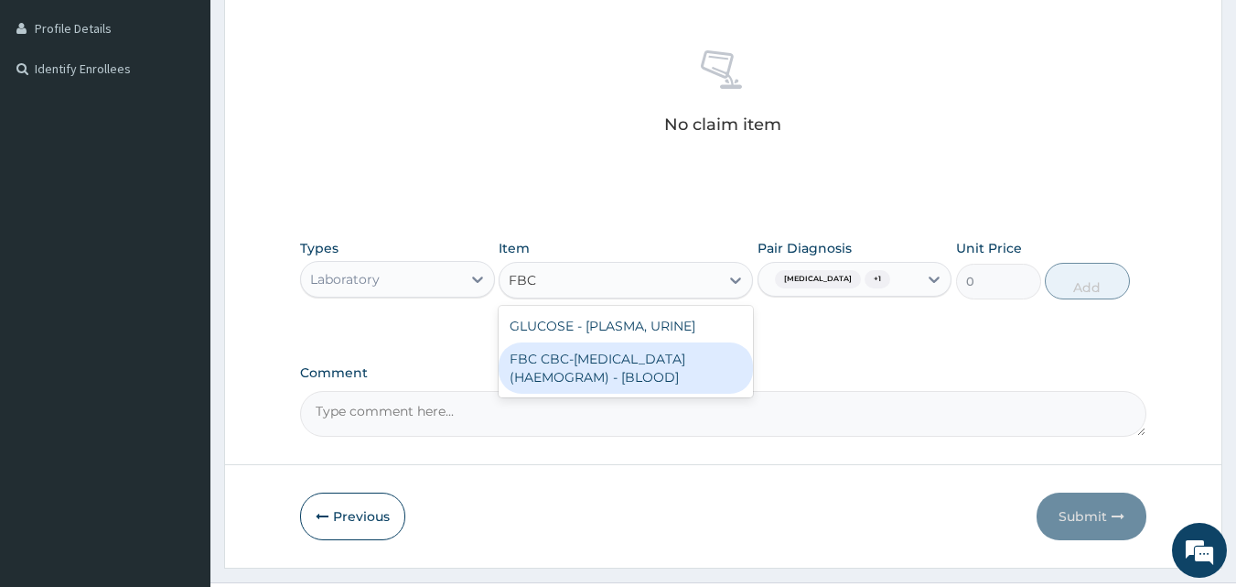
click at [677, 378] on div "FBC CBC-COMPLETE BLOOD COUNT (HAEMOGRAM) - [BLOOD]" at bounding box center [626, 367] width 254 height 51
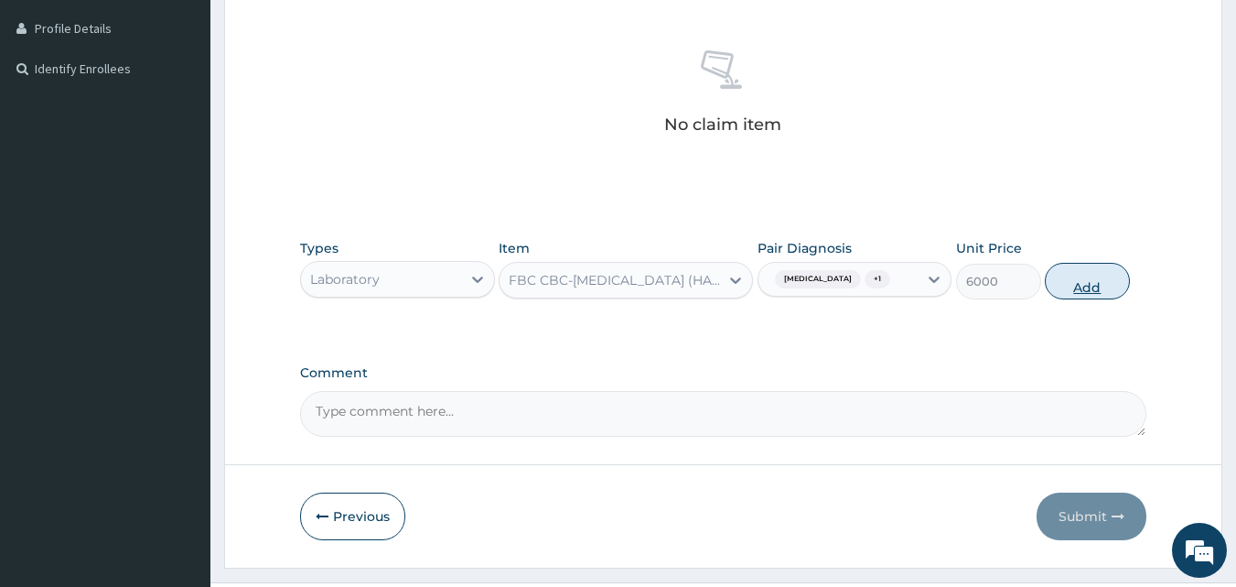
click at [1069, 283] on button "Add" at bounding box center [1087, 281] width 85 height 37
type input "0"
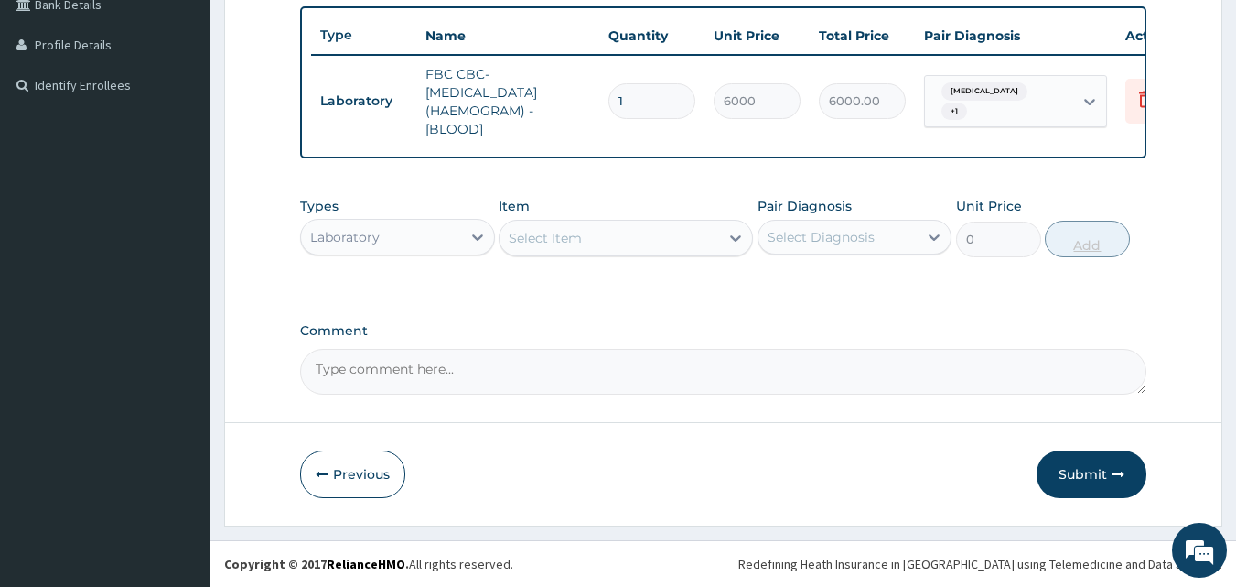
scroll to position [491, 0]
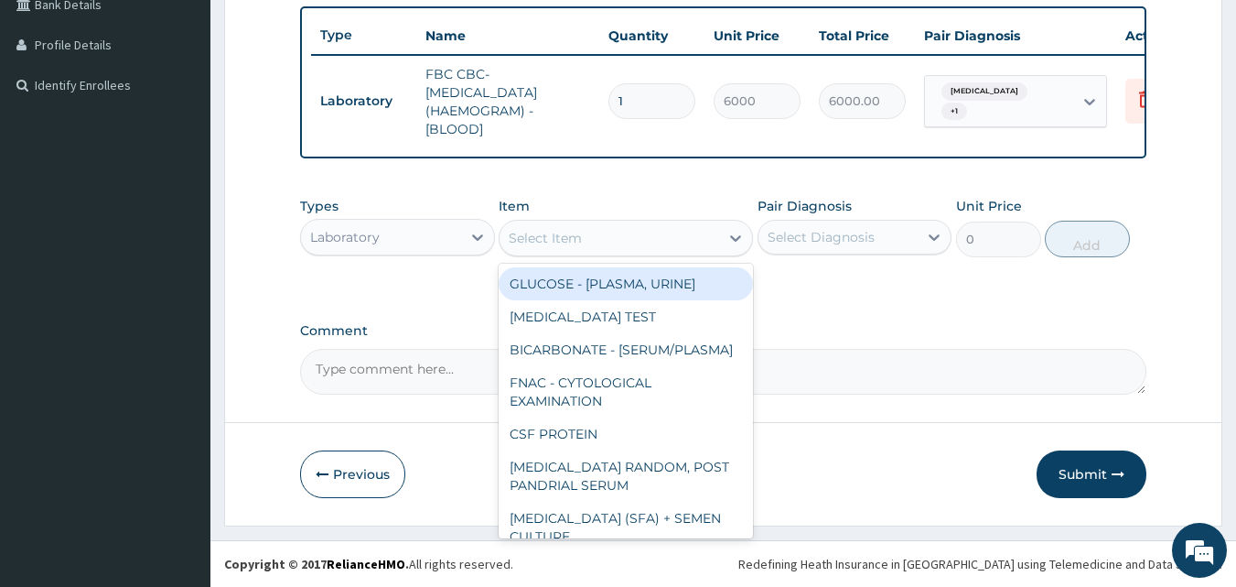
click at [636, 231] on div "Select Item" at bounding box center [610, 237] width 220 height 29
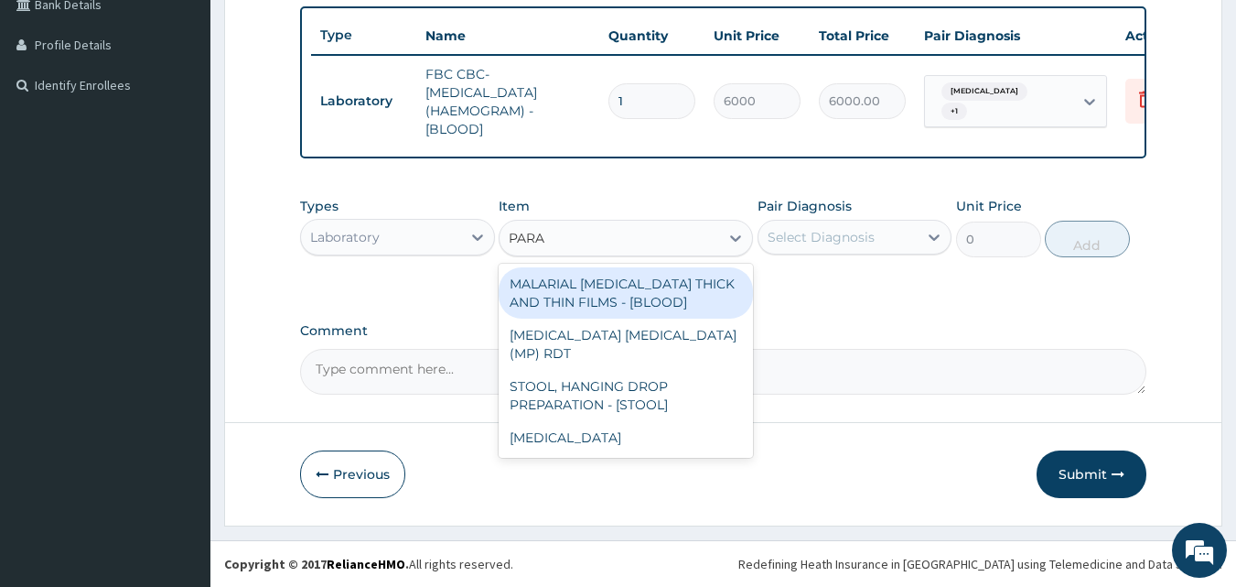
type input "PARAS"
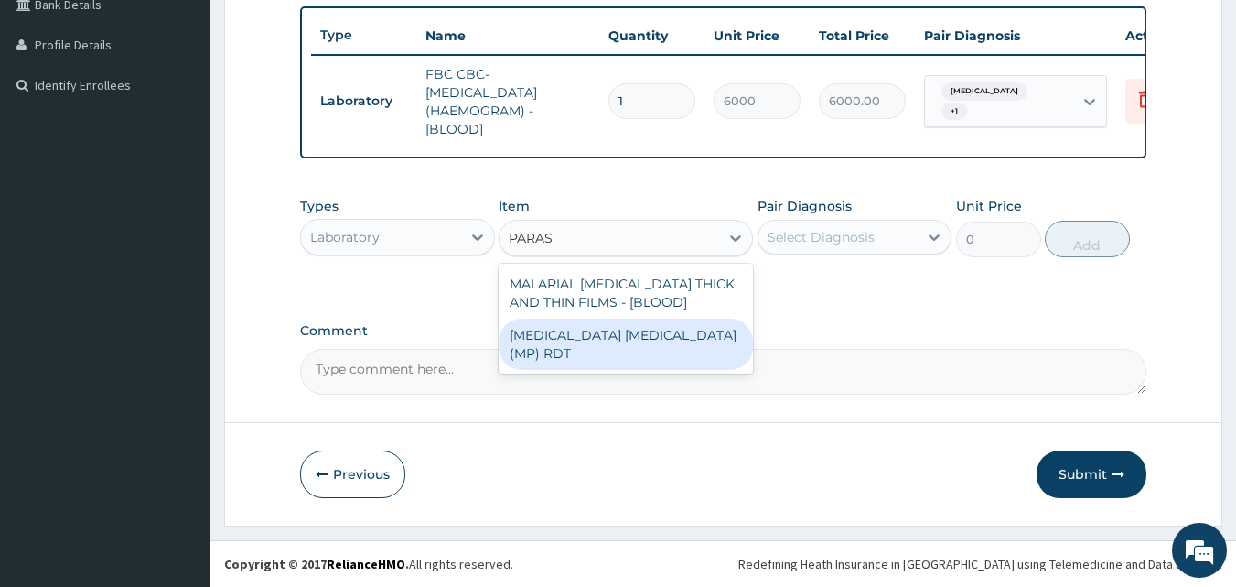
click at [629, 329] on div "MALARIA PARASITE (MP) RDT" at bounding box center [626, 343] width 254 height 51
type input "2400"
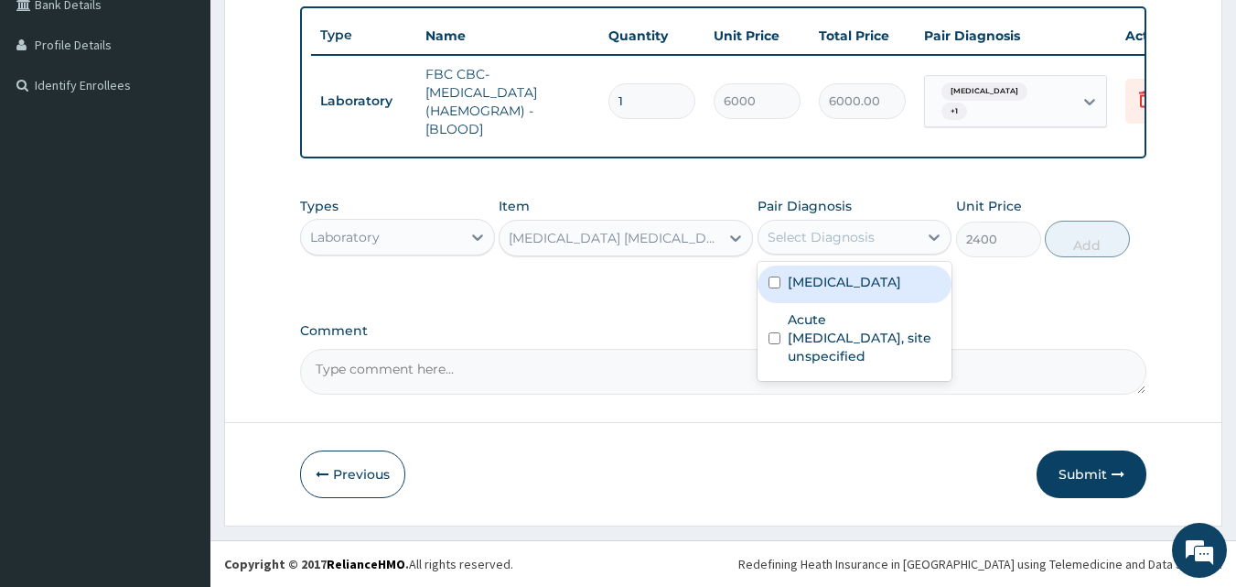
click at [793, 247] on div "Select Diagnosis" at bounding box center [839, 236] width 160 height 29
click at [777, 287] on input "checkbox" at bounding box center [775, 282] width 12 height 12
checkbox input "true"
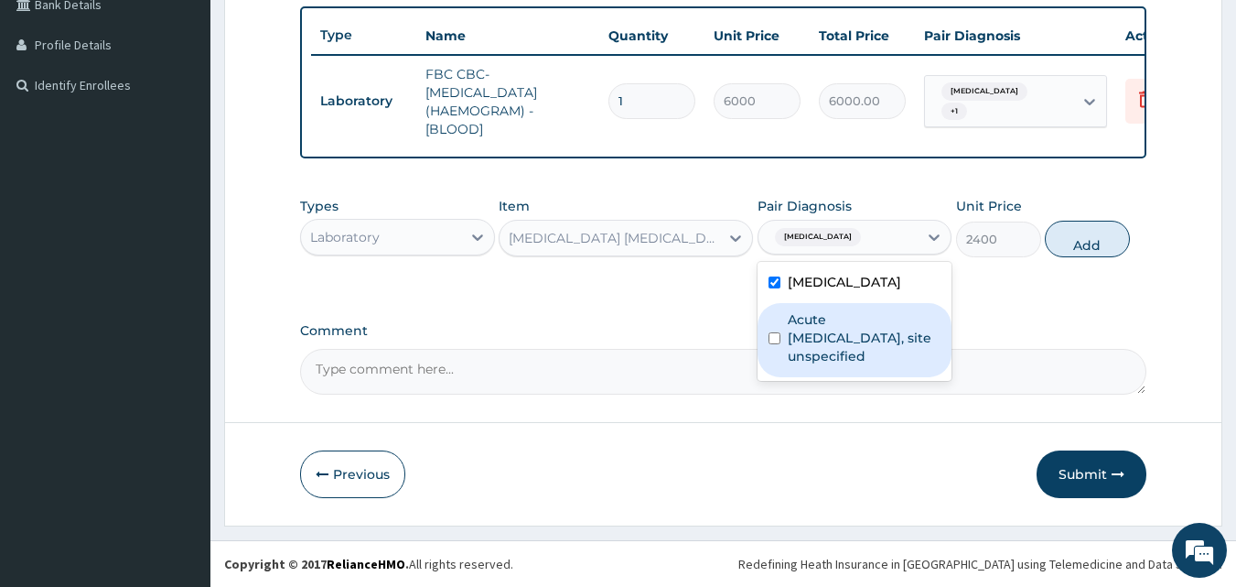
click at [775, 337] on input "checkbox" at bounding box center [775, 338] width 12 height 12
checkbox input "true"
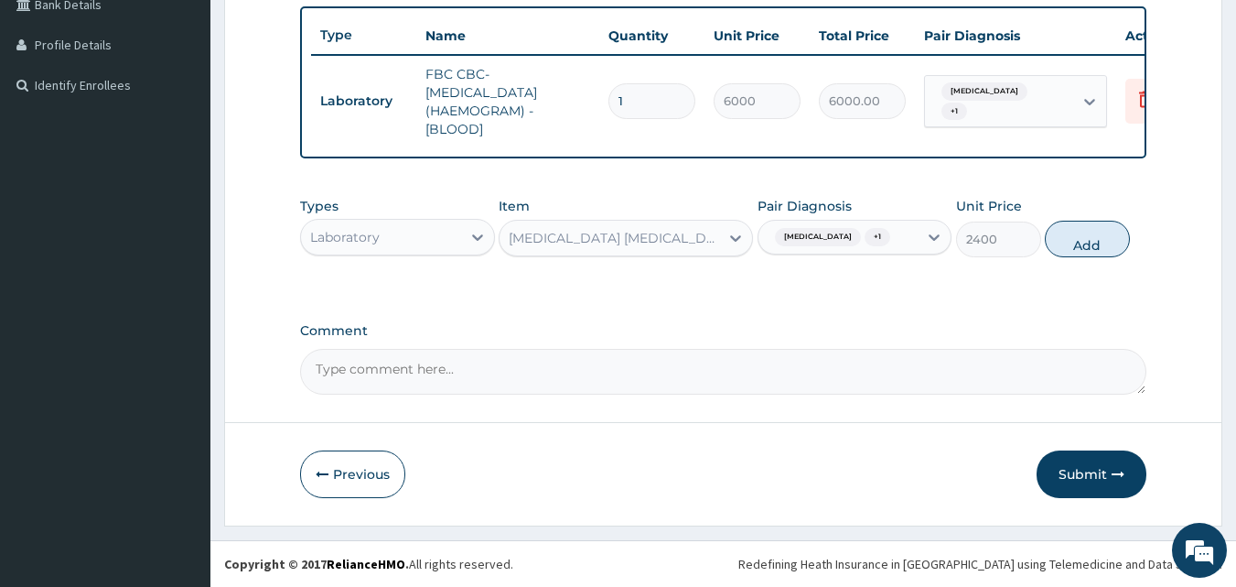
click at [964, 312] on div "PA Code / Prescription Code Enter Code(Secondary Care Only) Encounter Date 10-1…" at bounding box center [723, 46] width 847 height 696
click at [1084, 244] on button "Add" at bounding box center [1087, 239] width 85 height 37
type input "0"
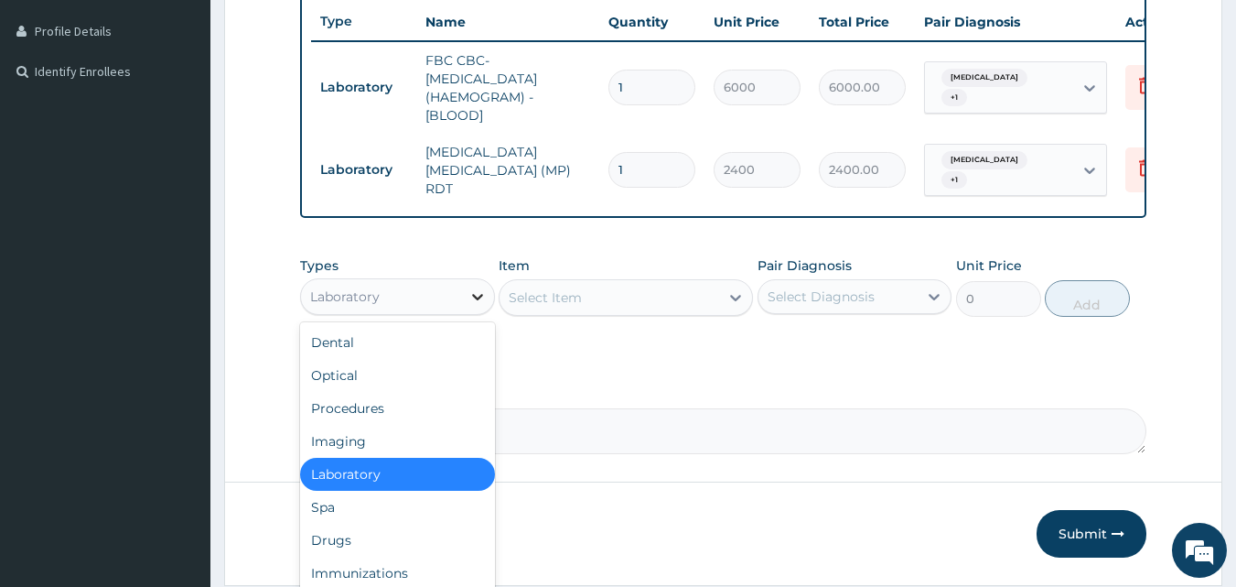
click at [461, 309] on div at bounding box center [477, 296] width 33 height 33
click at [356, 556] on div "Drugs" at bounding box center [397, 539] width 195 height 33
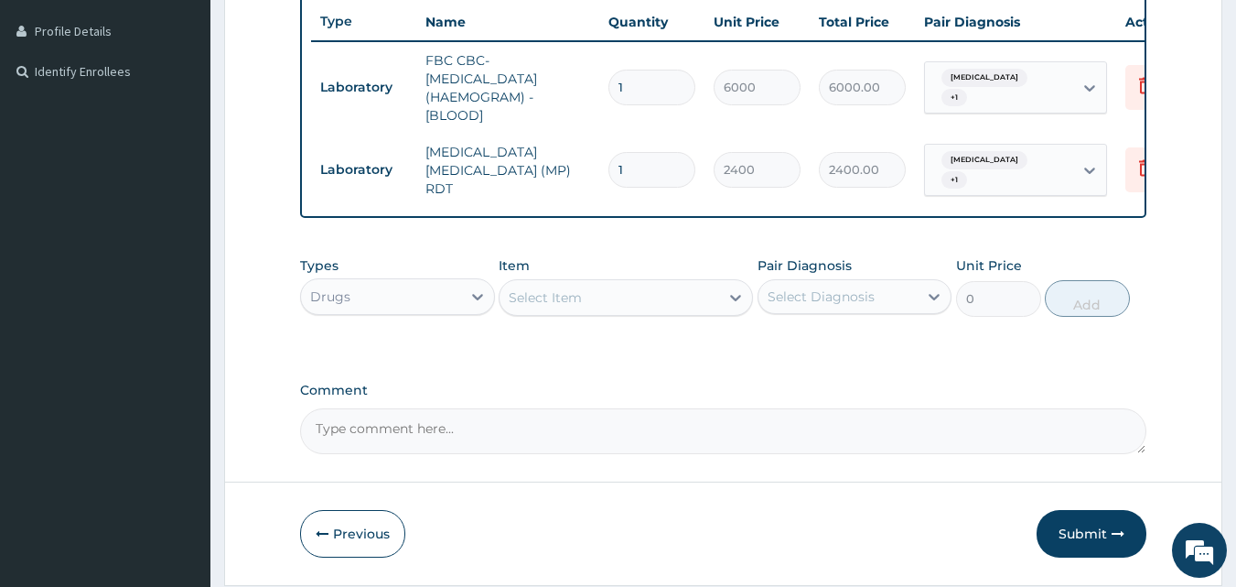
click at [674, 312] on div "Select Item" at bounding box center [610, 297] width 220 height 29
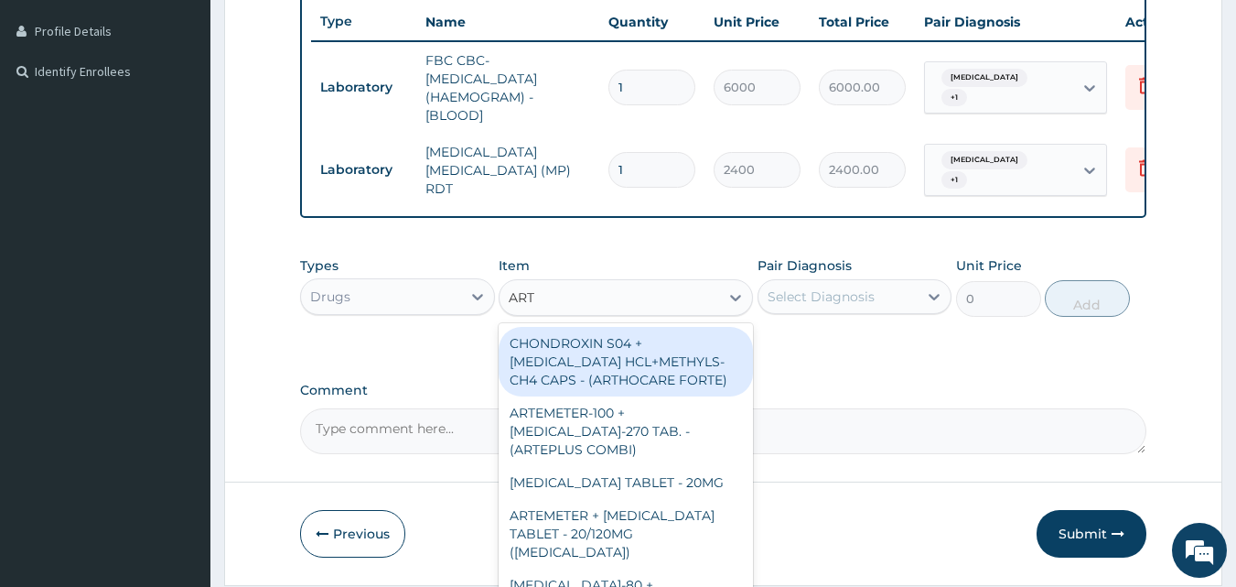
type input "ARTE"
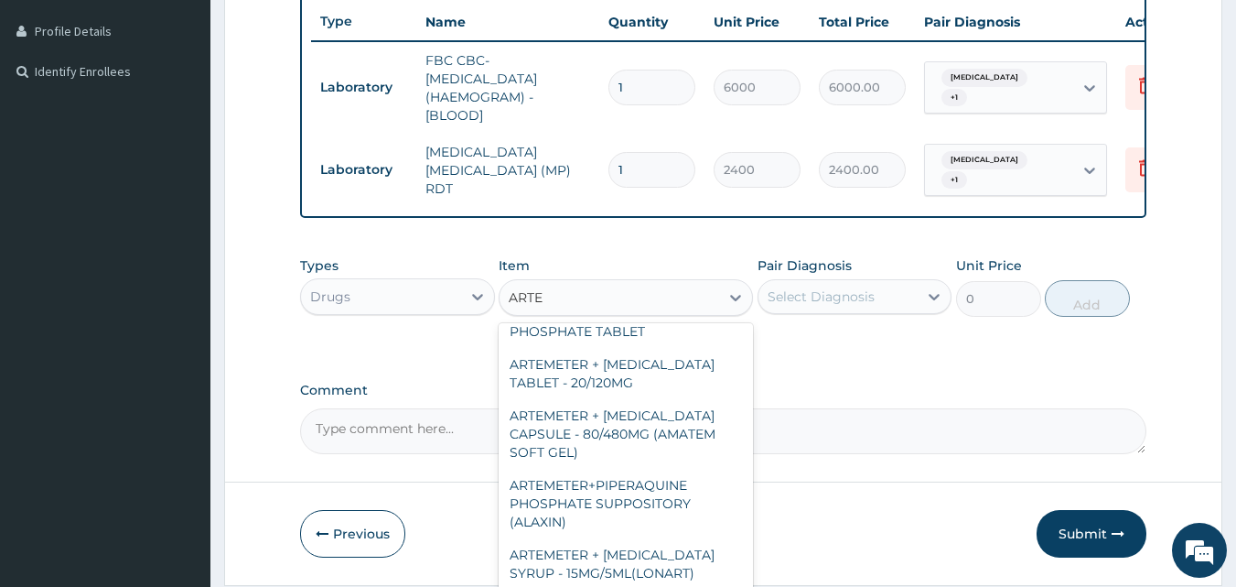
scroll to position [281, 0]
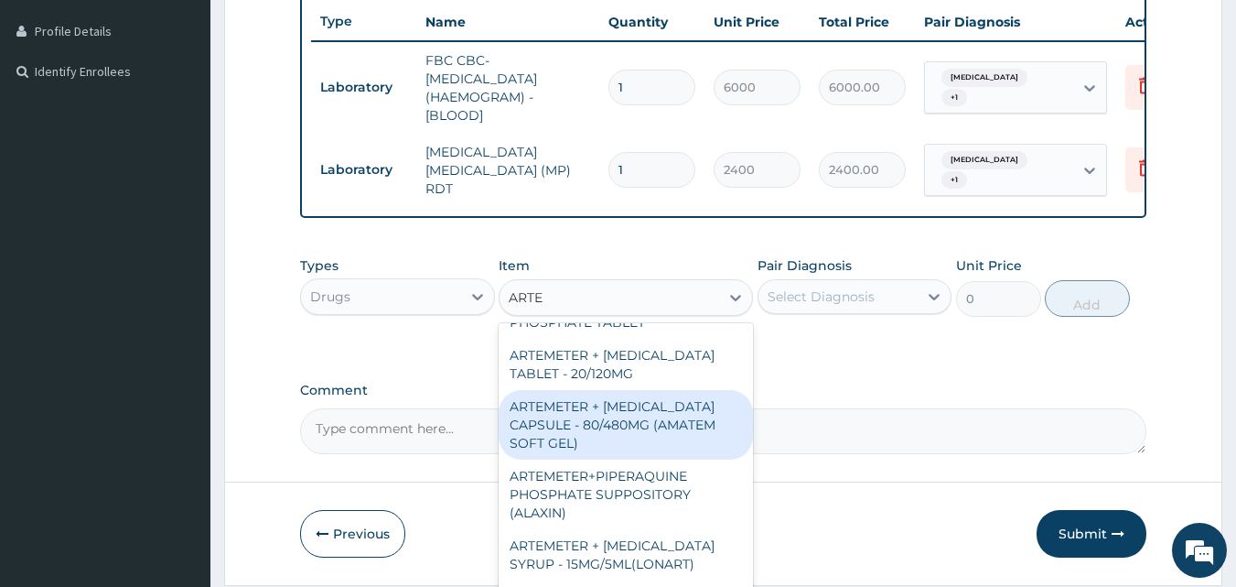
click at [699, 411] on div "ARTEMETER + LUMEFANTRINE CAPSULE - 80/480MG (AMATEM SOFT GEL)" at bounding box center [626, 425] width 254 height 70
type input "480"
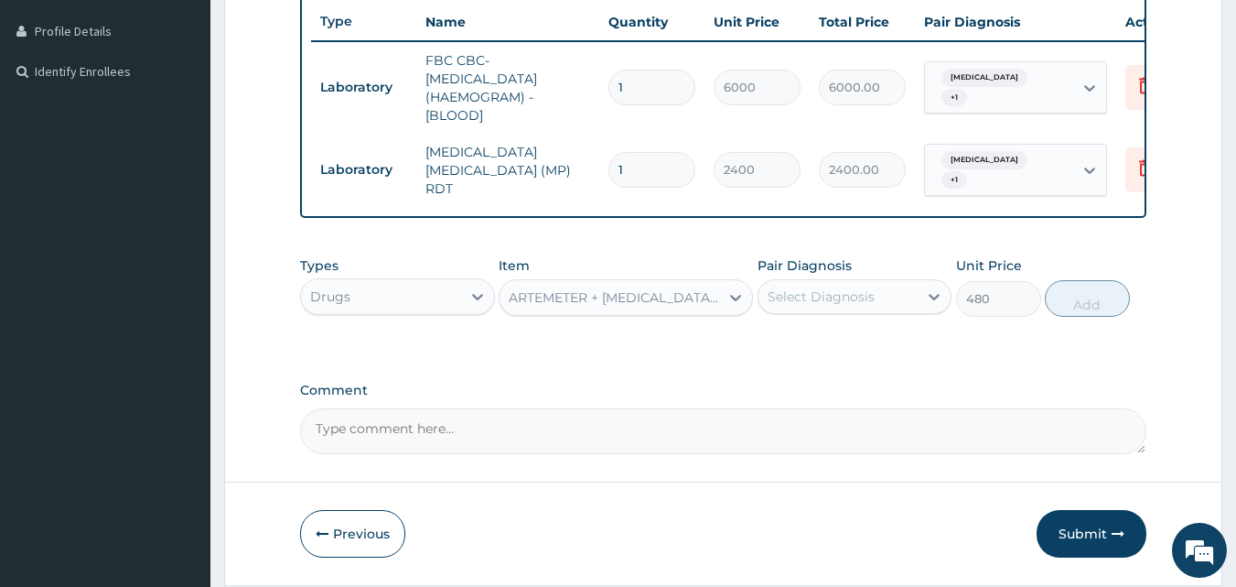
click at [842, 305] on div "Select Diagnosis" at bounding box center [821, 296] width 107 height 18
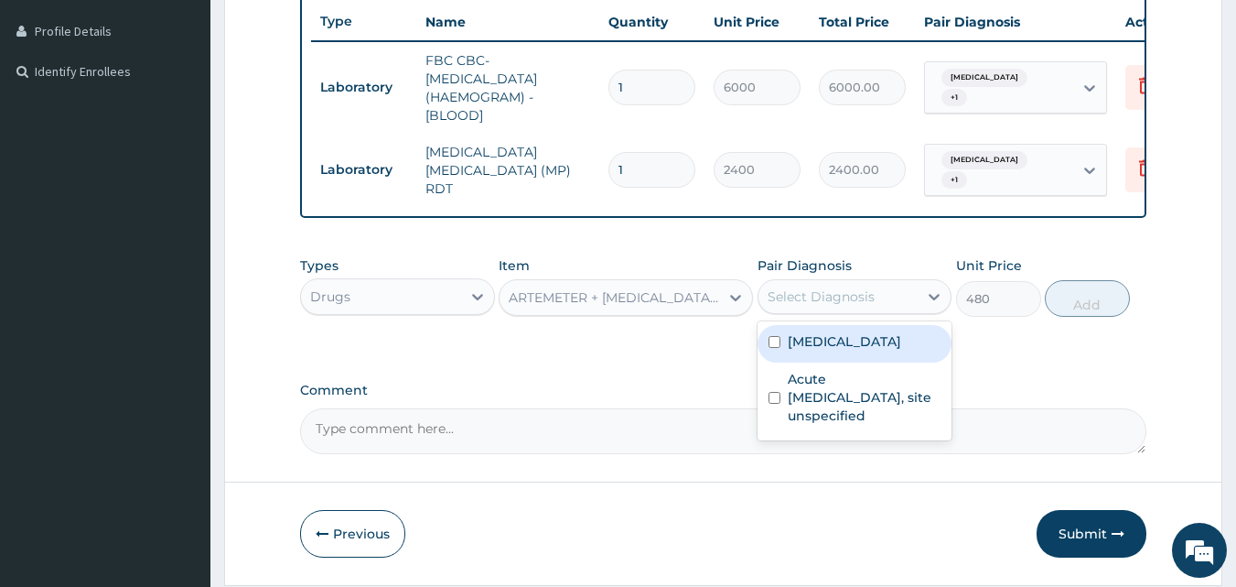
click at [774, 348] on input "checkbox" at bounding box center [775, 342] width 12 height 12
checkbox input "true"
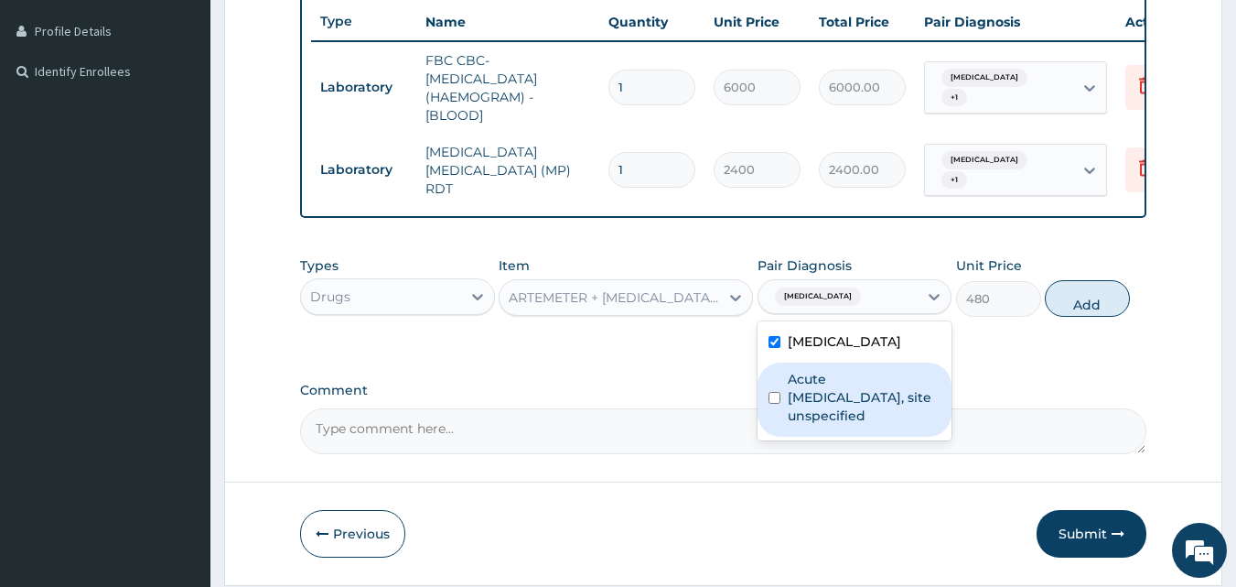
click at [774, 404] on input "checkbox" at bounding box center [775, 398] width 12 height 12
checkbox input "true"
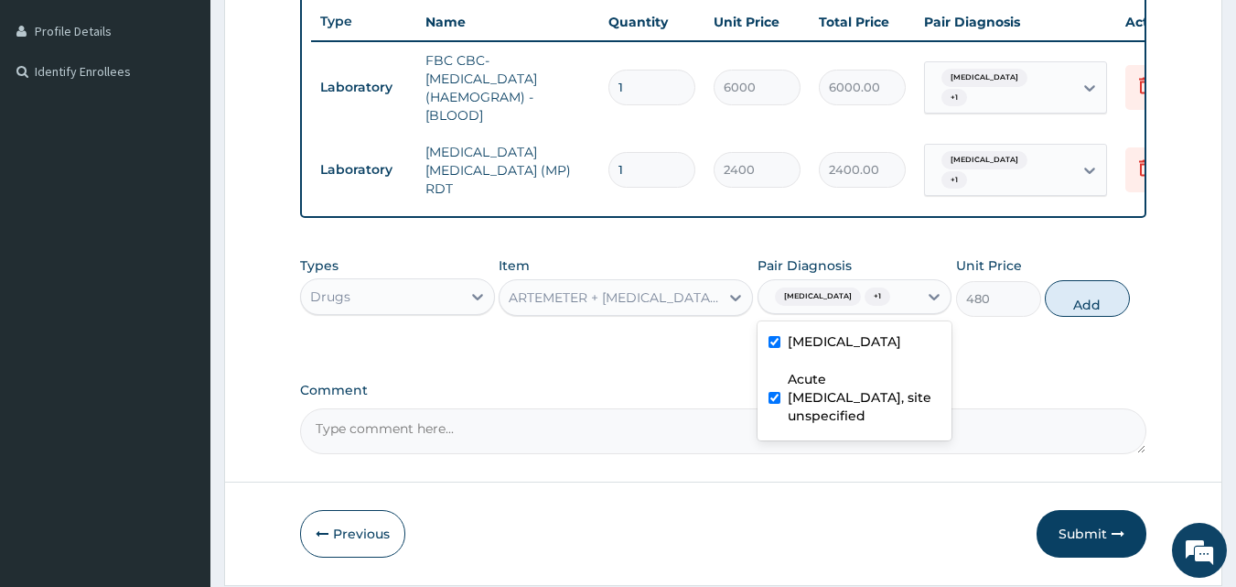
click at [996, 377] on div "PA Code / Prescription Code Enter Code(Secondary Care Only) Encounter Date 10-1…" at bounding box center [723, 69] width 847 height 770
click at [1083, 306] on button "Add" at bounding box center [1087, 298] width 85 height 37
type input "0"
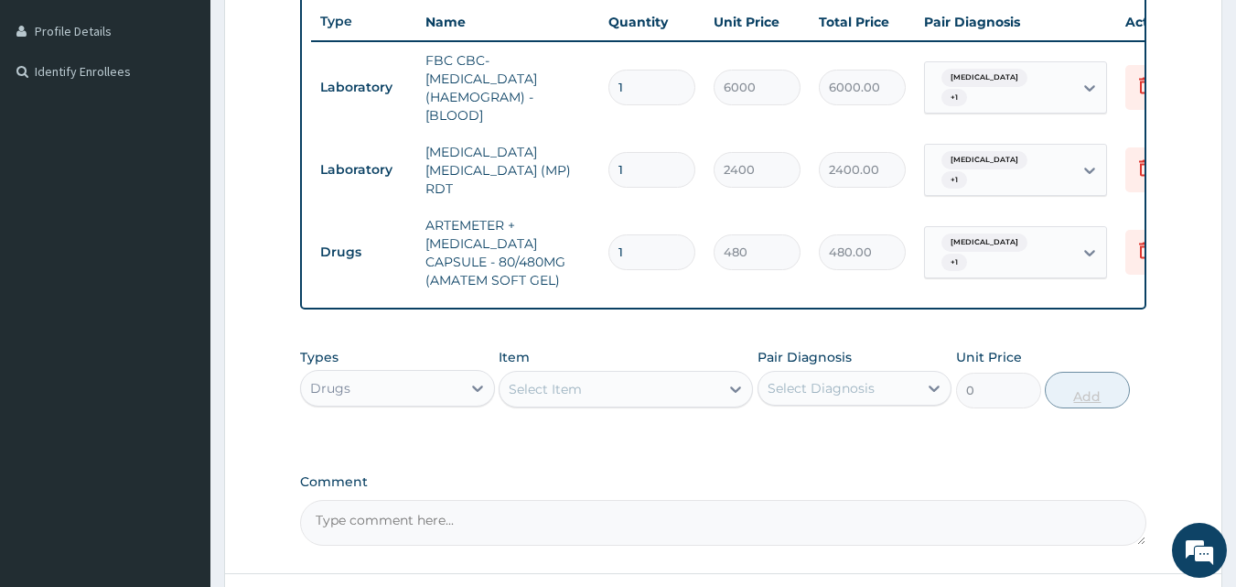
type input "0.00"
type input "6"
type input "2880.00"
type input "6"
click at [608, 403] on div "Select Item" at bounding box center [610, 388] width 220 height 29
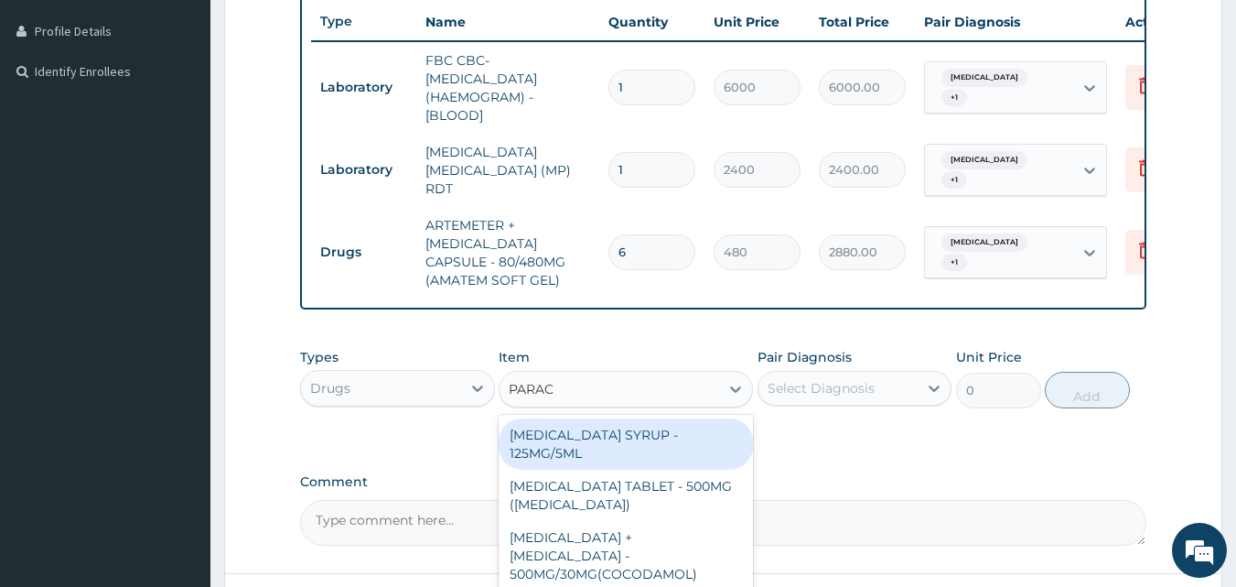
type input "PARACE"
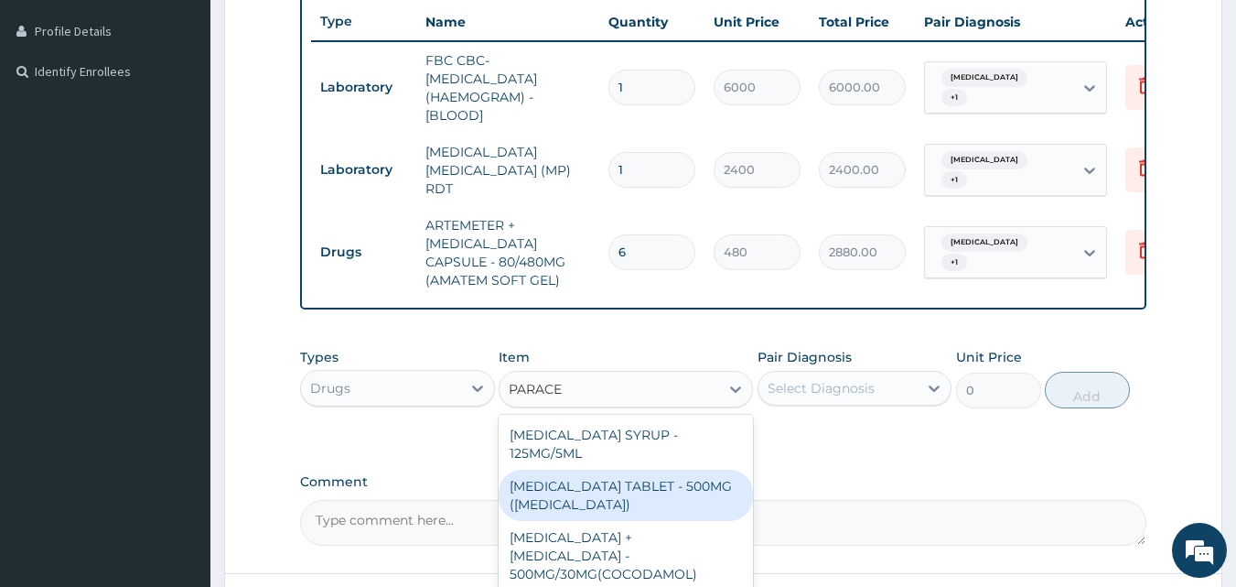
click at [642, 495] on div "PARACETAMOL TABLET - 500MG (PANADOL)" at bounding box center [626, 494] width 254 height 51
type input "48"
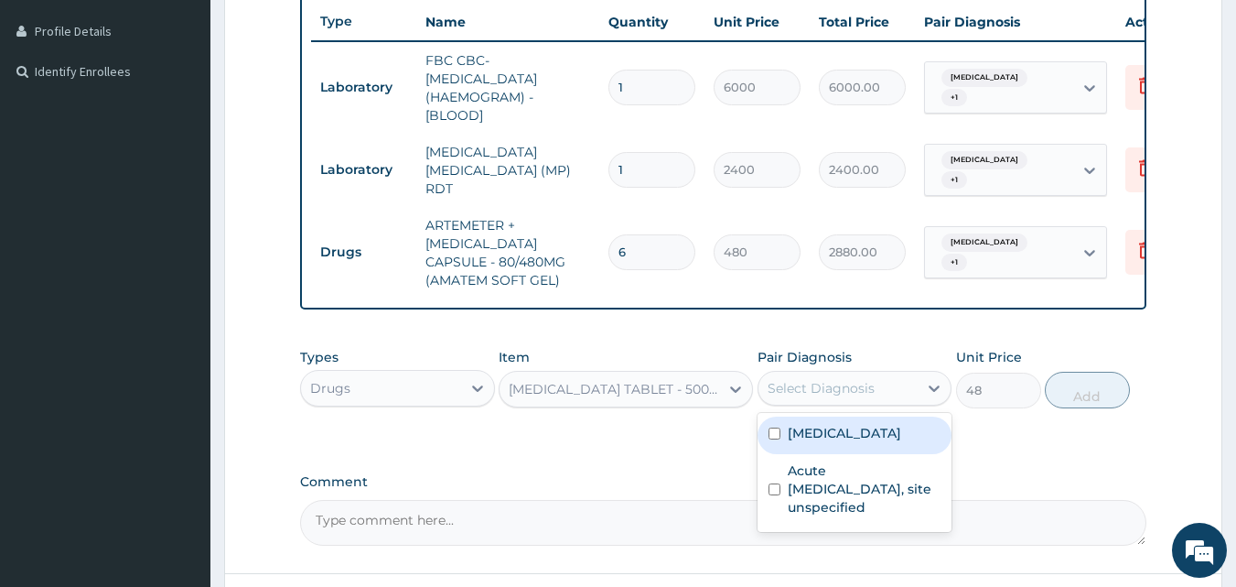
click at [802, 403] on div "Select Diagnosis" at bounding box center [839, 387] width 160 height 29
click at [771, 439] on input "checkbox" at bounding box center [775, 433] width 12 height 12
checkbox input "true"
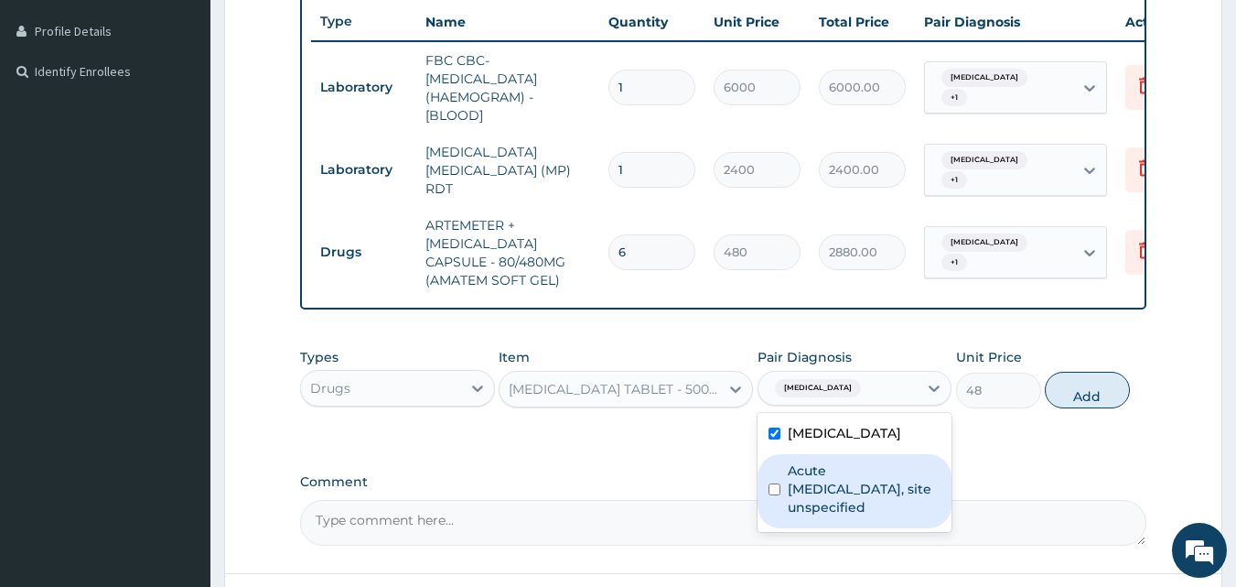
click at [773, 495] on input "checkbox" at bounding box center [775, 489] width 12 height 12
checkbox input "true"
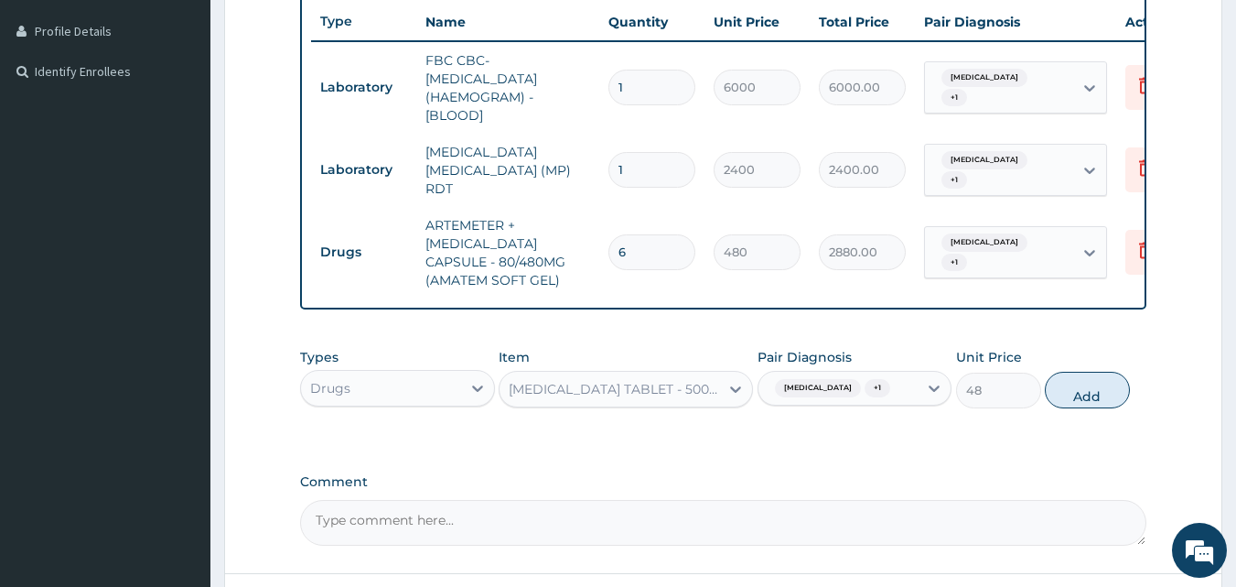
click at [979, 487] on label "Comment" at bounding box center [723, 482] width 847 height 16
click at [979, 500] on textarea "Comment" at bounding box center [723, 523] width 847 height 46
click at [1069, 394] on button "Add" at bounding box center [1087, 390] width 85 height 37
type input "0"
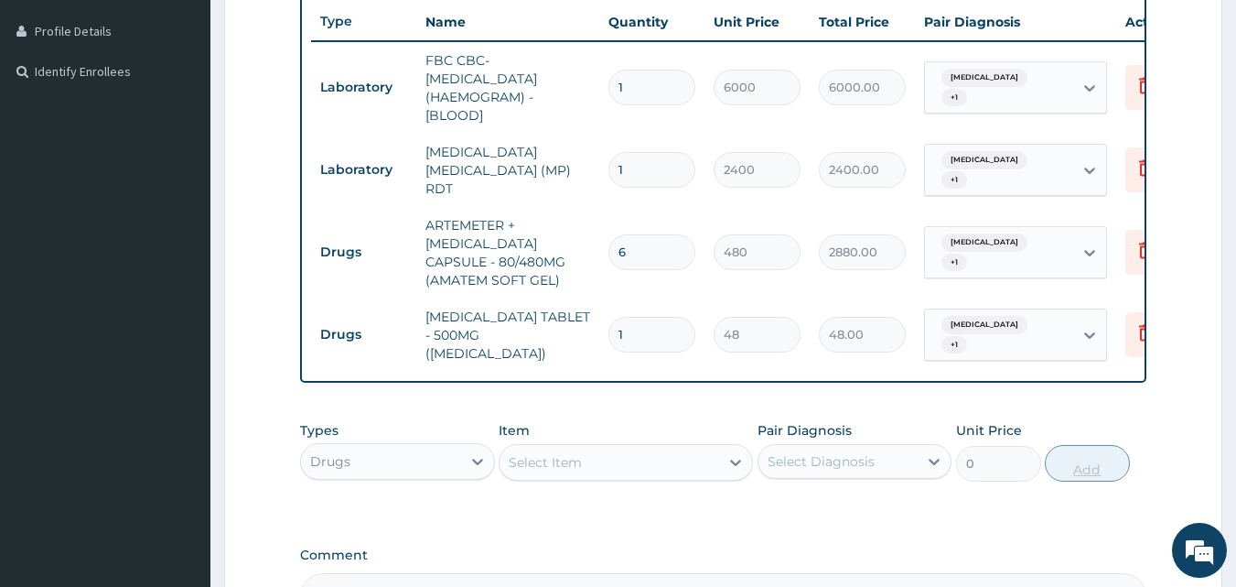
type input "15"
type input "720.00"
type input "15"
click at [693, 469] on div "Select Item" at bounding box center [610, 462] width 220 height 29
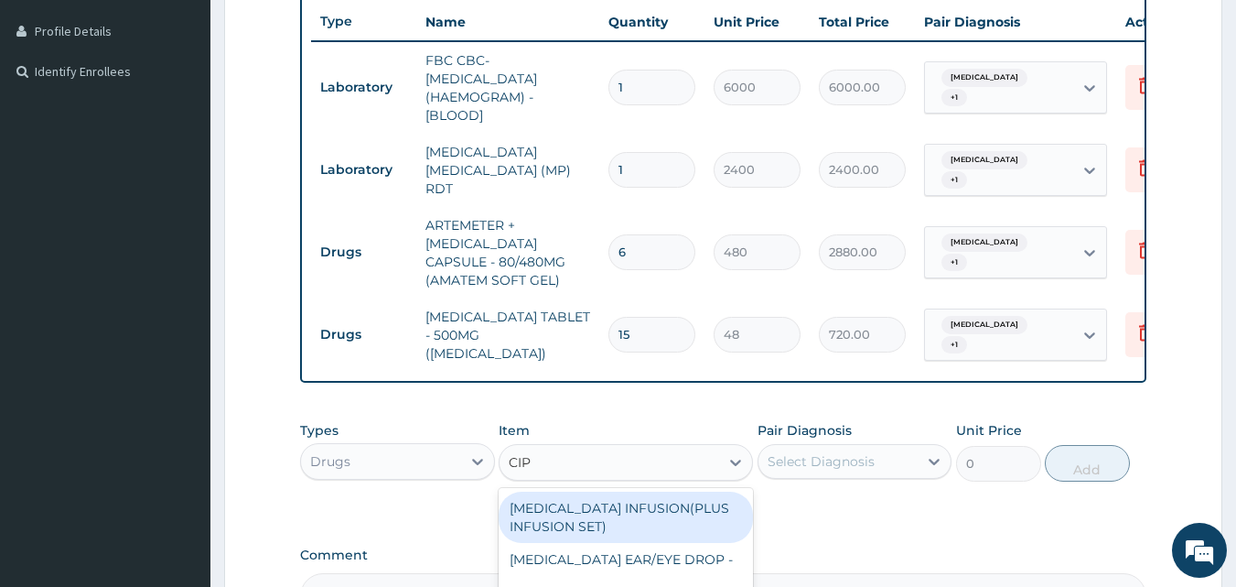
type input "CIPR"
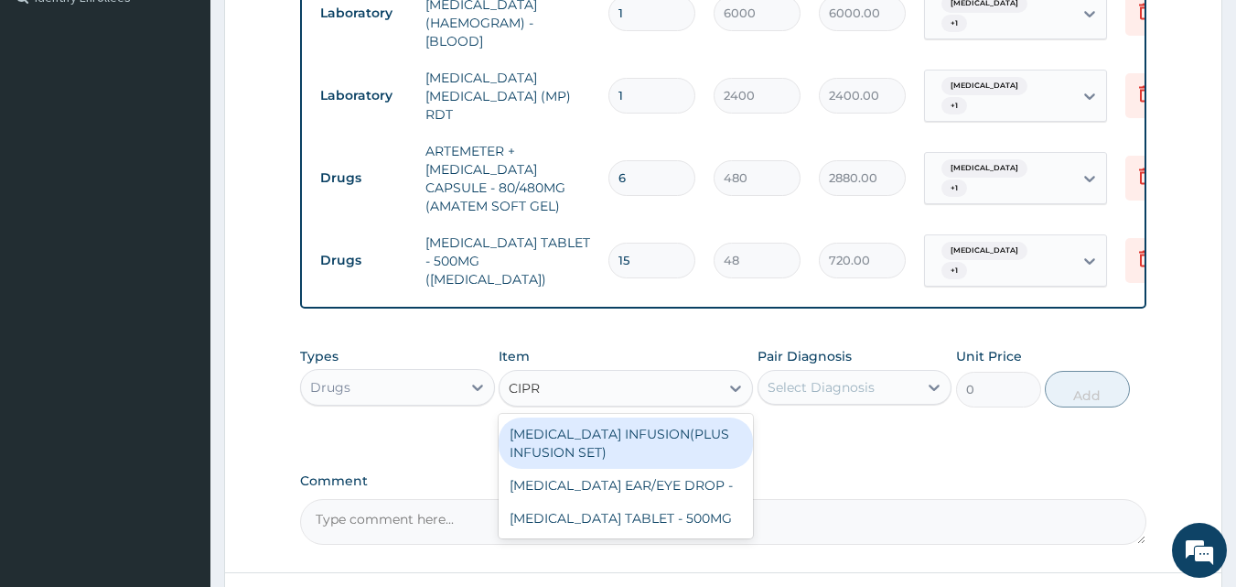
scroll to position [573, 0]
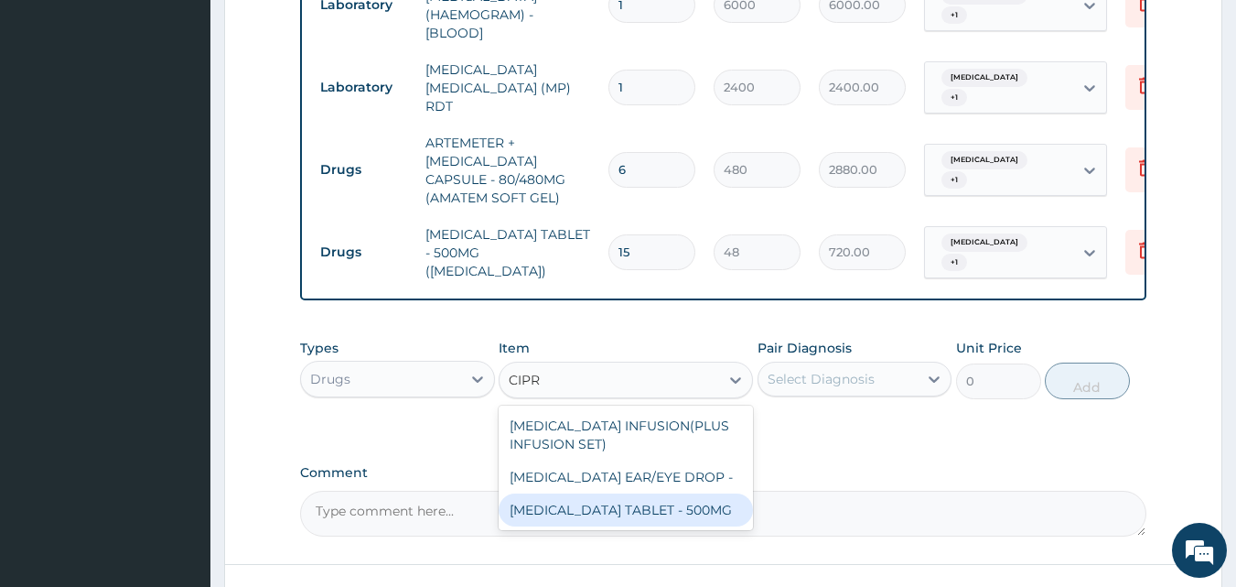
click at [719, 514] on div "CIPROFLOXACIN TABLET - 500MG" at bounding box center [626, 509] width 254 height 33
type input "224"
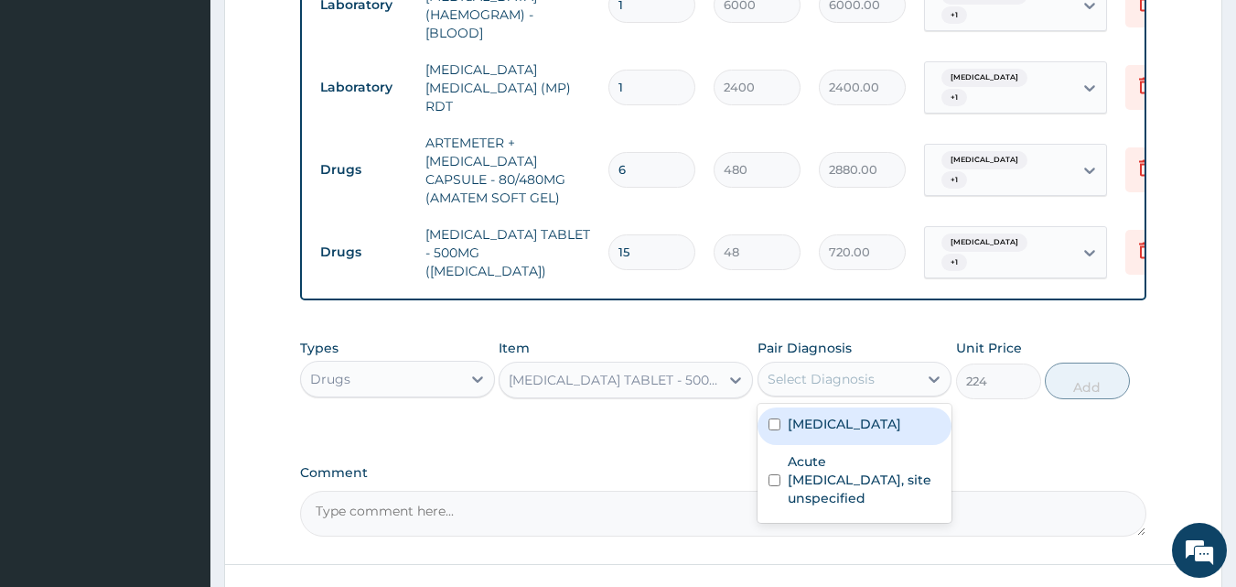
click at [880, 387] on div "Select Diagnosis" at bounding box center [839, 378] width 160 height 29
click at [776, 428] on input "checkbox" at bounding box center [775, 424] width 12 height 12
checkbox input "true"
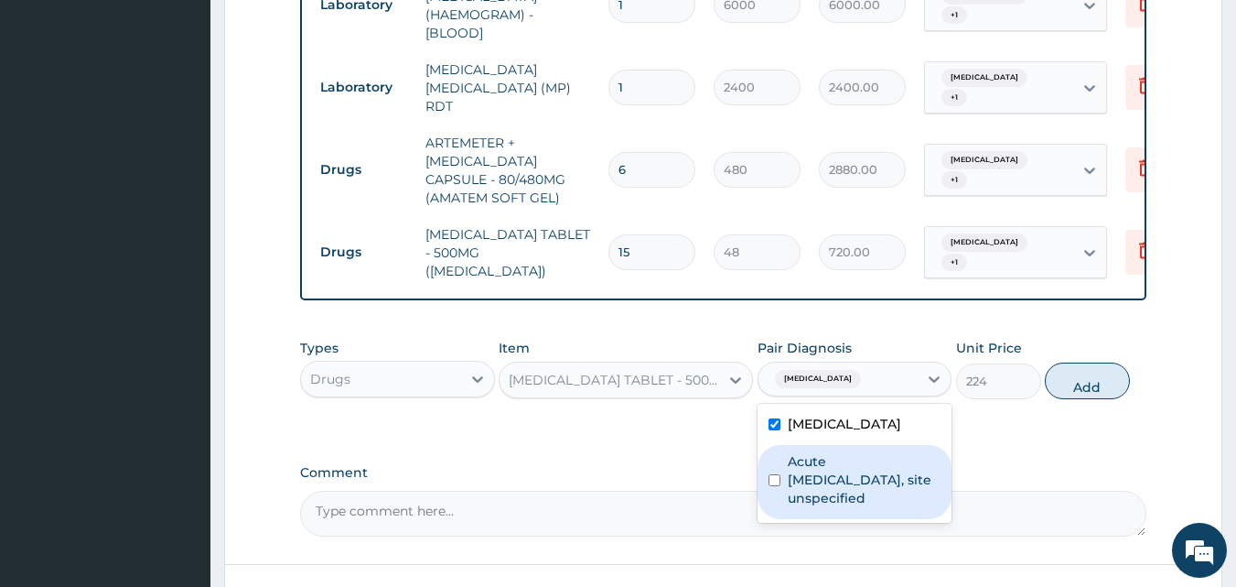
click at [776, 486] on input "checkbox" at bounding box center [775, 480] width 12 height 12
checkbox input "true"
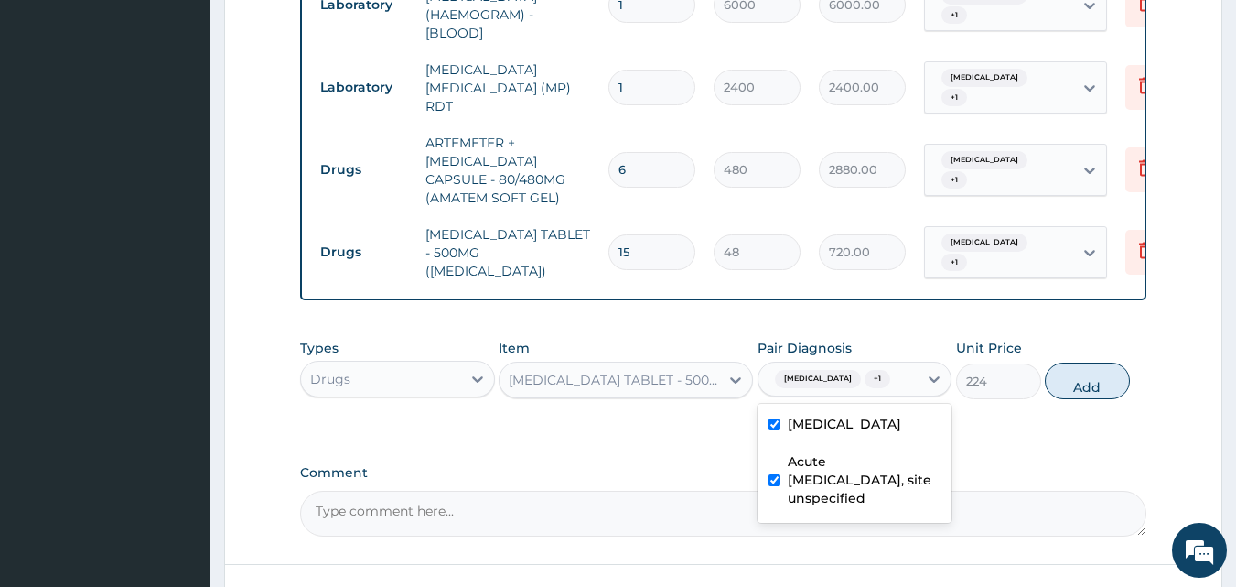
click at [1000, 480] on label "Comment" at bounding box center [723, 473] width 847 height 16
click at [1000, 491] on textarea "Comment" at bounding box center [723, 514] width 847 height 46
click at [1091, 399] on button "Add" at bounding box center [1087, 380] width 85 height 37
type input "0"
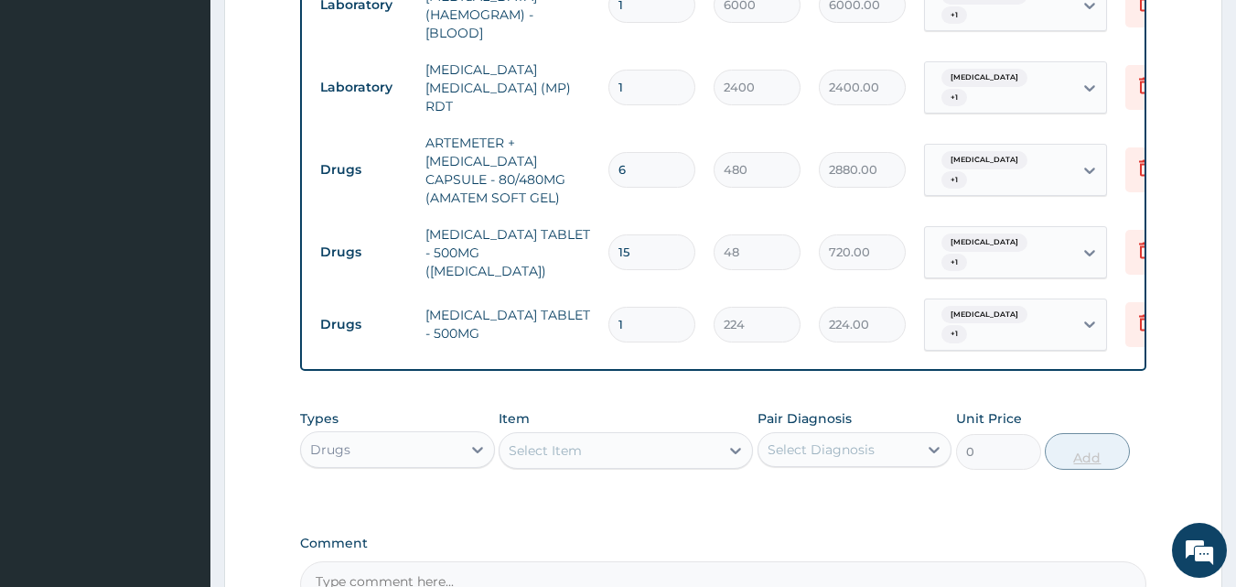
type input "10"
type input "2240.00"
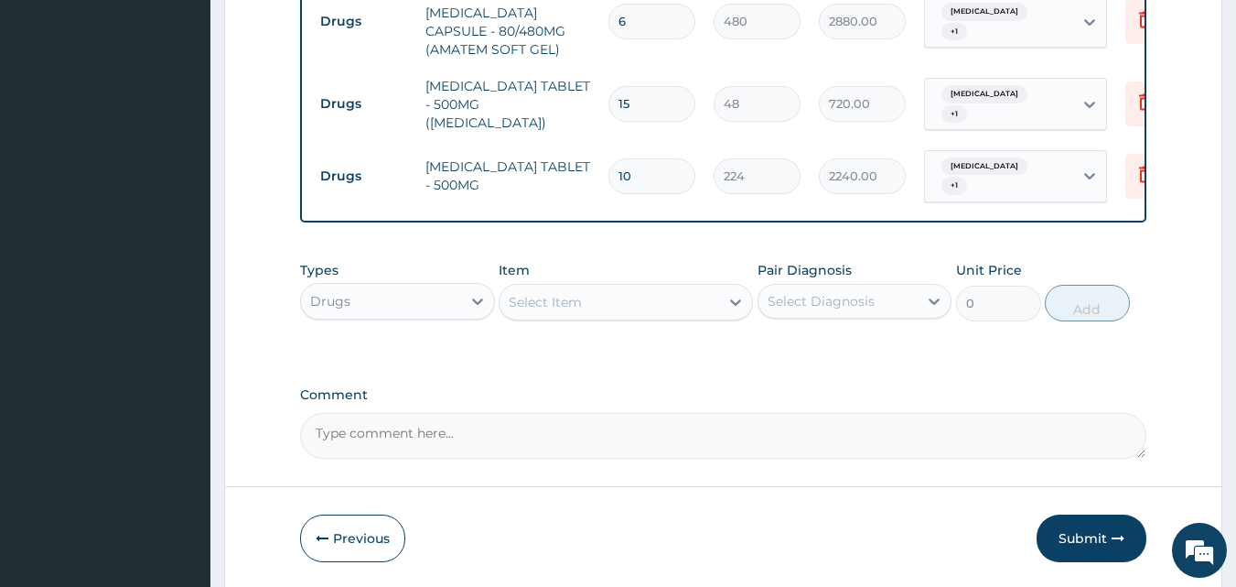
scroll to position [733, 0]
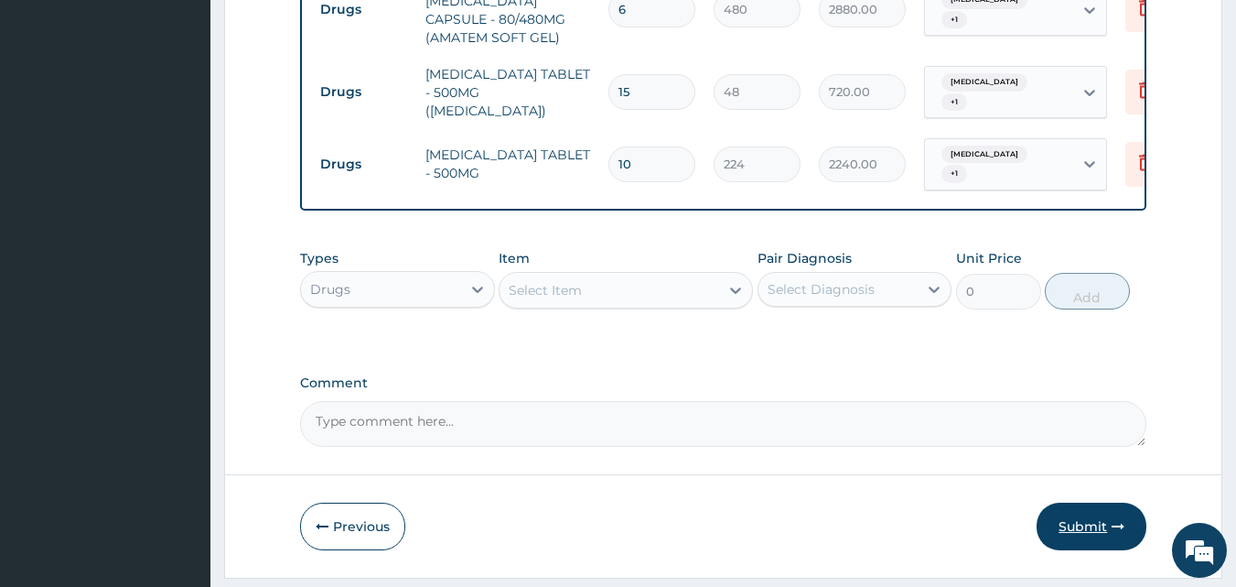
type input "10"
click at [1086, 529] on button "Submit" at bounding box center [1092, 526] width 110 height 48
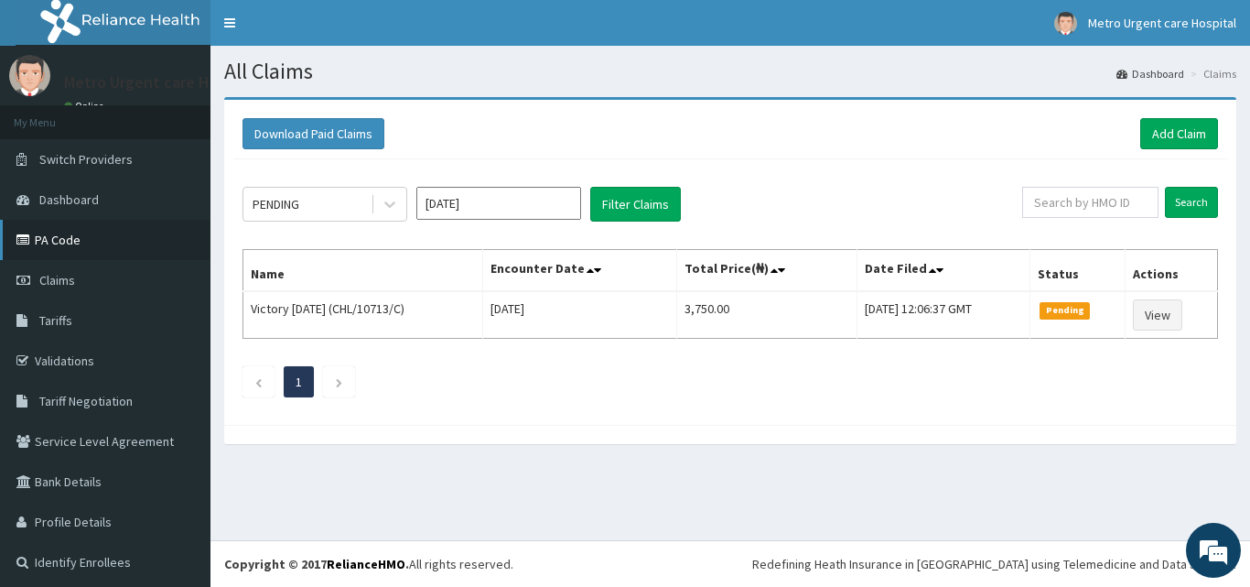
click at [110, 248] on link "PA Code" at bounding box center [105, 240] width 210 height 40
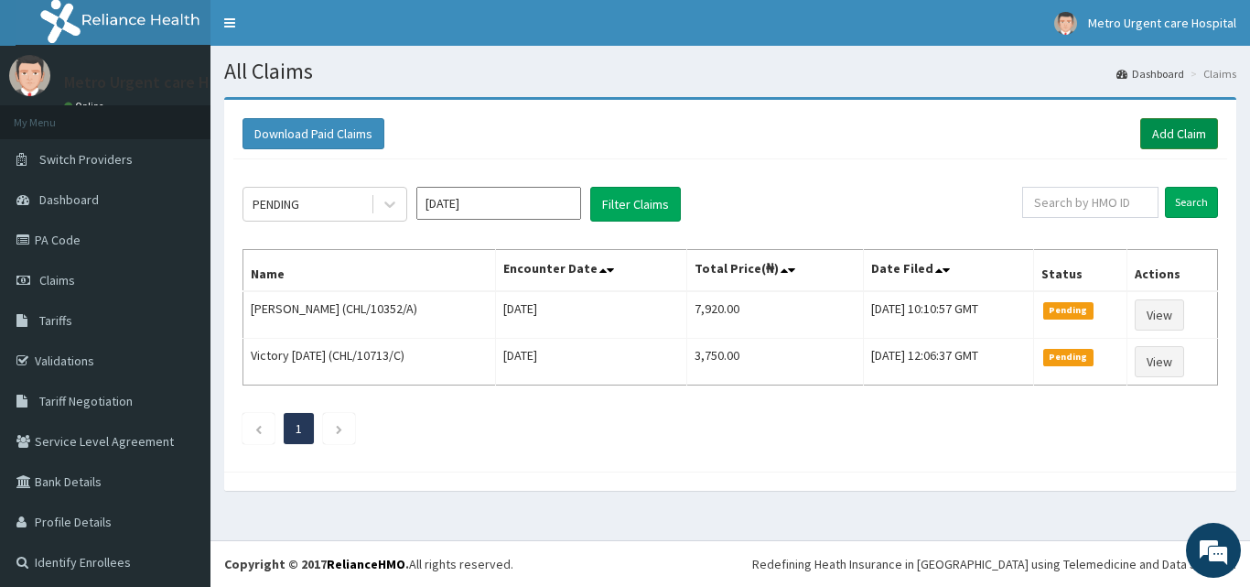
click at [1148, 138] on link "Add Claim" at bounding box center [1179, 133] width 78 height 31
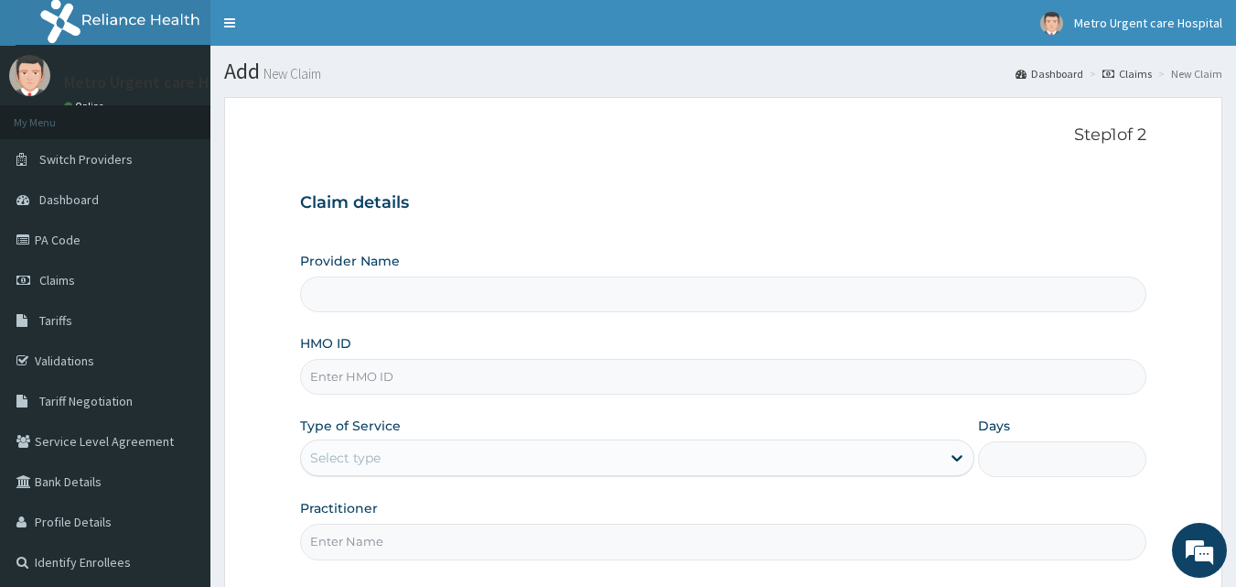
type input "[GEOGRAPHIC_DATA]"
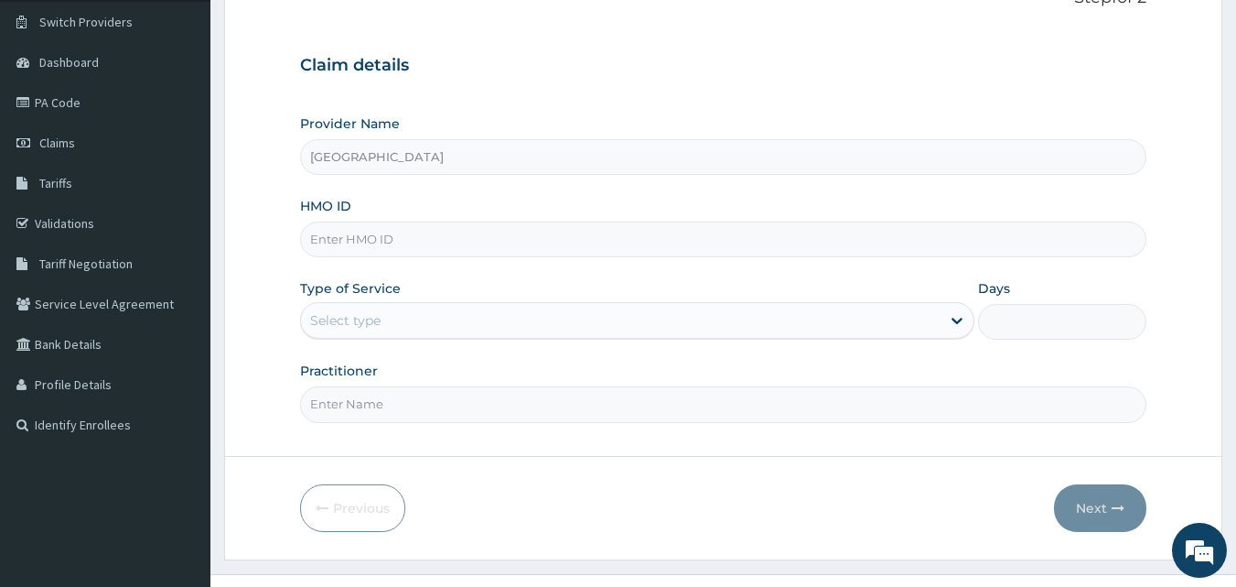
scroll to position [139, 0]
click at [763, 229] on input "HMO ID" at bounding box center [723, 238] width 847 height 36
type input "CHL/10362/A"
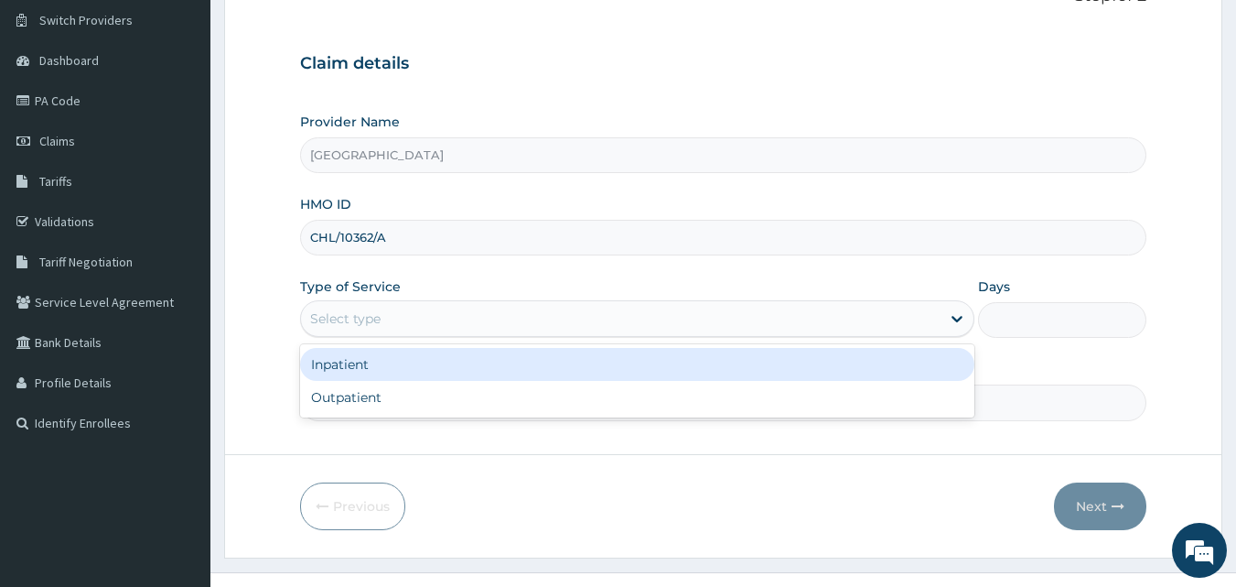
click at [750, 328] on div "Select type" at bounding box center [621, 318] width 640 height 29
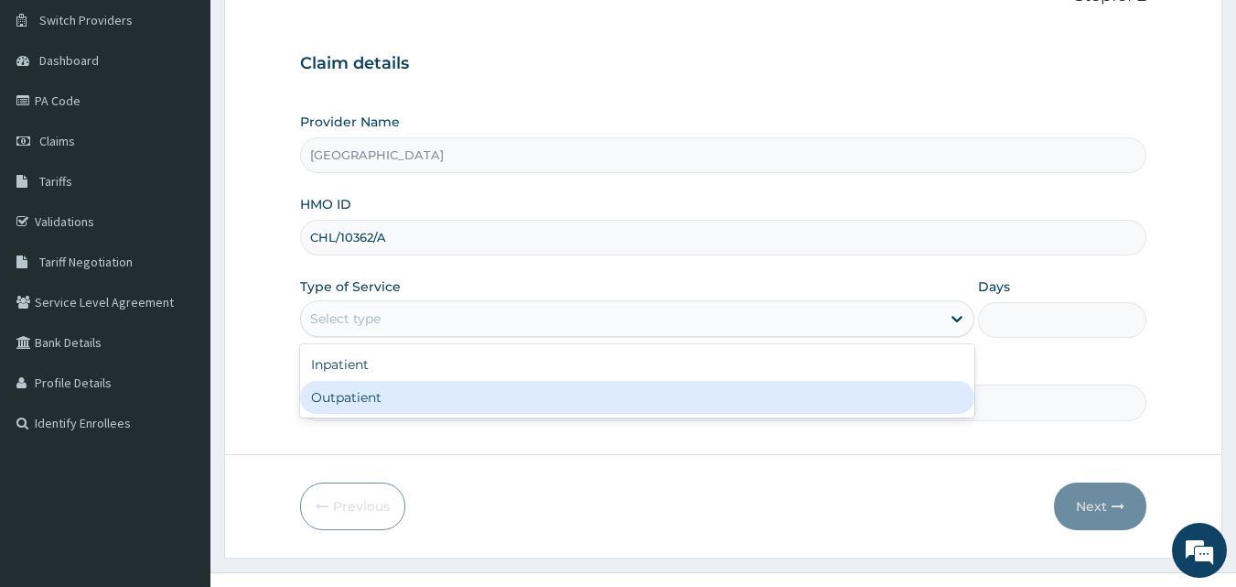
click at [706, 390] on div "Outpatient" at bounding box center [637, 397] width 674 height 33
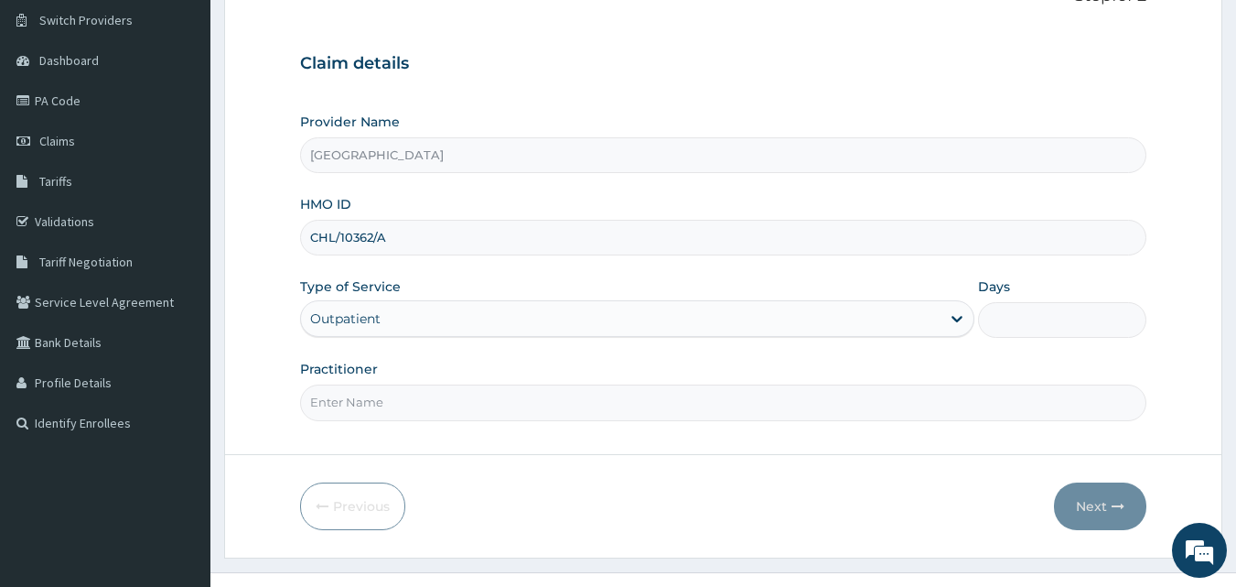
type input "1"
click at [651, 408] on input "Practitioner" at bounding box center [723, 402] width 847 height 36
type input "OMEJI CHIADIKAOBI"
click at [1094, 504] on button "Next" at bounding box center [1100, 506] width 92 height 48
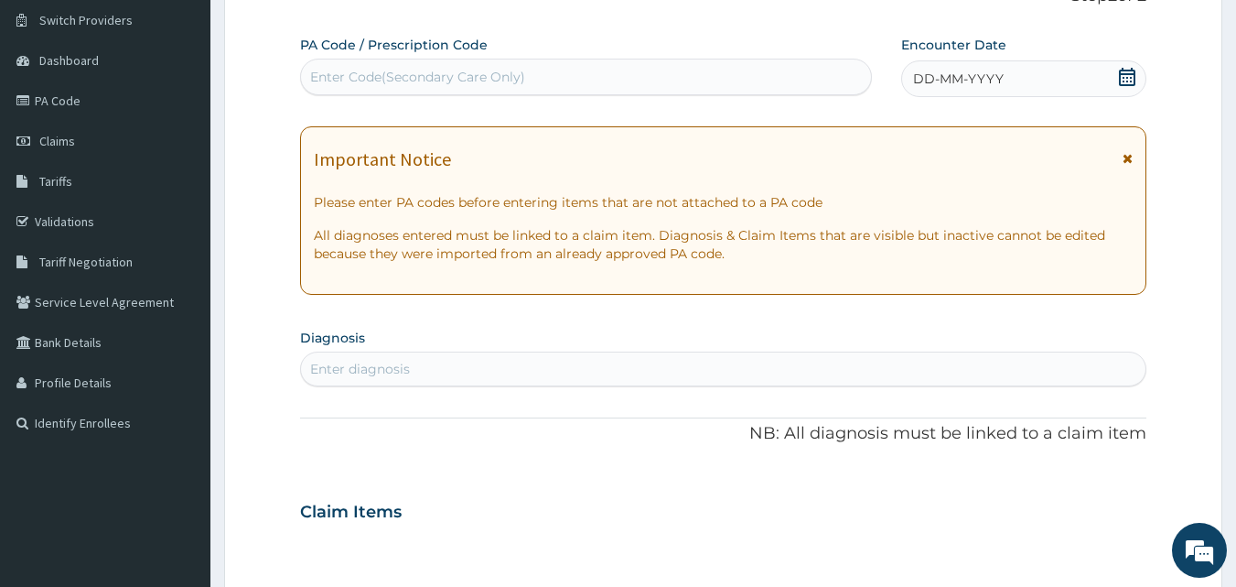
click at [1131, 157] on icon at bounding box center [1128, 158] width 10 height 13
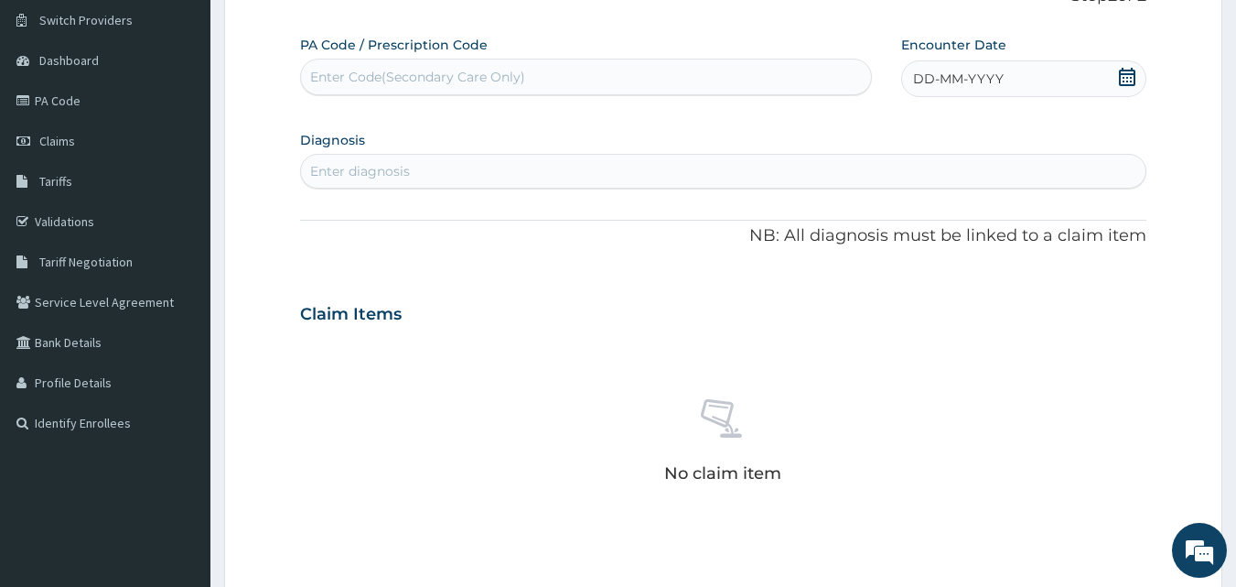
click at [1136, 66] on div "DD-MM-YYYY" at bounding box center [1023, 78] width 245 height 37
click at [1029, 217] on div "10" at bounding box center [1034, 223] width 27 height 27
click at [583, 172] on div "Enter diagnosis" at bounding box center [724, 170] width 846 height 29
type input "[MEDICAL_DATA]"
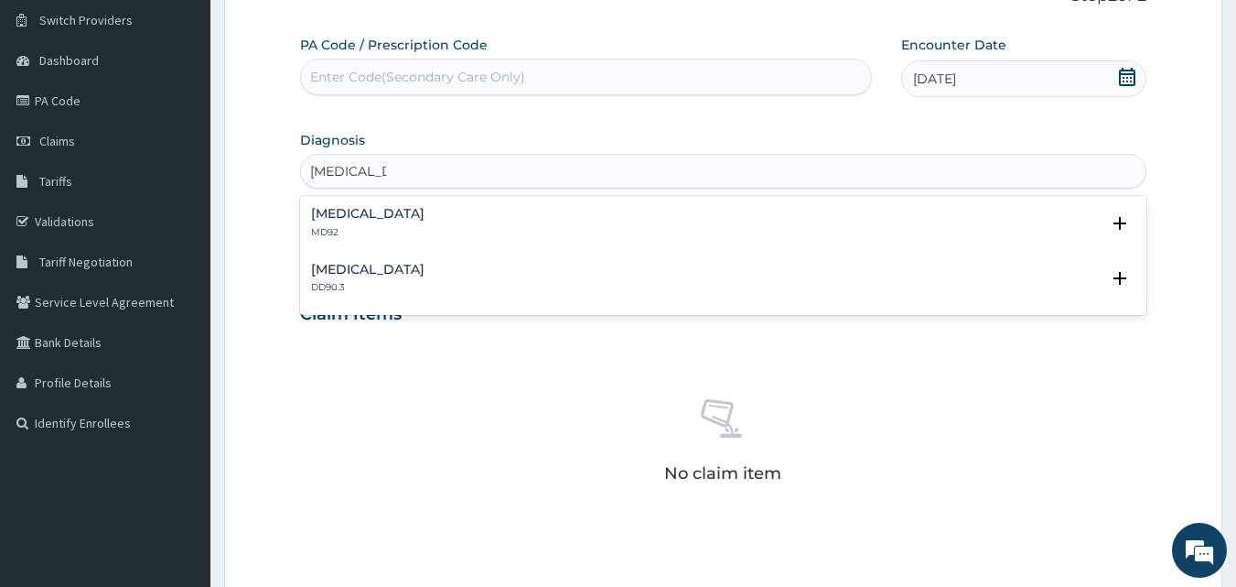
click at [385, 202] on div "[MEDICAL_DATA] MD92 Select Status Query Query covers suspected (?), Keep in vie…" at bounding box center [723, 227] width 847 height 56
click at [369, 222] on div "[MEDICAL_DATA] MD92" at bounding box center [367, 223] width 113 height 32
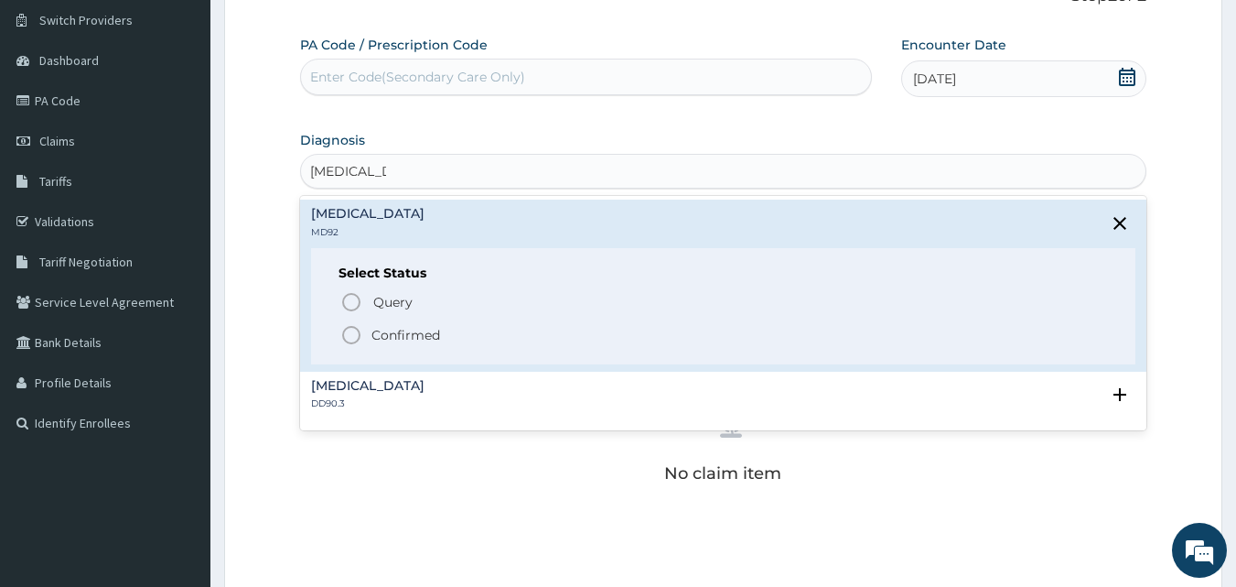
click at [352, 331] on icon "status option filled" at bounding box center [351, 335] width 22 height 22
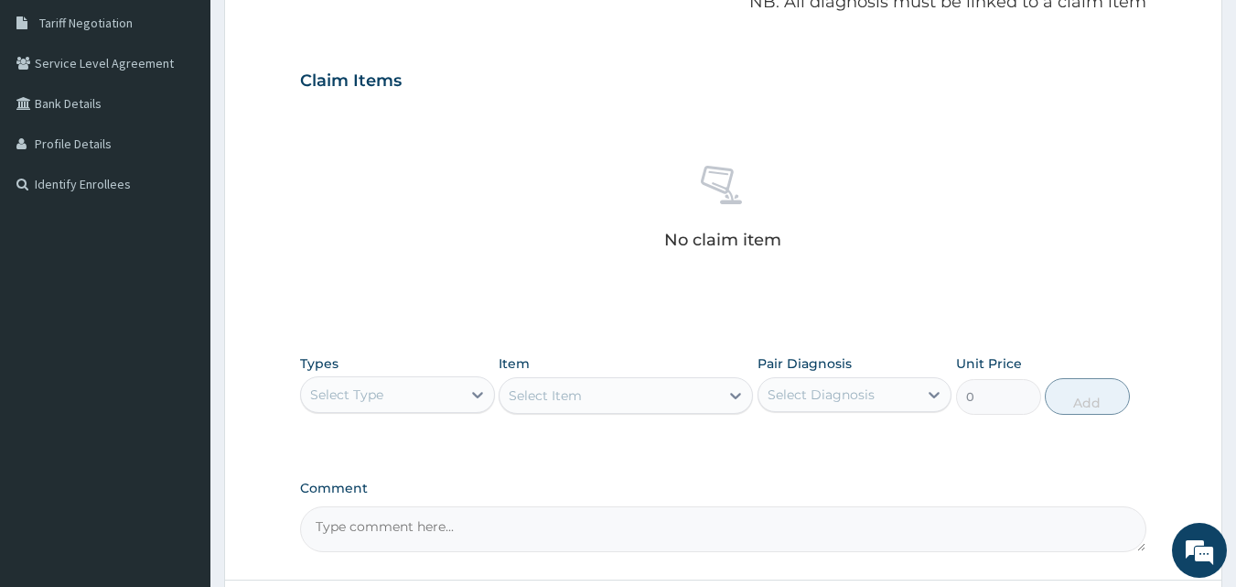
scroll to position [385, 0]
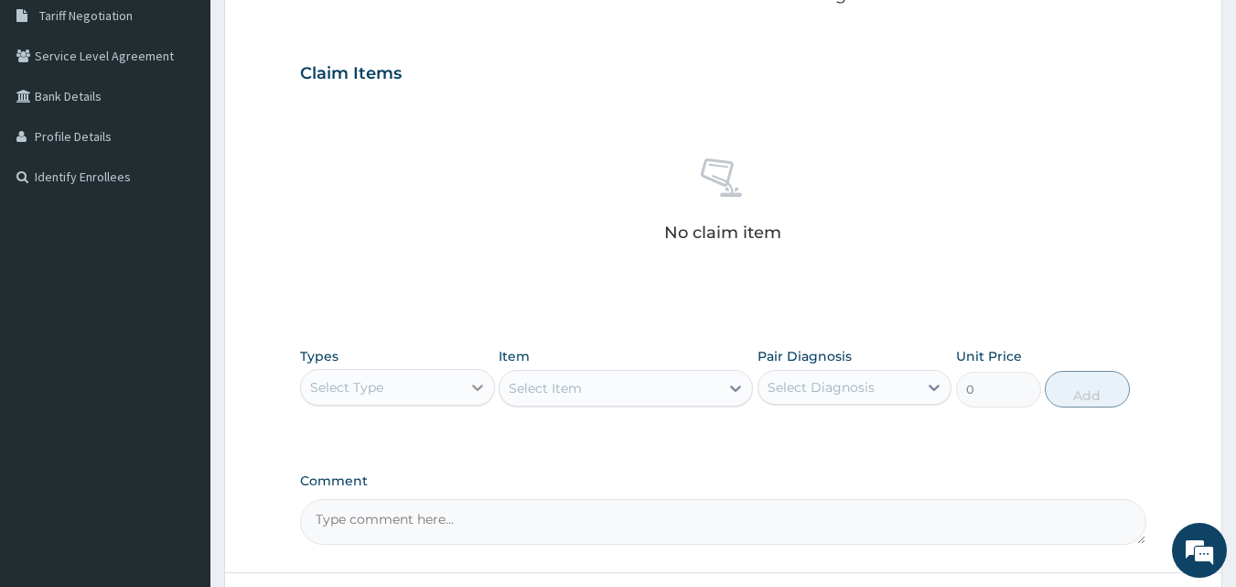
click at [472, 398] on div at bounding box center [477, 387] width 33 height 33
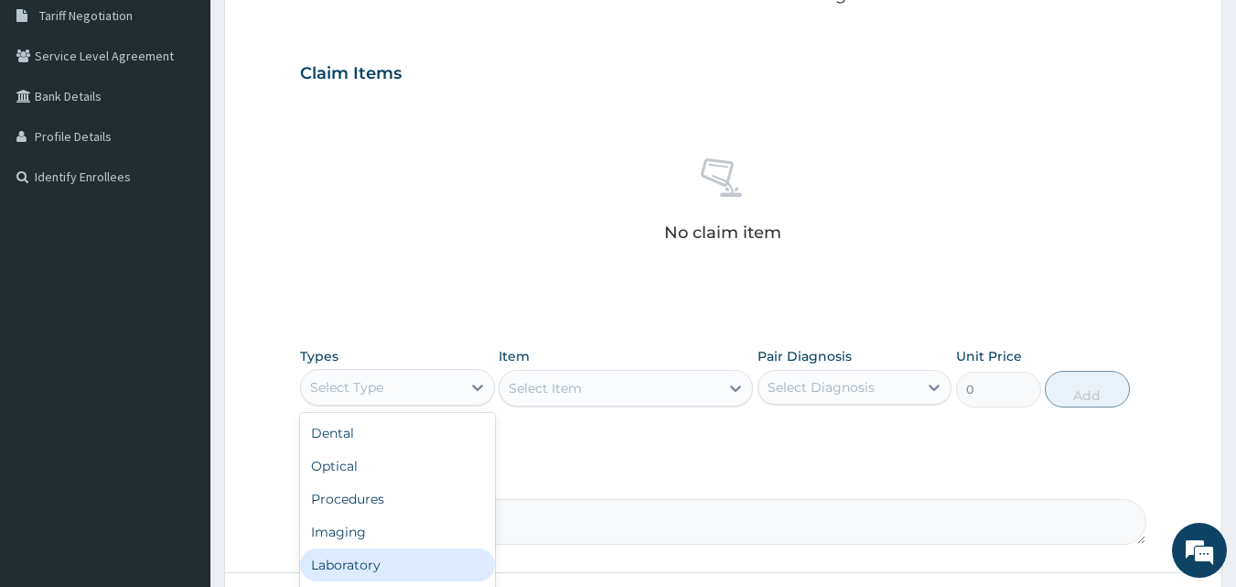
click at [414, 560] on div "Laboratory" at bounding box center [397, 564] width 195 height 33
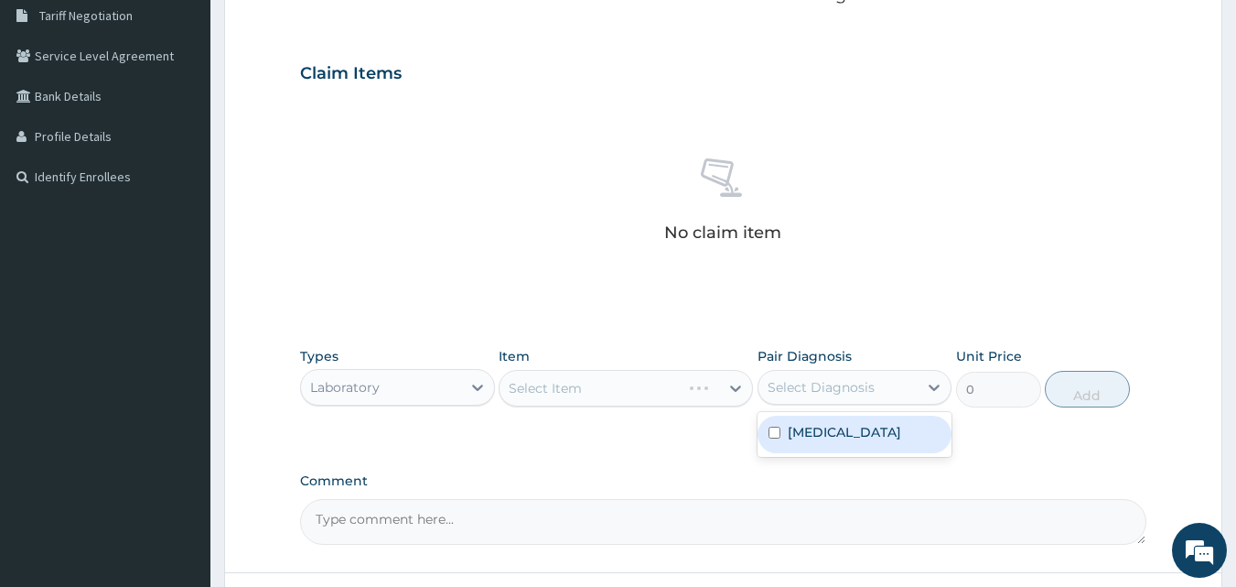
click at [811, 396] on div "Select Diagnosis" at bounding box center [839, 386] width 160 height 29
click at [788, 437] on label "[MEDICAL_DATA]" at bounding box center [844, 432] width 113 height 18
checkbox input "true"
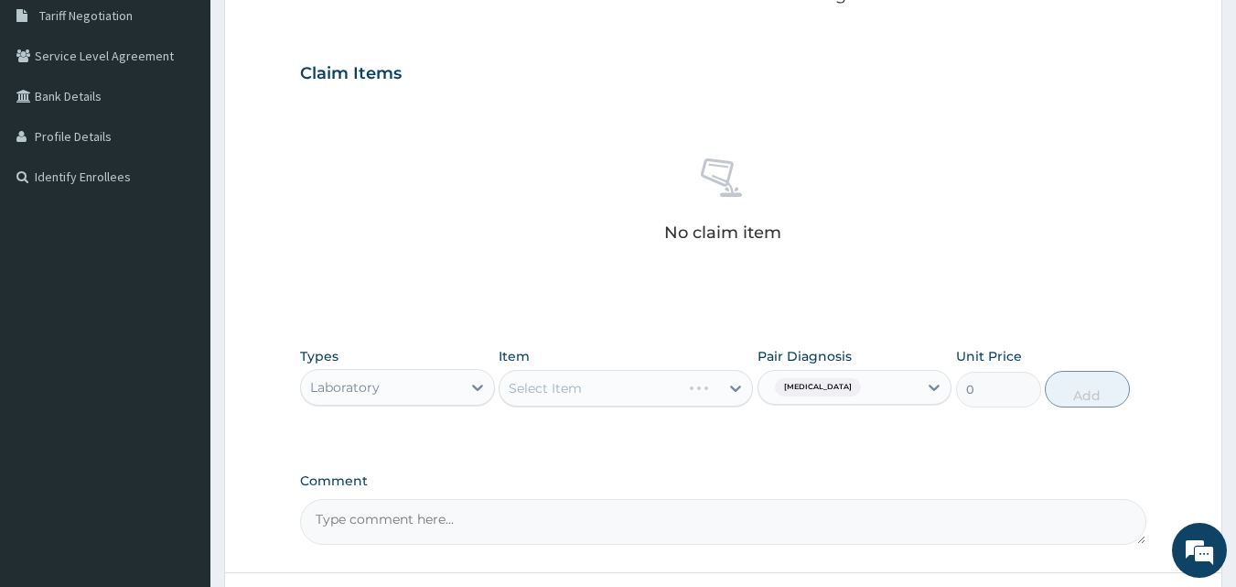
click at [1091, 433] on div "Types Laboratory Item Select Item Pair Diagnosis [MEDICAL_DATA] Unit Price 0 Add" at bounding box center [723, 391] width 847 height 106
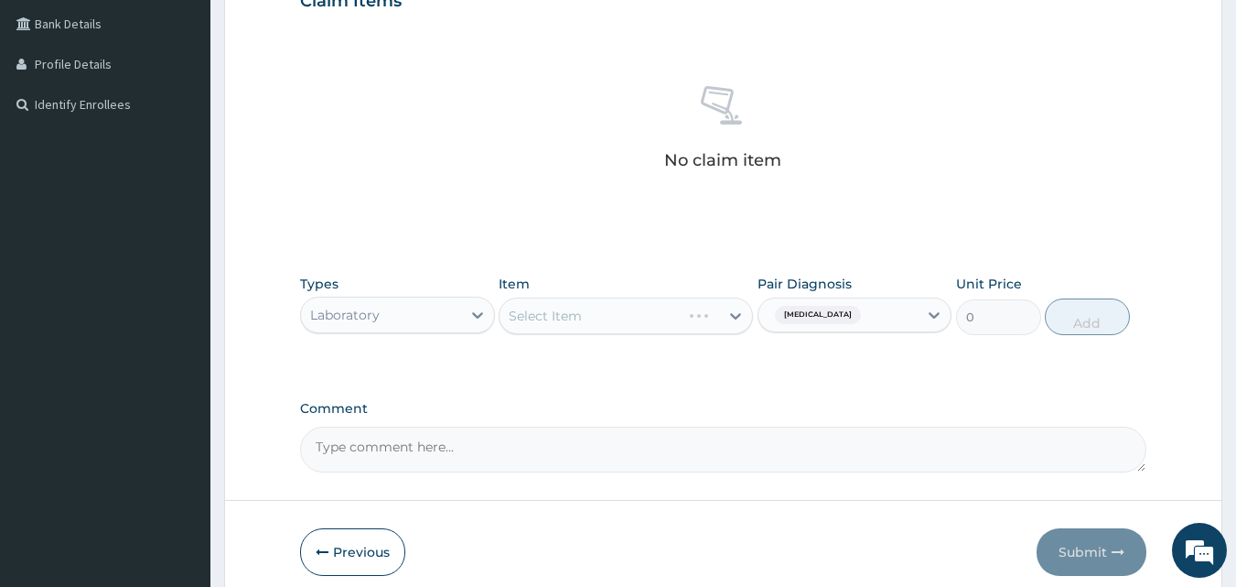
scroll to position [535, 0]
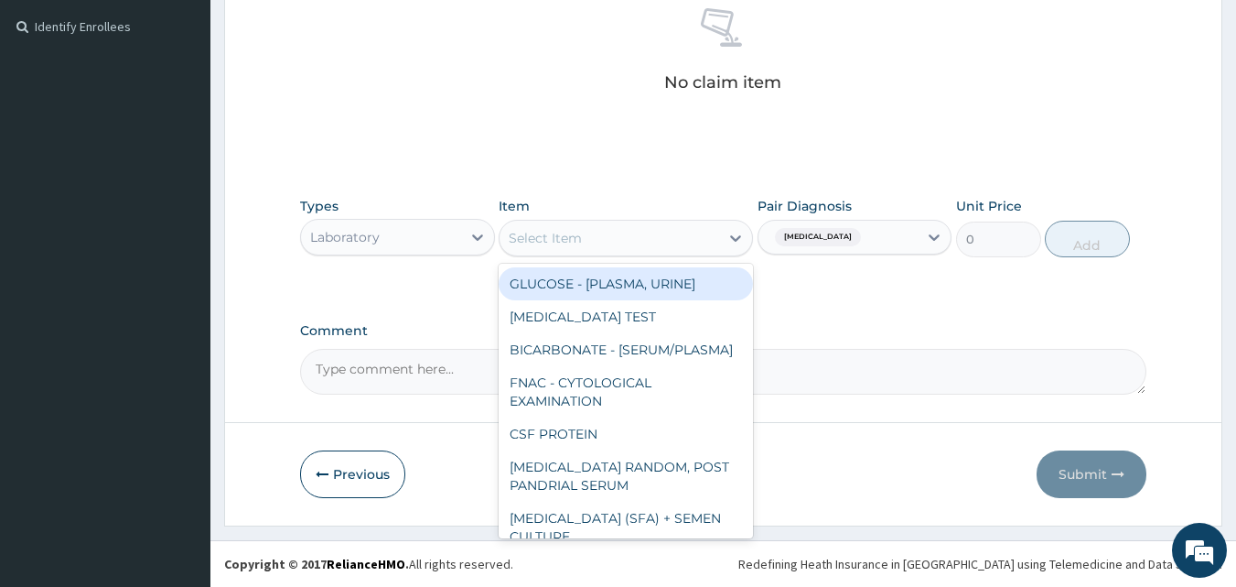
click at [701, 238] on div "Select Item" at bounding box center [610, 237] width 220 height 29
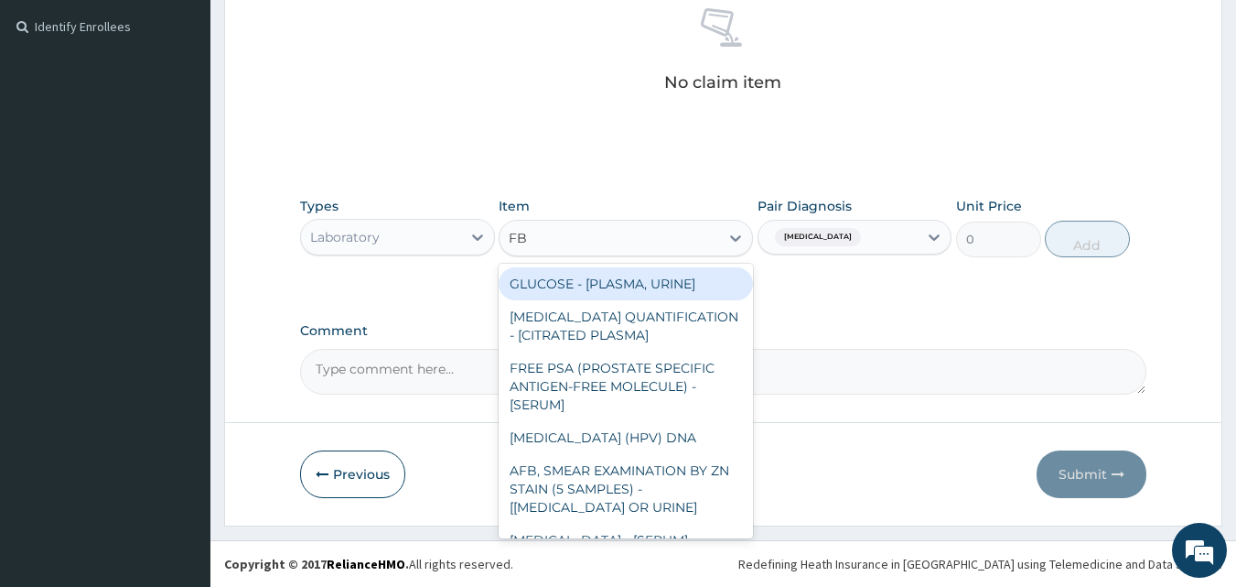
type input "FBC"
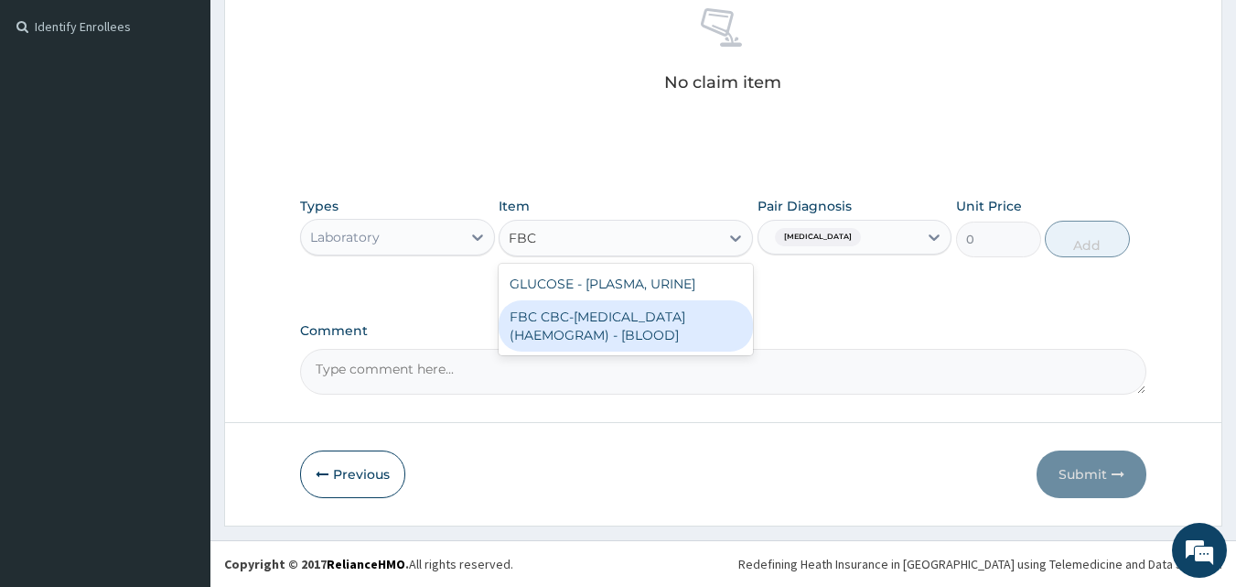
click at [683, 306] on div "FBC CBC-[MEDICAL_DATA] (HAEMOGRAM) - [BLOOD]" at bounding box center [626, 325] width 254 height 51
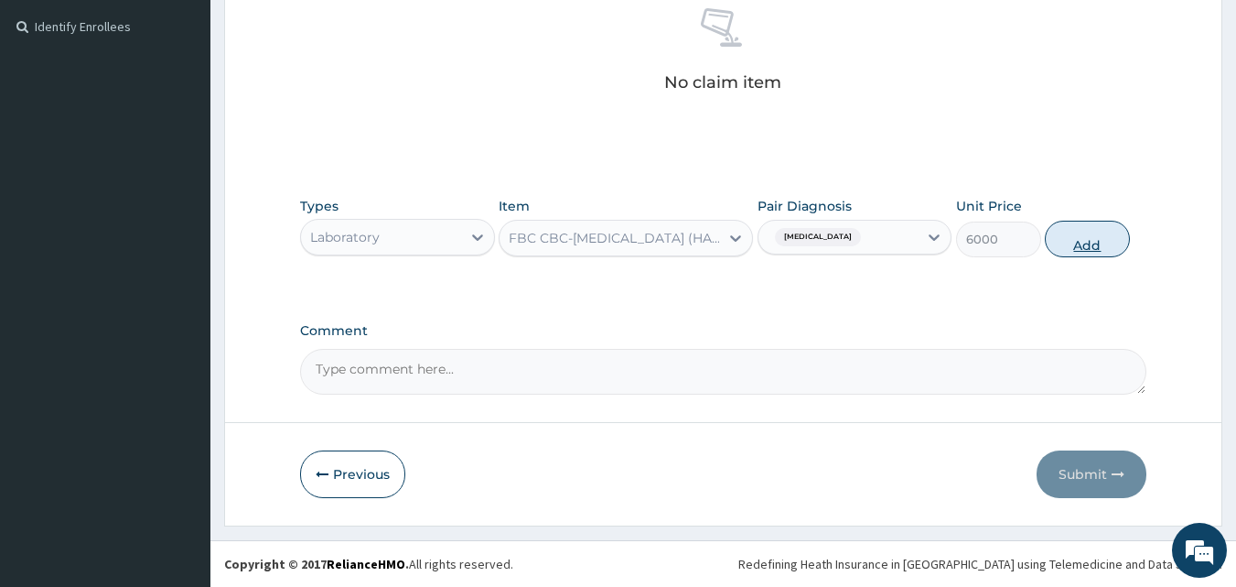
click at [1067, 241] on button "Add" at bounding box center [1087, 239] width 85 height 37
type input "0"
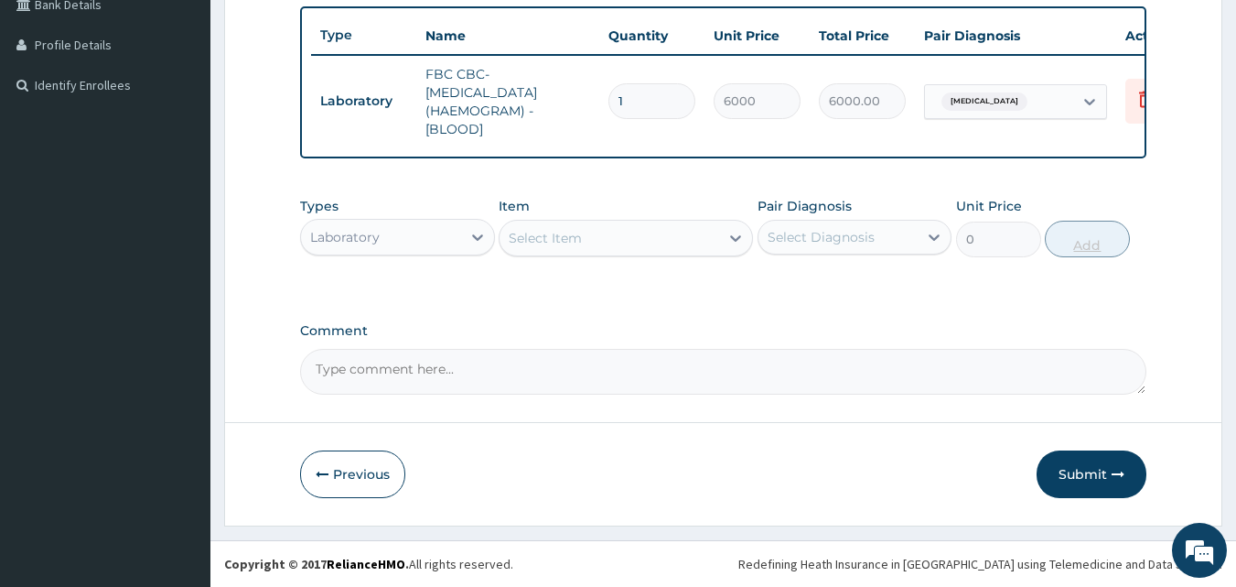
scroll to position [491, 0]
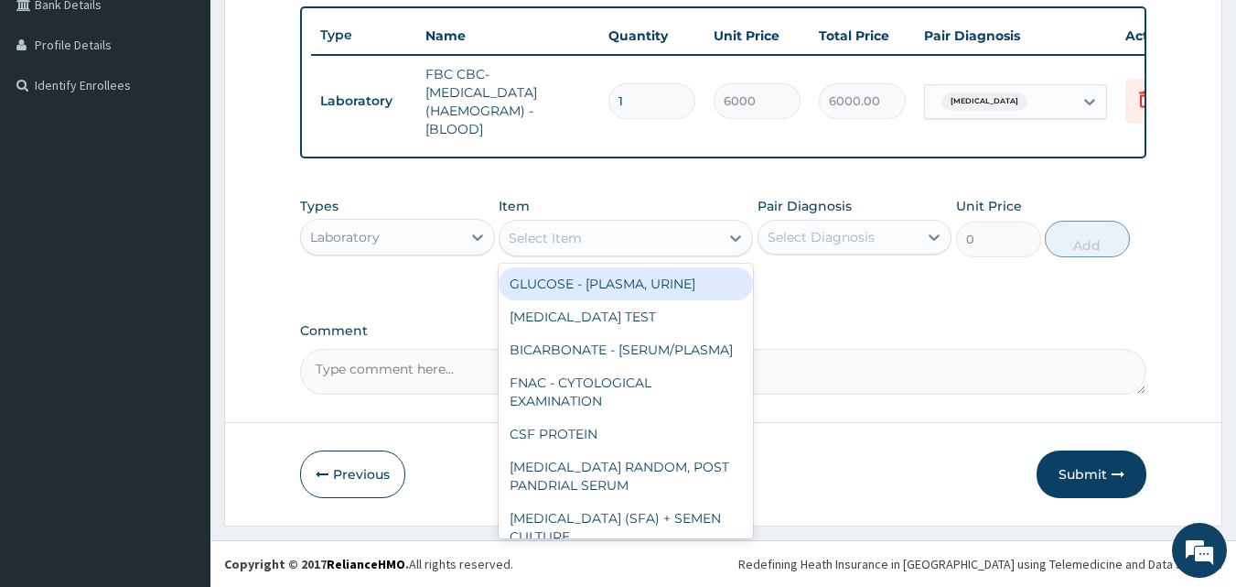
click at [661, 243] on div "Select Item" at bounding box center [610, 237] width 220 height 29
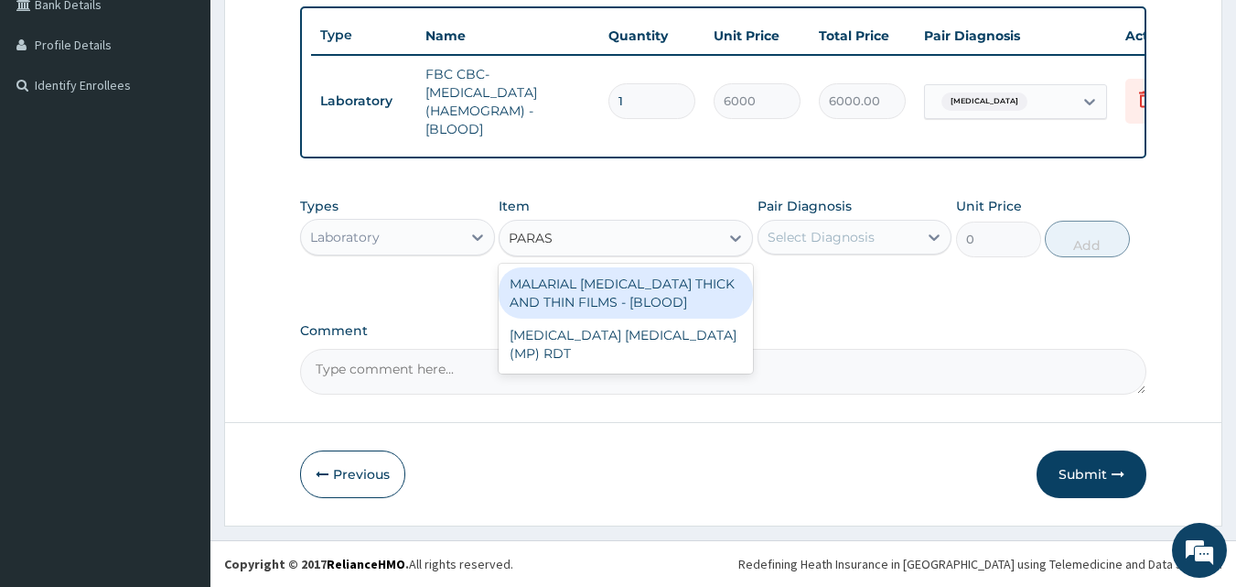
type input "PARASI"
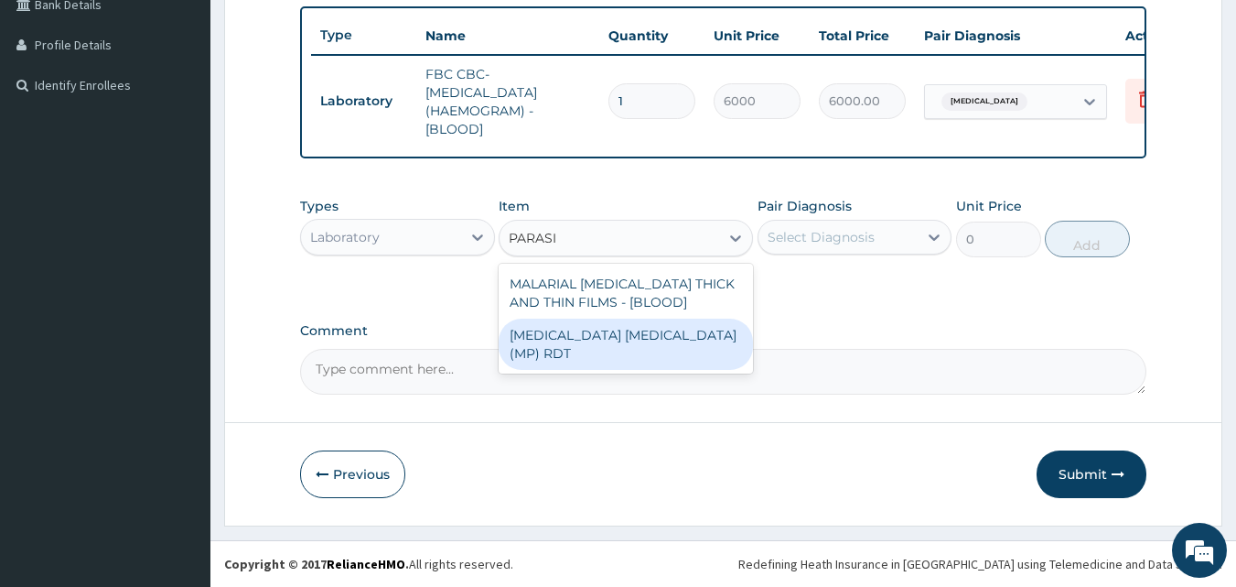
click at [644, 329] on div "[MEDICAL_DATA] [MEDICAL_DATA] (MP) RDT" at bounding box center [626, 343] width 254 height 51
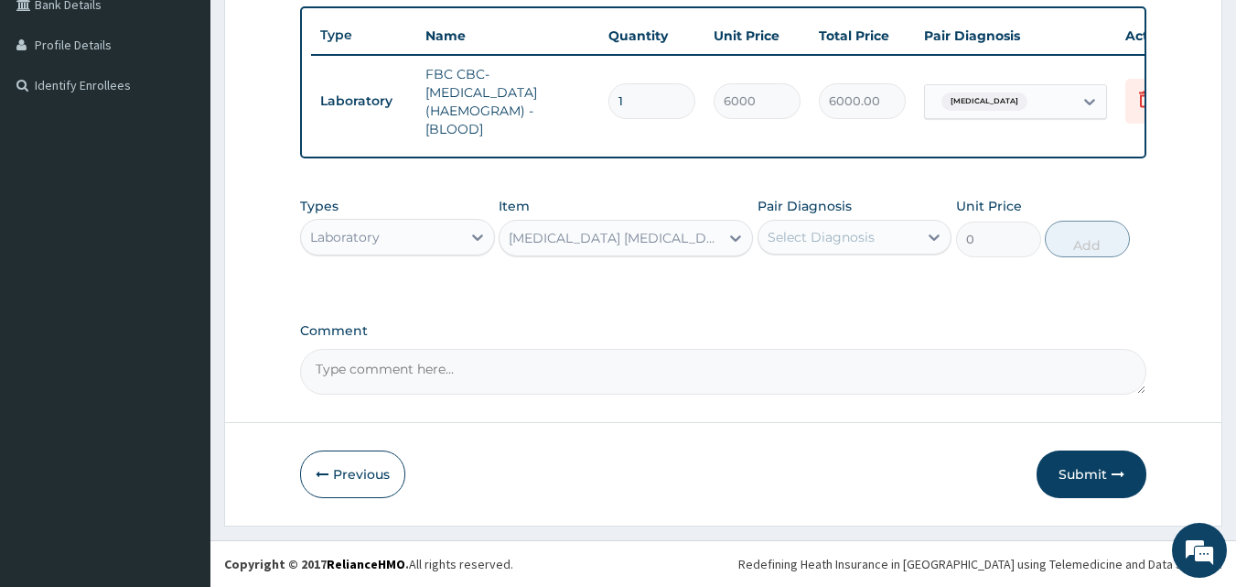
type input "2400"
click at [904, 243] on div "Select Diagnosis" at bounding box center [839, 236] width 160 height 29
click at [858, 299] on div "[MEDICAL_DATA]" at bounding box center [855, 284] width 195 height 38
checkbox input "true"
drag, startPoint x: 1067, startPoint y: 297, endPoint x: 1084, endPoint y: 239, distance: 60.0
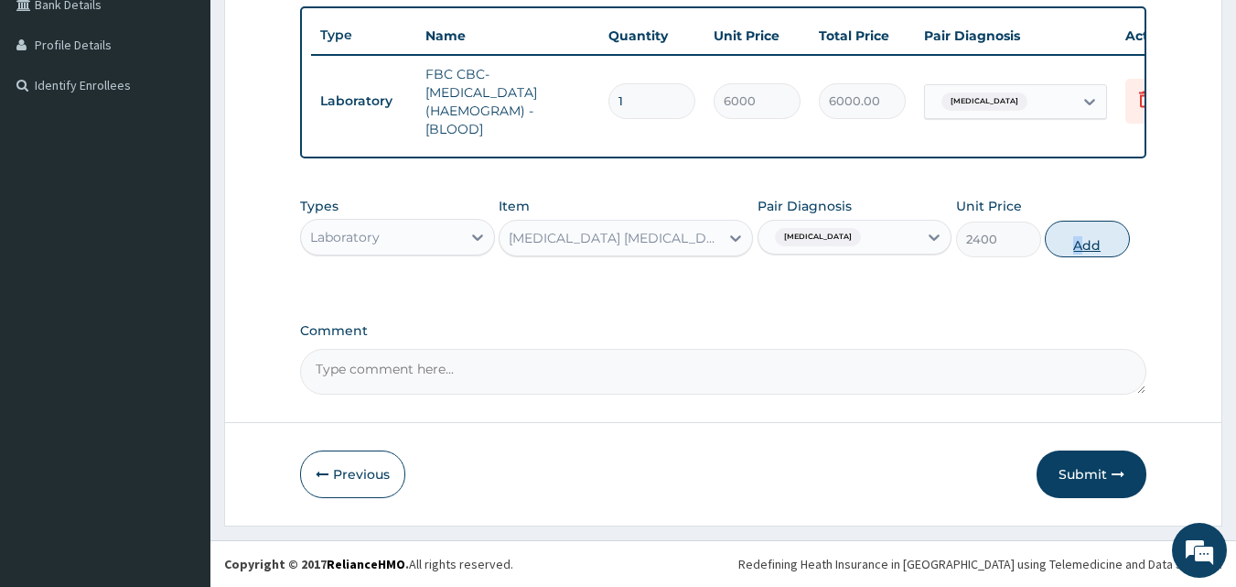
click at [1084, 239] on div "PA Code / Prescription Code Enter Code(Secondary Care Only) Encounter Date [DAT…" at bounding box center [723, 46] width 847 height 696
click at [1084, 239] on button "Add" at bounding box center [1087, 239] width 85 height 37
type input "0"
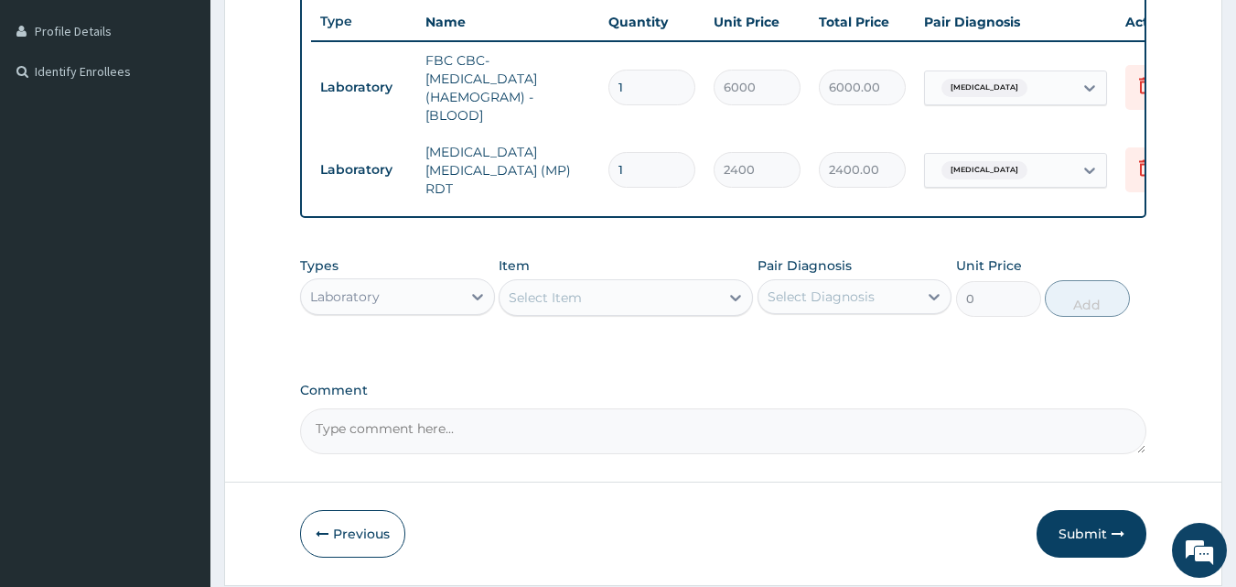
click at [672, 320] on div "Types Laboratory Item Select Item Pair Diagnosis Select Diagnosis Unit Price 0 …" at bounding box center [723, 286] width 847 height 79
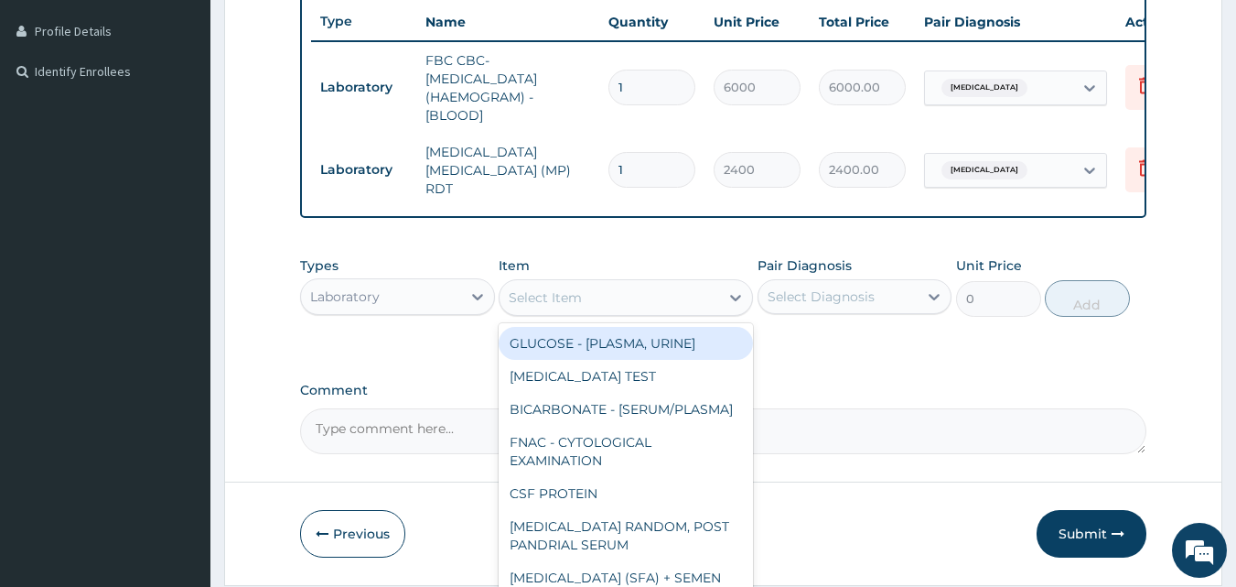
click at [666, 309] on div "Select Item" at bounding box center [610, 297] width 220 height 29
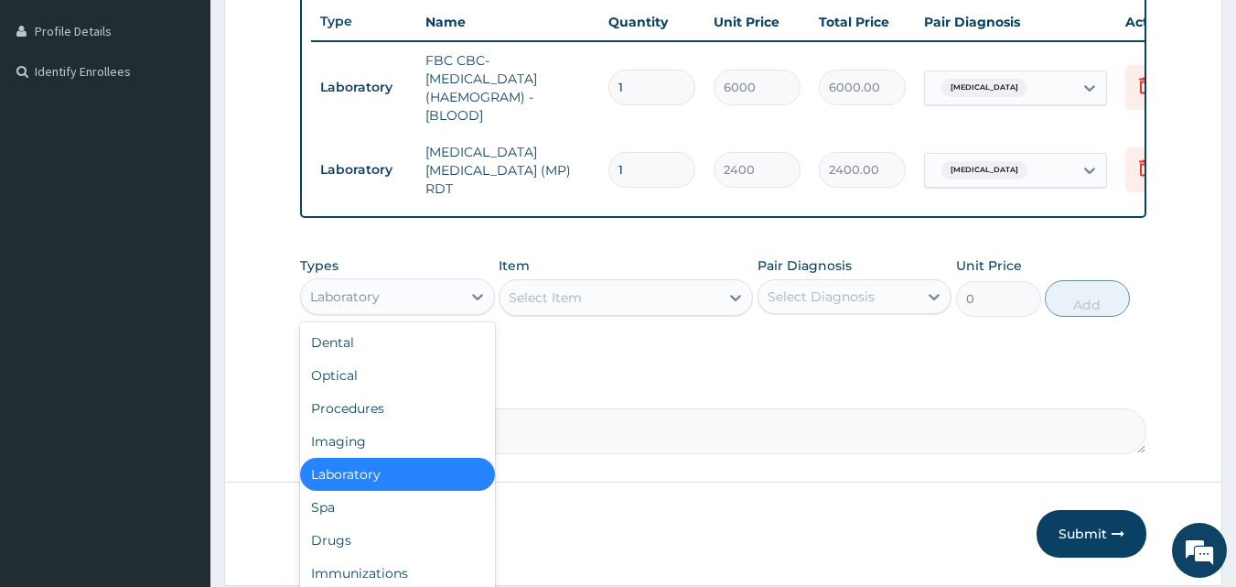
click at [437, 315] on div "Laboratory" at bounding box center [397, 296] width 195 height 37
click at [376, 536] on div "Drugs" at bounding box center [397, 539] width 195 height 33
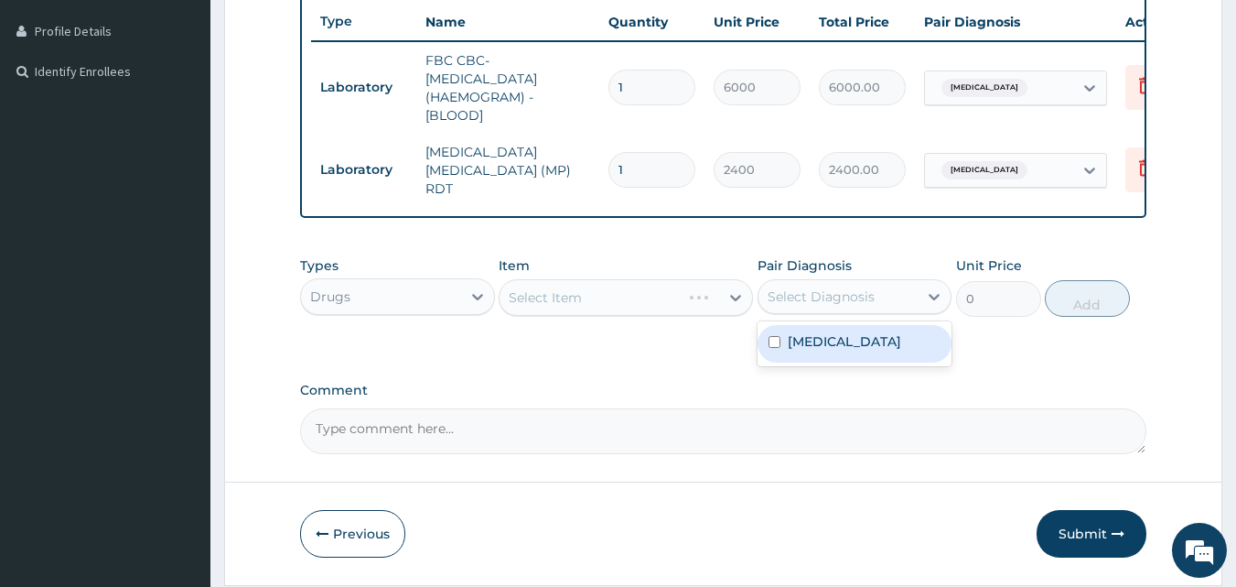
click at [815, 296] on div "Select Diagnosis" at bounding box center [821, 296] width 107 height 18
click at [770, 347] on input "checkbox" at bounding box center [775, 342] width 12 height 12
checkbox input "true"
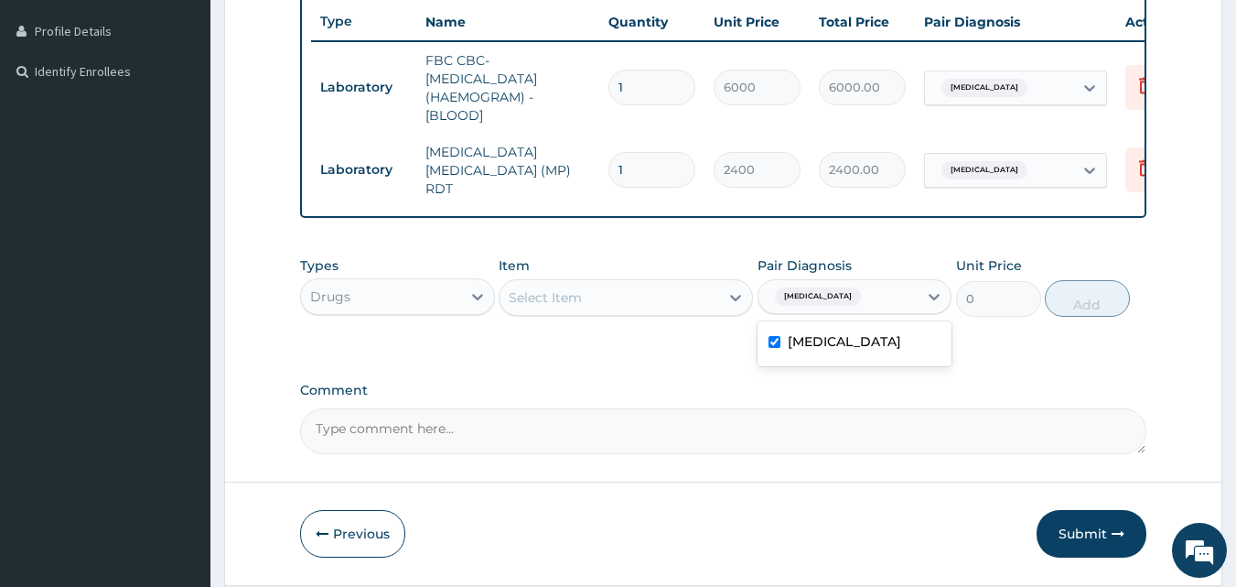
click at [691, 307] on div "Select Item" at bounding box center [610, 297] width 220 height 29
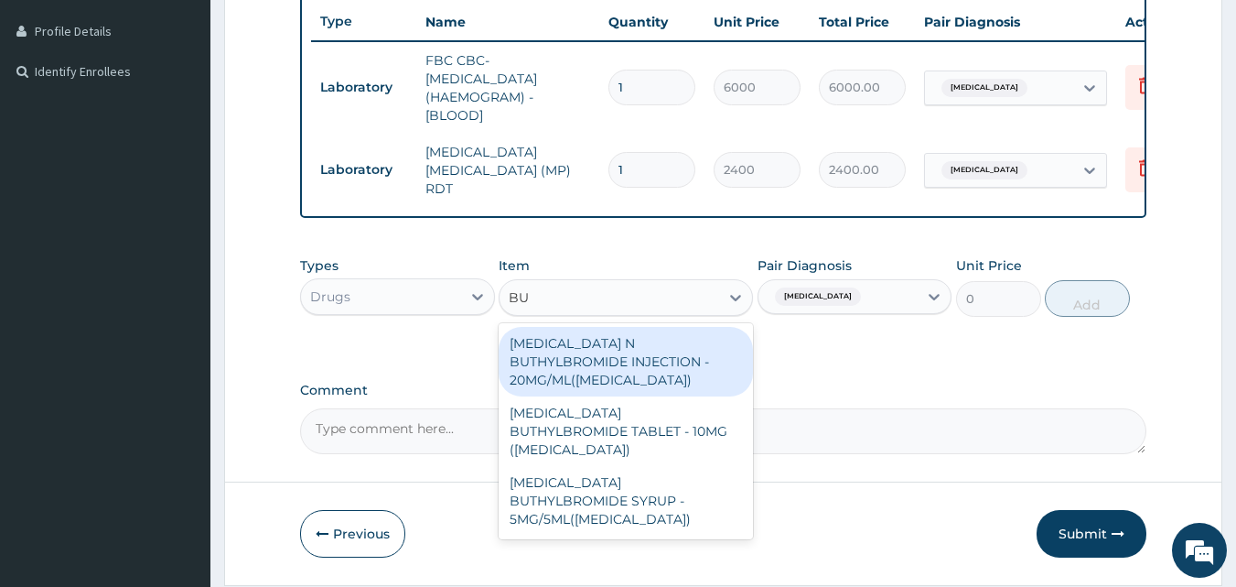
type input "B"
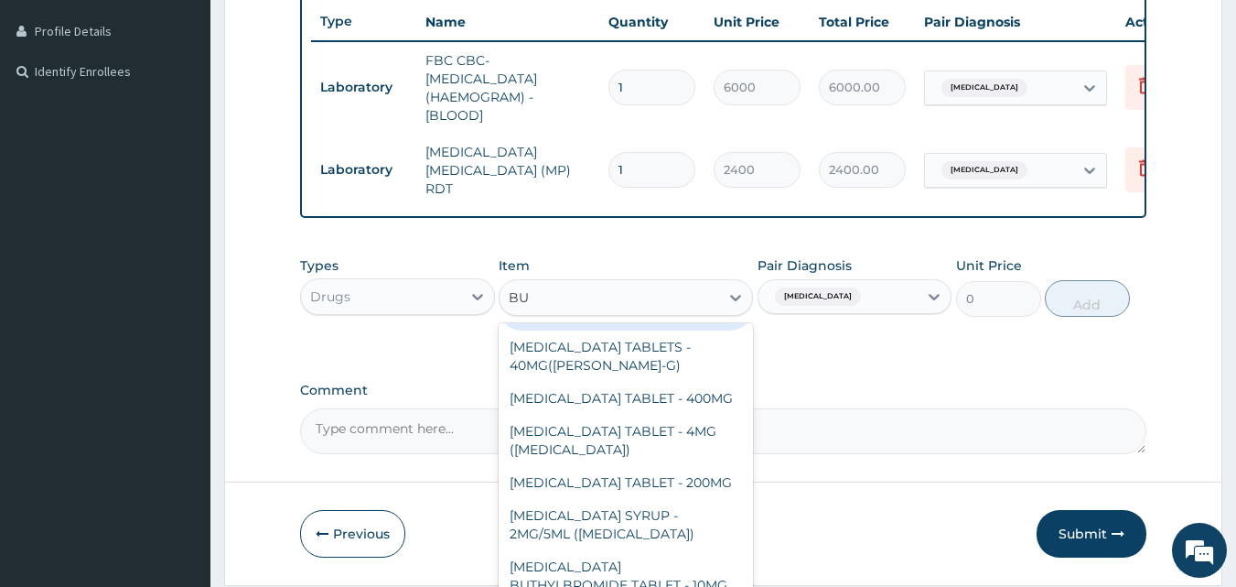
scroll to position [0, 0]
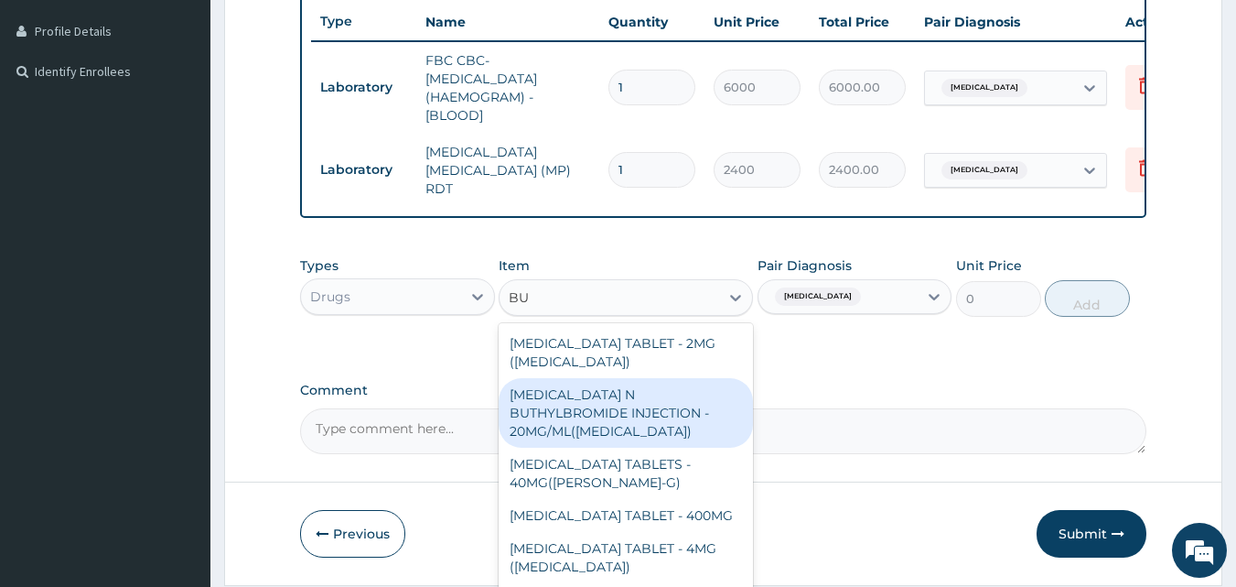
type input "B"
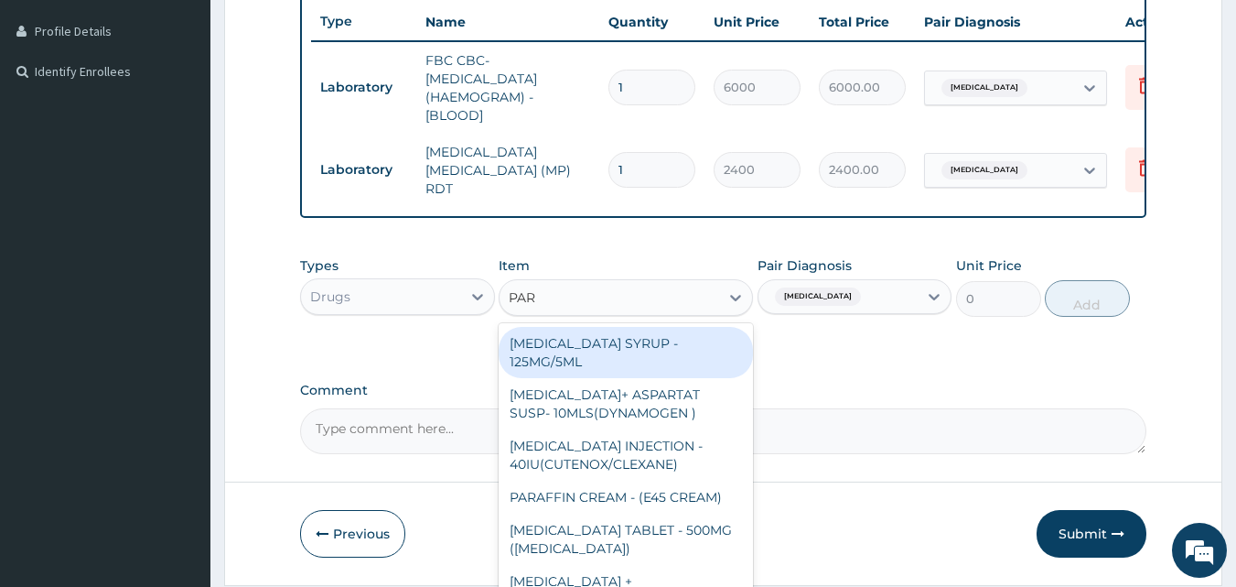
type input "PARA"
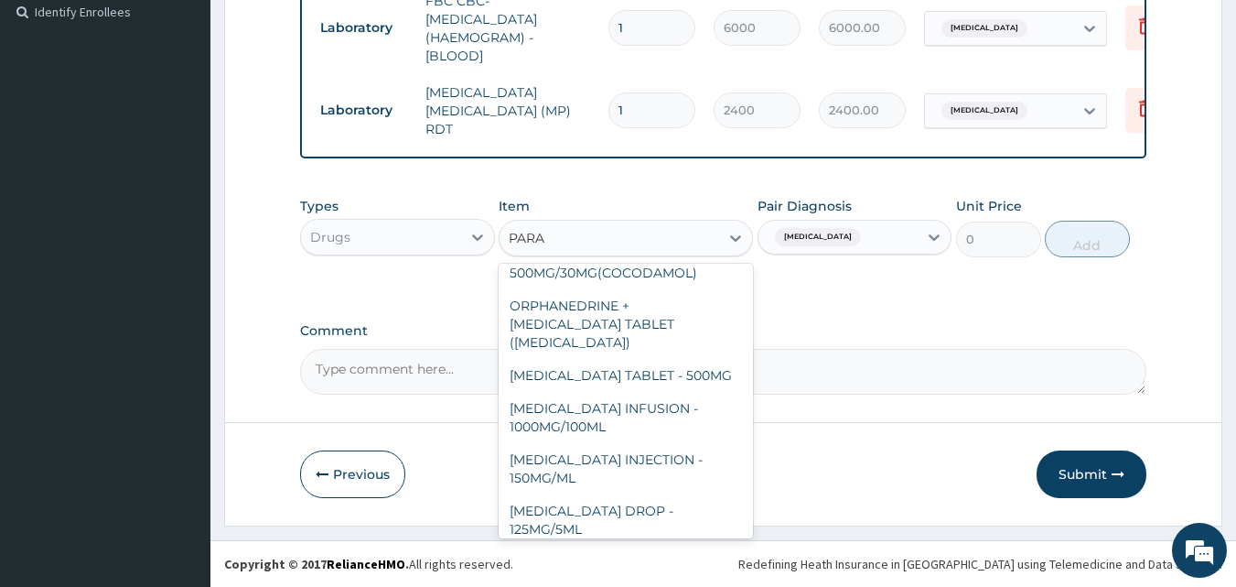
scroll to position [186, 0]
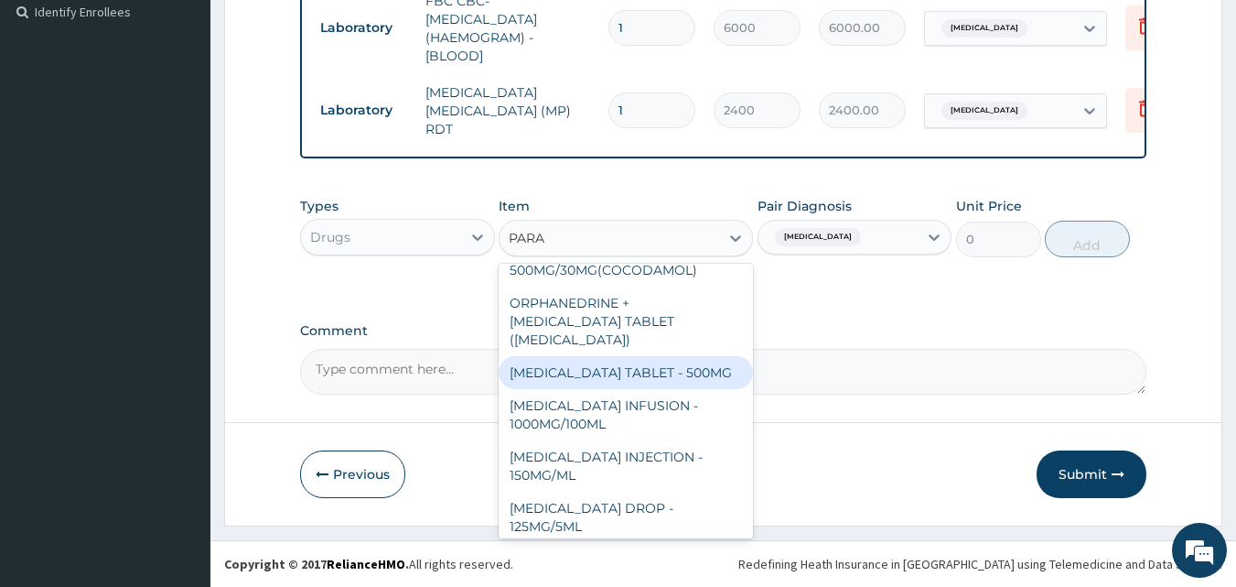
click at [703, 361] on div "PARACETAMOL TABLET - 500MG" at bounding box center [626, 372] width 254 height 33
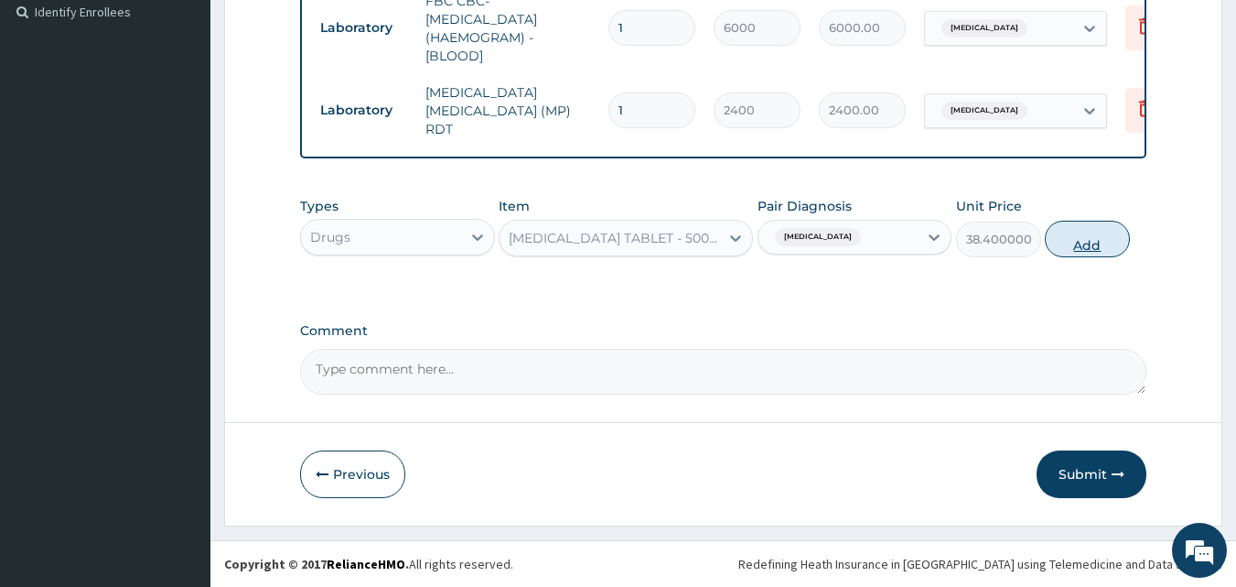
click at [1067, 243] on button "Add" at bounding box center [1087, 239] width 85 height 37
type input "0"
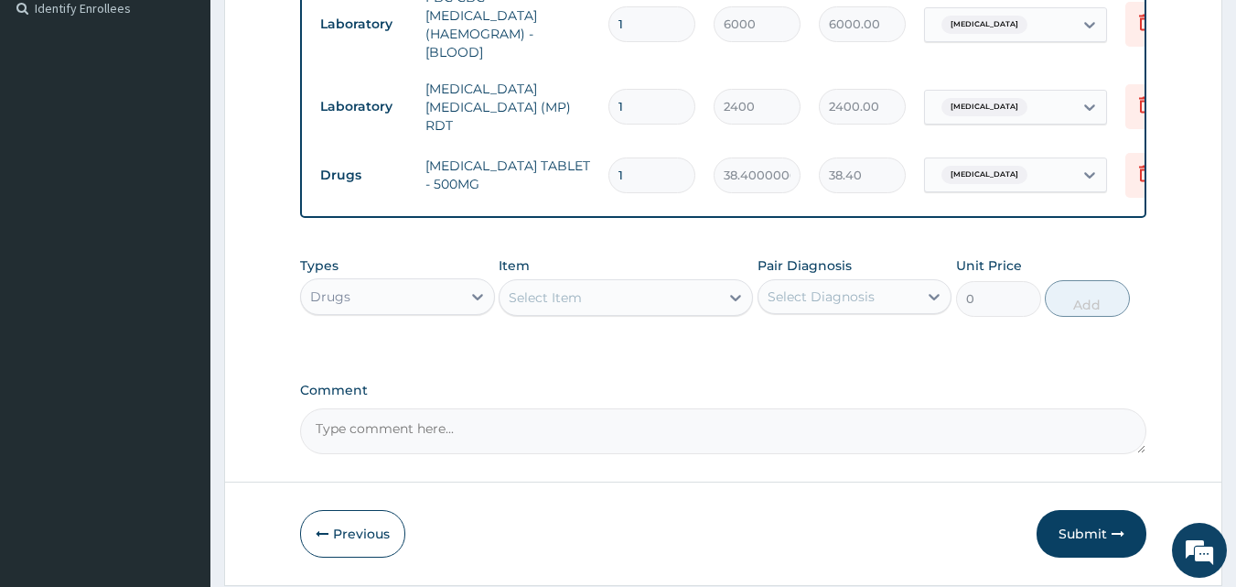
type input "15"
type input "576.00"
type input "15"
click at [706, 298] on div "Select Item" at bounding box center [610, 297] width 220 height 29
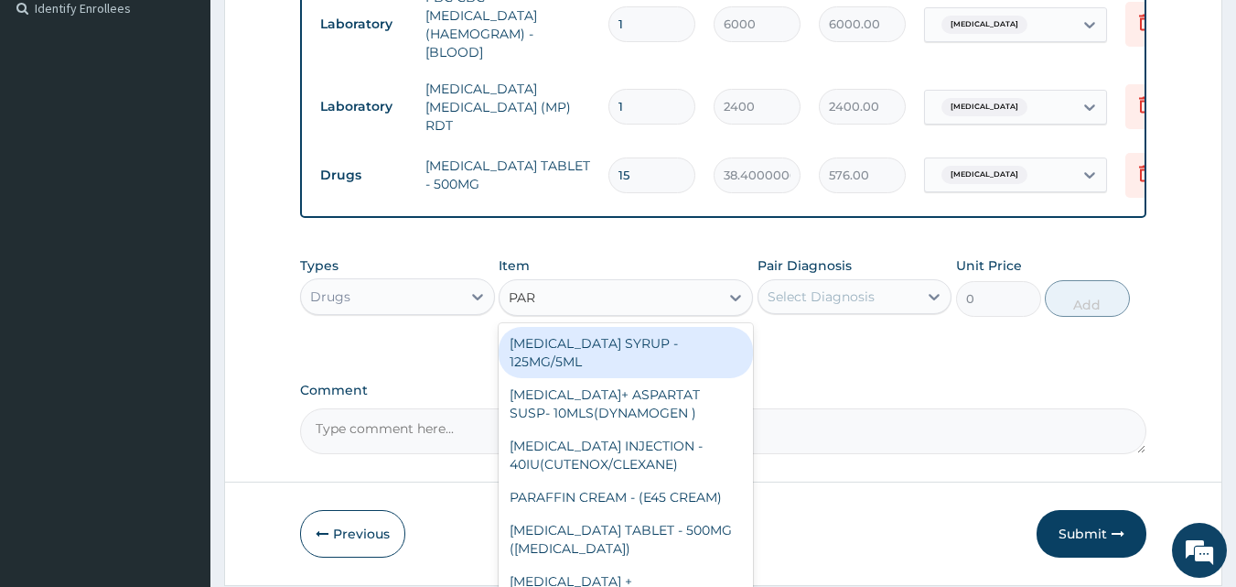
type input "PARA"
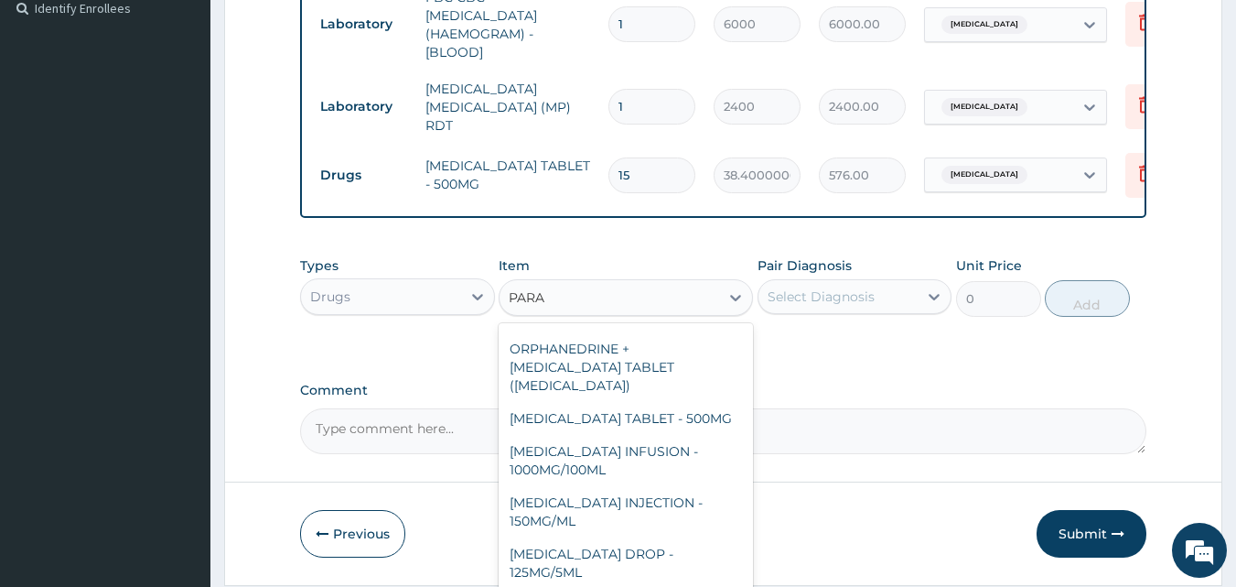
scroll to position [218, 0]
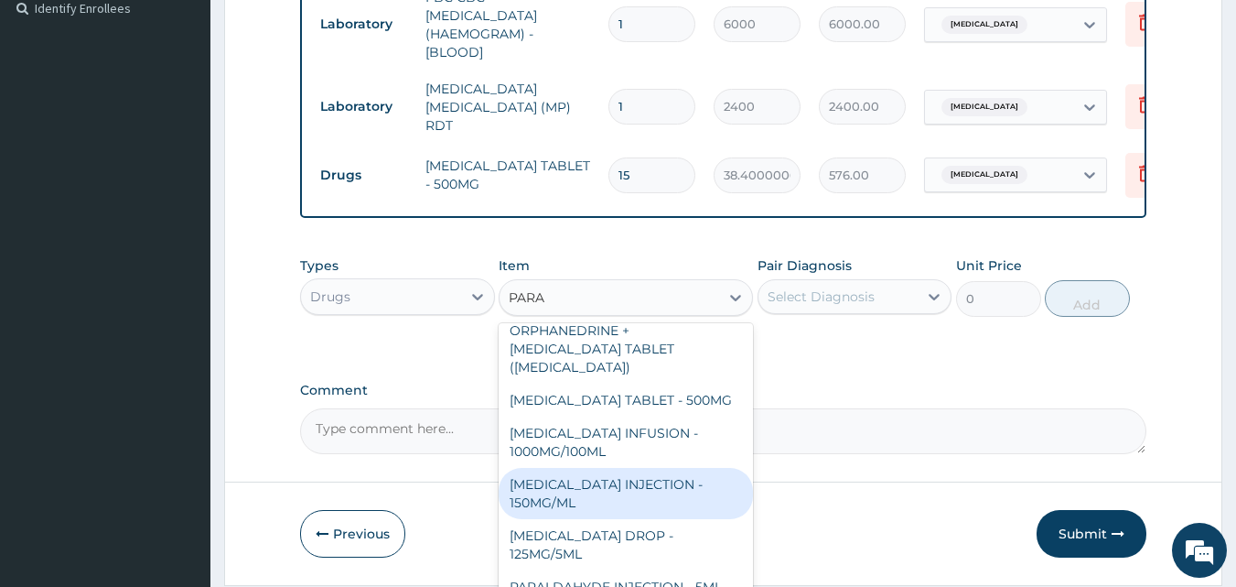
click at [695, 468] on div "PARACETAMOL INJECTION - 150MG/ML" at bounding box center [626, 493] width 254 height 51
type input "640"
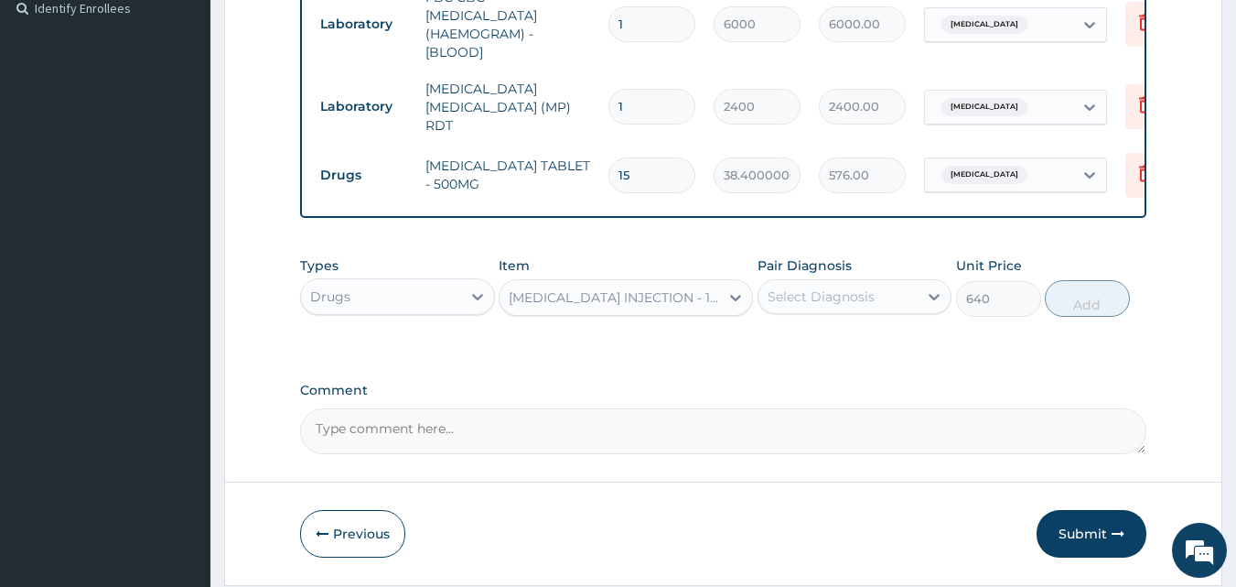
click at [827, 298] on div "Select Diagnosis" at bounding box center [821, 296] width 107 height 18
click at [776, 348] on input "checkbox" at bounding box center [775, 342] width 12 height 12
checkbox input "true"
drag, startPoint x: 1014, startPoint y: 345, endPoint x: 1064, endPoint y: 313, distance: 59.7
click at [1064, 313] on div "Types Drugs Item PARACETAMOL INJECTION - 150MG/ML Pair Diagnosis Dyspepsia Unit…" at bounding box center [723, 300] width 847 height 106
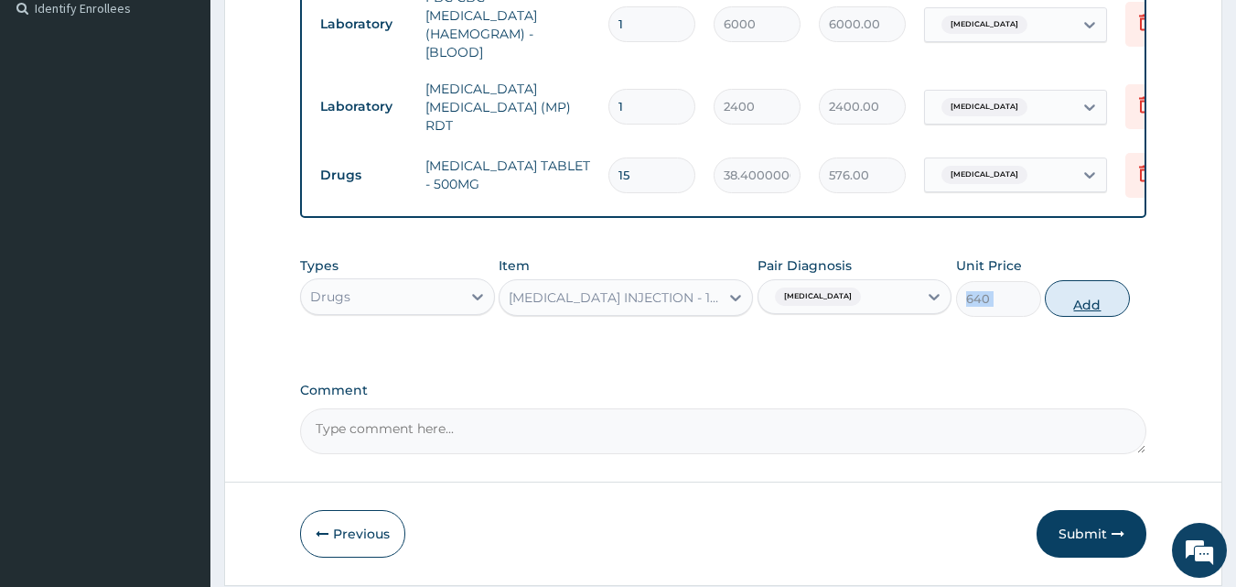
click at [1064, 313] on button "Add" at bounding box center [1087, 298] width 85 height 37
type input "0"
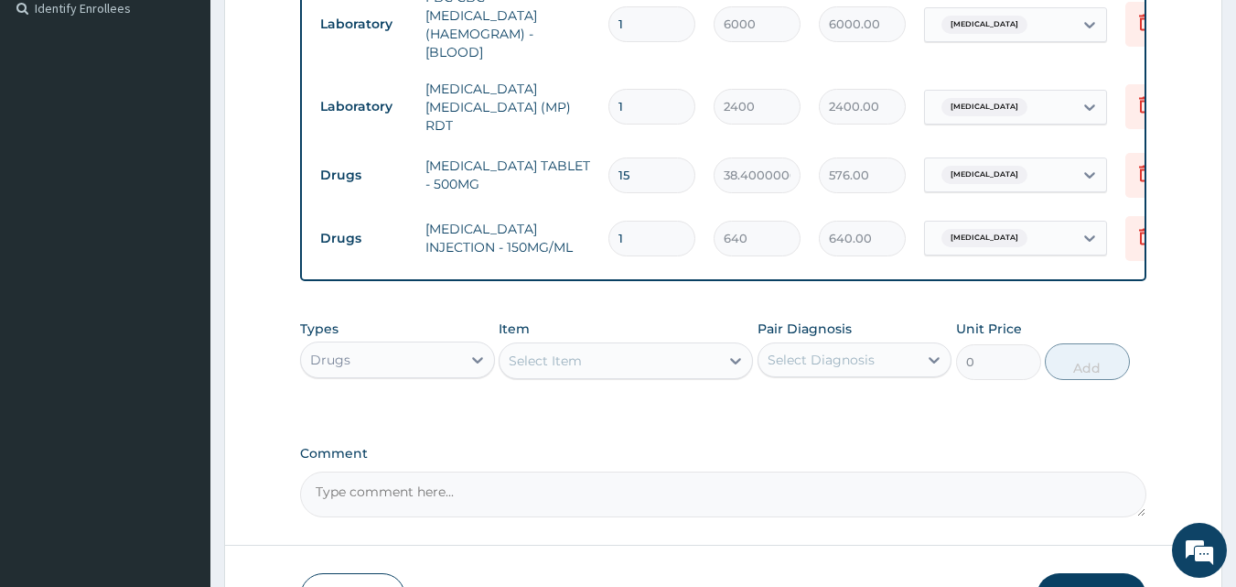
click at [646, 367] on div "Select Item" at bounding box center [610, 360] width 220 height 29
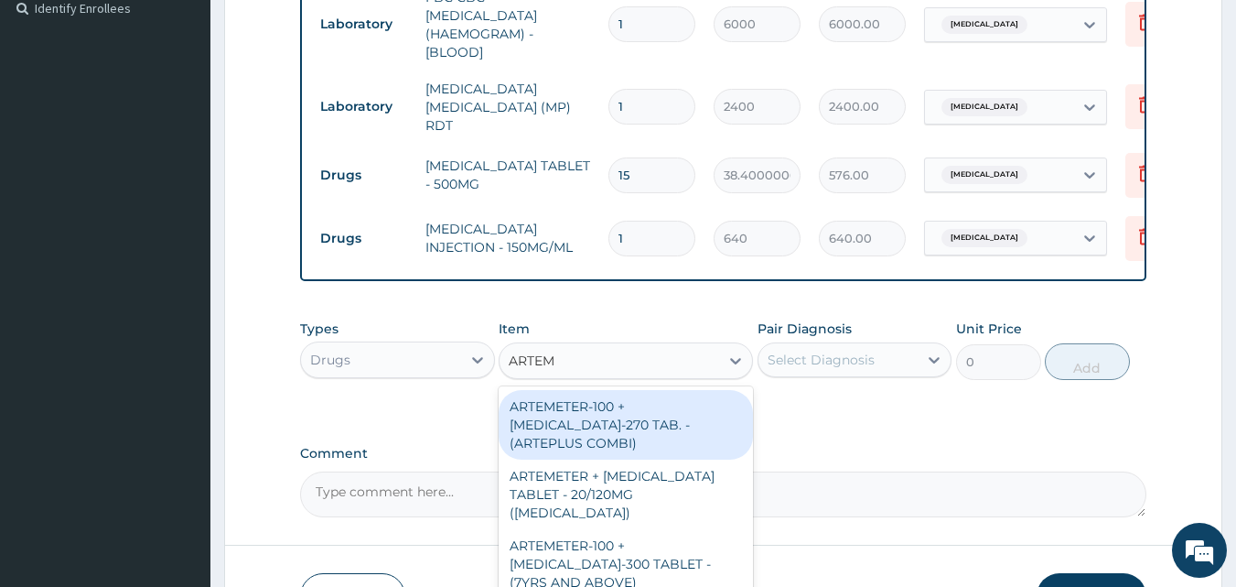
type input "ARTEME"
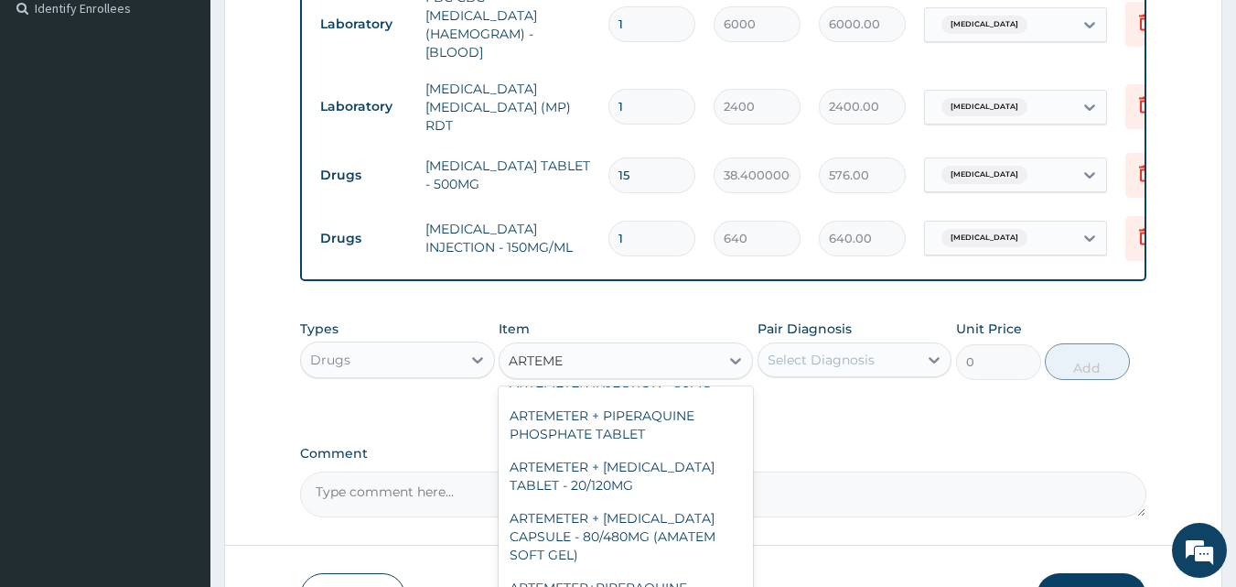
scroll to position [240, 0]
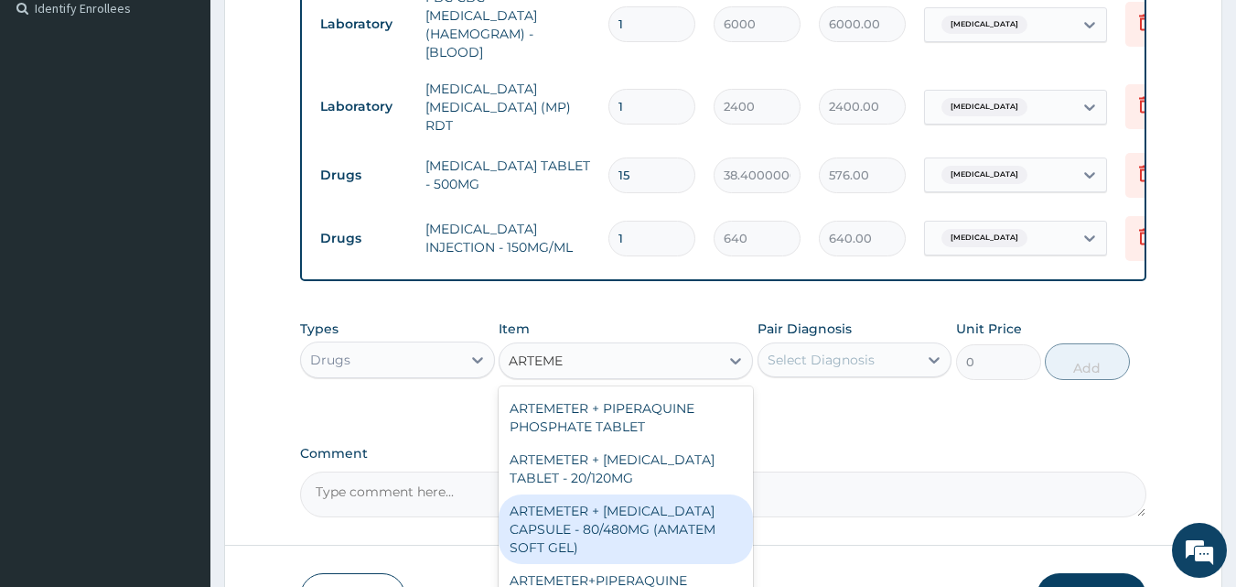
click at [664, 495] on div "ARTEMETER + [MEDICAL_DATA] CAPSULE - 80/480MG (AMATEM SOFT GEL)" at bounding box center [626, 529] width 254 height 70
type input "480"
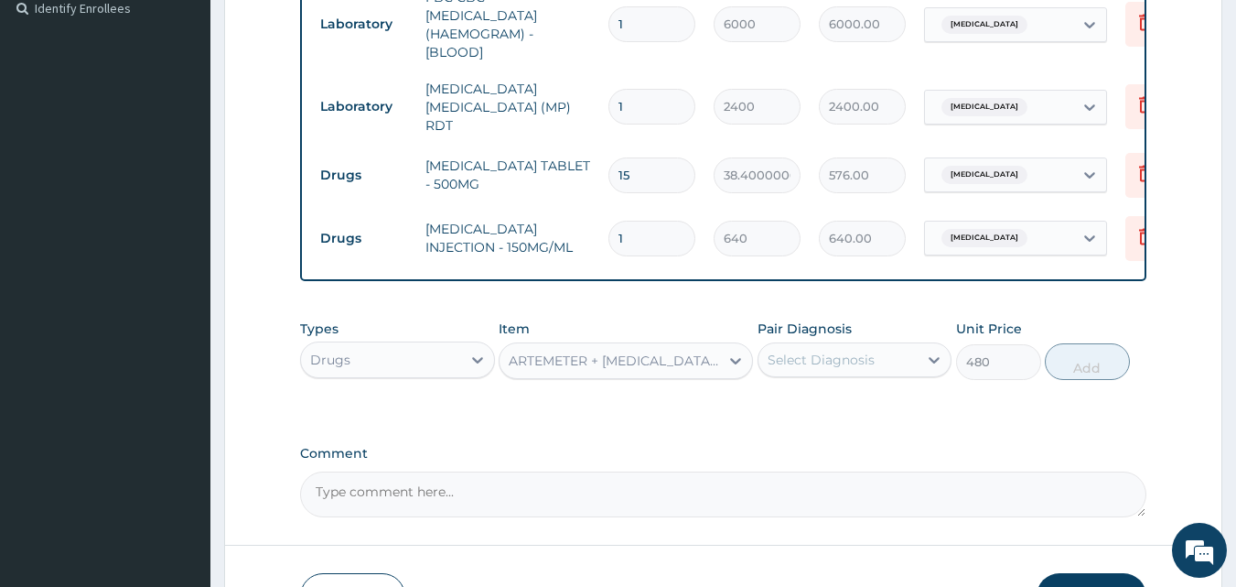
click at [823, 352] on div "Select Diagnosis" at bounding box center [839, 359] width 160 height 29
click at [775, 408] on input "checkbox" at bounding box center [775, 405] width 12 height 12
checkbox input "true"
click at [1067, 360] on button "Add" at bounding box center [1087, 361] width 85 height 37
type input "0"
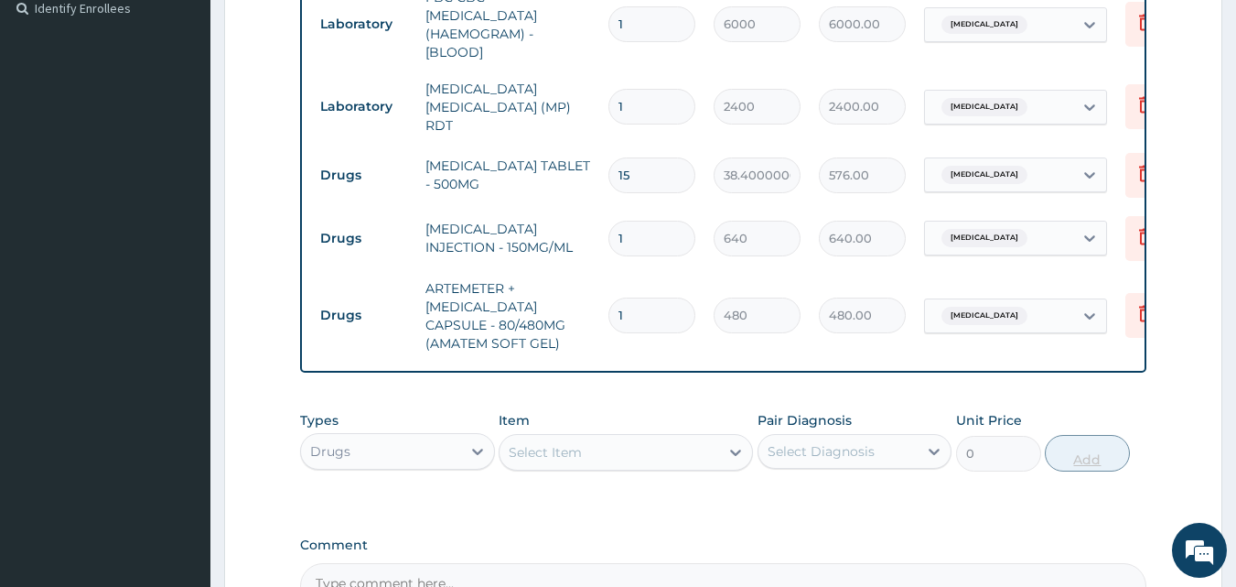
type input "0.00"
type input "6"
type input "2880.00"
type input "6"
click at [683, 457] on div "Select Item" at bounding box center [610, 451] width 220 height 29
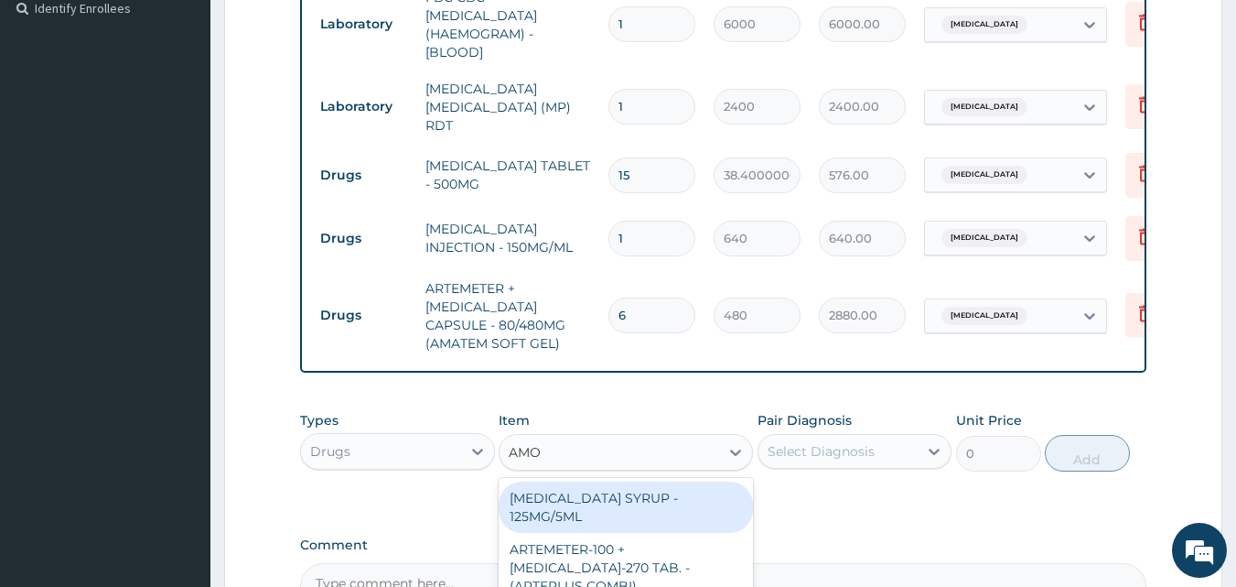
type input "AMOX"
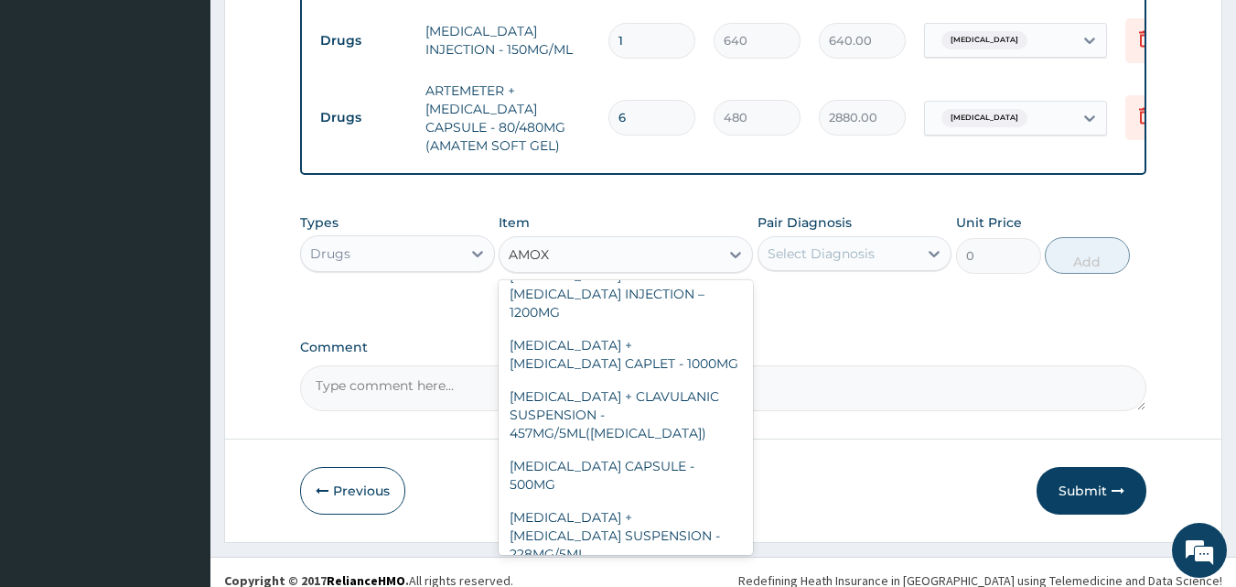
scroll to position [380, 0]
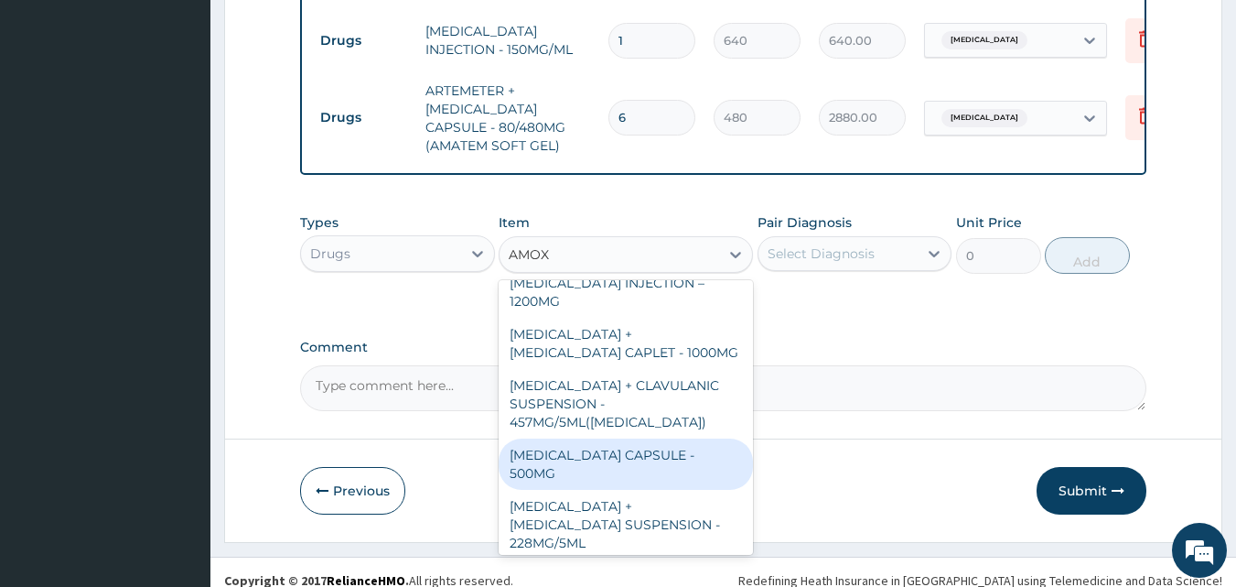
click at [718, 438] on div "[MEDICAL_DATA] CAPSULE - 500MG" at bounding box center [626, 463] width 254 height 51
type input "128"
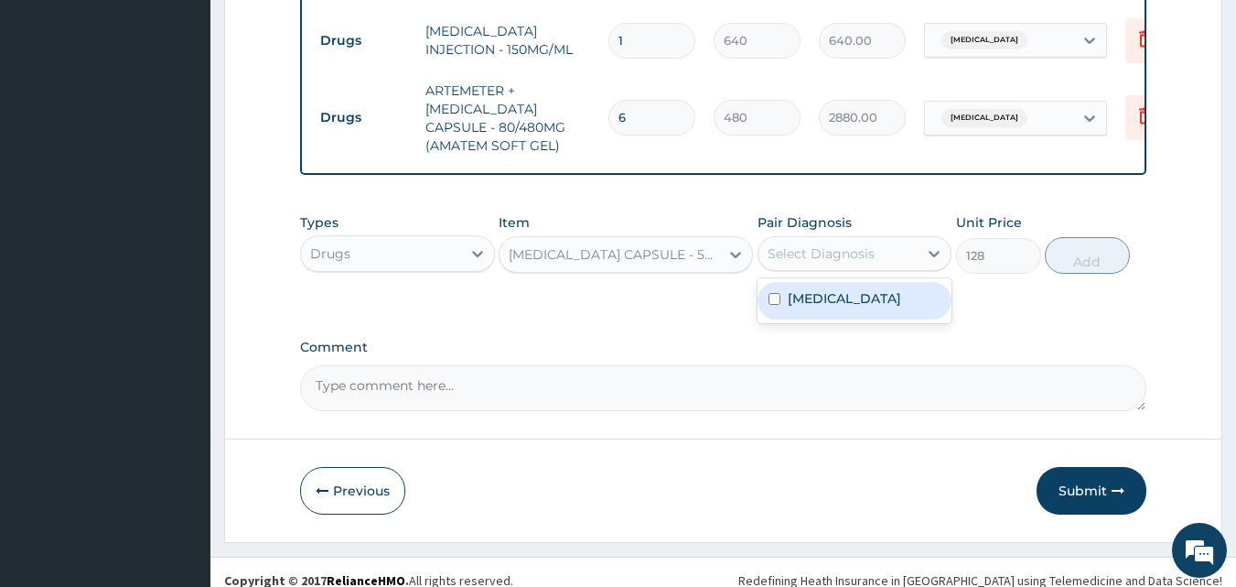
click at [821, 263] on div "Select Diagnosis" at bounding box center [821, 253] width 107 height 18
click at [773, 302] on input "checkbox" at bounding box center [775, 299] width 12 height 12
checkbox input "true"
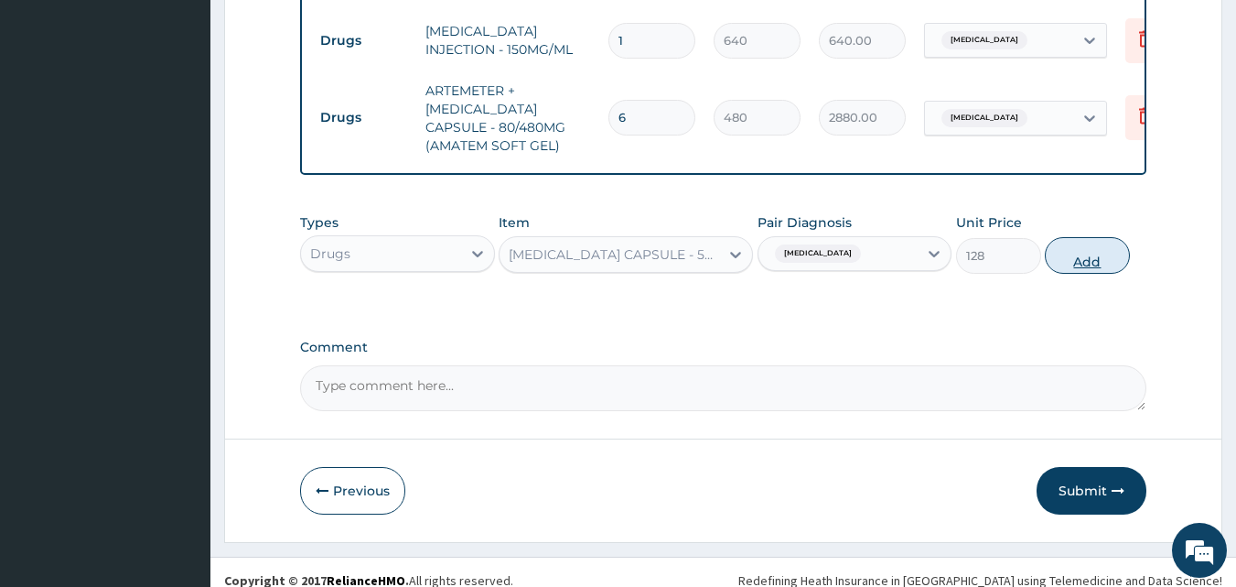
click at [1057, 266] on button "Add" at bounding box center [1087, 255] width 85 height 37
type input "0"
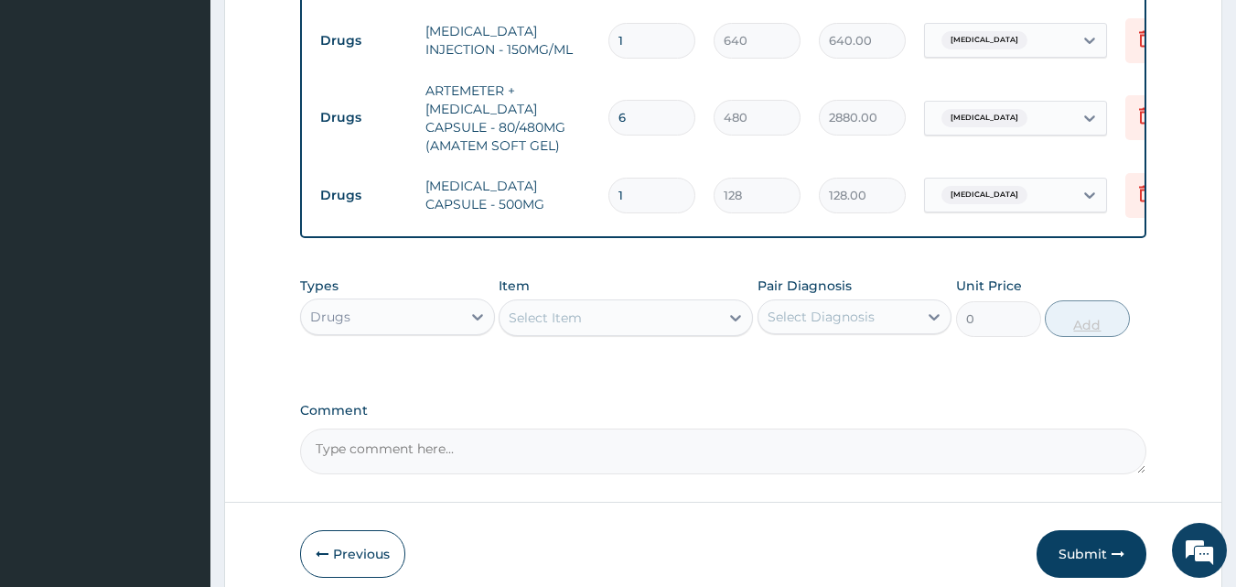
type input "15"
type input "1920.00"
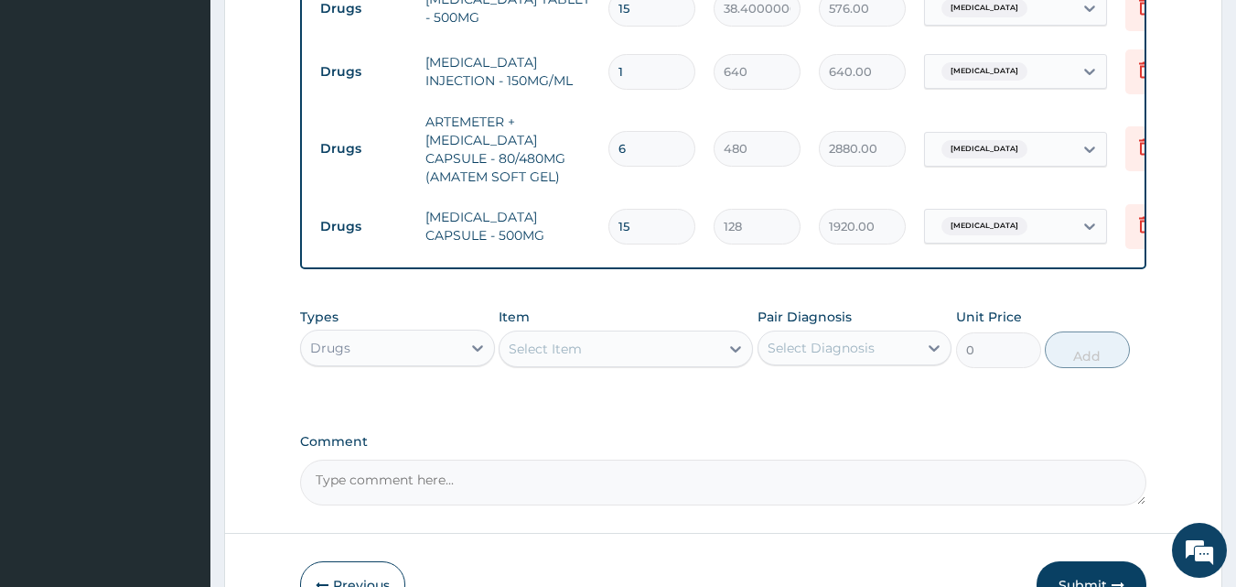
scroll to position [835, 0]
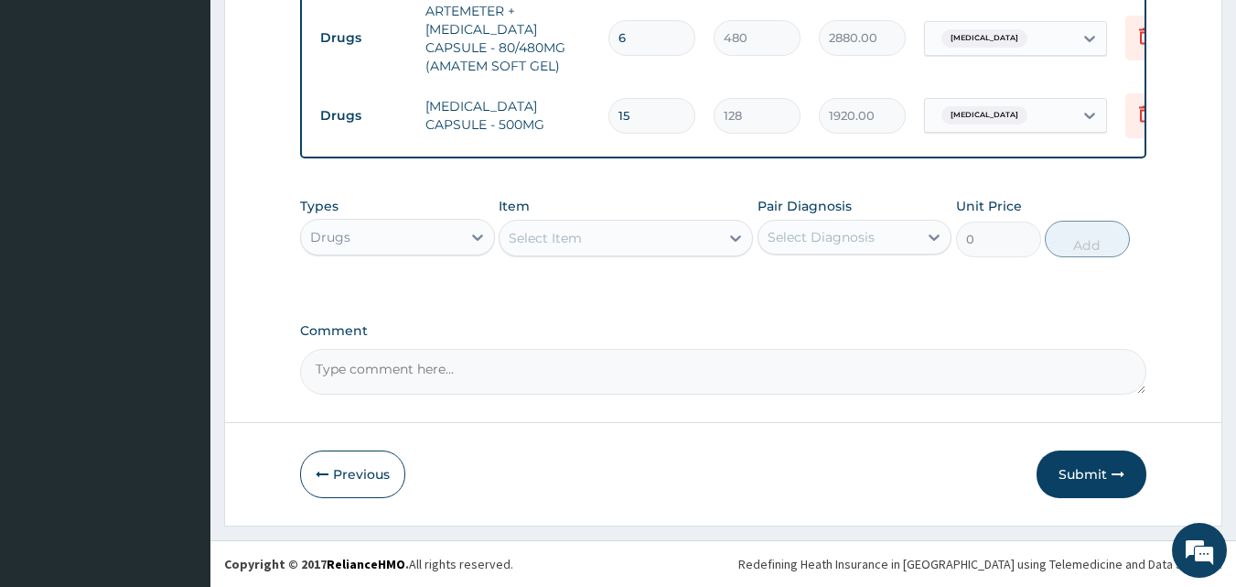
type input "15"
click at [627, 239] on div "Select Item" at bounding box center [610, 237] width 220 height 29
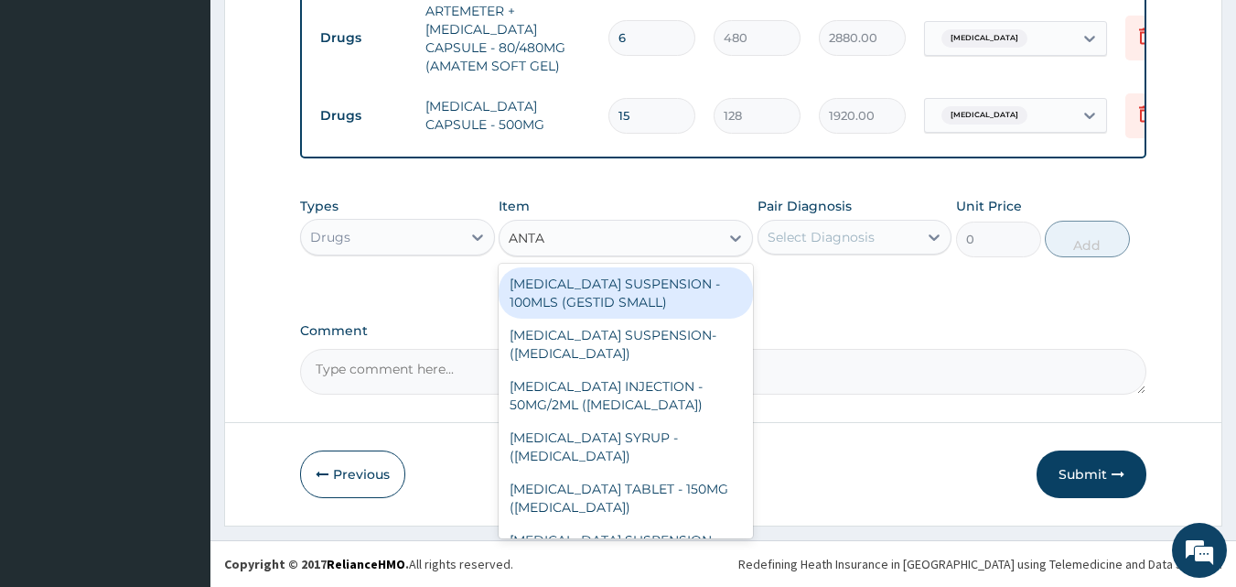
type input "ANTAC"
click at [620, 290] on div "[MEDICAL_DATA] SUSPENSION - 100MLS (GESTID SMALL)" at bounding box center [626, 292] width 254 height 51
type input "1280"
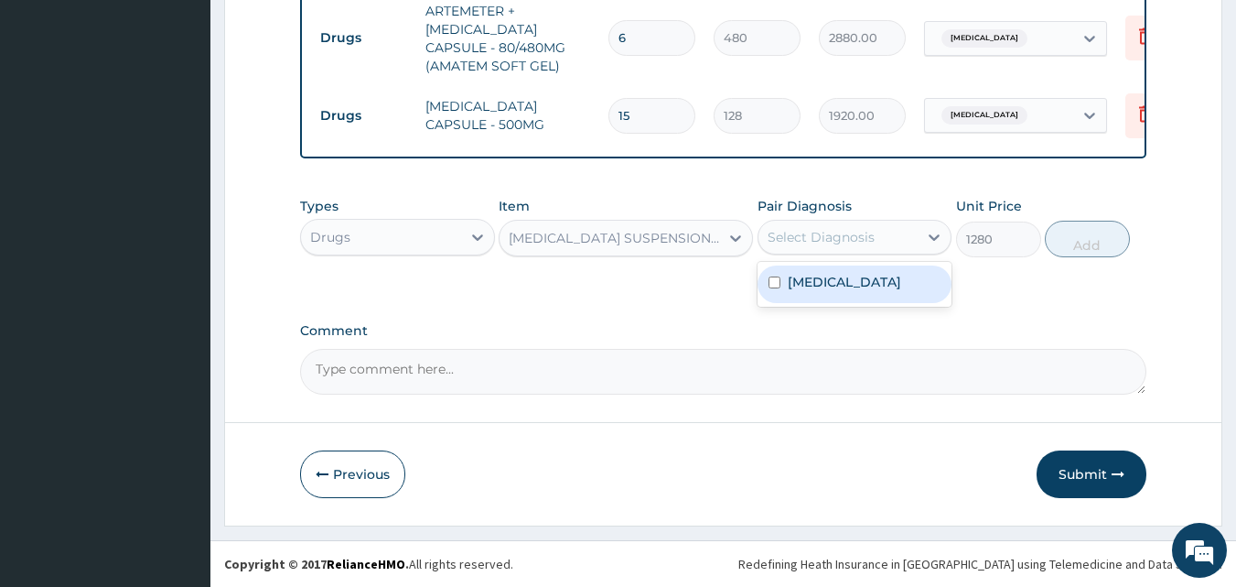
drag, startPoint x: 781, startPoint y: 234, endPoint x: 773, endPoint y: 281, distance: 47.2
click at [773, 254] on div "option [MEDICAL_DATA], selected. option [MEDICAL_DATA] focused, 1 of 1. 1 resul…" at bounding box center [855, 237] width 195 height 35
click at [773, 281] on input "checkbox" at bounding box center [775, 282] width 12 height 12
checkbox input "true"
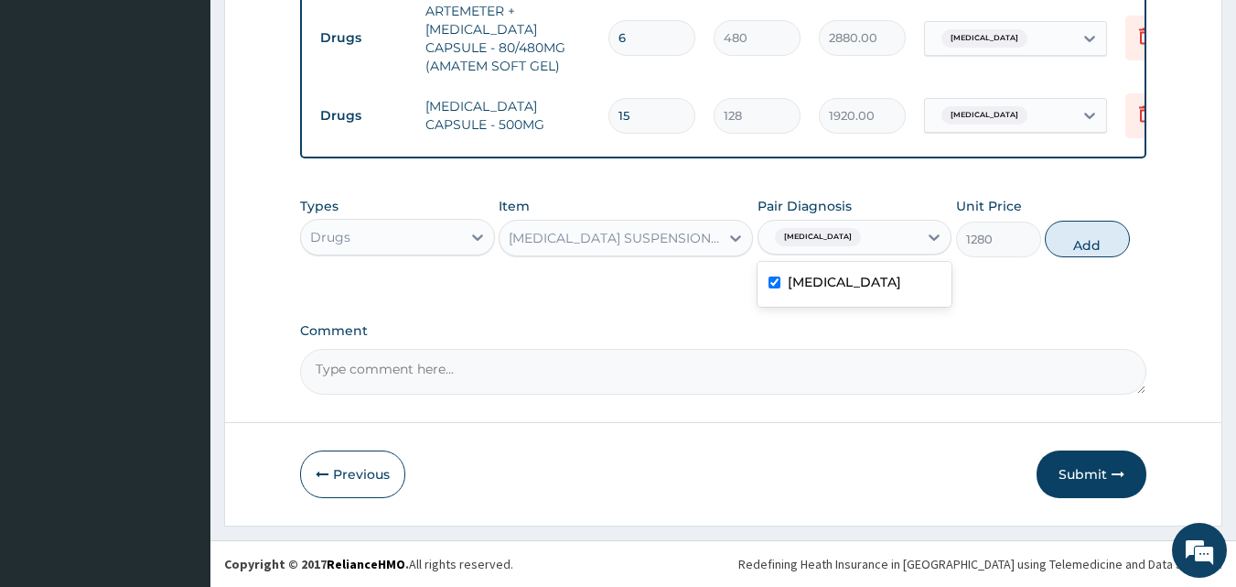
click at [1092, 239] on button "Add" at bounding box center [1087, 239] width 85 height 37
type input "0"
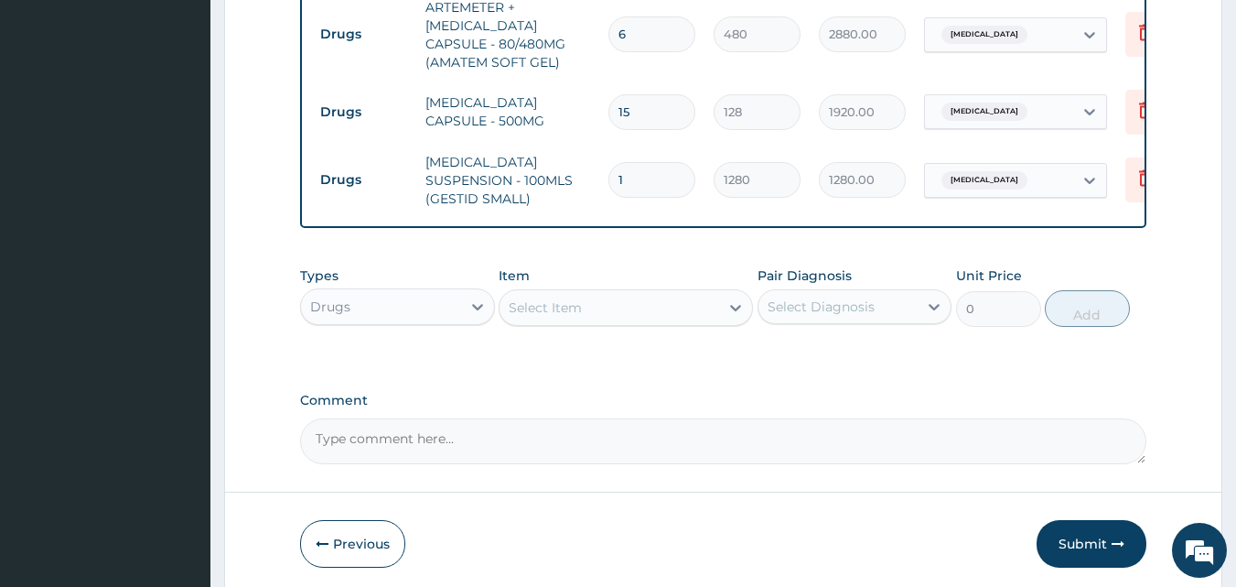
scroll to position [898, 0]
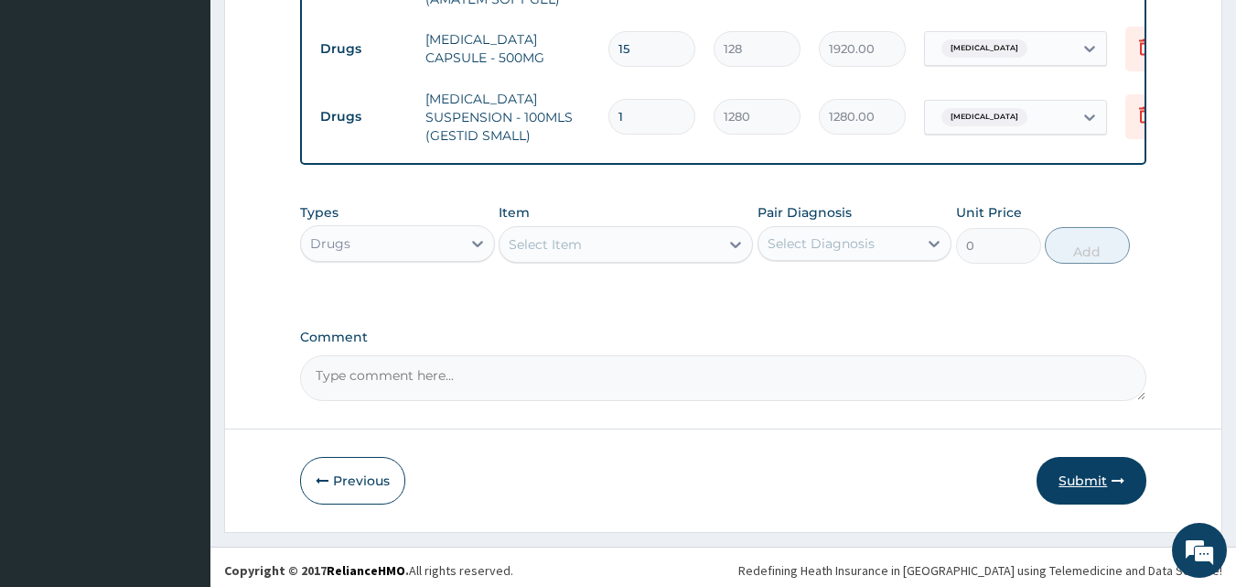
click at [1074, 480] on button "Submit" at bounding box center [1092, 481] width 110 height 48
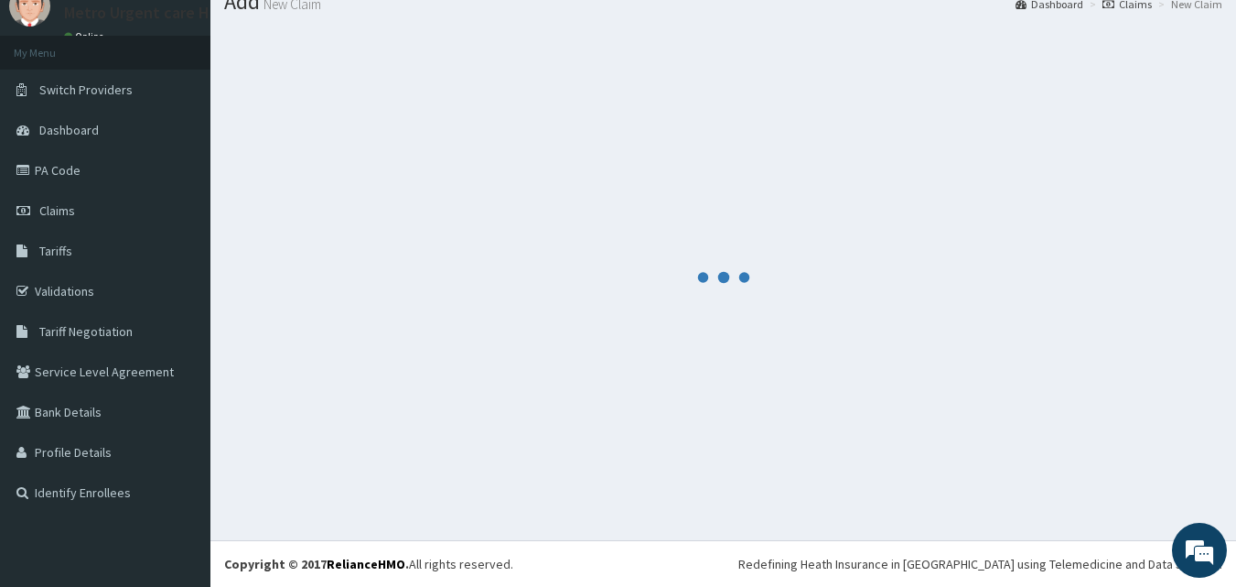
scroll to position [70, 0]
click at [897, 479] on div at bounding box center [723, 276] width 998 height 499
click at [501, 284] on div at bounding box center [723, 276] width 998 height 499
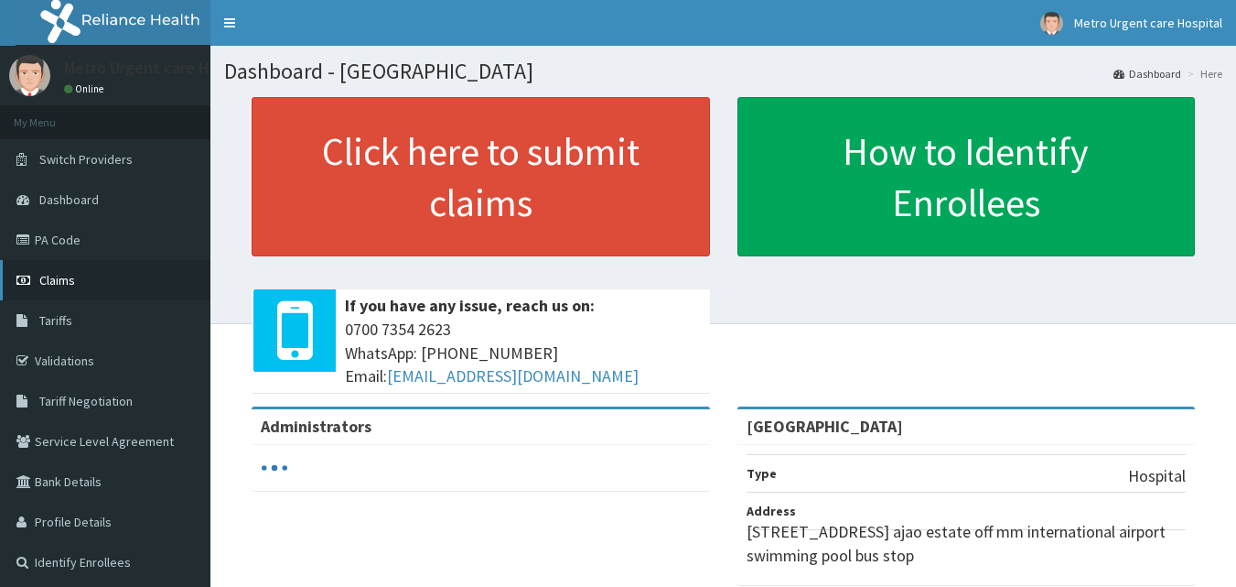
click at [86, 279] on link "Claims" at bounding box center [105, 280] width 210 height 40
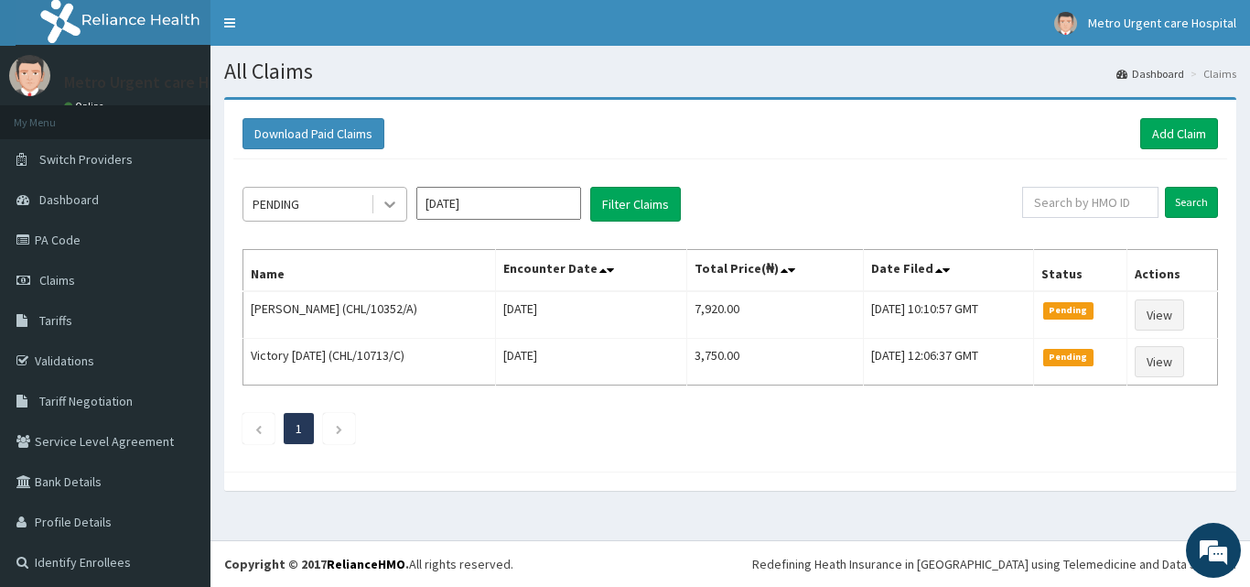
click at [382, 200] on icon at bounding box center [390, 204] width 18 height 18
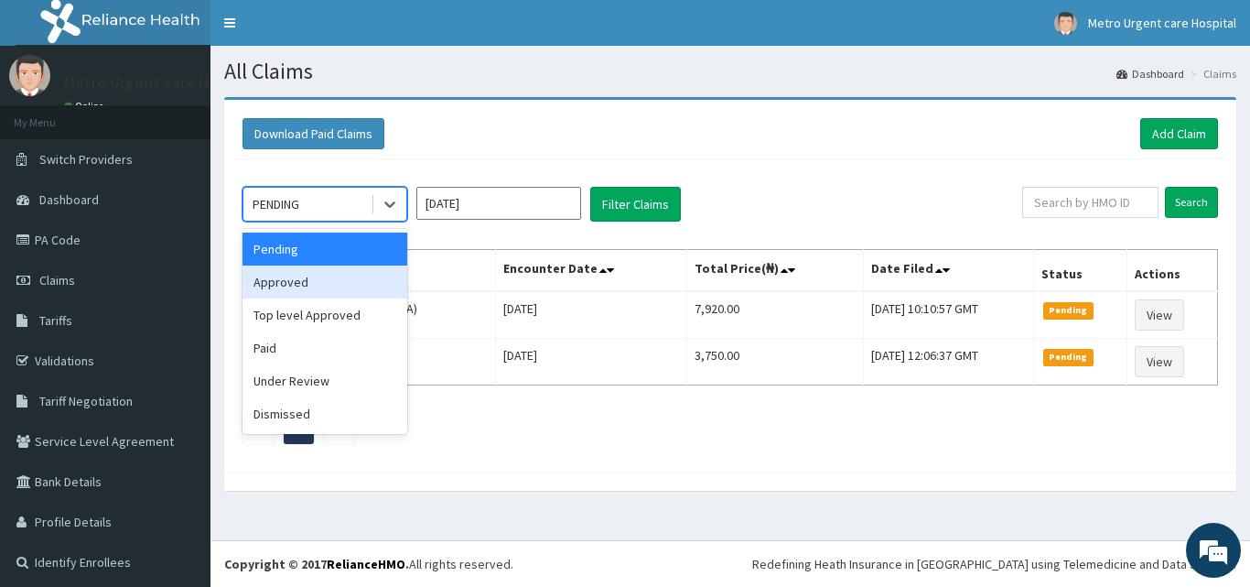
click at [336, 286] on div "Approved" at bounding box center [325, 281] width 165 height 33
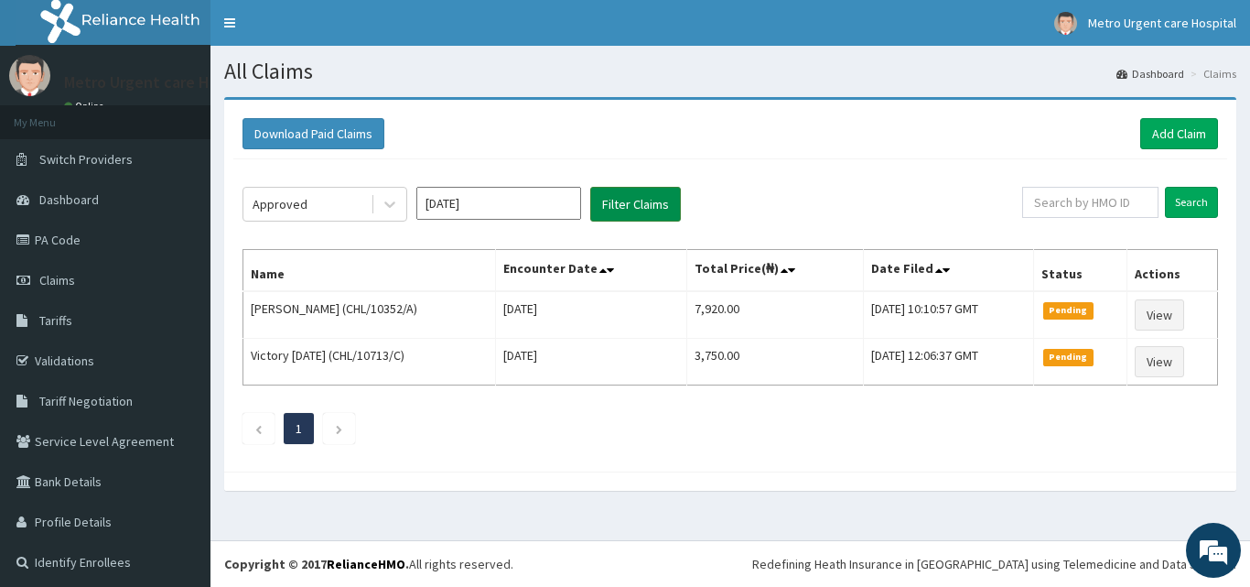
click at [626, 210] on button "Filter Claims" at bounding box center [635, 204] width 91 height 35
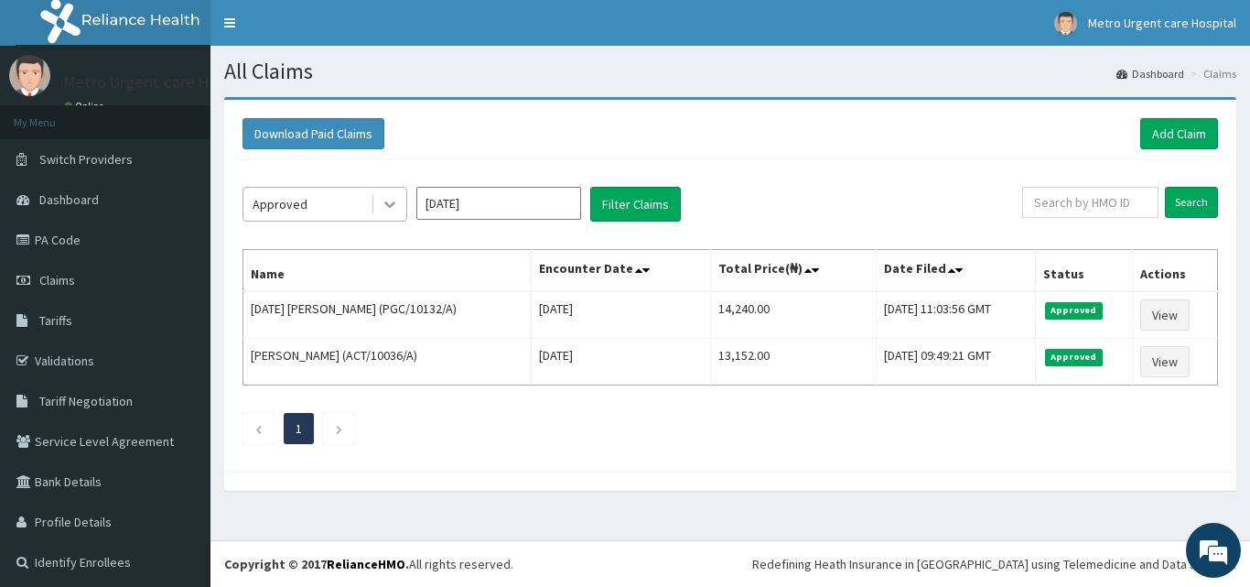
click at [391, 201] on icon at bounding box center [390, 204] width 18 height 18
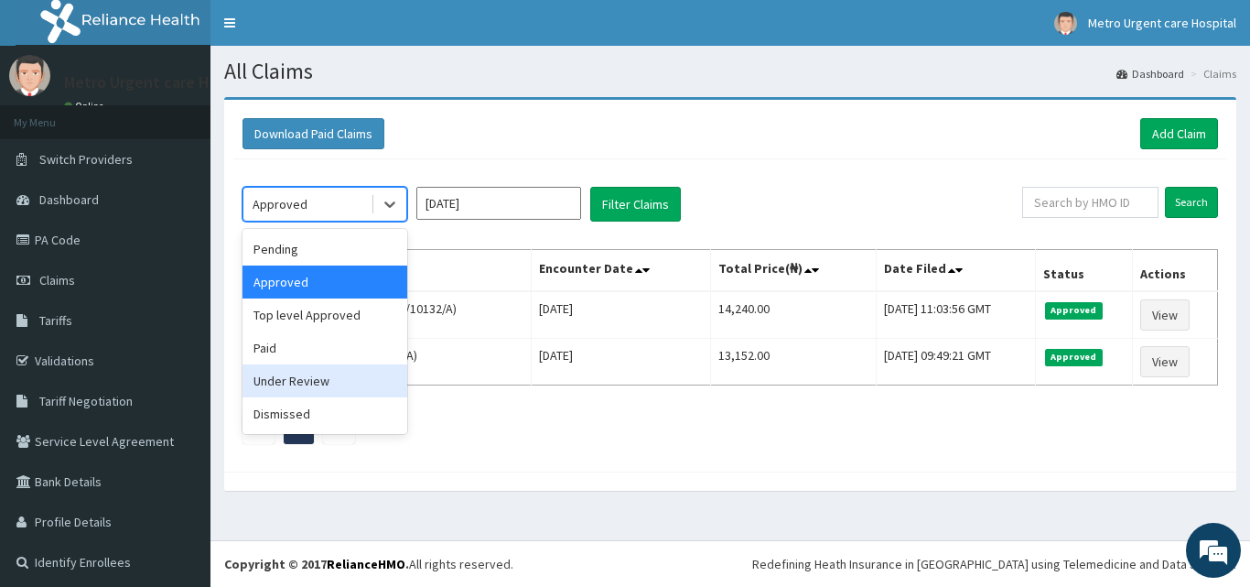
click at [330, 375] on div "Under Review" at bounding box center [325, 380] width 165 height 33
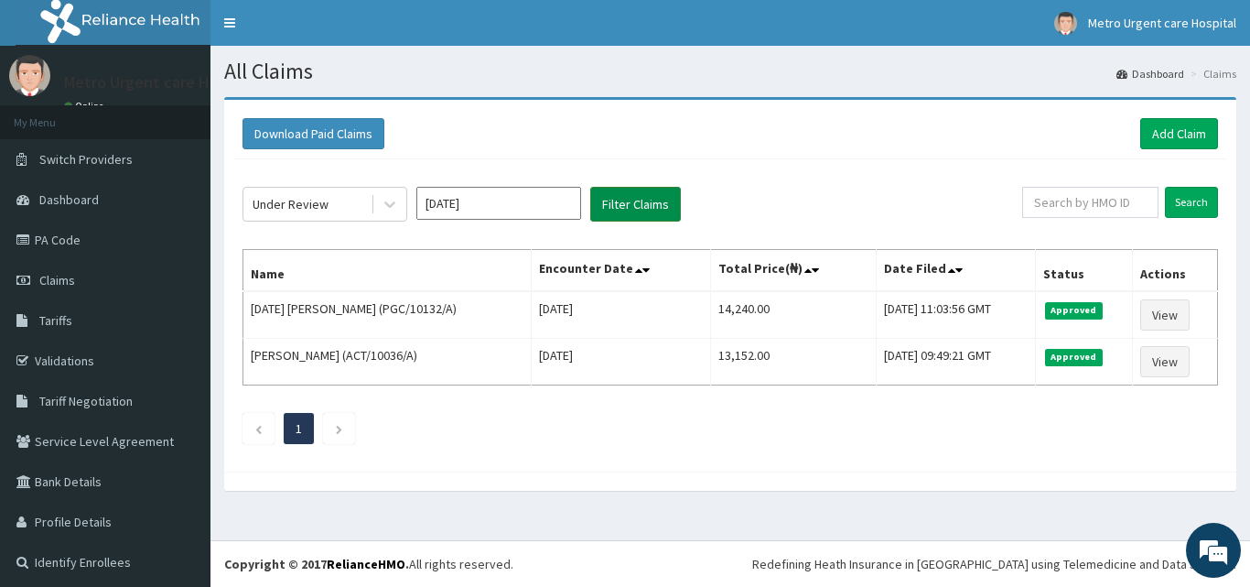
click at [615, 211] on button "Filter Claims" at bounding box center [635, 204] width 91 height 35
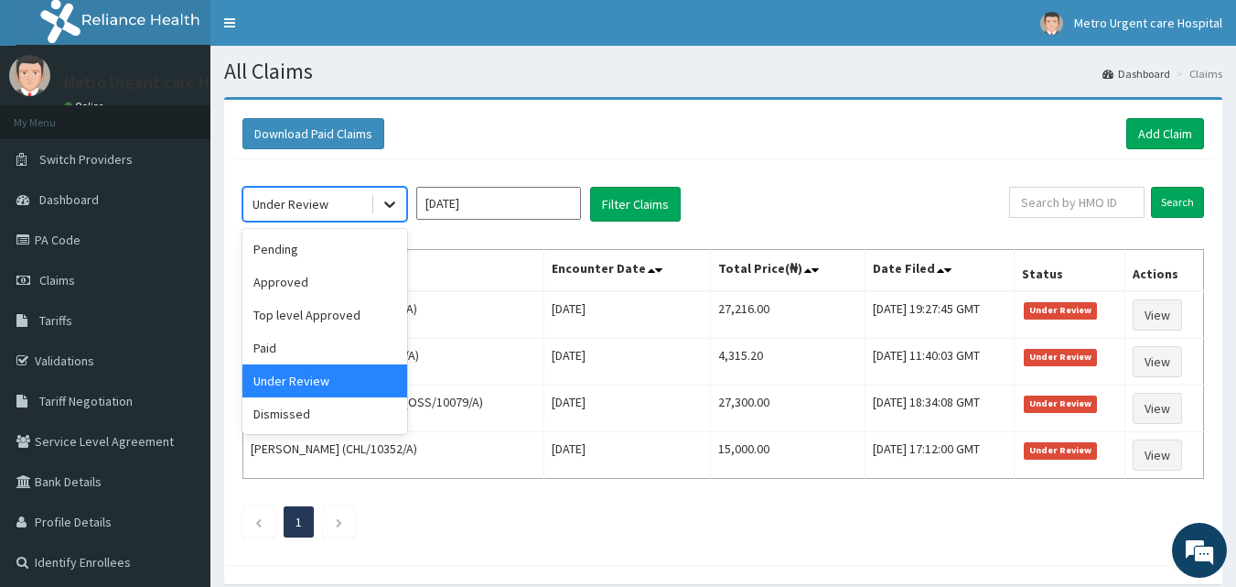
click at [383, 206] on icon at bounding box center [390, 204] width 18 height 18
click at [317, 346] on div "Paid" at bounding box center [325, 347] width 165 height 33
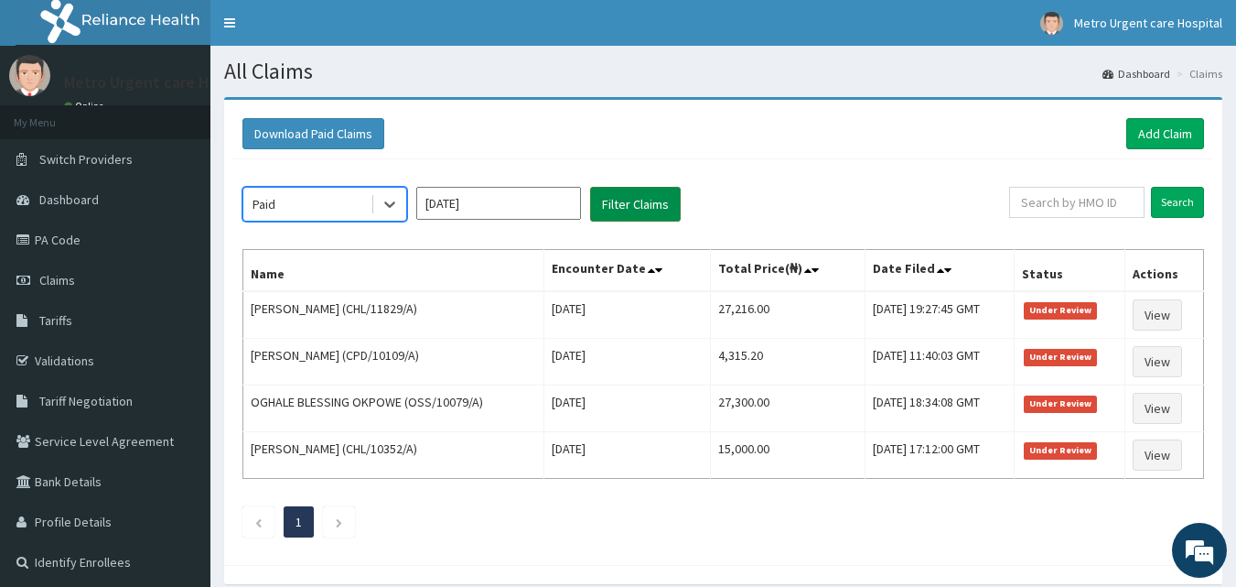
click at [604, 212] on button "Filter Claims" at bounding box center [635, 204] width 91 height 35
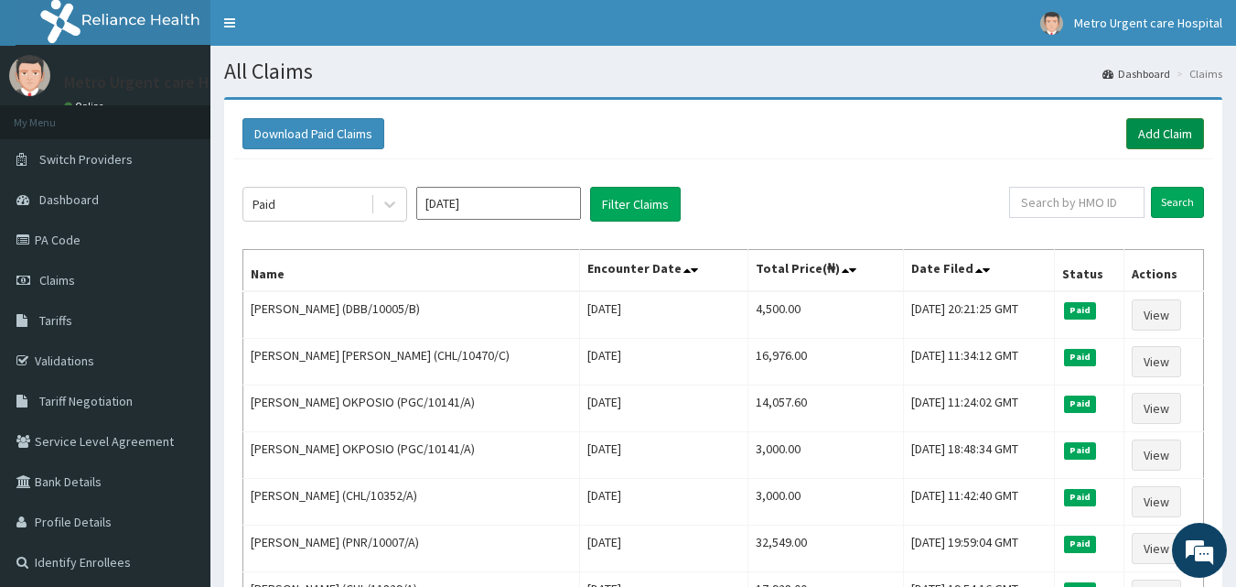
click at [1140, 128] on link "Add Claim" at bounding box center [1166, 133] width 78 height 31
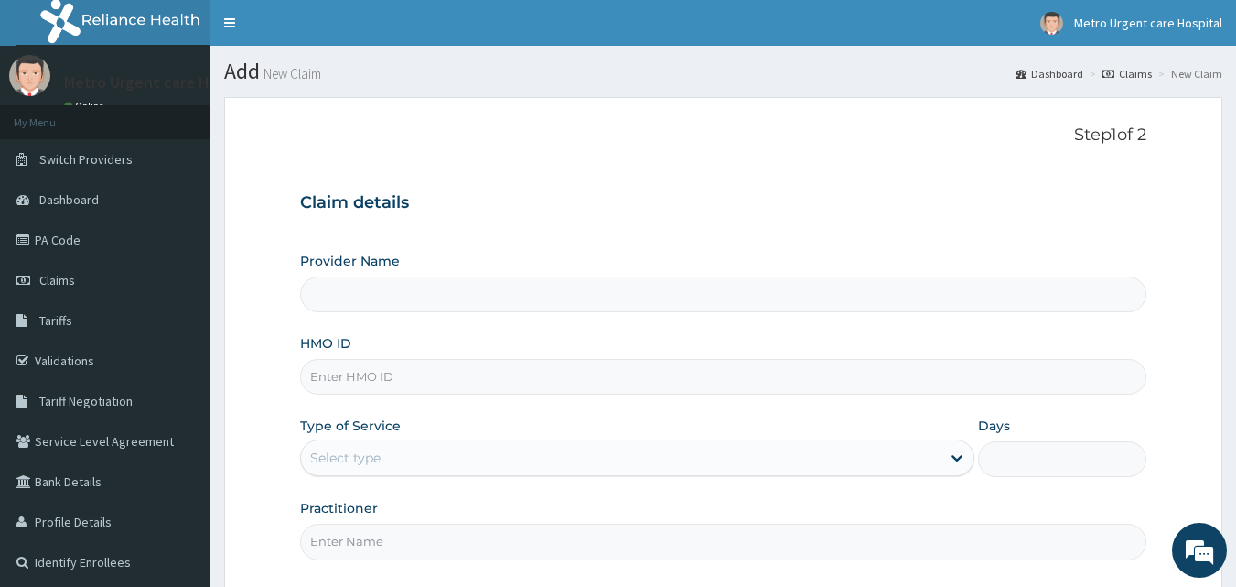
type input "[GEOGRAPHIC_DATA]"
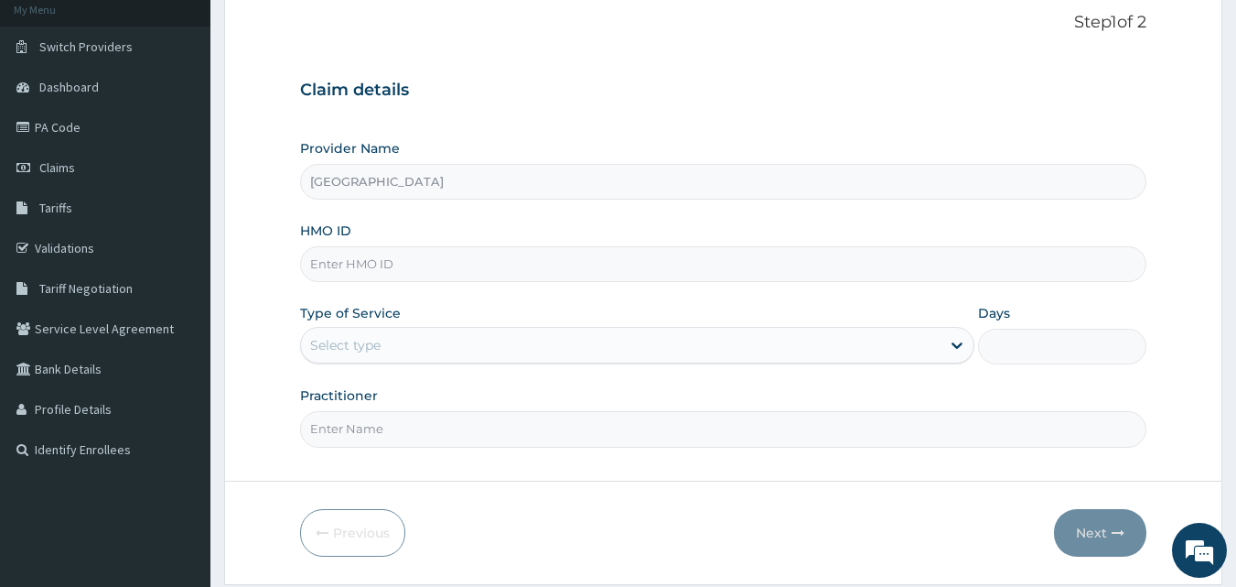
scroll to position [113, 0]
click at [442, 274] on input "HMO ID" at bounding box center [723, 263] width 847 height 36
type input "CHL/10362/A"
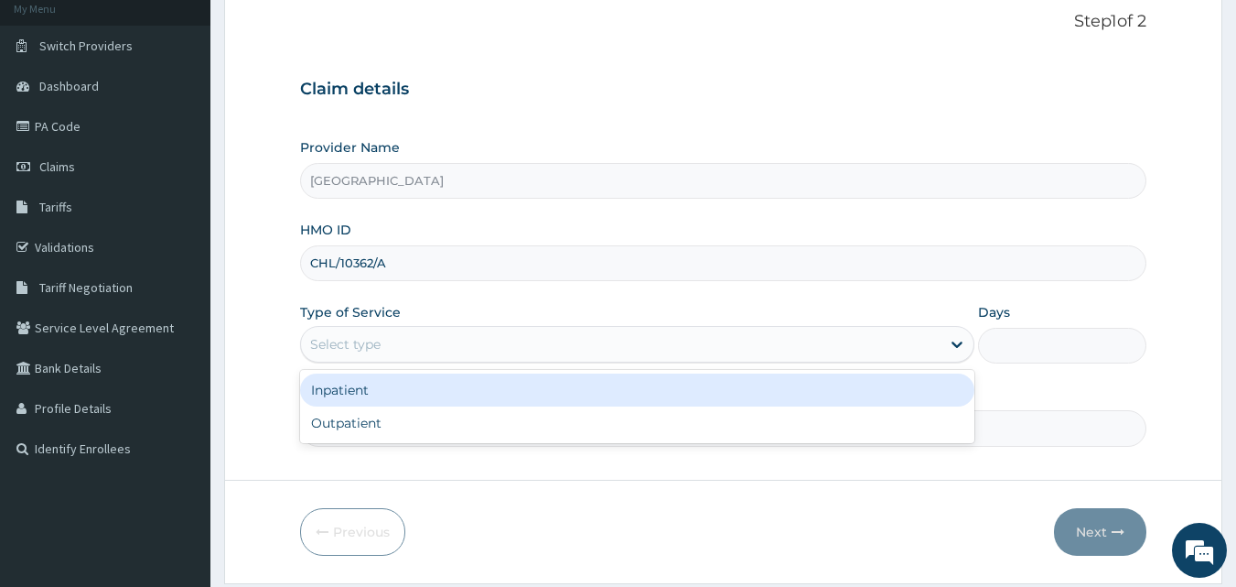
click at [425, 340] on div "Select type" at bounding box center [621, 343] width 640 height 29
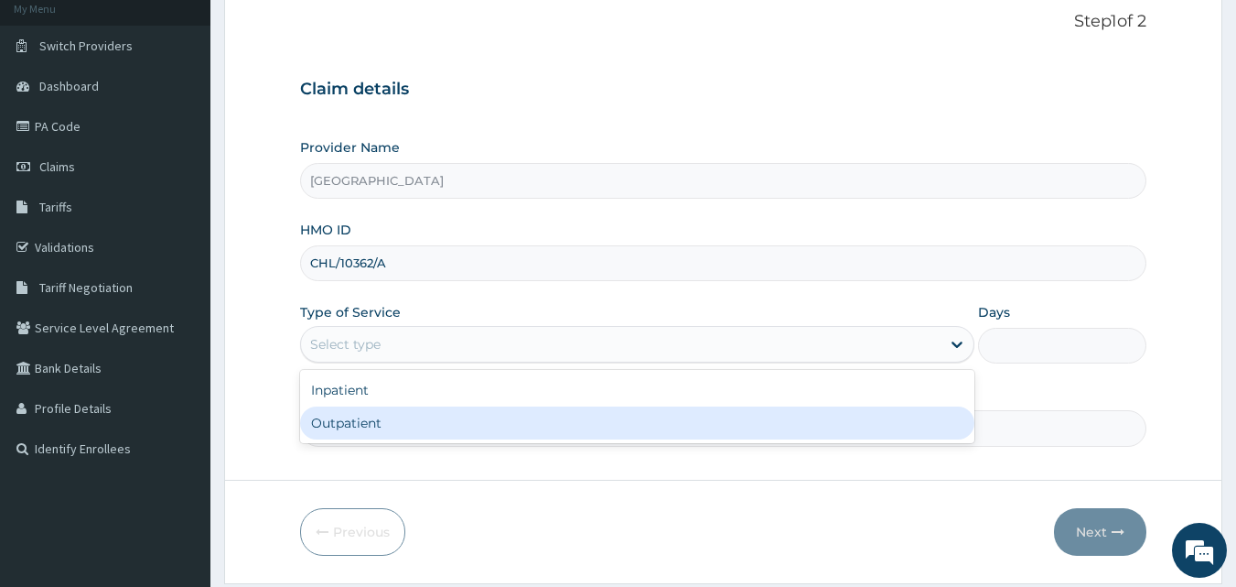
click at [393, 418] on div "Outpatient" at bounding box center [637, 422] width 674 height 33
type input "1"
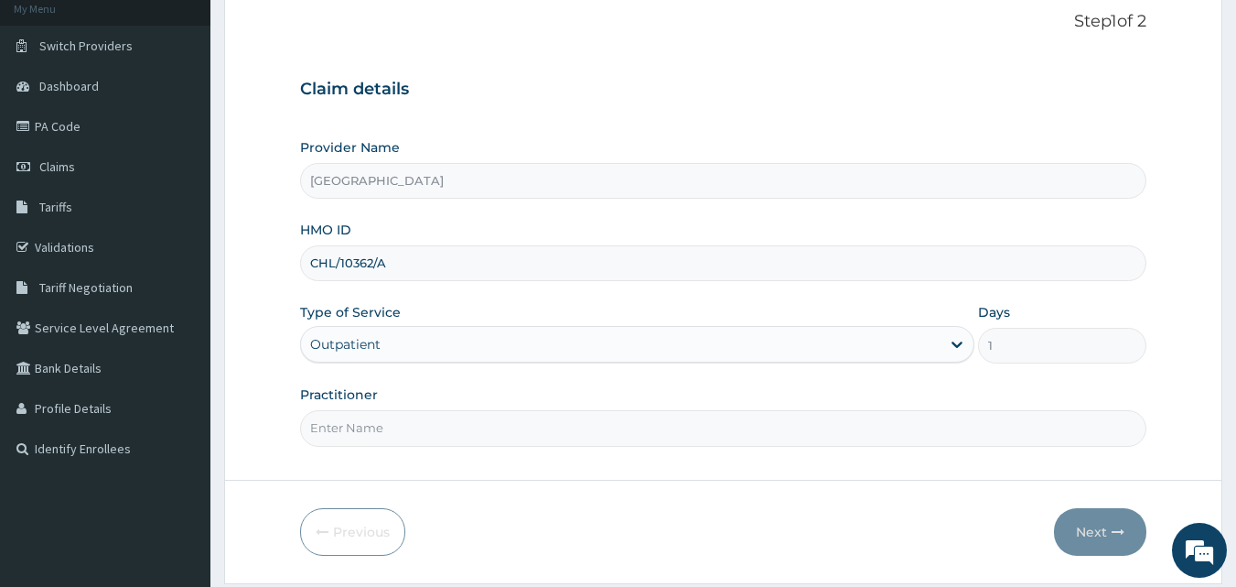
click at [388, 420] on input "Practitioner" at bounding box center [723, 428] width 847 height 36
type input "OMEJI CHIADIKAOBI"
click at [1090, 534] on button "Next" at bounding box center [1100, 532] width 92 height 48
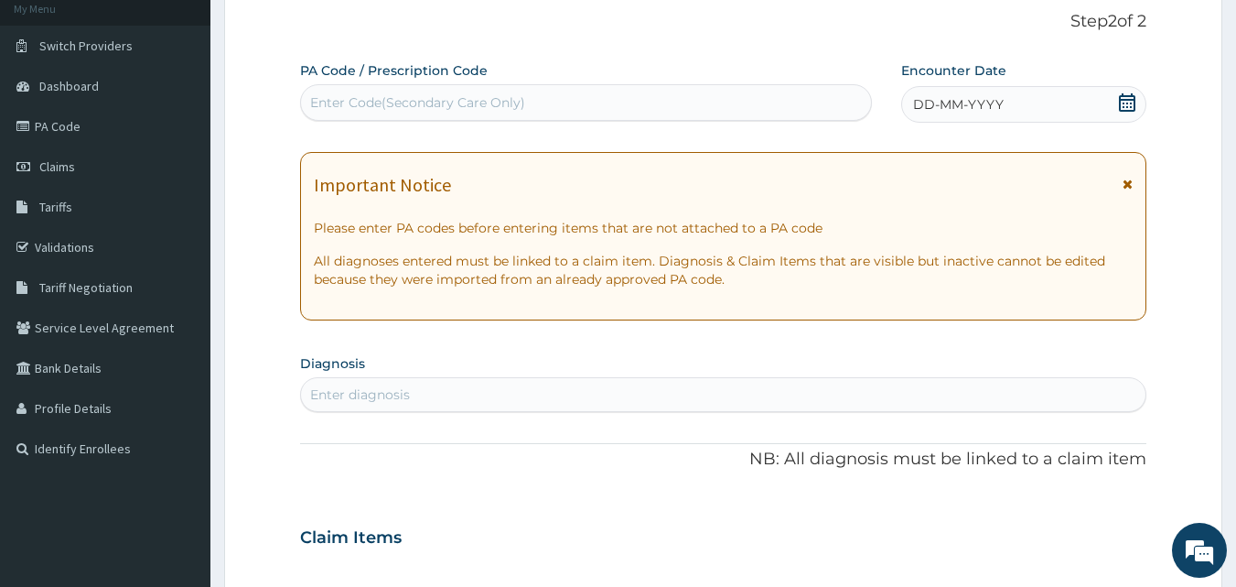
click at [1128, 182] on icon at bounding box center [1128, 184] width 10 height 13
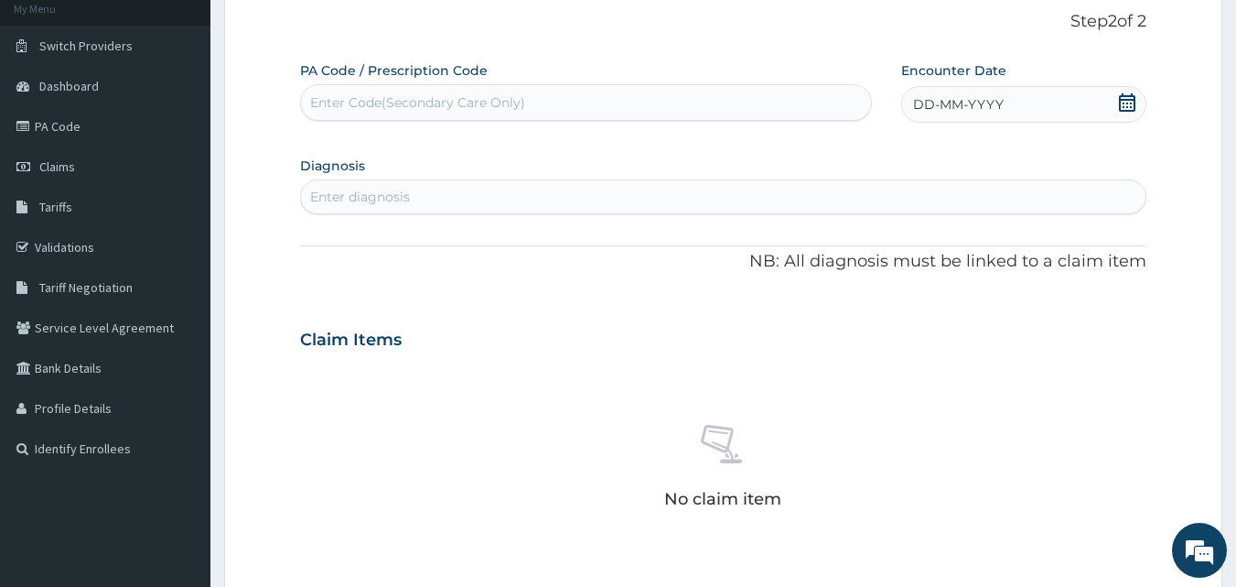
click at [1130, 108] on icon at bounding box center [1127, 102] width 18 height 18
click at [1034, 247] on div "10" at bounding box center [1034, 248] width 27 height 27
click at [481, 189] on div "Enter diagnosis" at bounding box center [724, 196] width 846 height 29
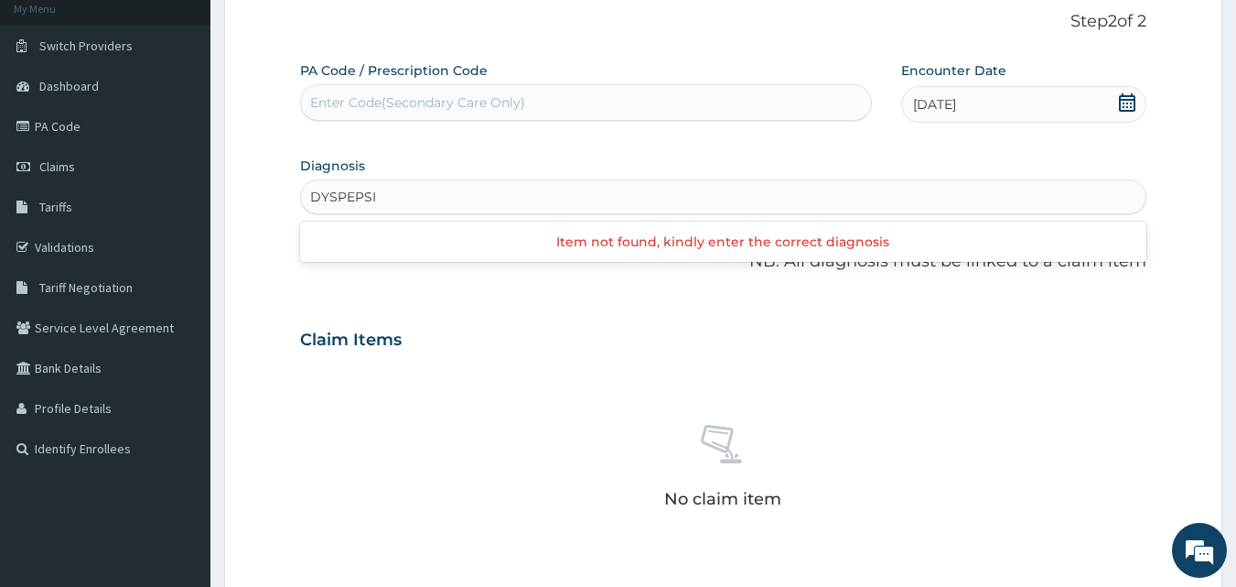
type input "[MEDICAL_DATA]"
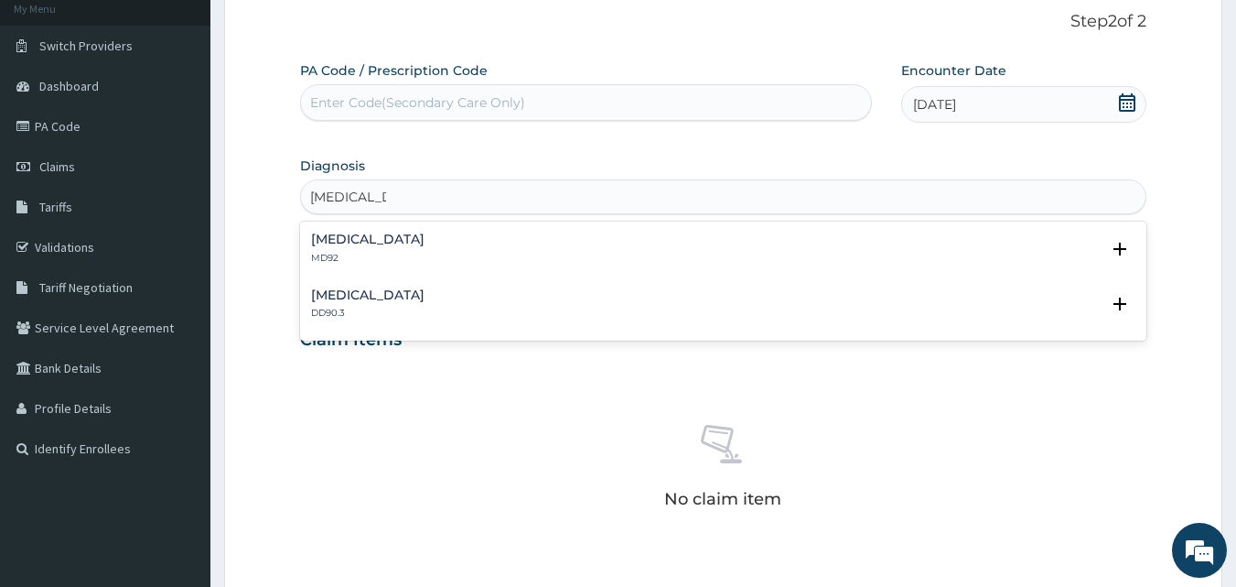
click at [360, 250] on div "[MEDICAL_DATA] MD92" at bounding box center [367, 248] width 113 height 32
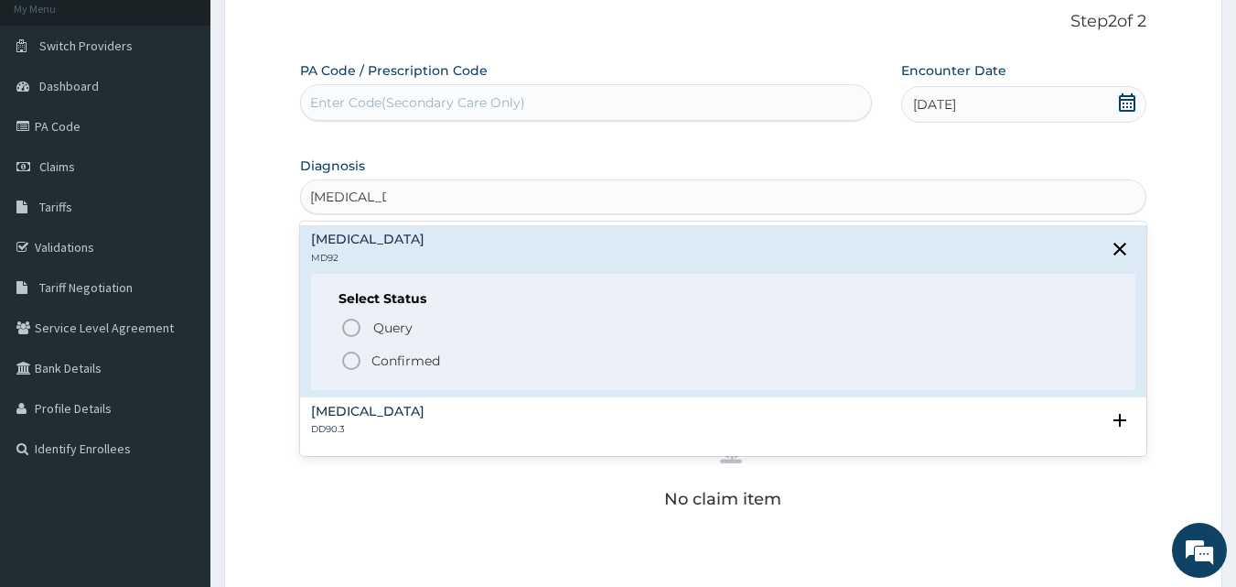
click at [355, 356] on icon "status option filled" at bounding box center [351, 361] width 22 height 22
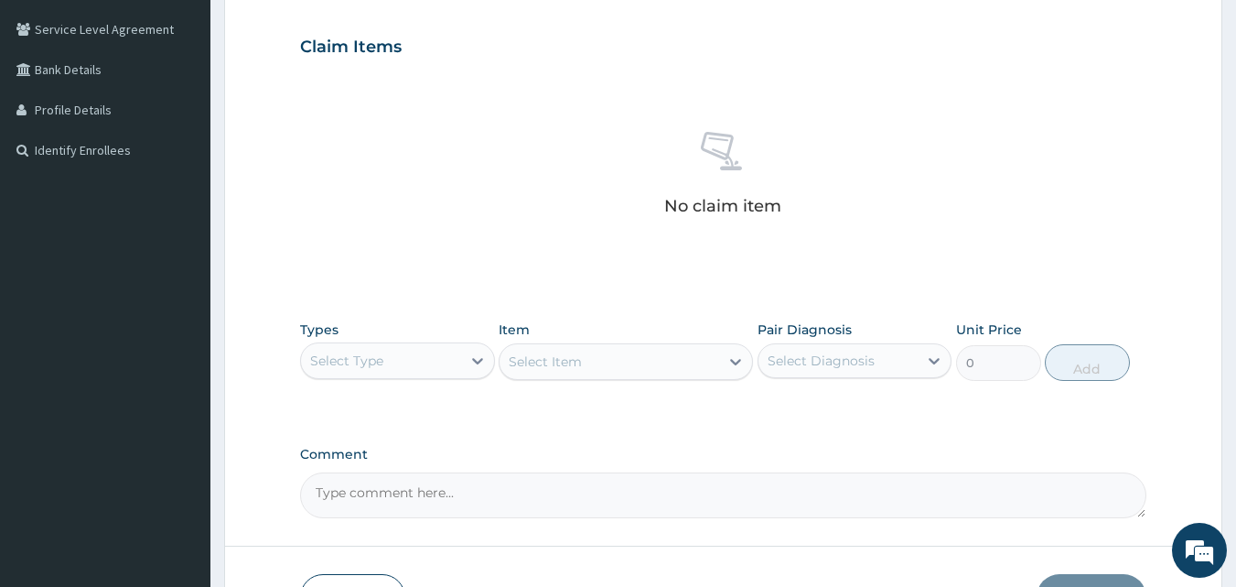
scroll to position [414, 0]
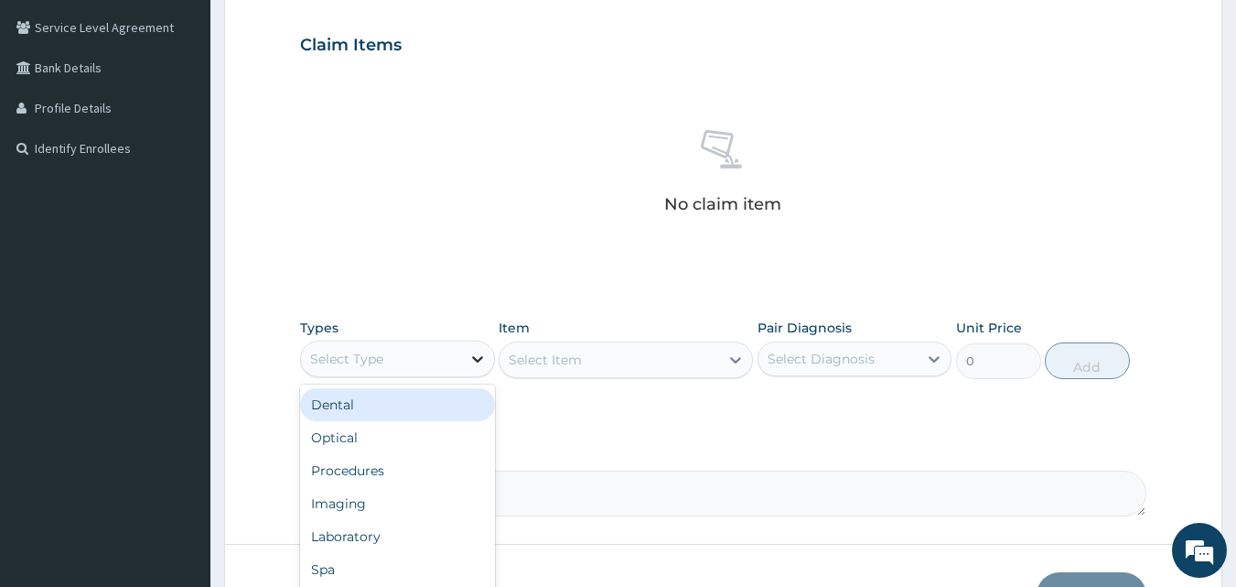
click at [484, 361] on icon at bounding box center [478, 359] width 18 height 18
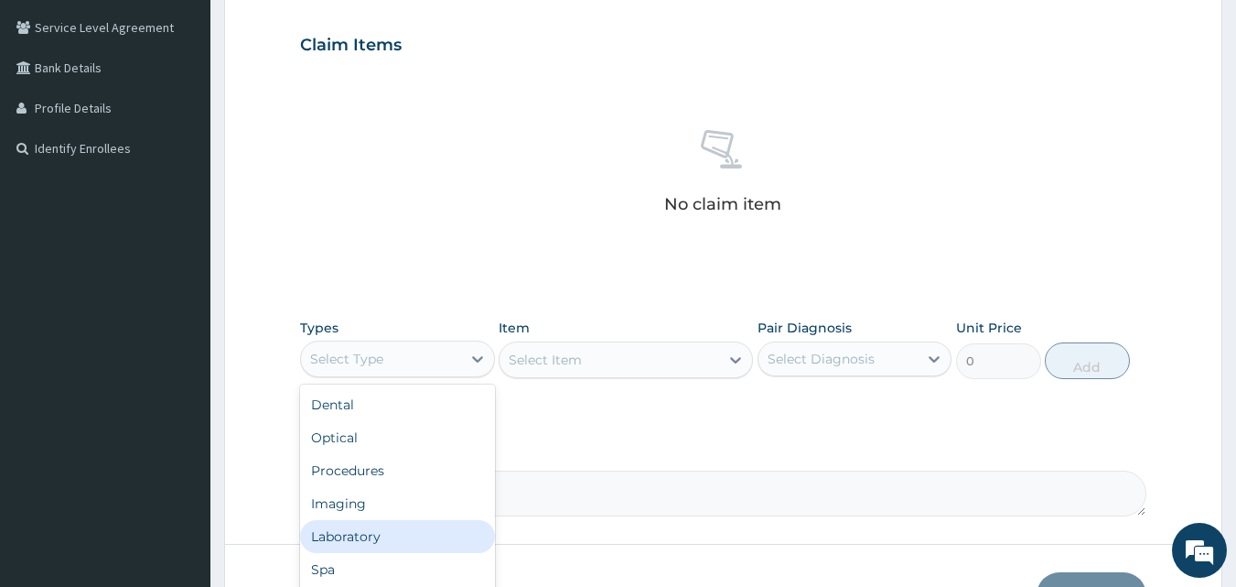
click at [395, 537] on div "Laboratory" at bounding box center [397, 536] width 195 height 33
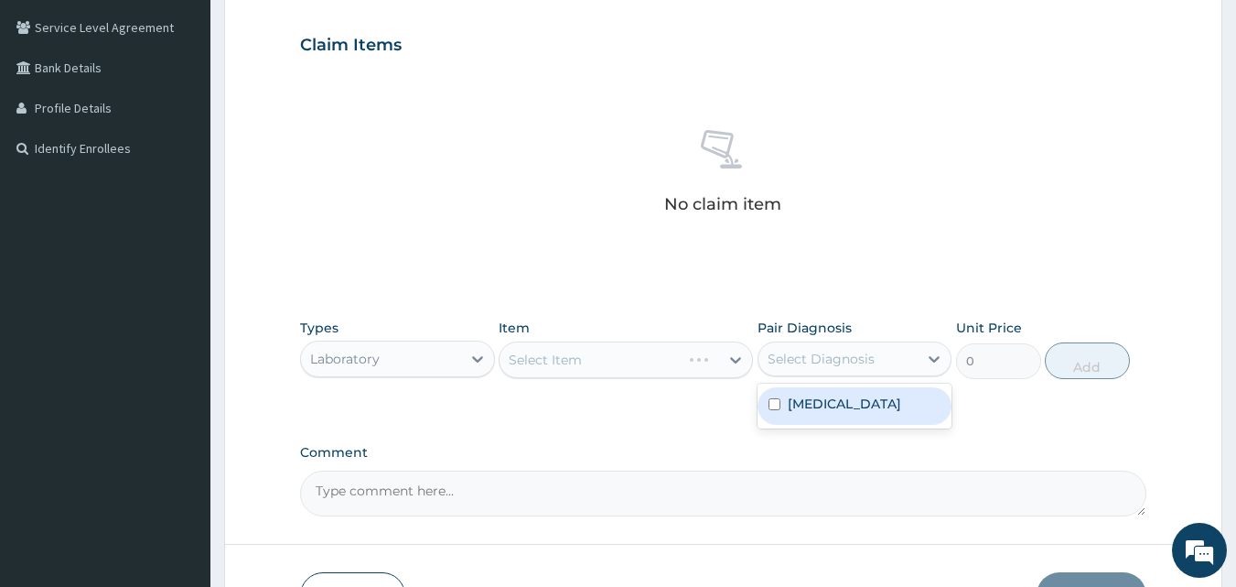
click at [838, 351] on div "Select Diagnosis" at bounding box center [821, 359] width 107 height 18
click at [770, 401] on input "checkbox" at bounding box center [775, 404] width 12 height 12
checkbox input "true"
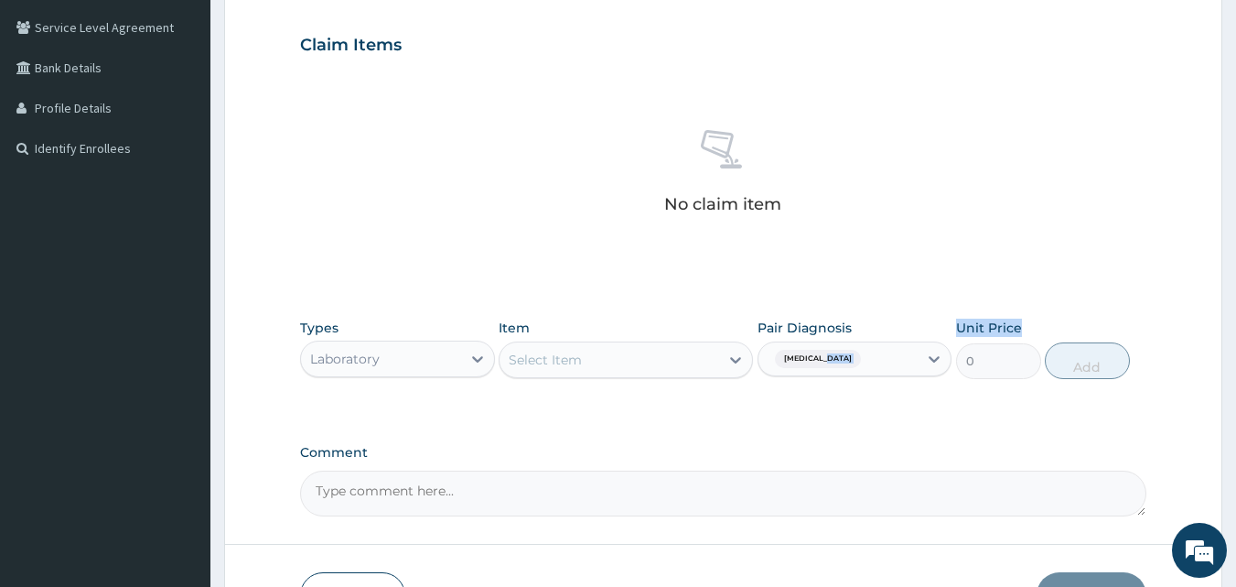
drag, startPoint x: 1030, startPoint y: 391, endPoint x: 824, endPoint y: 423, distance: 209.3
click at [824, 423] on div "PA Code / Prescription Code Enter Code(Secondary Care Only) Encounter Date [DAT…" at bounding box center [723, 138] width 847 height 755
click at [717, 371] on div "Select Item" at bounding box center [610, 359] width 220 height 29
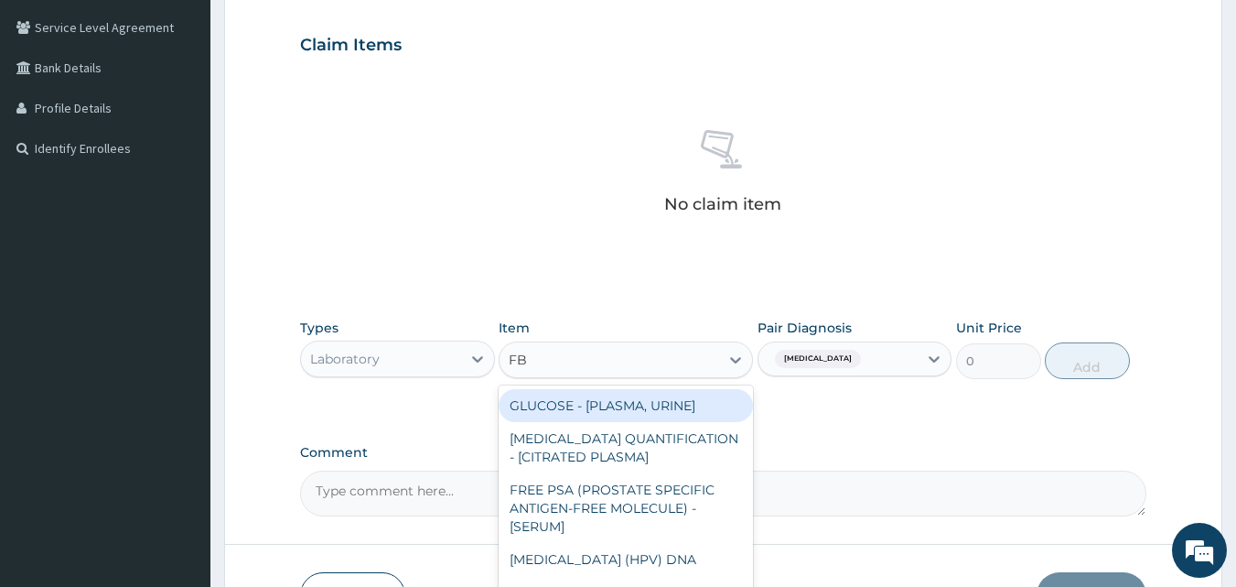
type input "FBC"
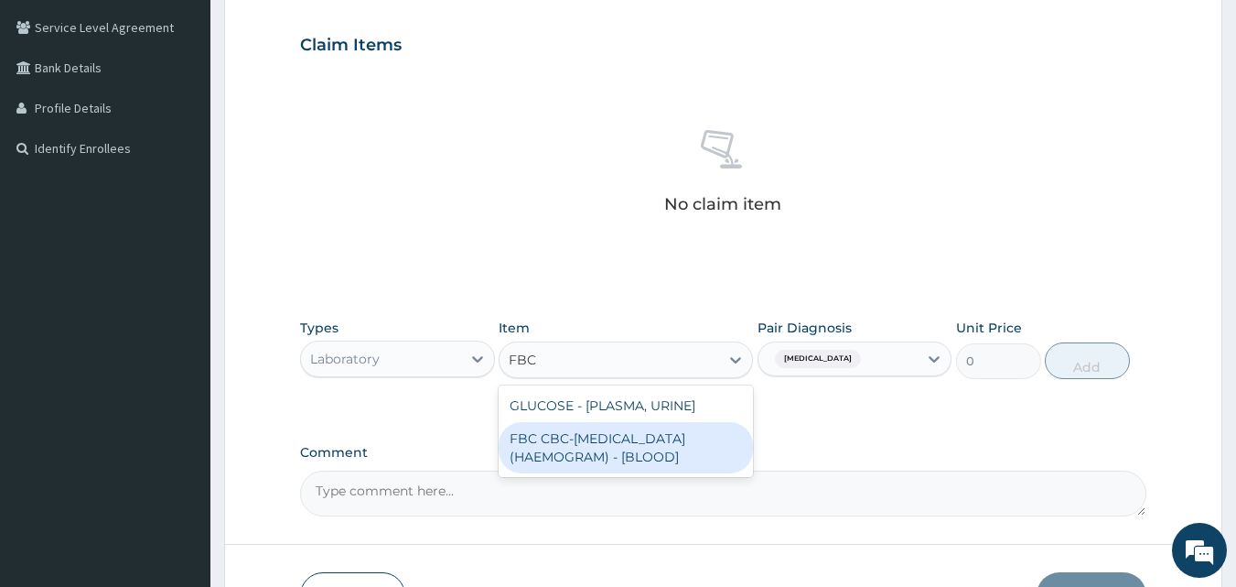
click at [696, 445] on div "FBC CBC-[MEDICAL_DATA] (HAEMOGRAM) - [BLOOD]" at bounding box center [626, 447] width 254 height 51
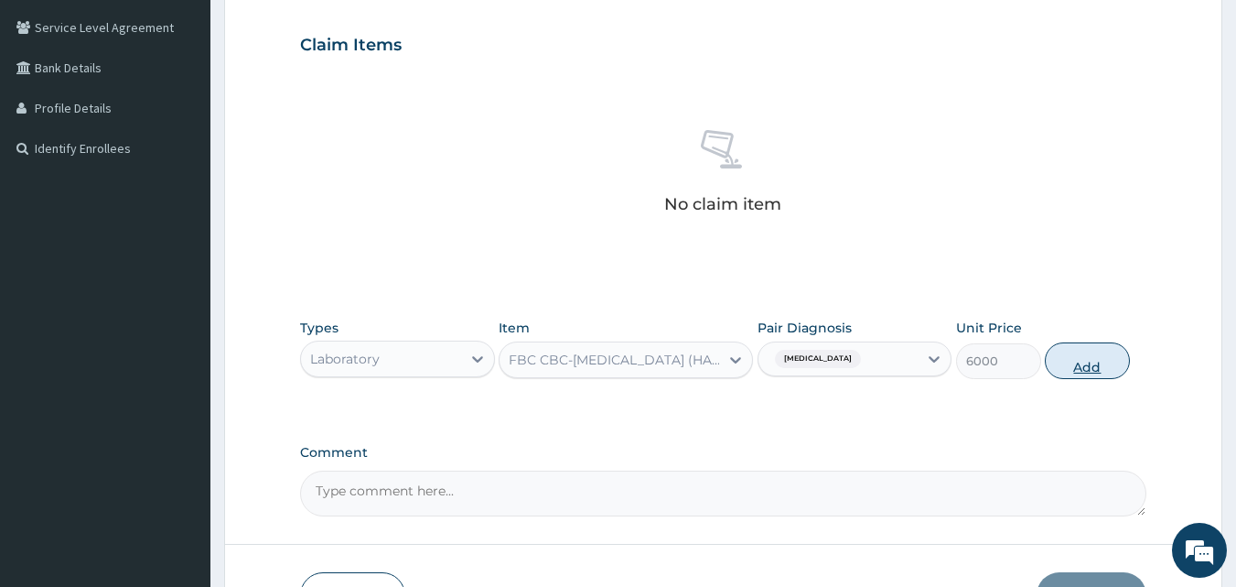
click at [1064, 355] on button "Add" at bounding box center [1087, 360] width 85 height 37
type input "0"
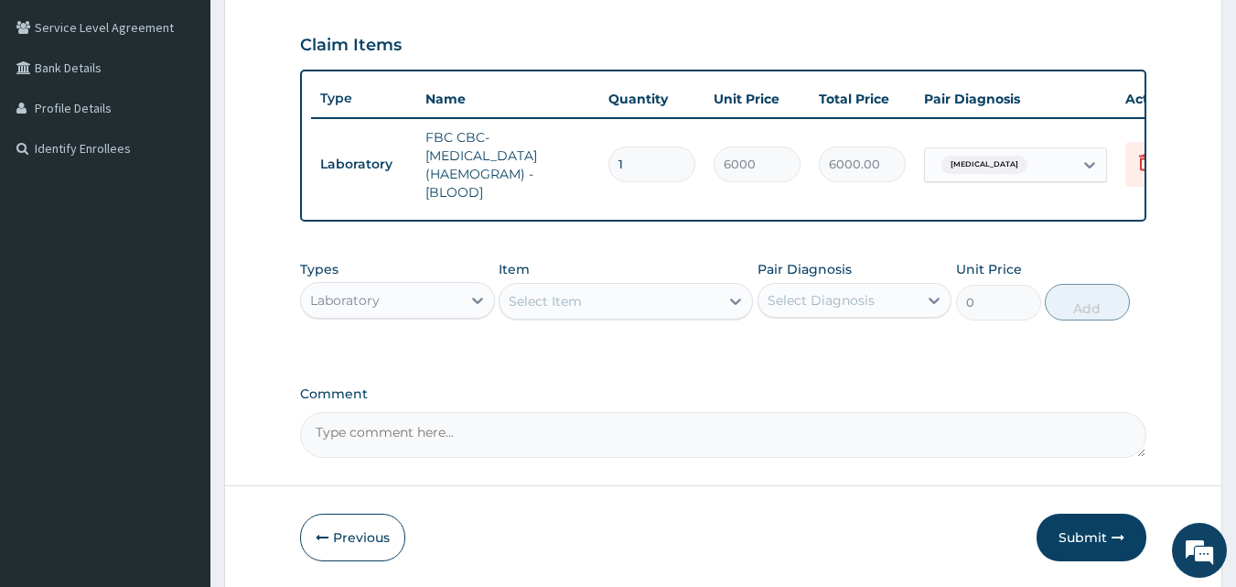
click at [592, 316] on div "Select Item" at bounding box center [610, 300] width 220 height 29
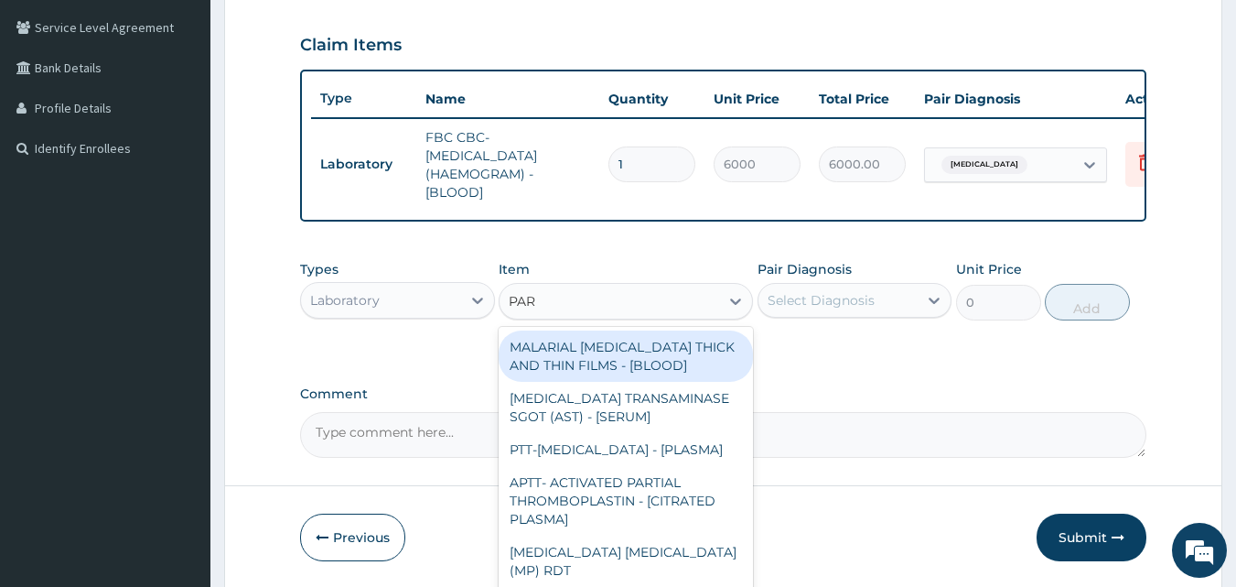
type input "PARA"
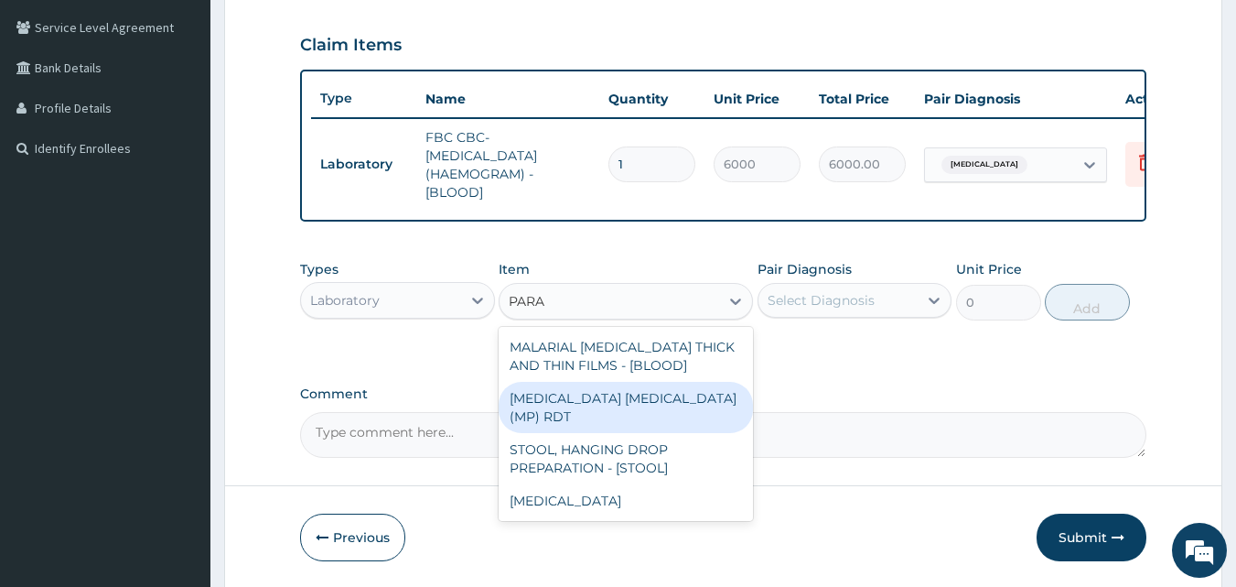
click at [601, 397] on div "[MEDICAL_DATA] [MEDICAL_DATA] (MP) RDT" at bounding box center [626, 407] width 254 height 51
type input "2400"
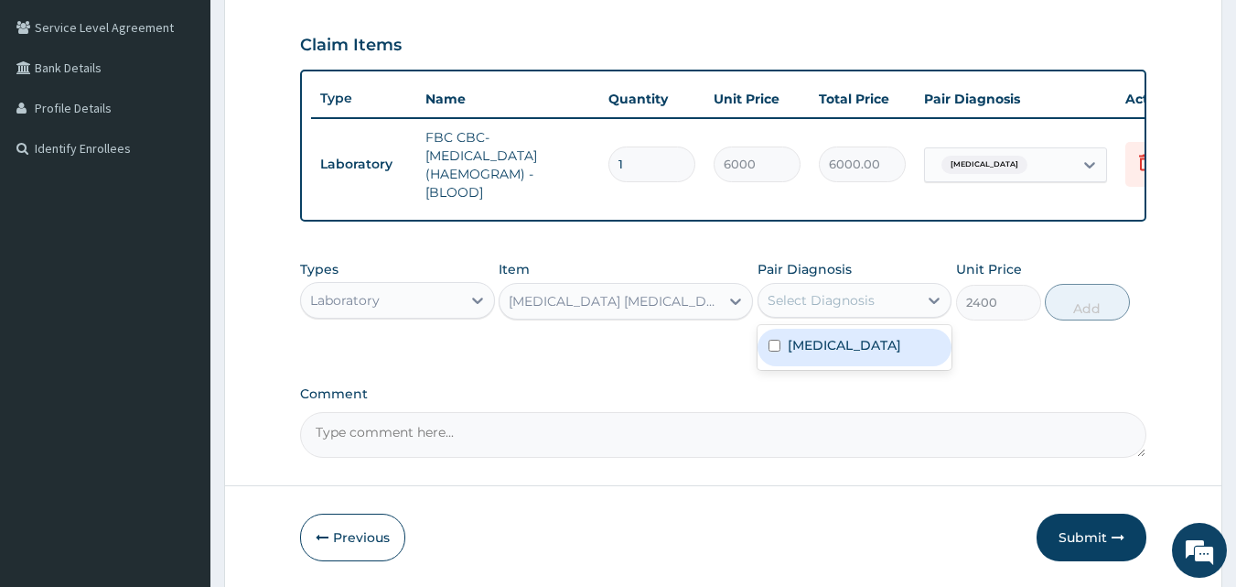
click at [806, 305] on div "Select Diagnosis" at bounding box center [821, 300] width 107 height 18
click at [776, 351] on input "checkbox" at bounding box center [775, 346] width 12 height 12
checkbox input "true"
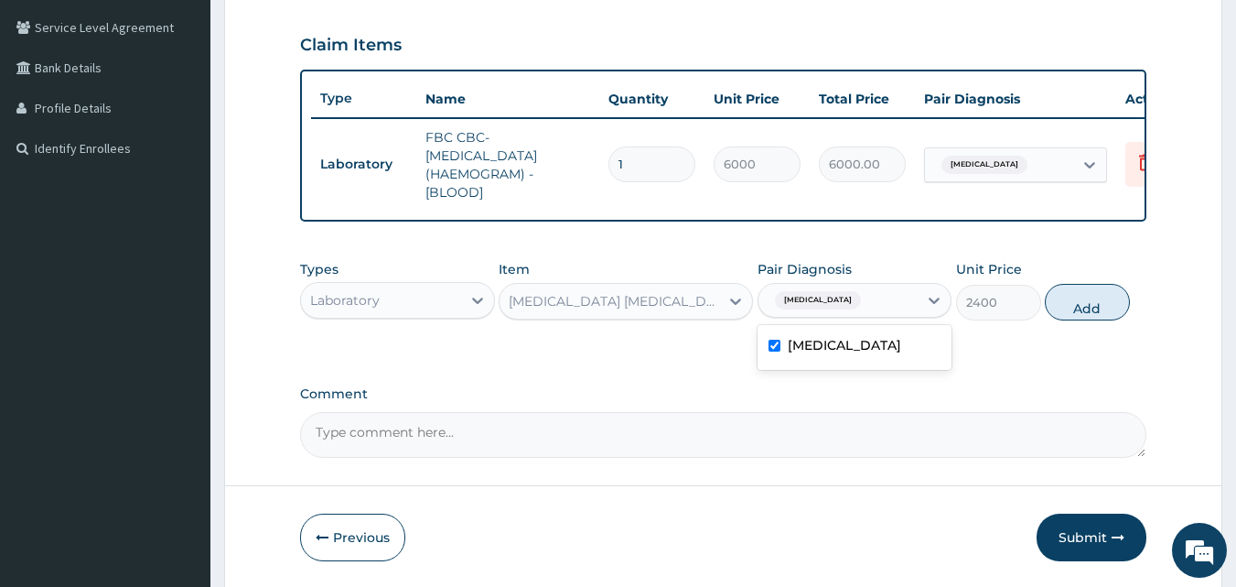
click at [1030, 343] on div "Types Laboratory Item [MEDICAL_DATA] [MEDICAL_DATA] (MP) RDT Pair Diagnosis opt…" at bounding box center [723, 304] width 847 height 106
click at [1077, 316] on button "Add" at bounding box center [1087, 302] width 85 height 37
type input "0"
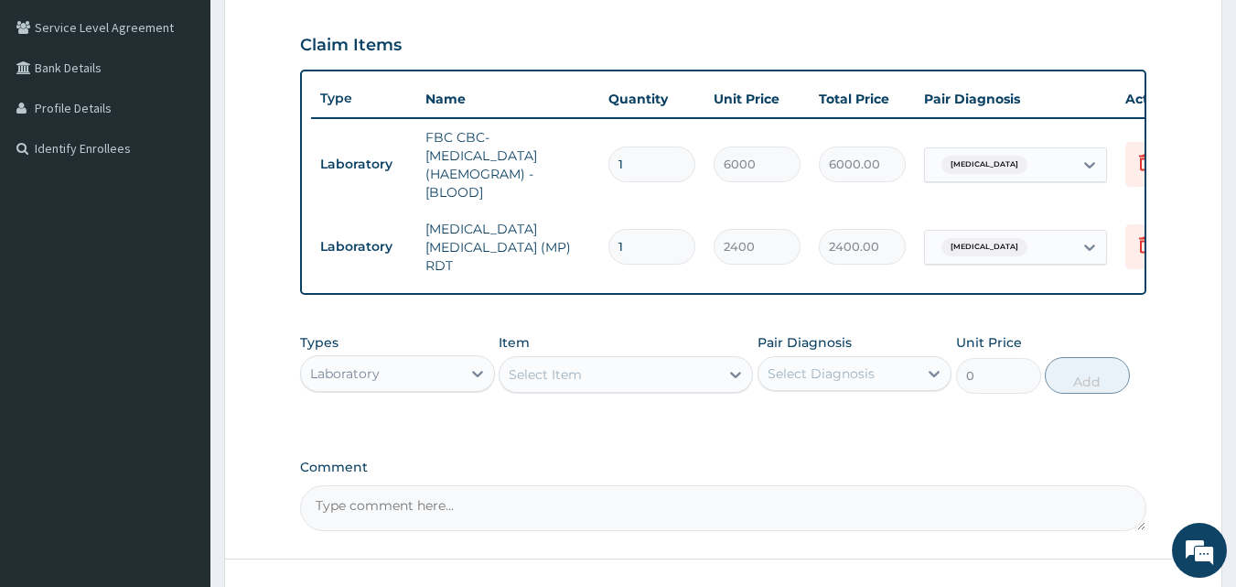
click at [441, 380] on div "Laboratory" at bounding box center [381, 373] width 160 height 29
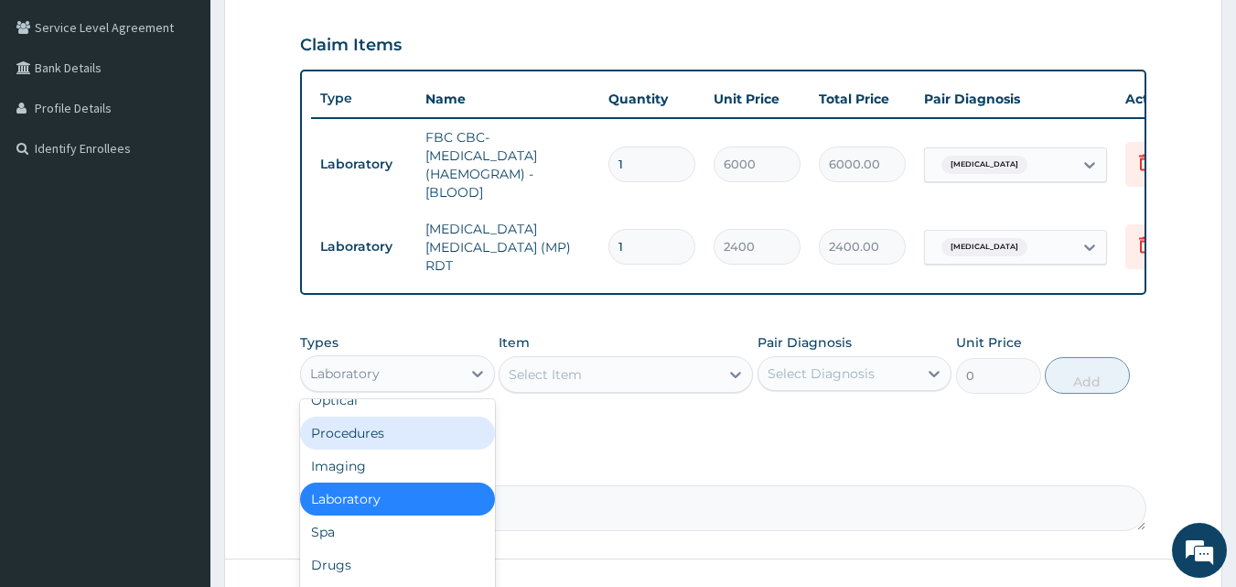
scroll to position [56, 0]
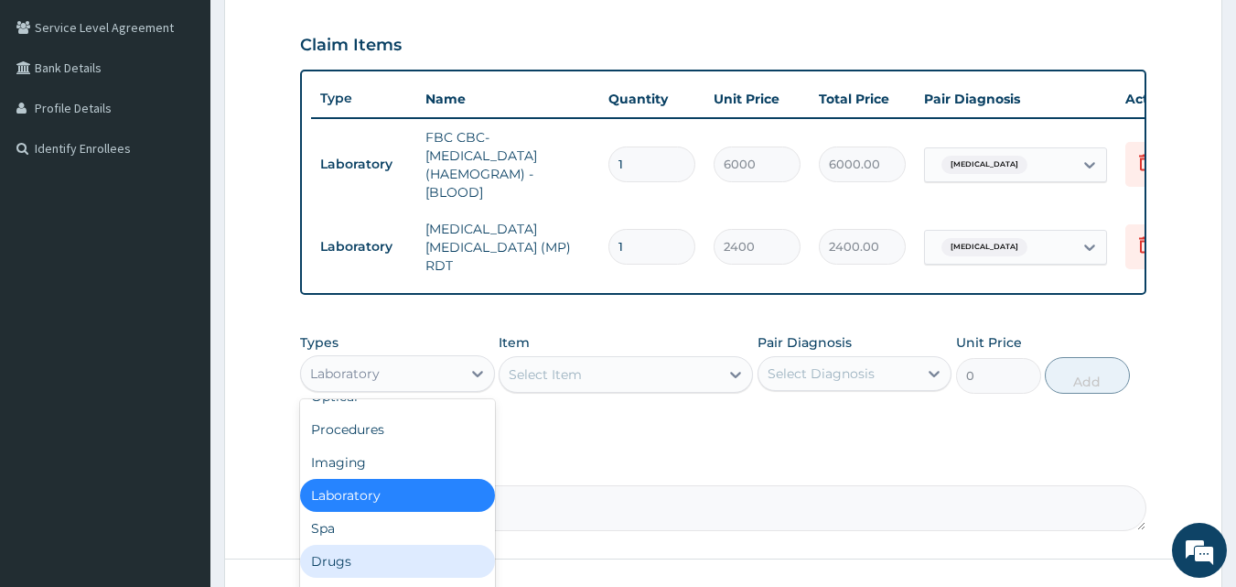
click at [383, 564] on div "Drugs" at bounding box center [397, 561] width 195 height 33
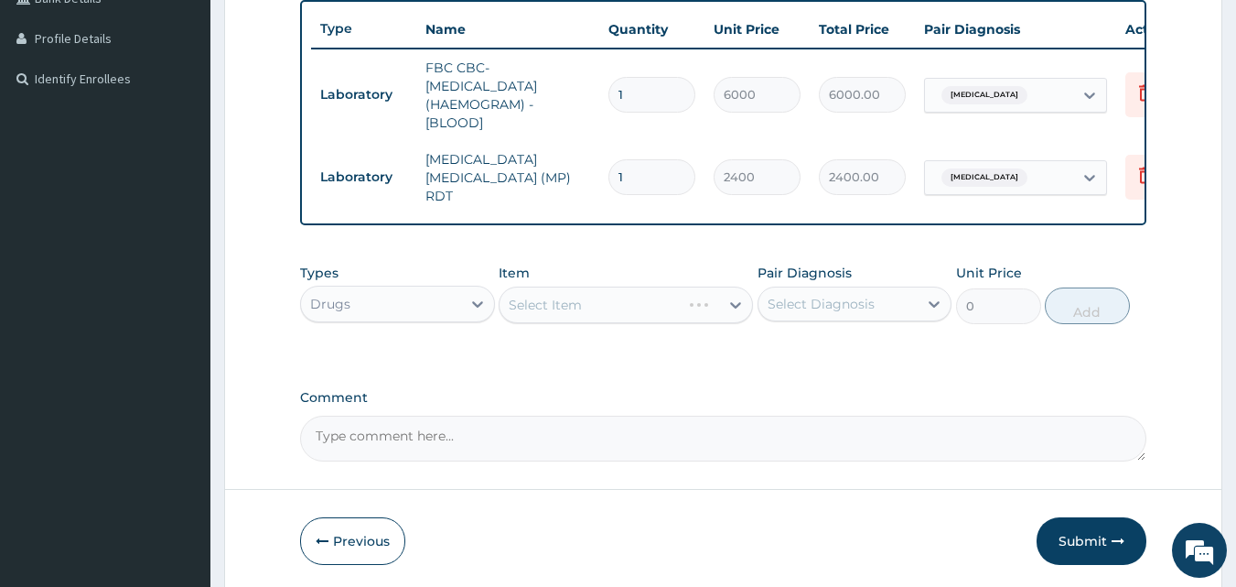
scroll to position [515, 0]
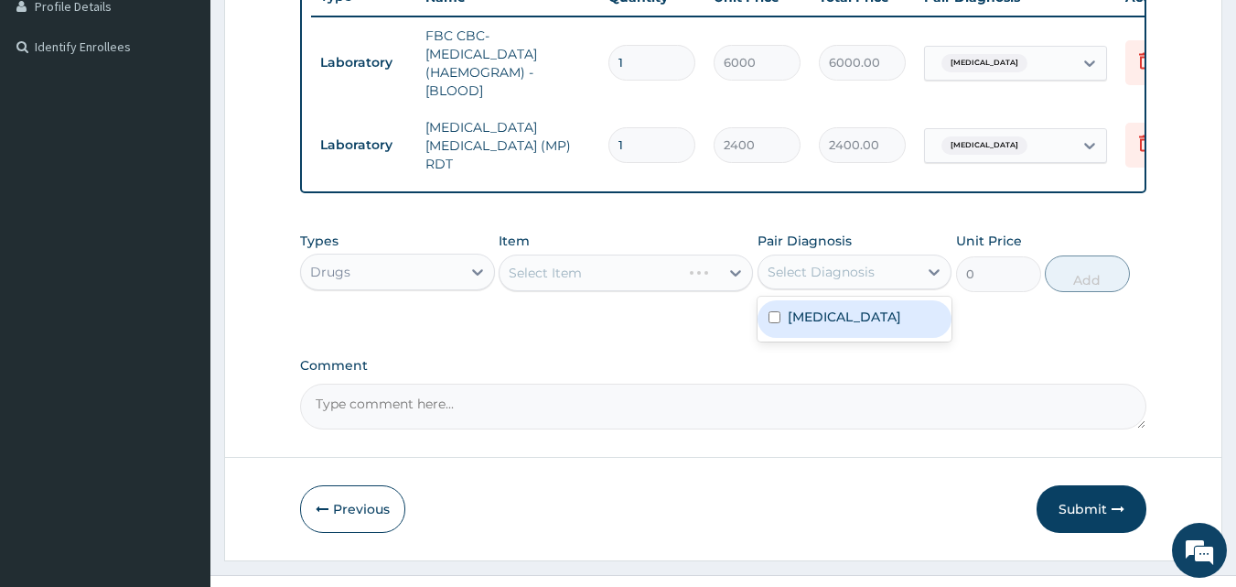
click at [900, 280] on div "Select Diagnosis" at bounding box center [839, 271] width 160 height 29
click at [856, 318] on div "[MEDICAL_DATA]" at bounding box center [855, 319] width 195 height 38
checkbox input "true"
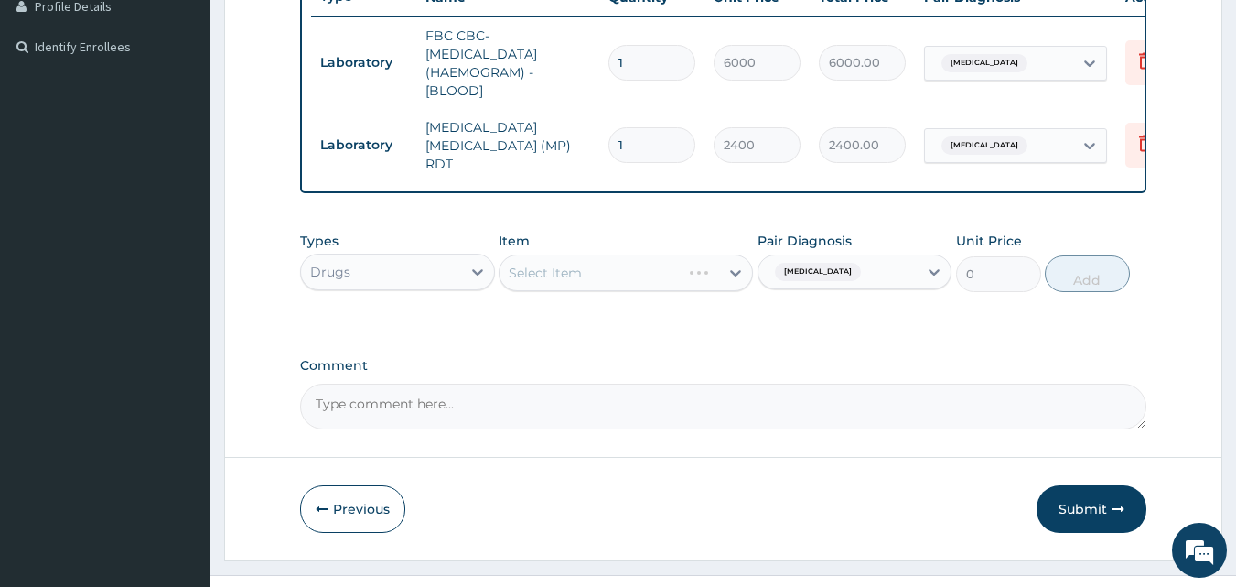
click at [703, 340] on div "PA Code / Prescription Code Enter Code(Secondary Care Only) Encounter Date [DAT…" at bounding box center [723, 45] width 847 height 770
click at [678, 278] on div "Select Item" at bounding box center [610, 272] width 220 height 29
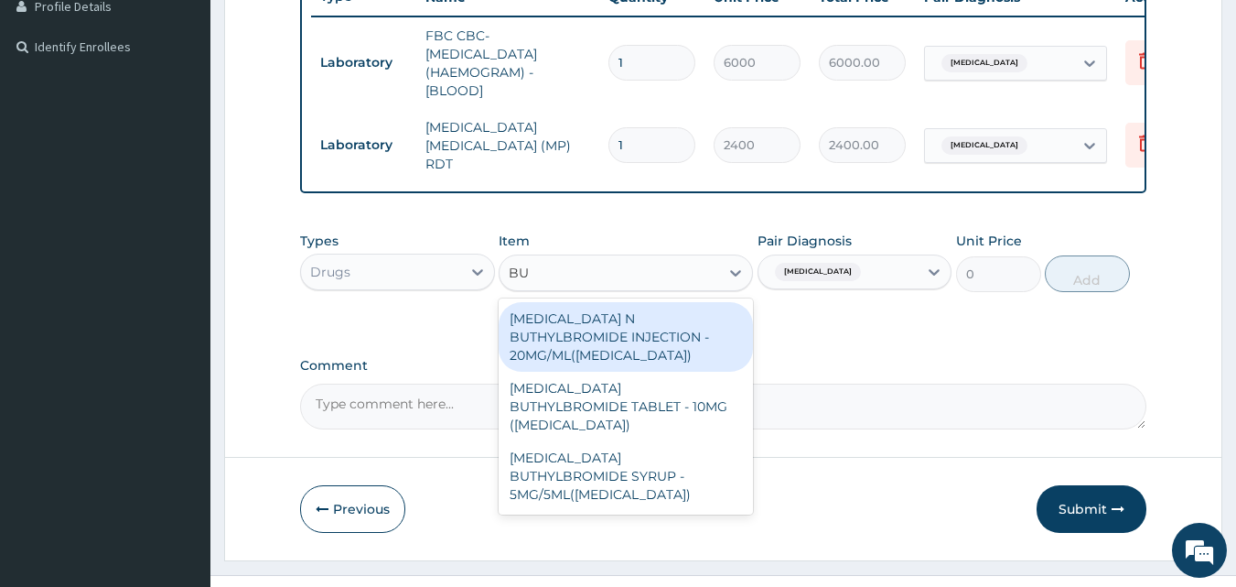
type input "B"
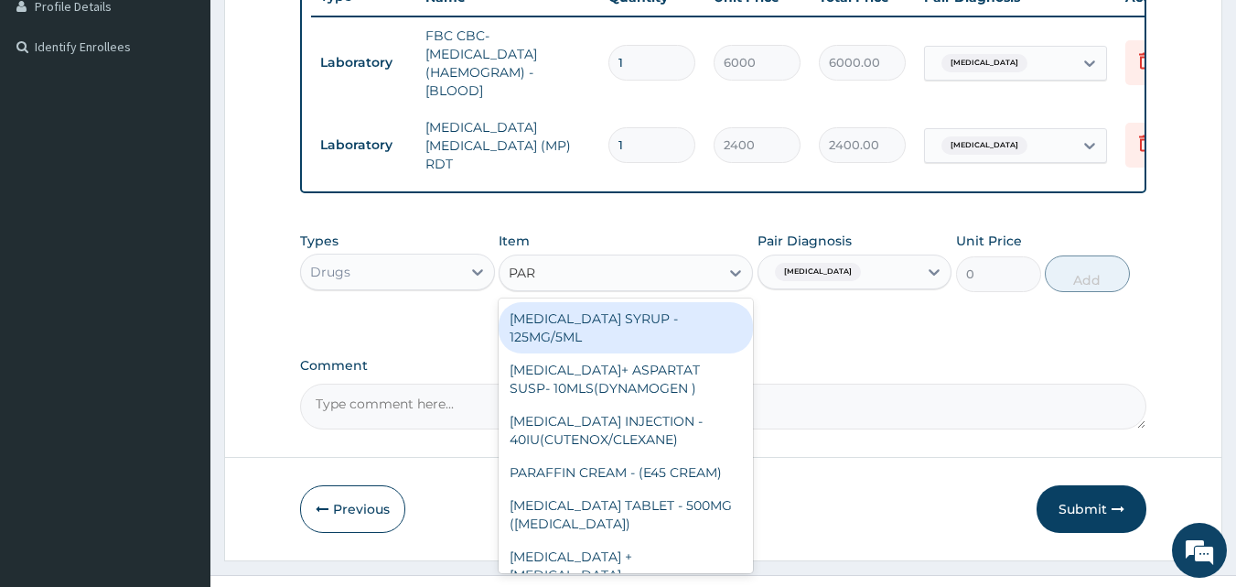
type input "PARA"
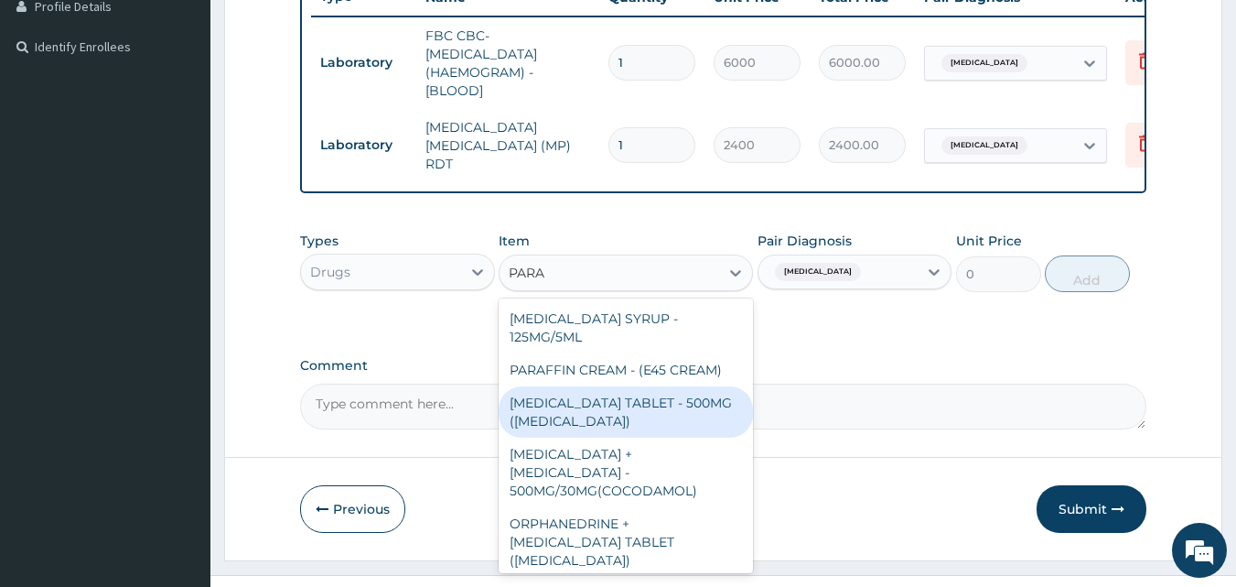
click at [685, 411] on div "[MEDICAL_DATA] TABLET - 500MG ([MEDICAL_DATA])" at bounding box center [626, 411] width 254 height 51
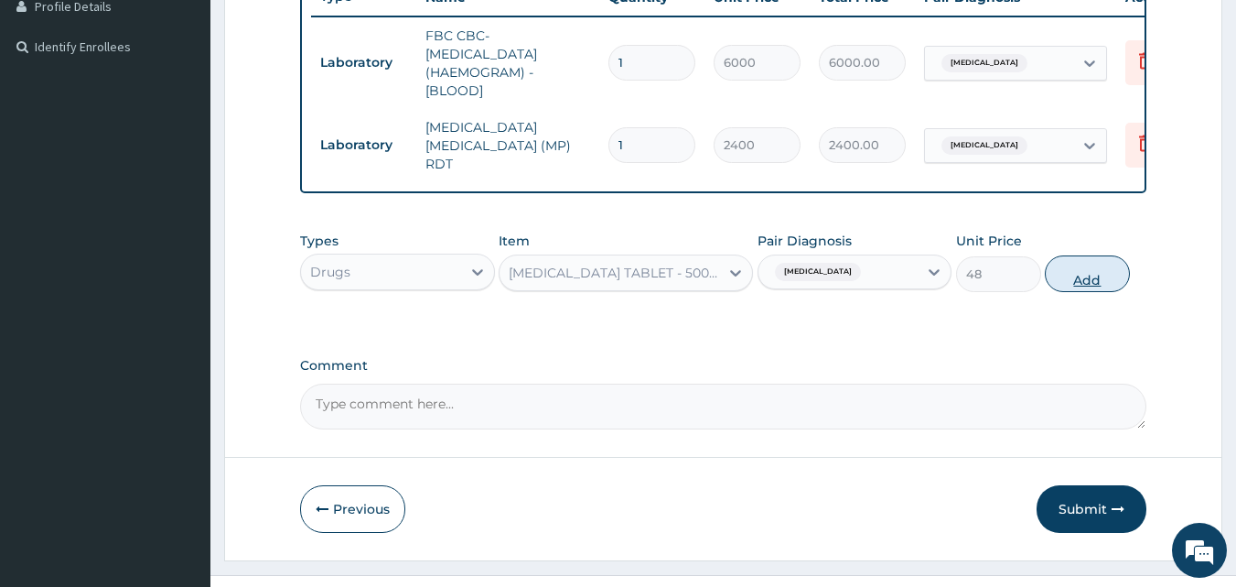
click at [1070, 285] on button "Add" at bounding box center [1087, 273] width 85 height 37
type input "0"
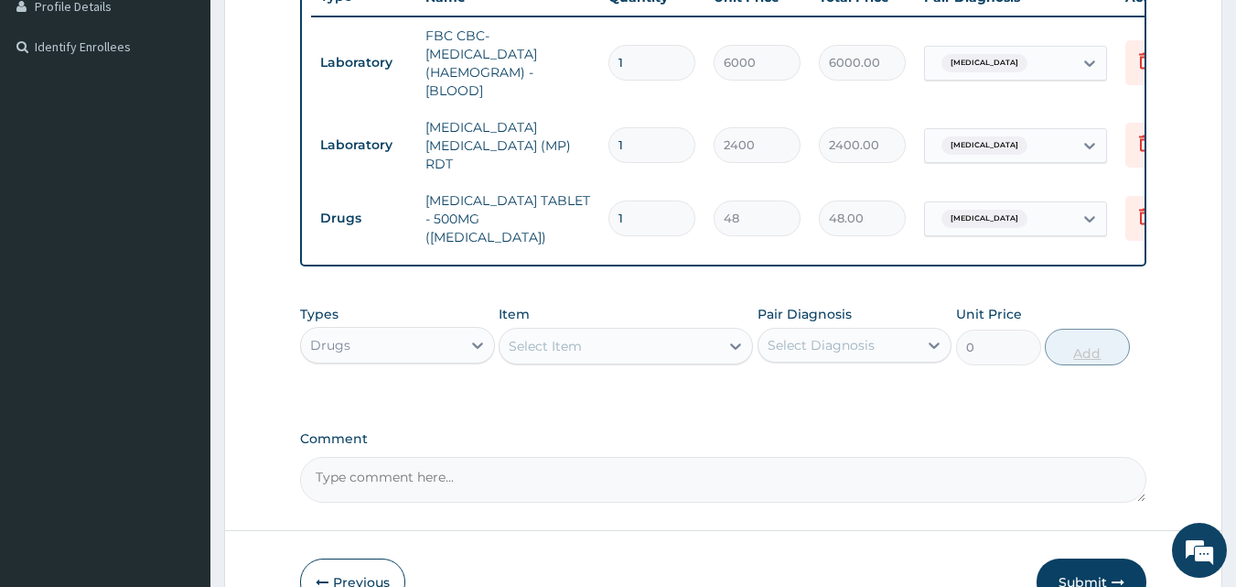
type input "15"
type input "720.00"
type input "15"
click at [679, 340] on div "Select Item" at bounding box center [610, 345] width 220 height 29
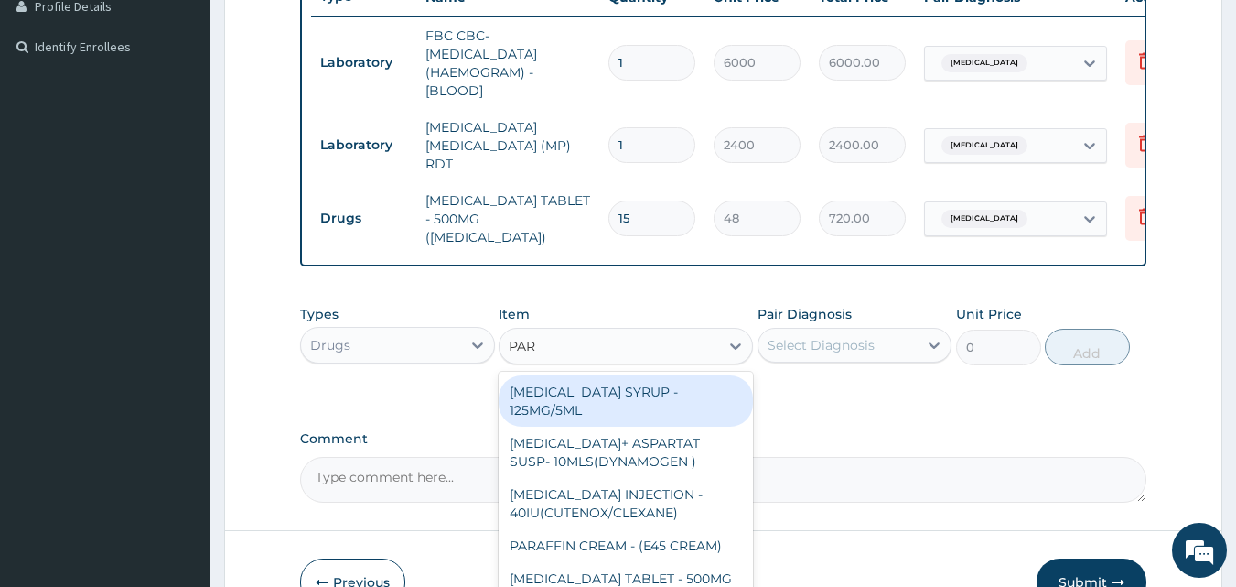
type input "PARA"
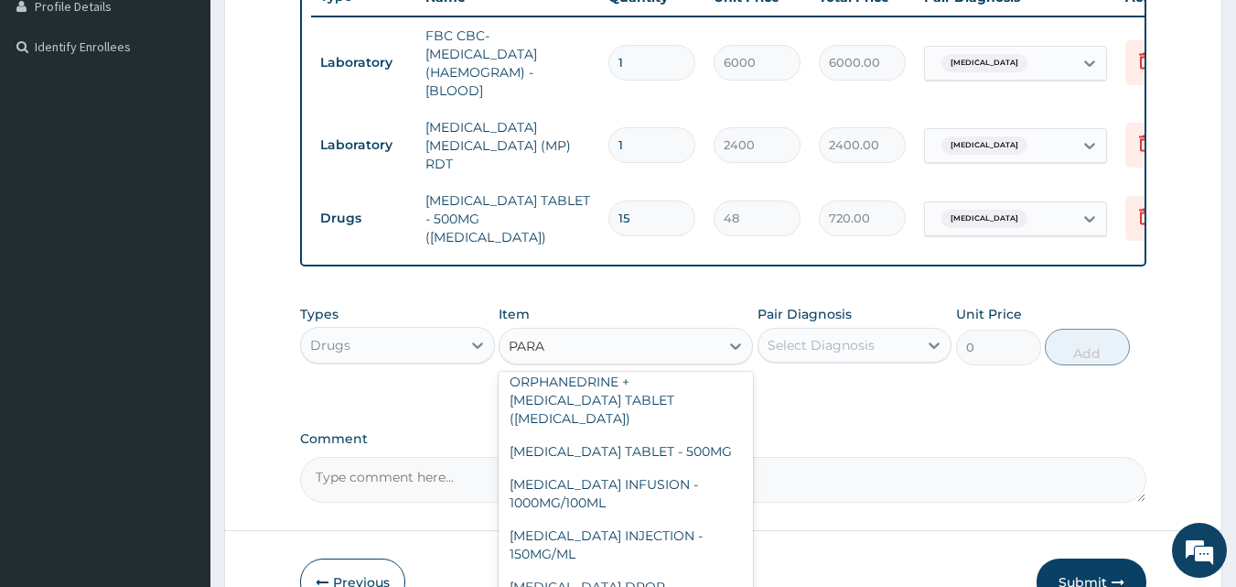
scroll to position [218, 0]
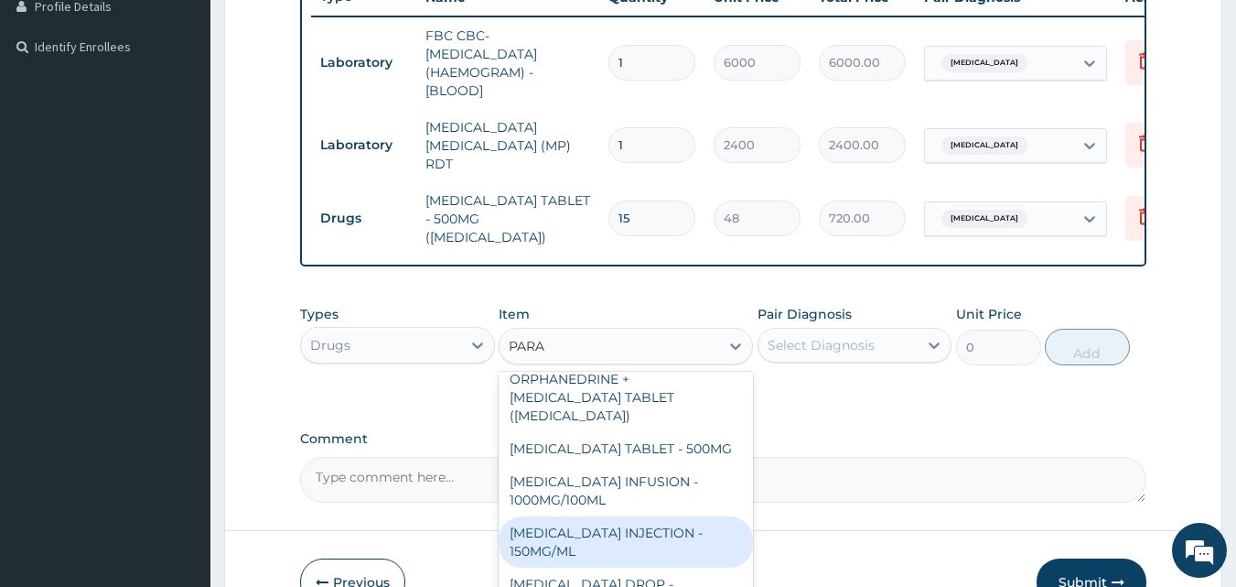
click at [694, 516] on div "[MEDICAL_DATA] INJECTION - 150MG/ML" at bounding box center [626, 541] width 254 height 51
type input "640"
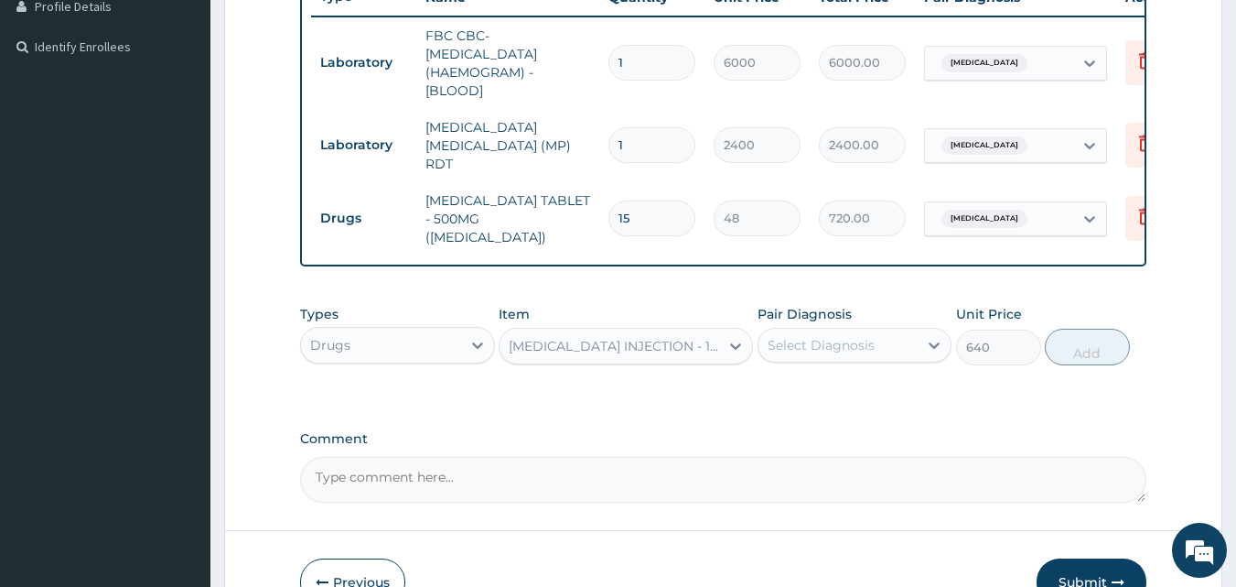
click at [847, 347] on div "Select Diagnosis" at bounding box center [821, 345] width 107 height 18
click at [776, 385] on input "checkbox" at bounding box center [775, 390] width 12 height 12
checkbox input "true"
click at [1067, 342] on button "Add" at bounding box center [1087, 347] width 85 height 37
type input "0"
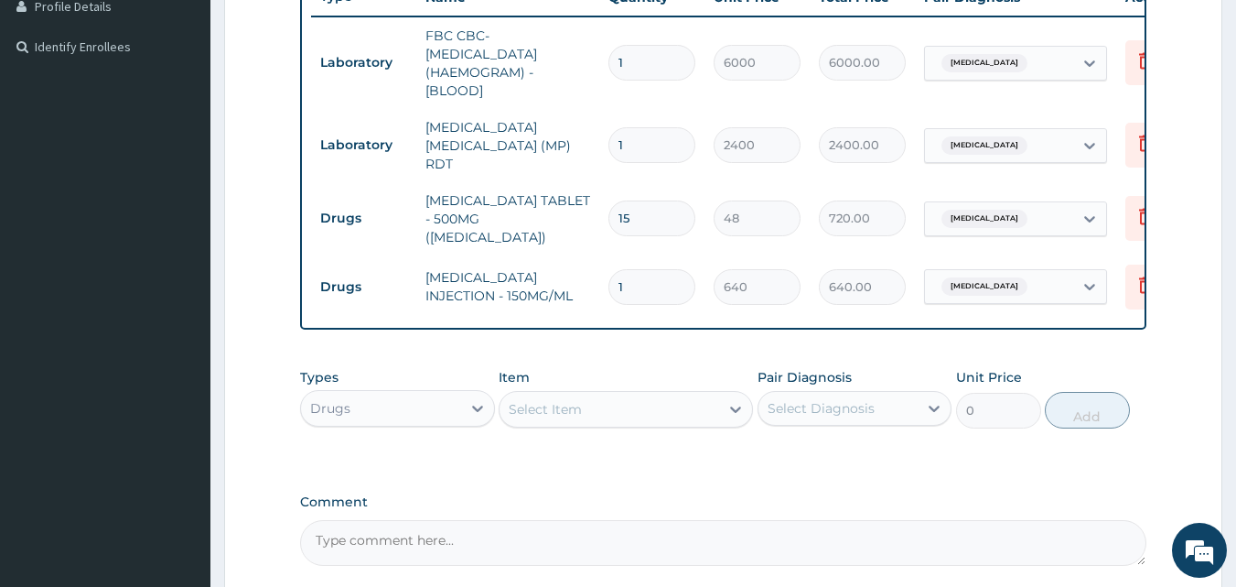
click at [672, 403] on div "Select Item" at bounding box center [610, 408] width 220 height 29
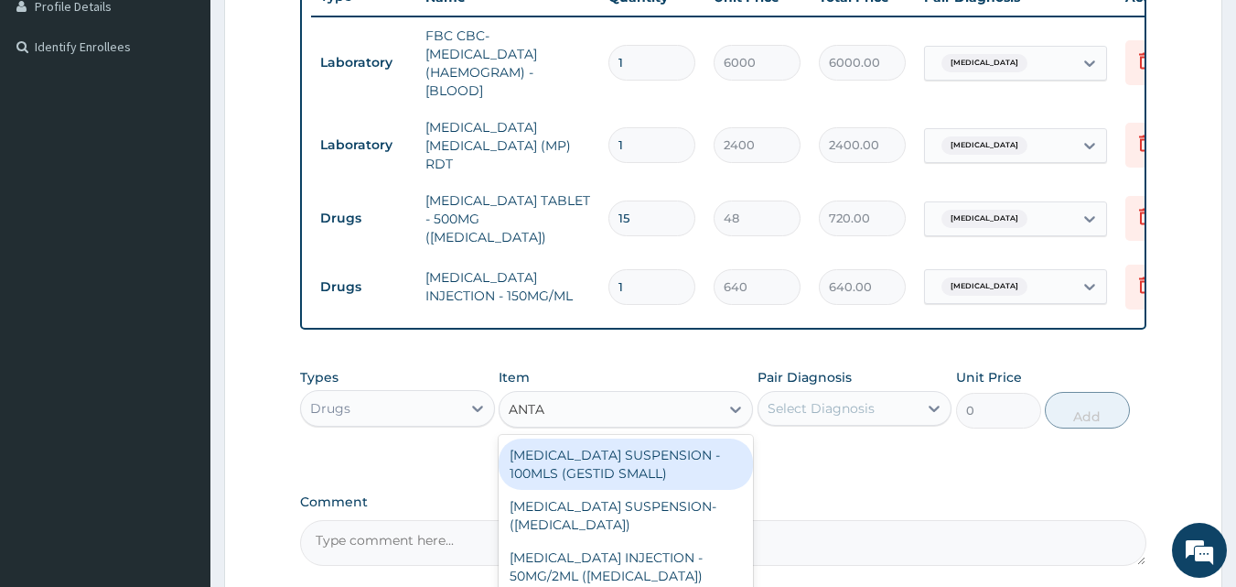
type input "ANTAC"
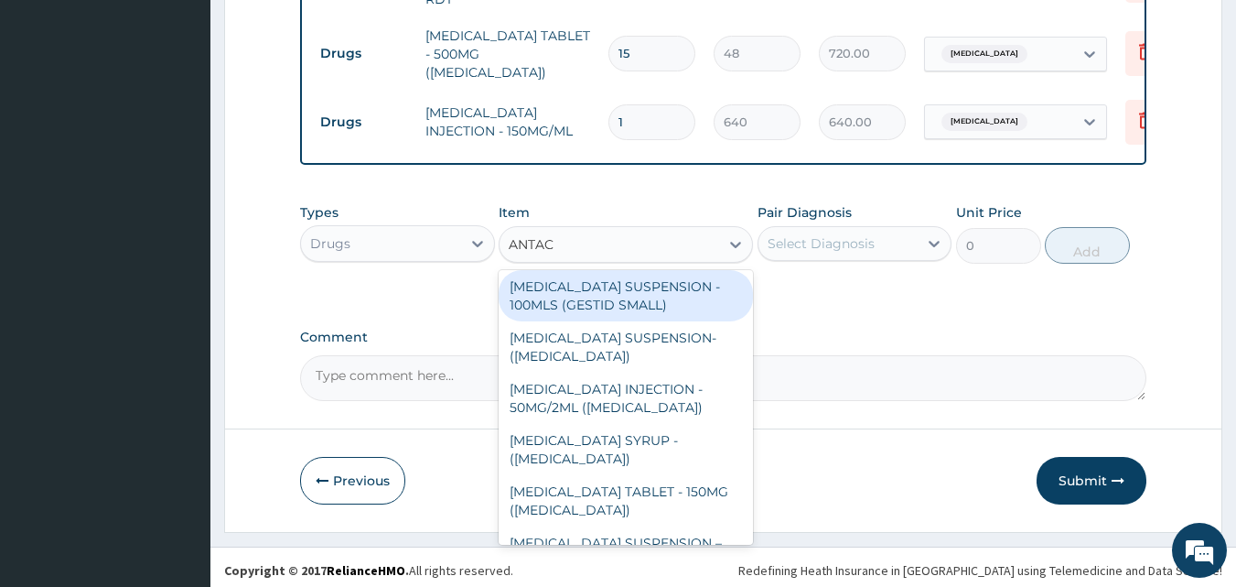
scroll to position [0, 0]
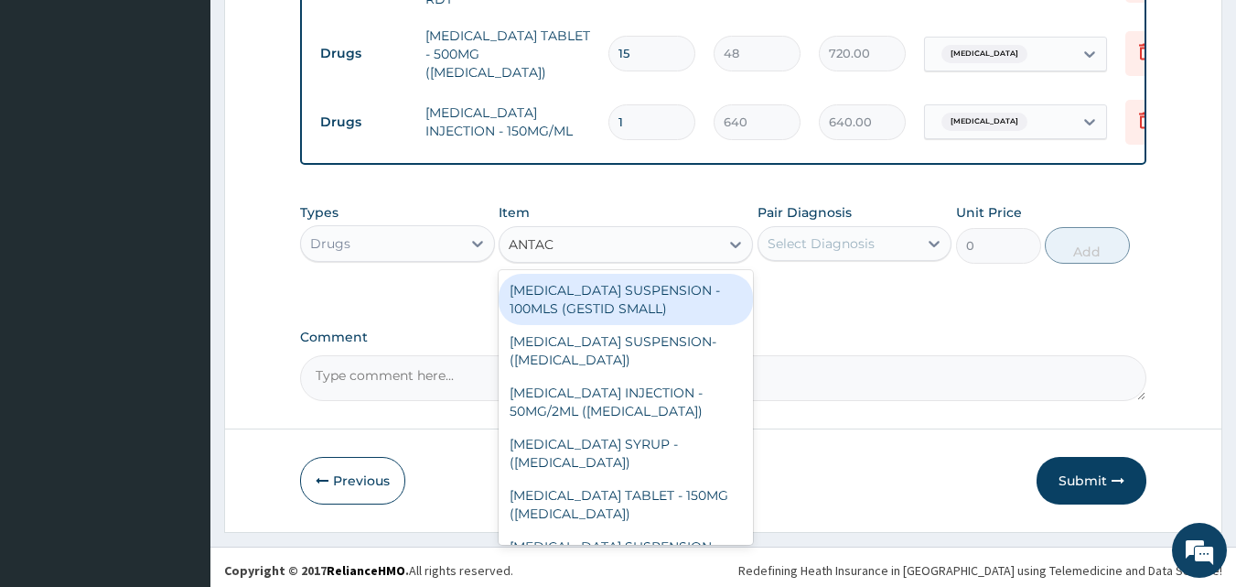
click at [705, 298] on div "[MEDICAL_DATA] SUSPENSION - 100MLS (GESTID SMALL)" at bounding box center [626, 299] width 254 height 51
type input "1280"
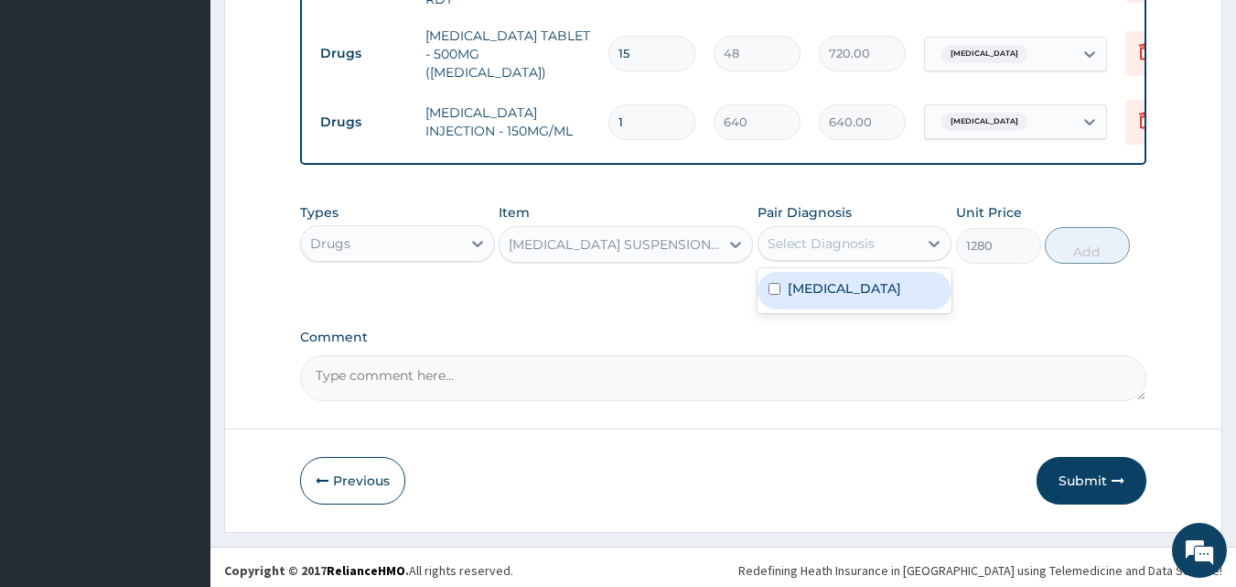
click at [852, 240] on div "Select Diagnosis" at bounding box center [821, 243] width 107 height 18
click at [777, 283] on input "checkbox" at bounding box center [775, 289] width 12 height 12
checkbox input "true"
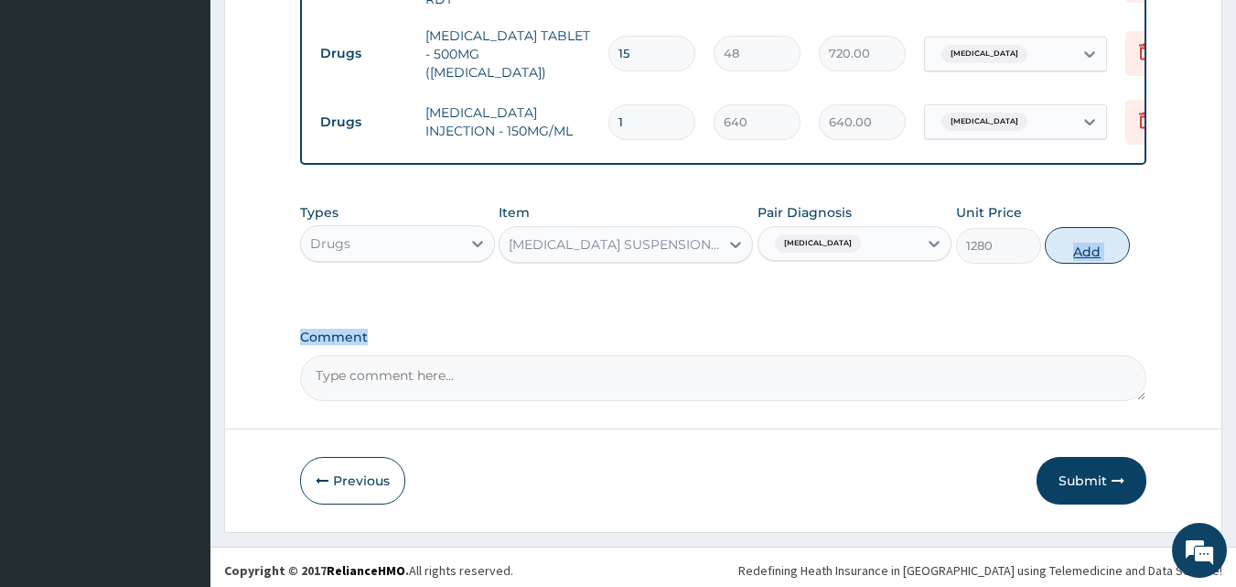
drag, startPoint x: 1029, startPoint y: 310, endPoint x: 1067, endPoint y: 238, distance: 81.9
click at [1067, 238] on button "Add" at bounding box center [1087, 245] width 85 height 37
type input "0"
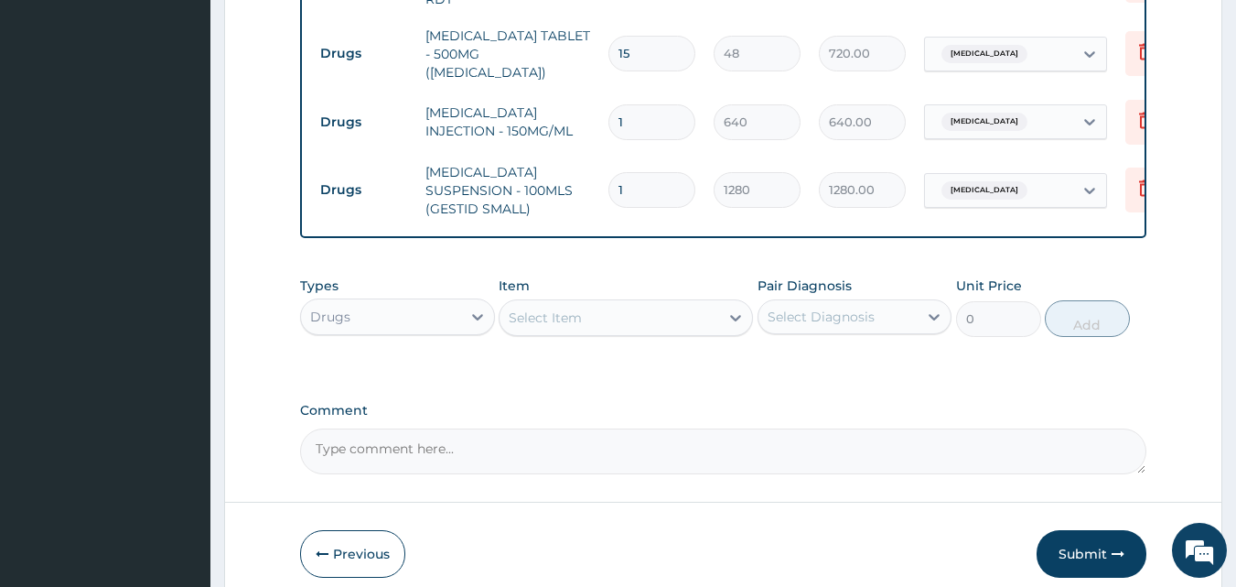
click at [631, 303] on div "Select Item" at bounding box center [610, 317] width 220 height 29
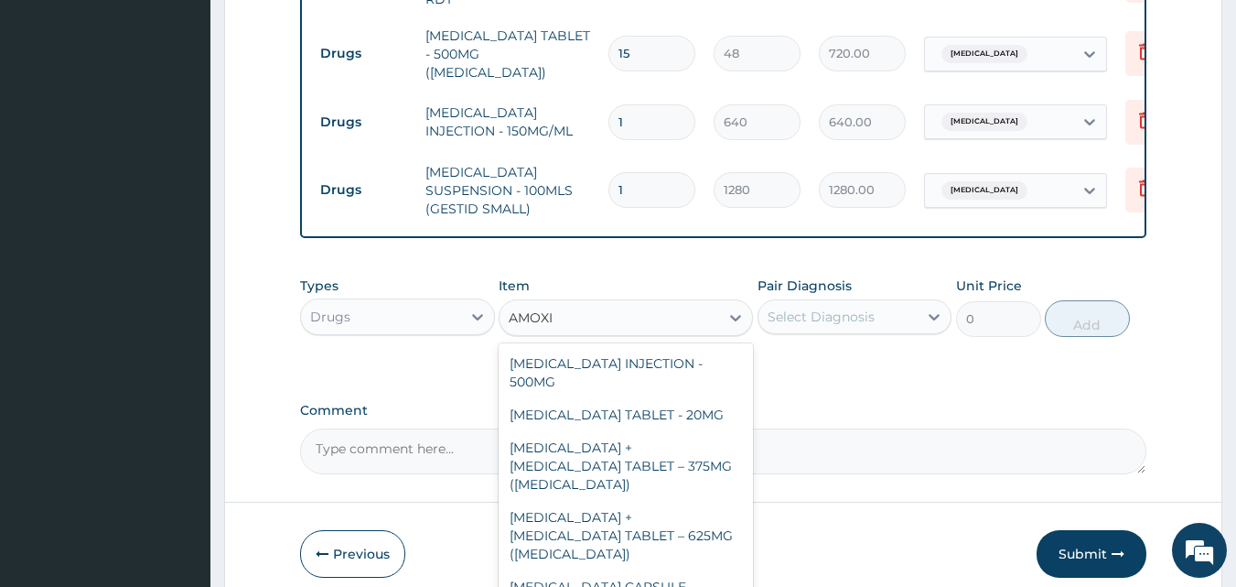
type input "AMOX"
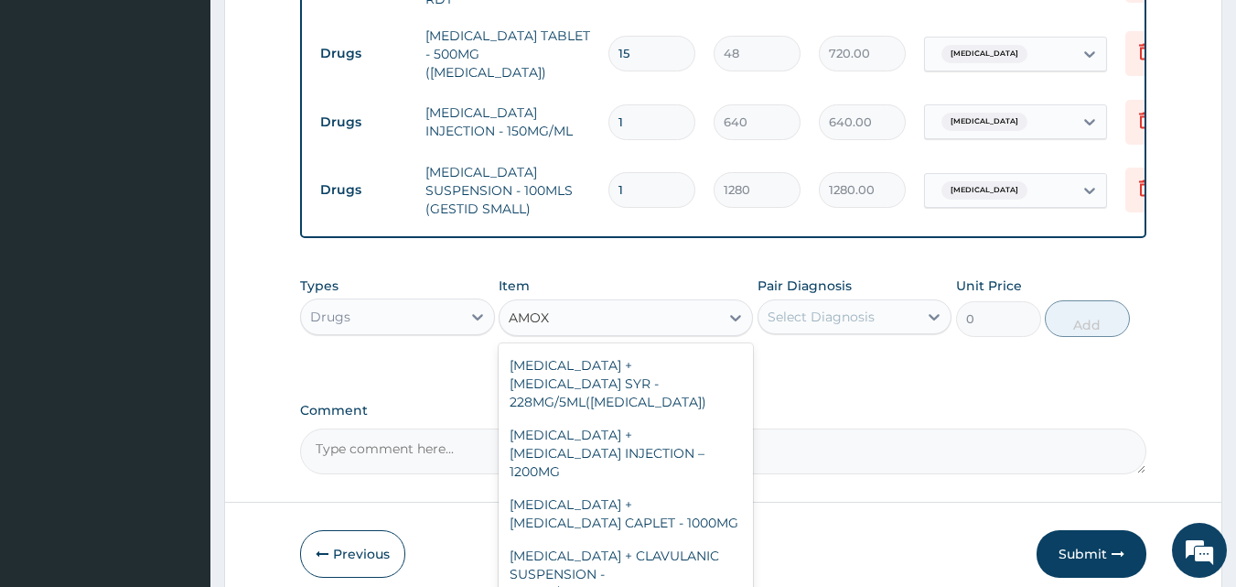
scroll to position [275, 0]
type input "128"
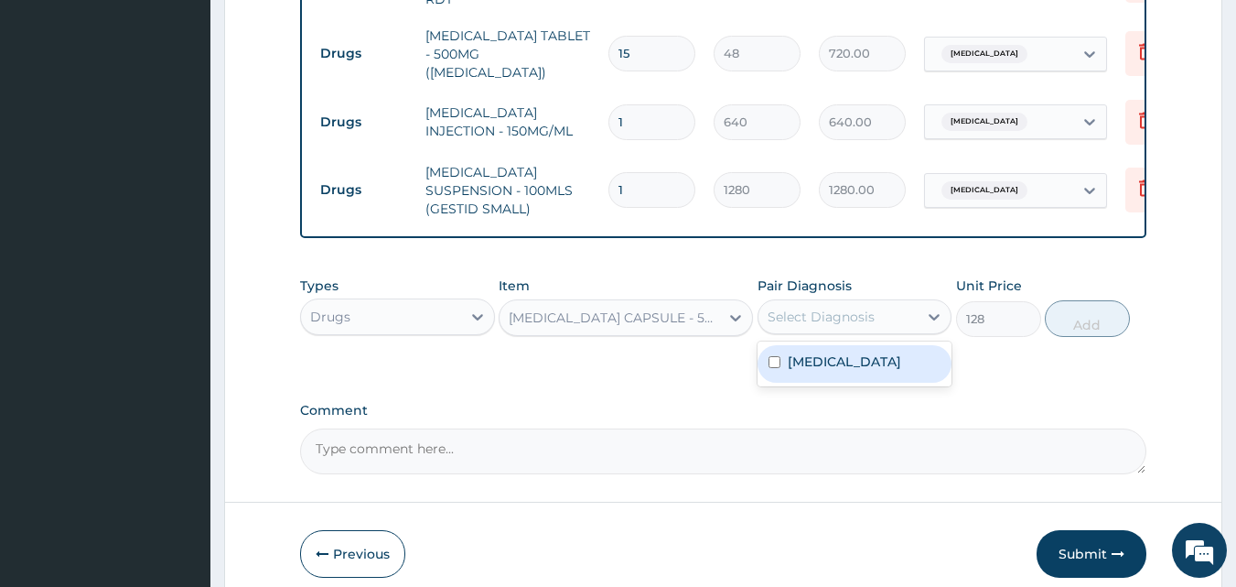
click at [804, 307] on div "Select Diagnosis" at bounding box center [821, 316] width 107 height 18
click at [776, 356] on input "checkbox" at bounding box center [775, 362] width 12 height 12
checkbox input "true"
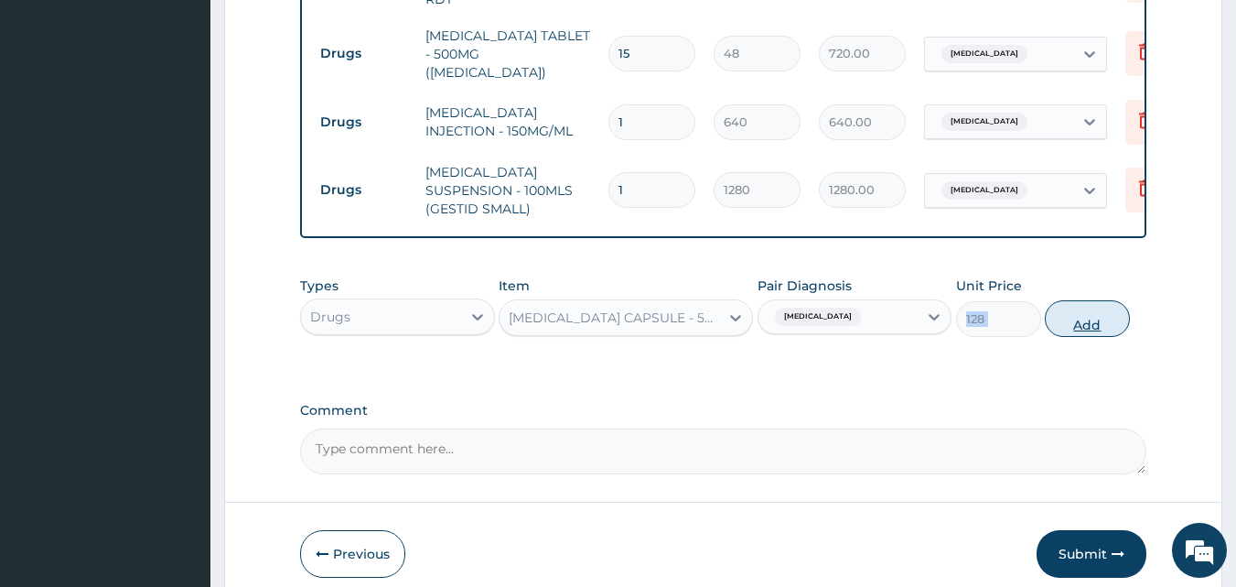
drag, startPoint x: 1007, startPoint y: 351, endPoint x: 1075, endPoint y: 303, distance: 84.0
click at [1075, 303] on div "Types Drugs Item AMOXICILLIN CAPSULE - 500MG Pair Diagnosis Dyspepsia Unit Pric…" at bounding box center [723, 320] width 847 height 106
click at [1075, 303] on button "Add" at bounding box center [1087, 318] width 85 height 37
type input "0"
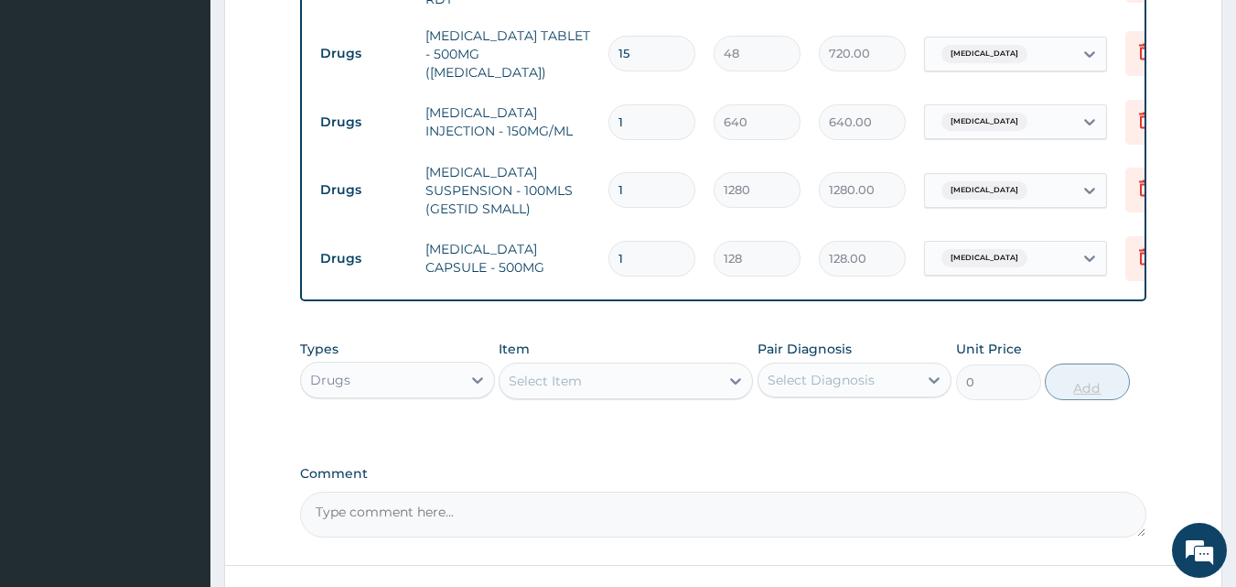
type input "15"
type input "1920.00"
type input "15"
click at [644, 366] on div "Select Item" at bounding box center [610, 380] width 220 height 29
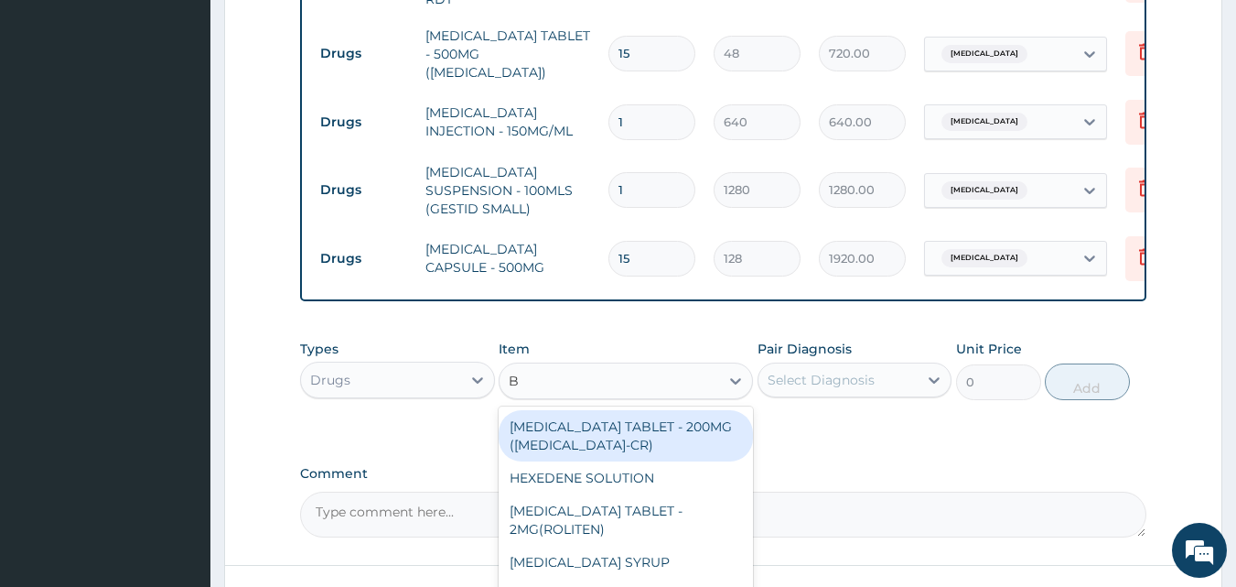
type input "BU"
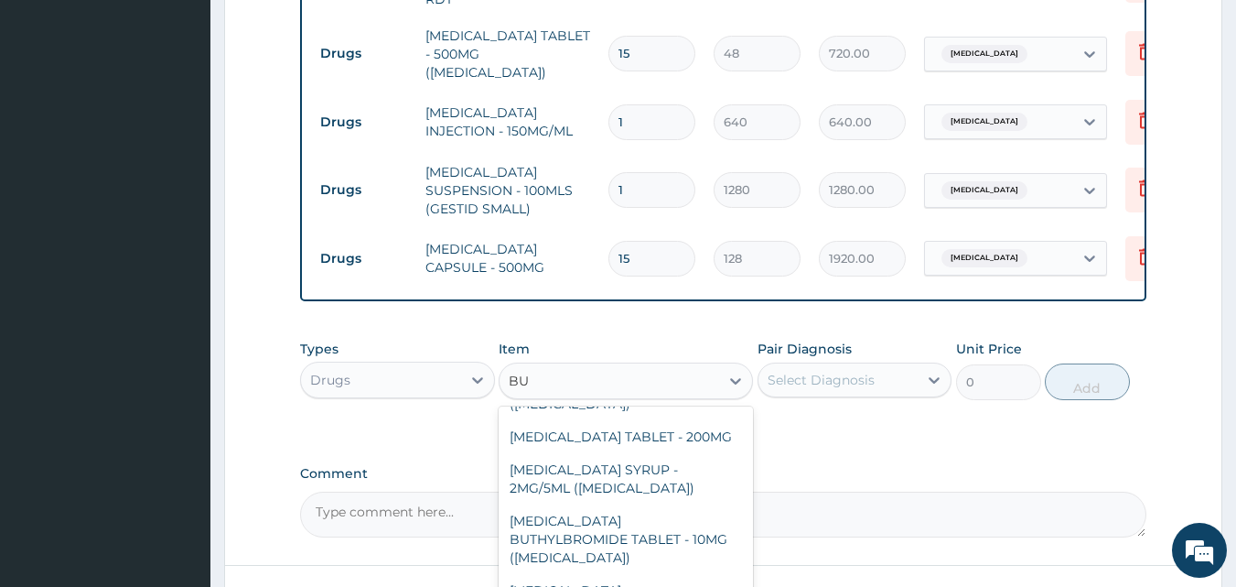
scroll to position [255, 0]
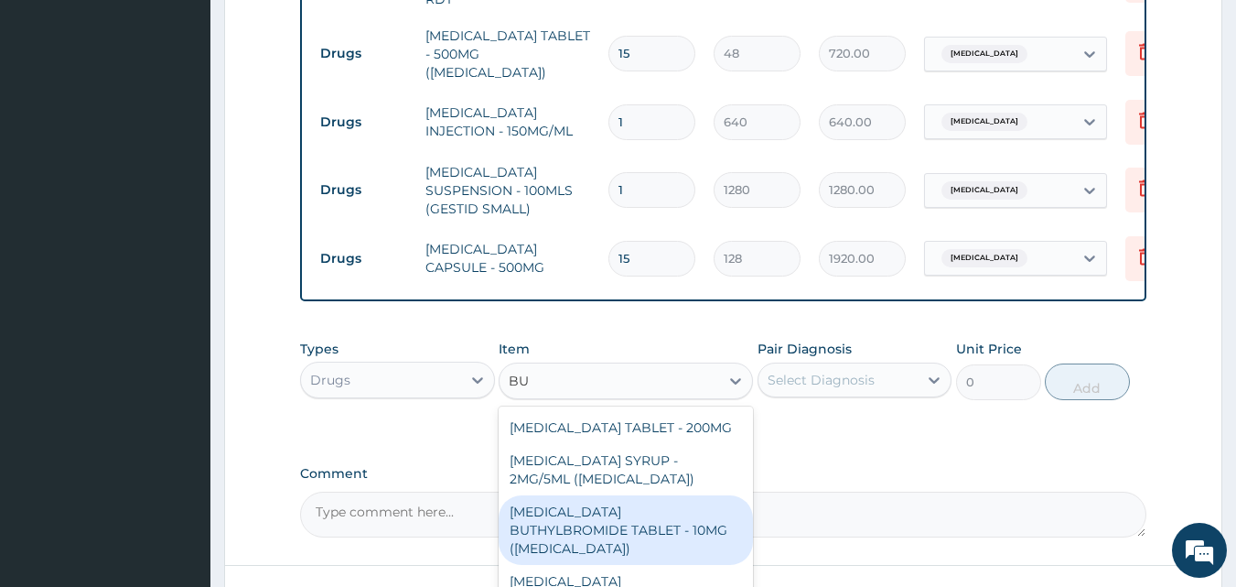
click at [666, 495] on div "HYOSCINE BUTHYLBROMIDE TABLET - 10MG (BUSCOPAN)" at bounding box center [626, 530] width 254 height 70
type input "64"
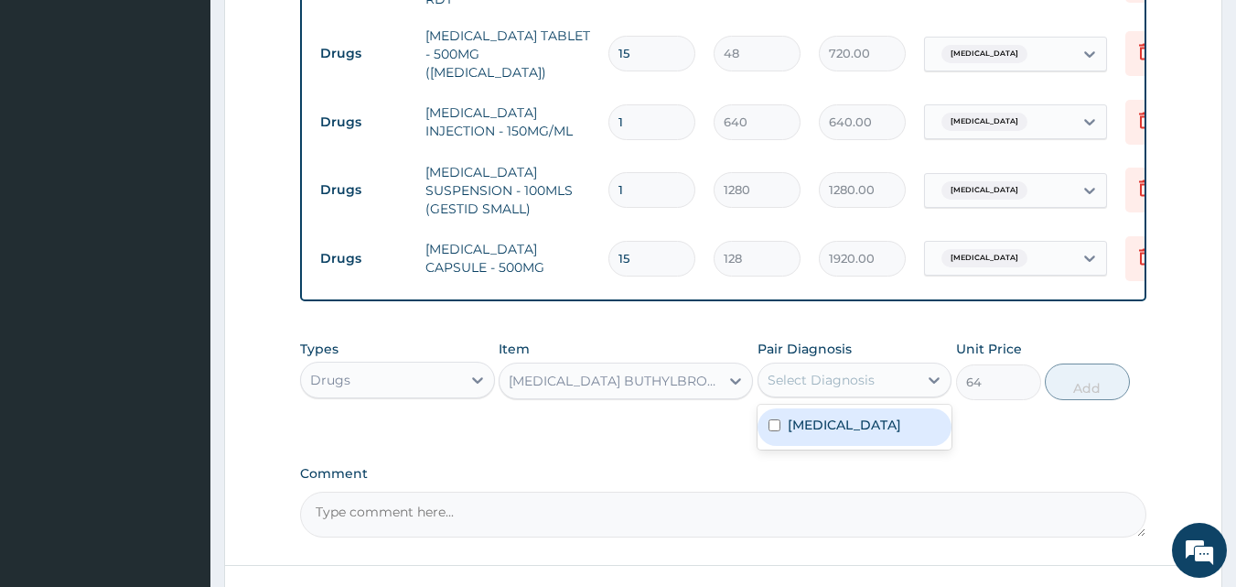
drag, startPoint x: 827, startPoint y: 360, endPoint x: 771, endPoint y: 412, distance: 76.4
click at [771, 397] on div "option Dyspepsia, selected. option Dyspepsia focused, 1 of 1. 1 result availabl…" at bounding box center [855, 379] width 195 height 35
click at [771, 419] on input "checkbox" at bounding box center [775, 425] width 12 height 12
checkbox input "true"
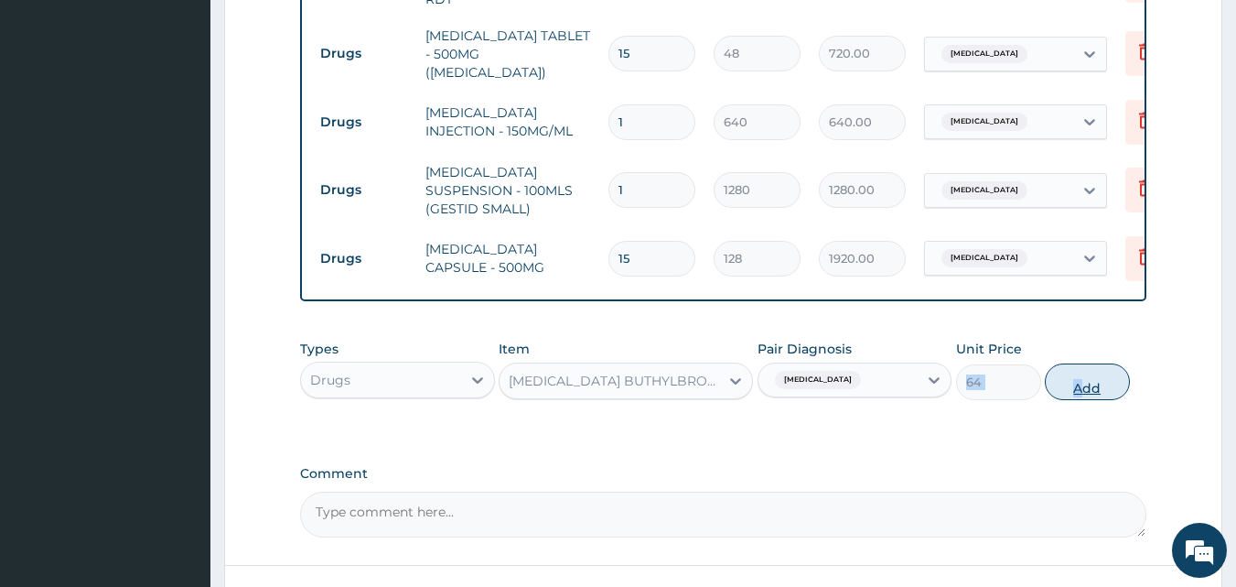
drag, startPoint x: 1008, startPoint y: 401, endPoint x: 1083, endPoint y: 363, distance: 83.9
click at [1083, 363] on div "Types Drugs Item HYOSCINE BUTHYLBROMIDE TABLET - 10MG (BUSCOPAN) Pair Diagnosis…" at bounding box center [723, 383] width 847 height 106
click at [1083, 363] on button "Add" at bounding box center [1087, 381] width 85 height 37
type input "0"
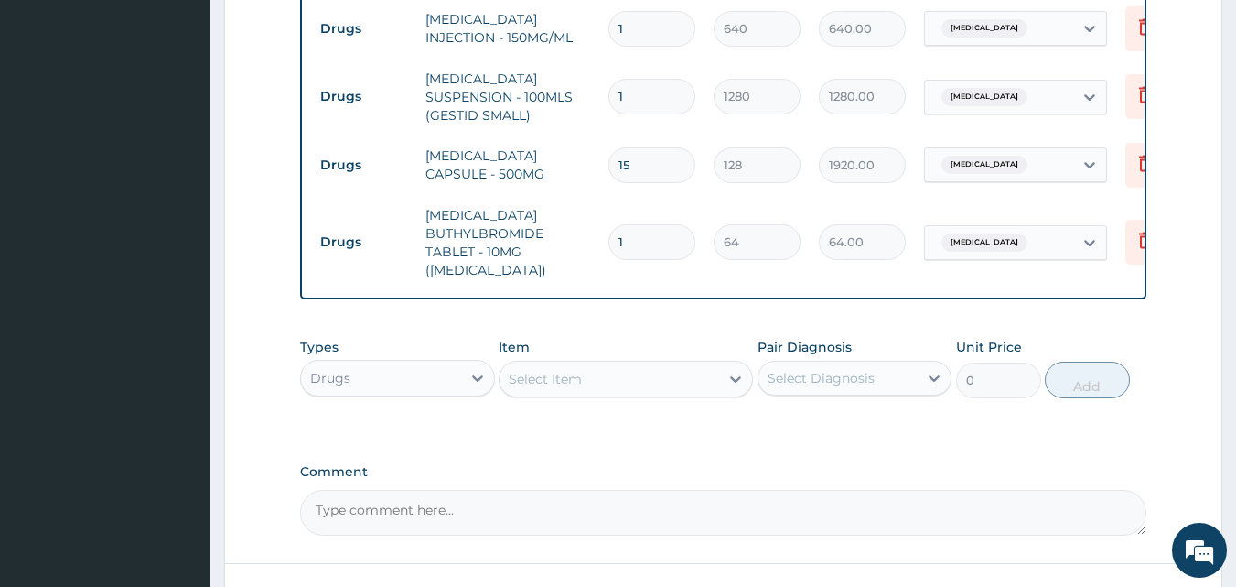
scroll to position [898, 0]
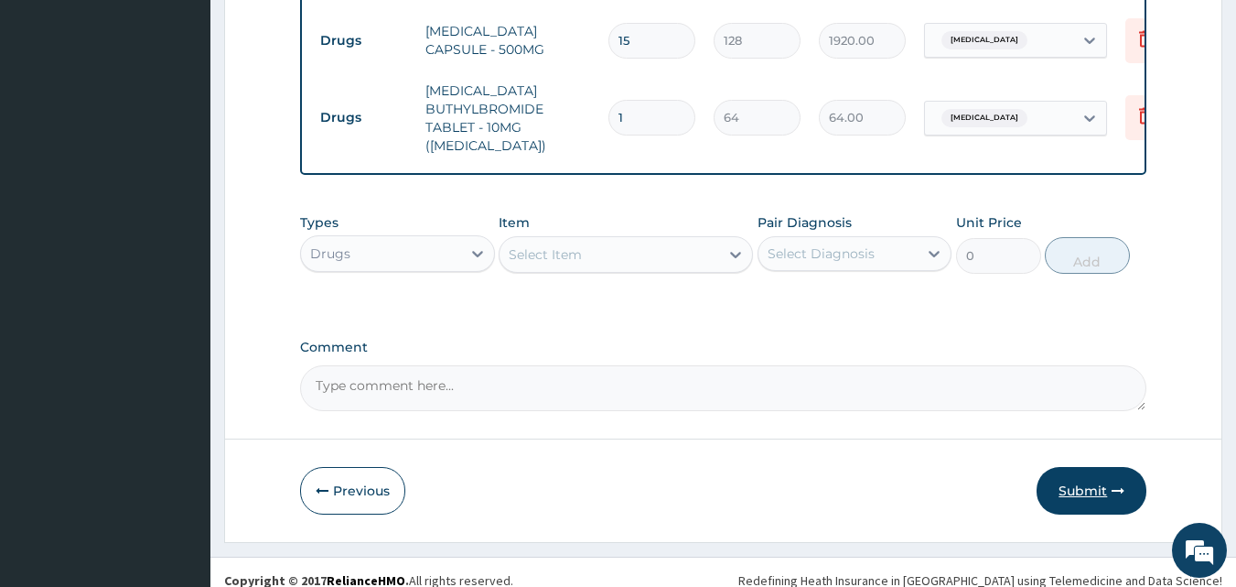
click at [1090, 468] on button "Submit" at bounding box center [1092, 491] width 110 height 48
